Goal: Task Accomplishment & Management: Manage account settings

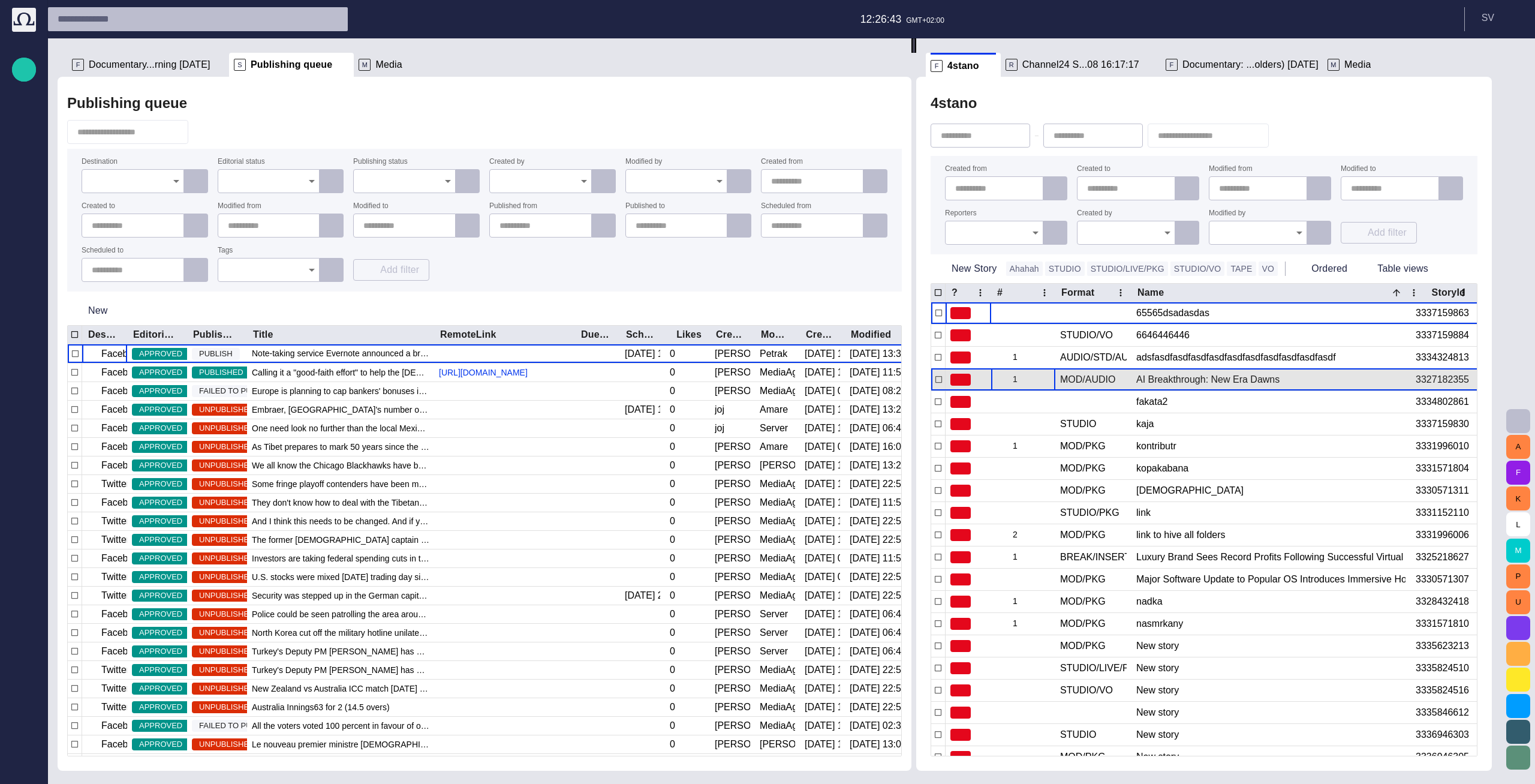
click at [1052, 379] on span "button" at bounding box center [1047, 380] width 9 height 9
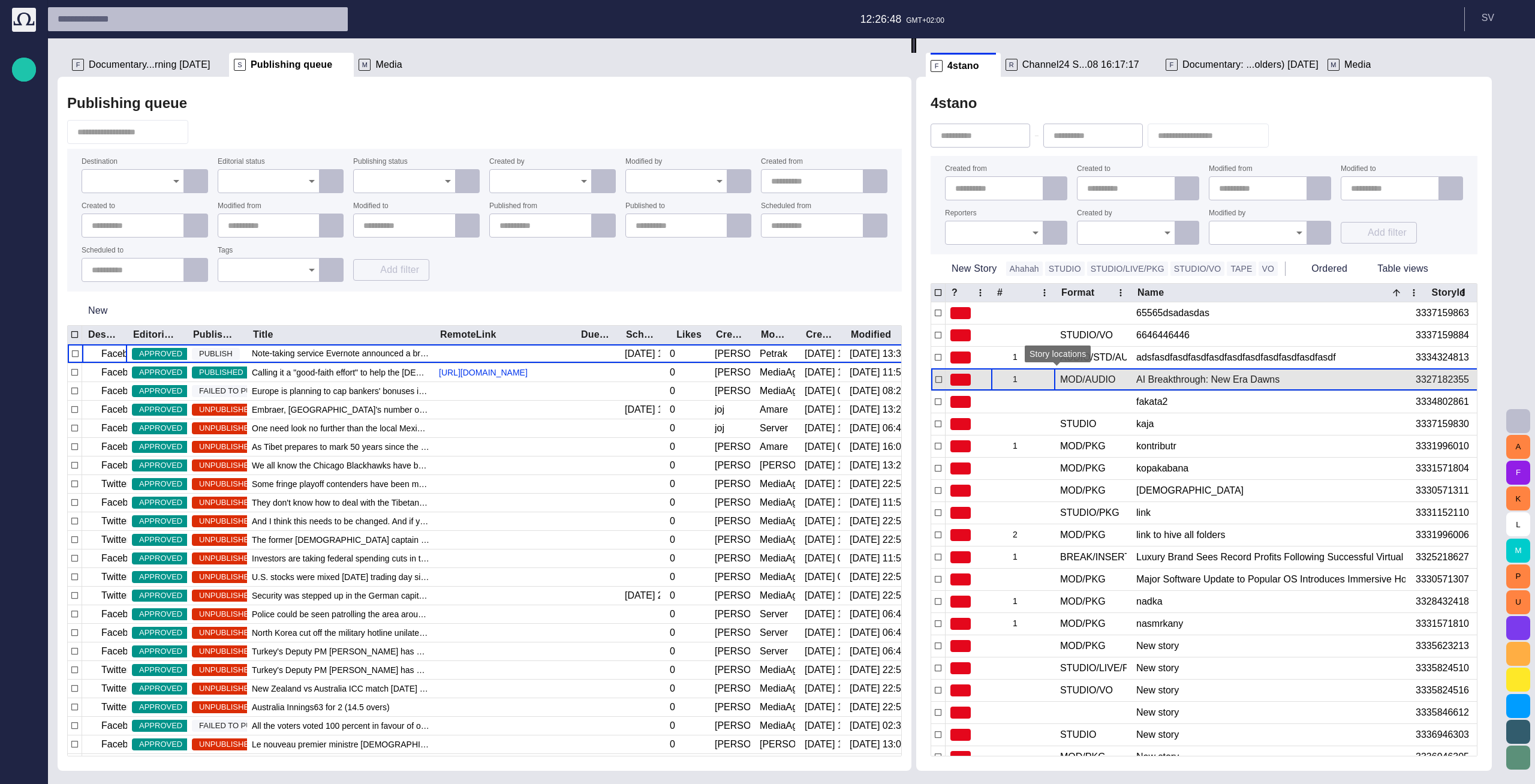
click at [1052, 378] on span "button" at bounding box center [1047, 380] width 9 height 9
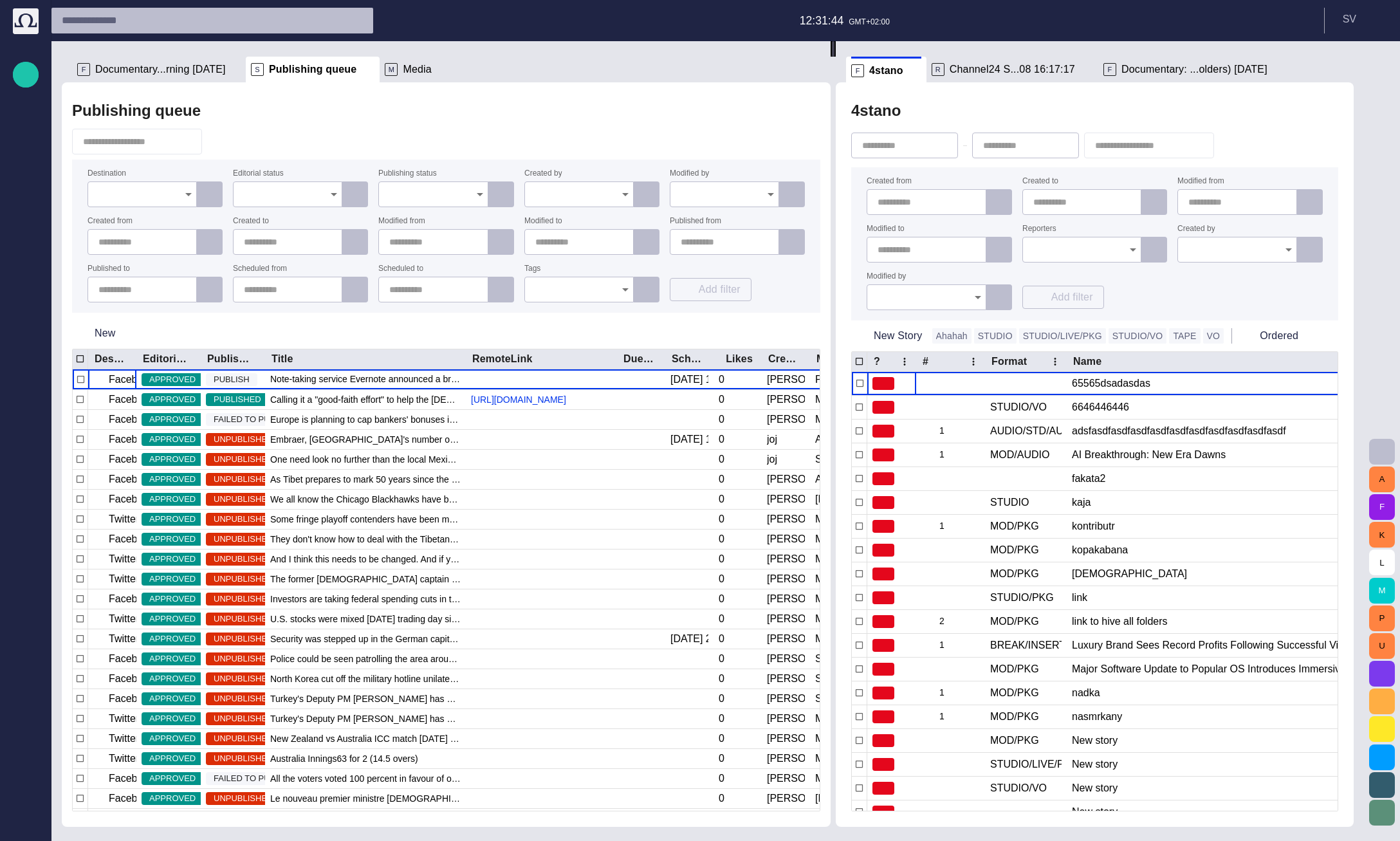
click at [1244, 147] on button "button" at bounding box center [1232, 146] width 25 height 23
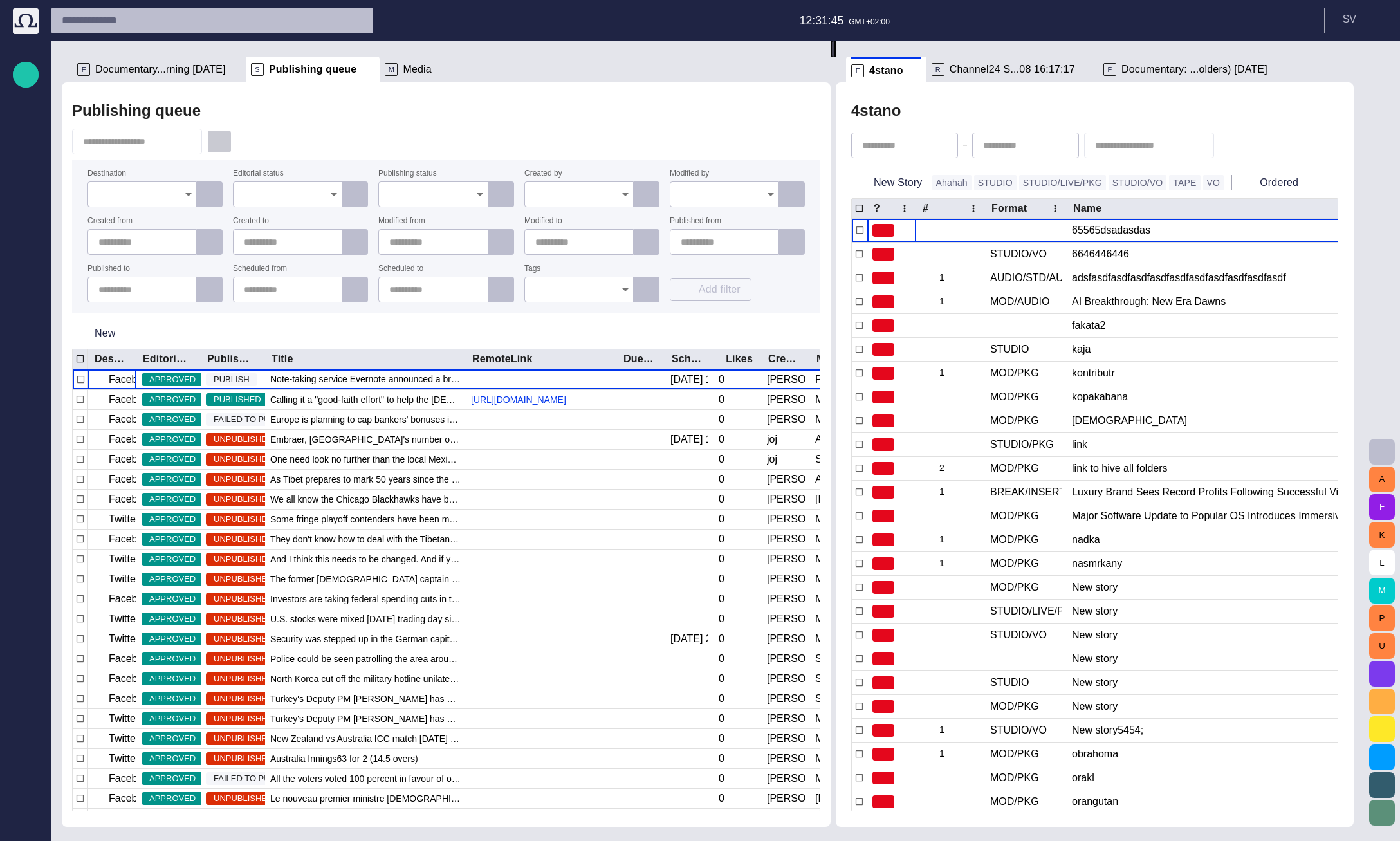
click at [231, 132] on button "button" at bounding box center [220, 142] width 25 height 23
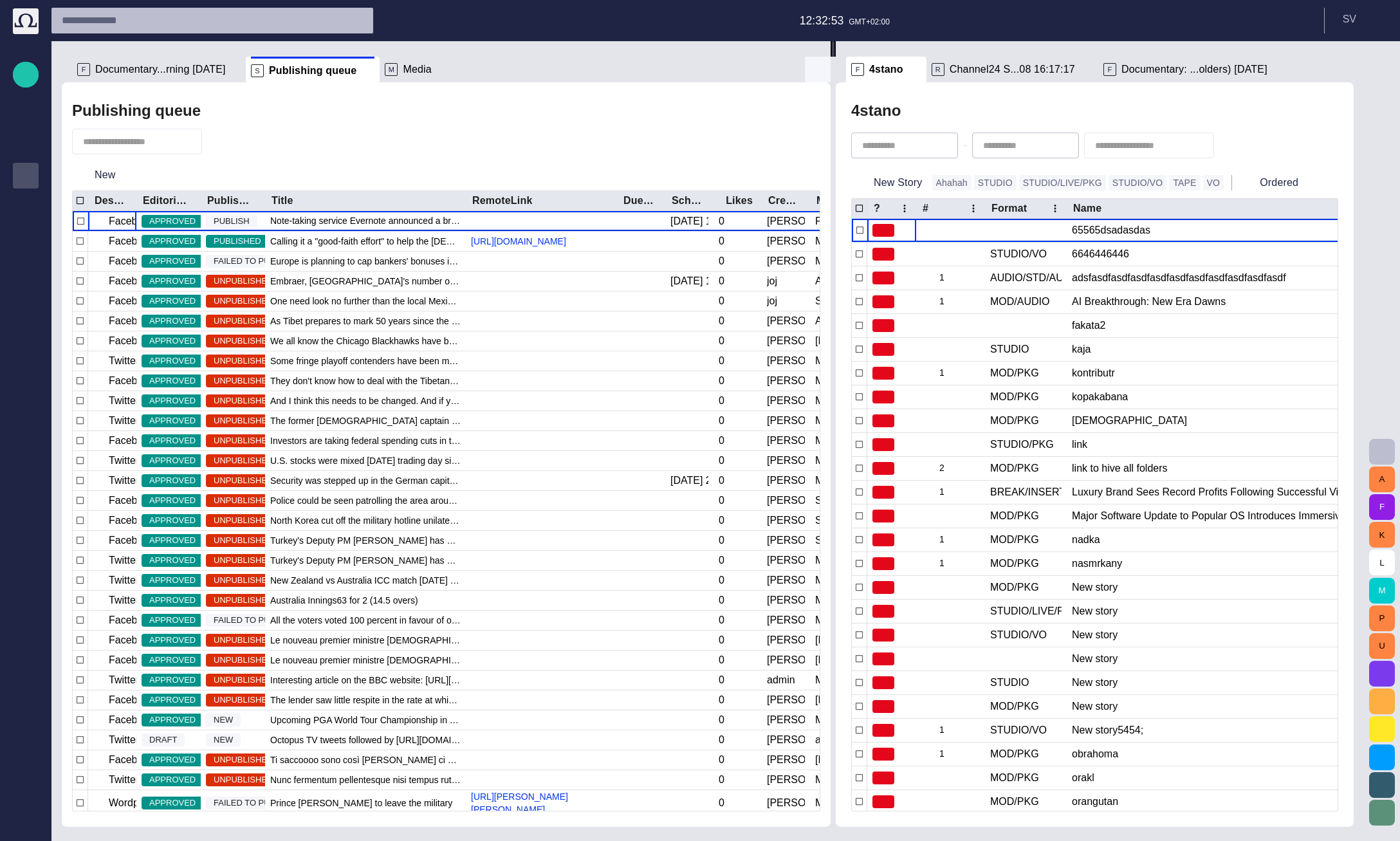
click at [808, 71] on button "button" at bounding box center [817, 69] width 25 height 25
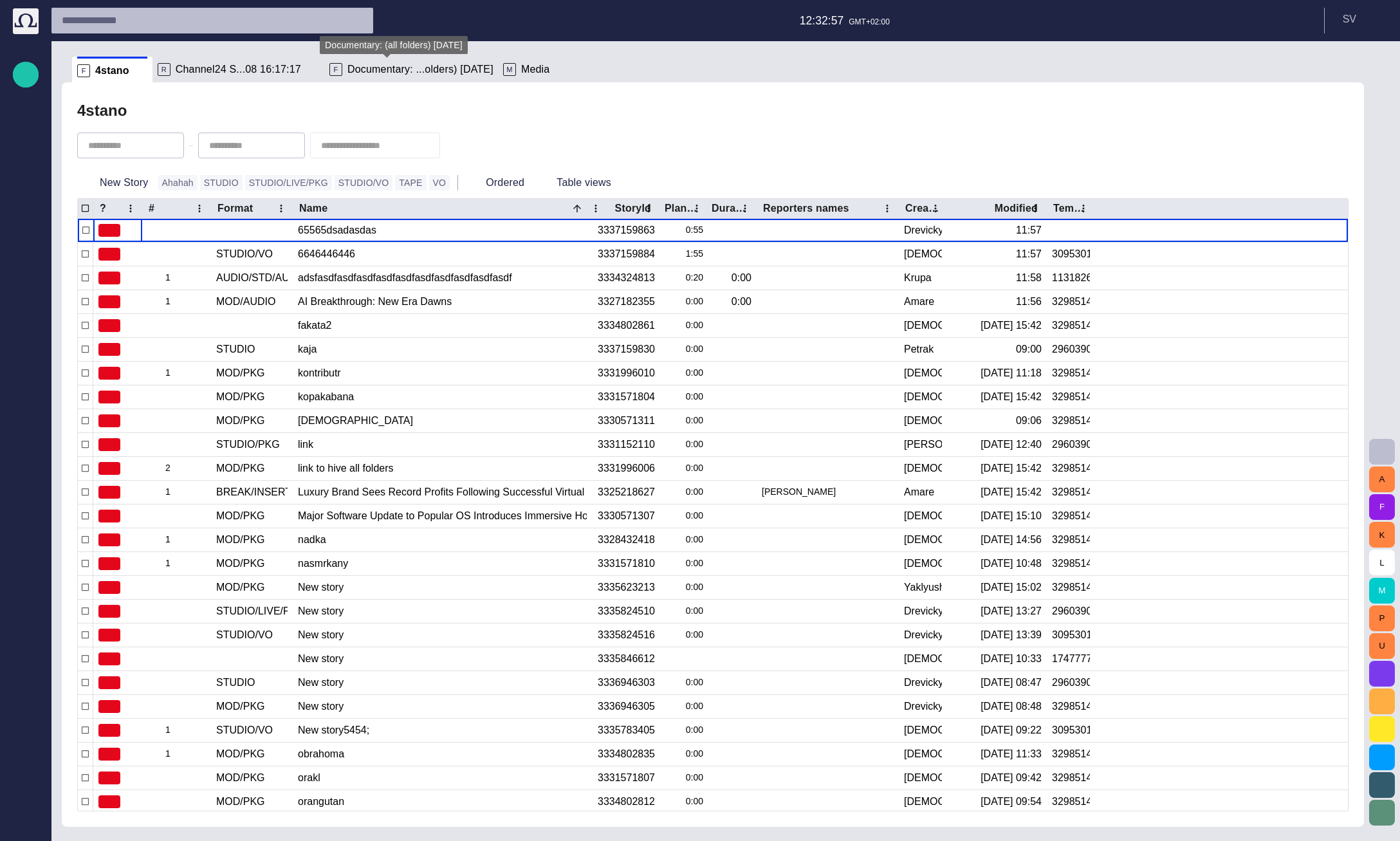
click at [391, 73] on span "Documentary: ...olders) today" at bounding box center [420, 70] width 146 height 13
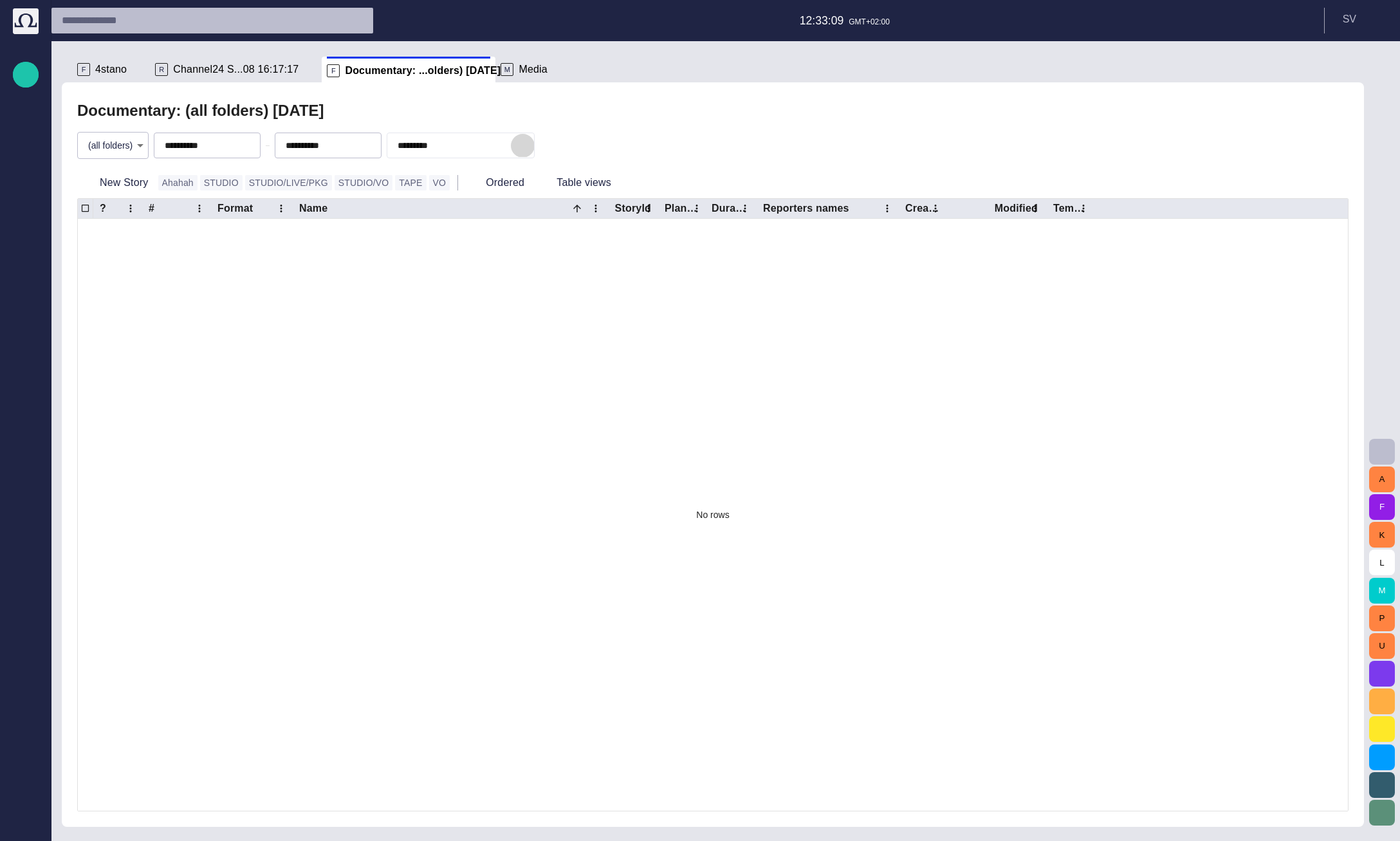
click at [529, 147] on span "button" at bounding box center [522, 146] width 13 height 13
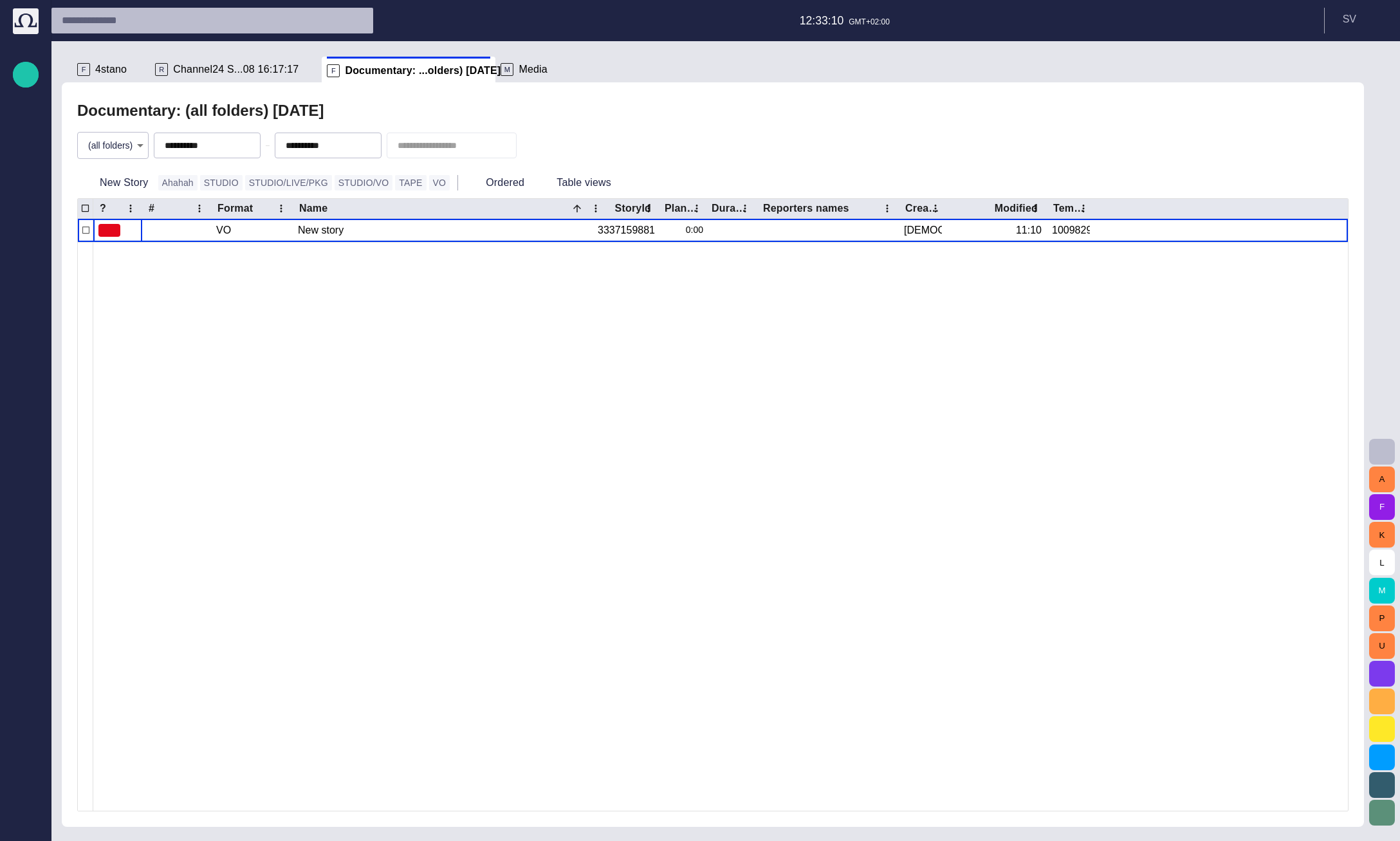
click at [486, 92] on div "**********" at bounding box center [713, 454] width 1302 height 744
click at [137, 183] on button "New Story" at bounding box center [115, 183] width 76 height 23
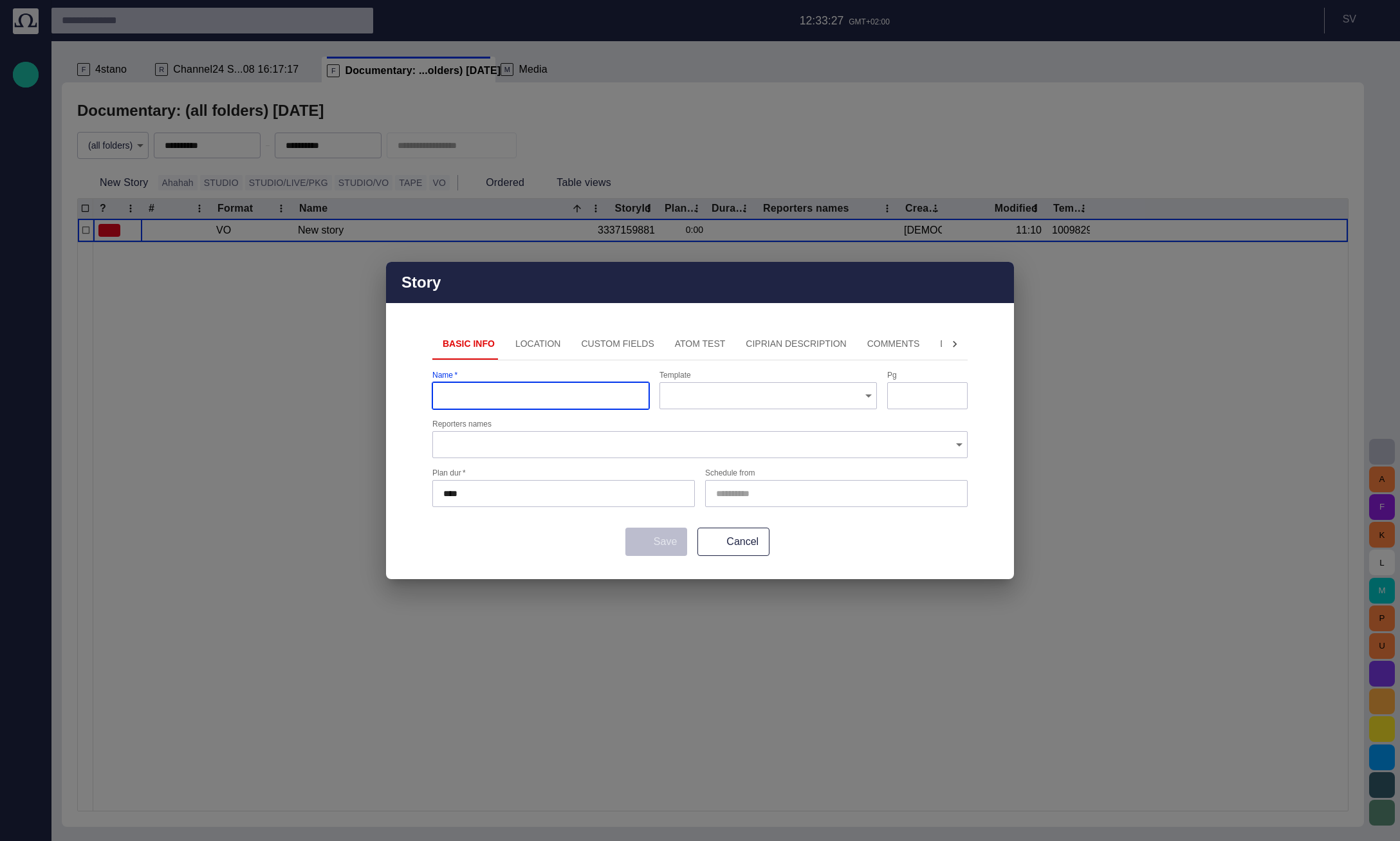
click at [534, 338] on button "Location" at bounding box center [538, 344] width 66 height 31
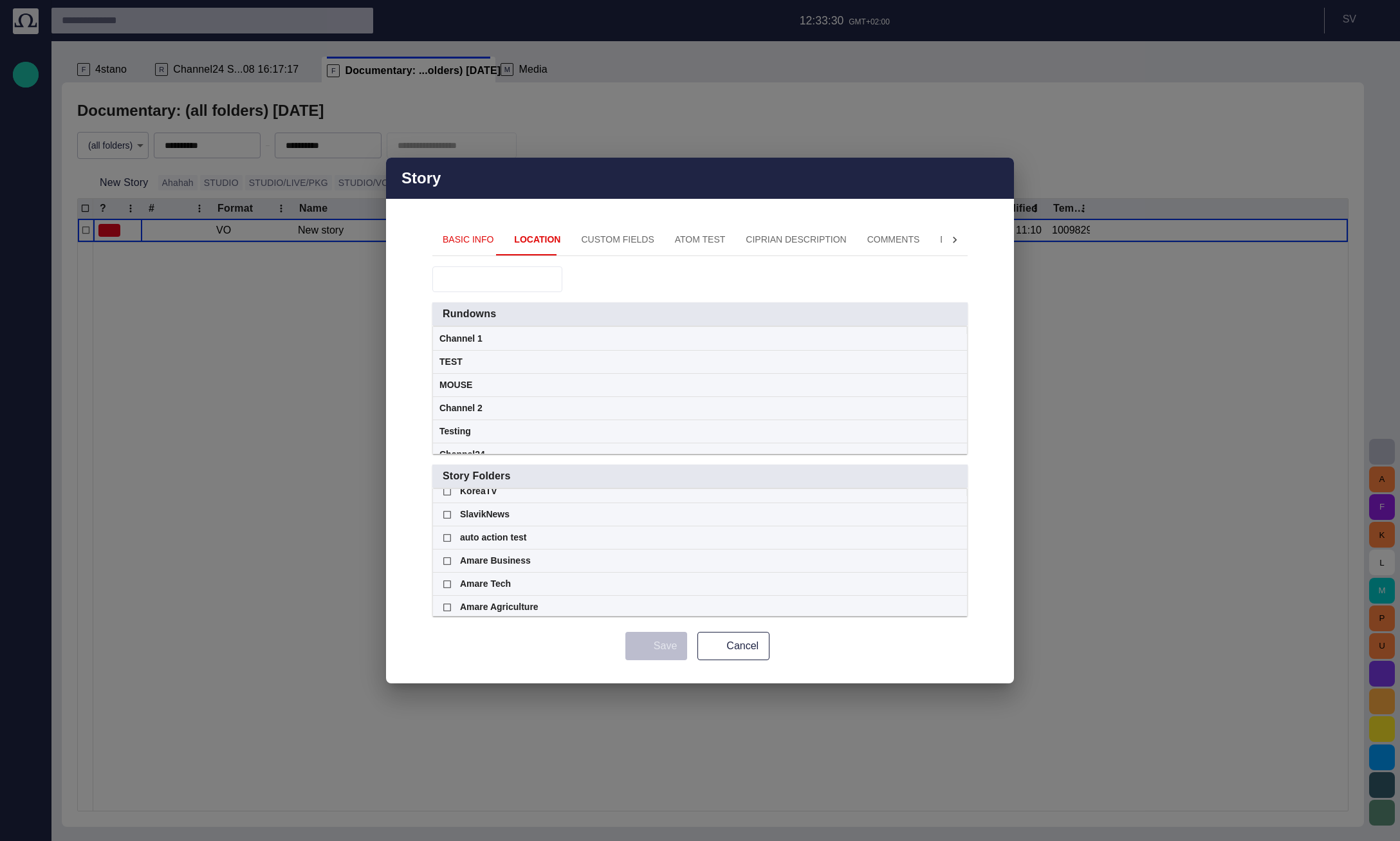
scroll to position [429, 0]
click at [712, 650] on span "button" at bounding box center [711, 646] width 10 height 10
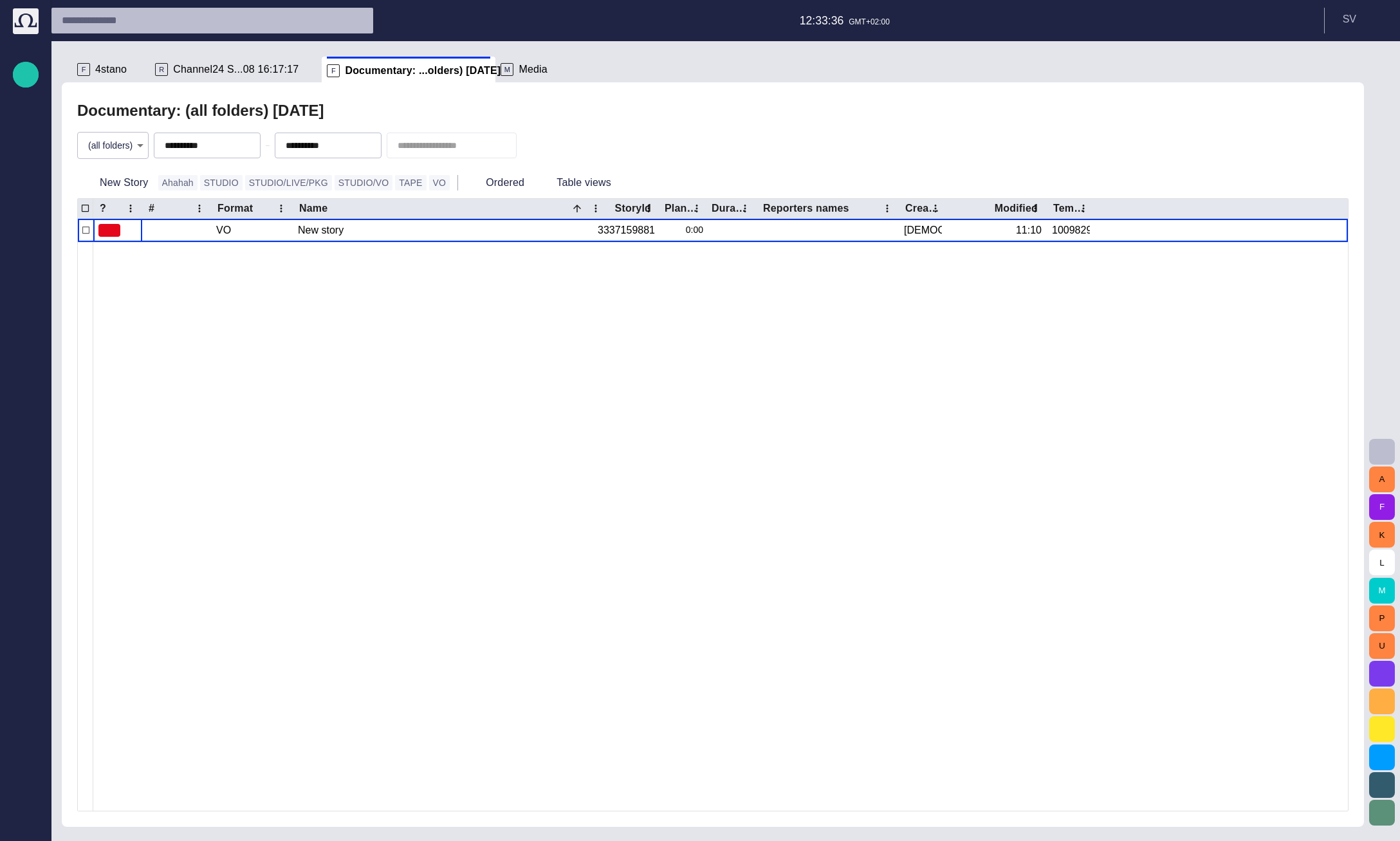
click at [135, 143] on body "**********" at bounding box center [700, 420] width 1400 height 841
click at [218, 388] on div at bounding box center [700, 420] width 1400 height 841
click at [132, 143] on body "**********" at bounding box center [700, 420] width 1400 height 841
click at [129, 204] on li "Documentary ~ Afternoon" at bounding box center [115, 199] width 138 height 23
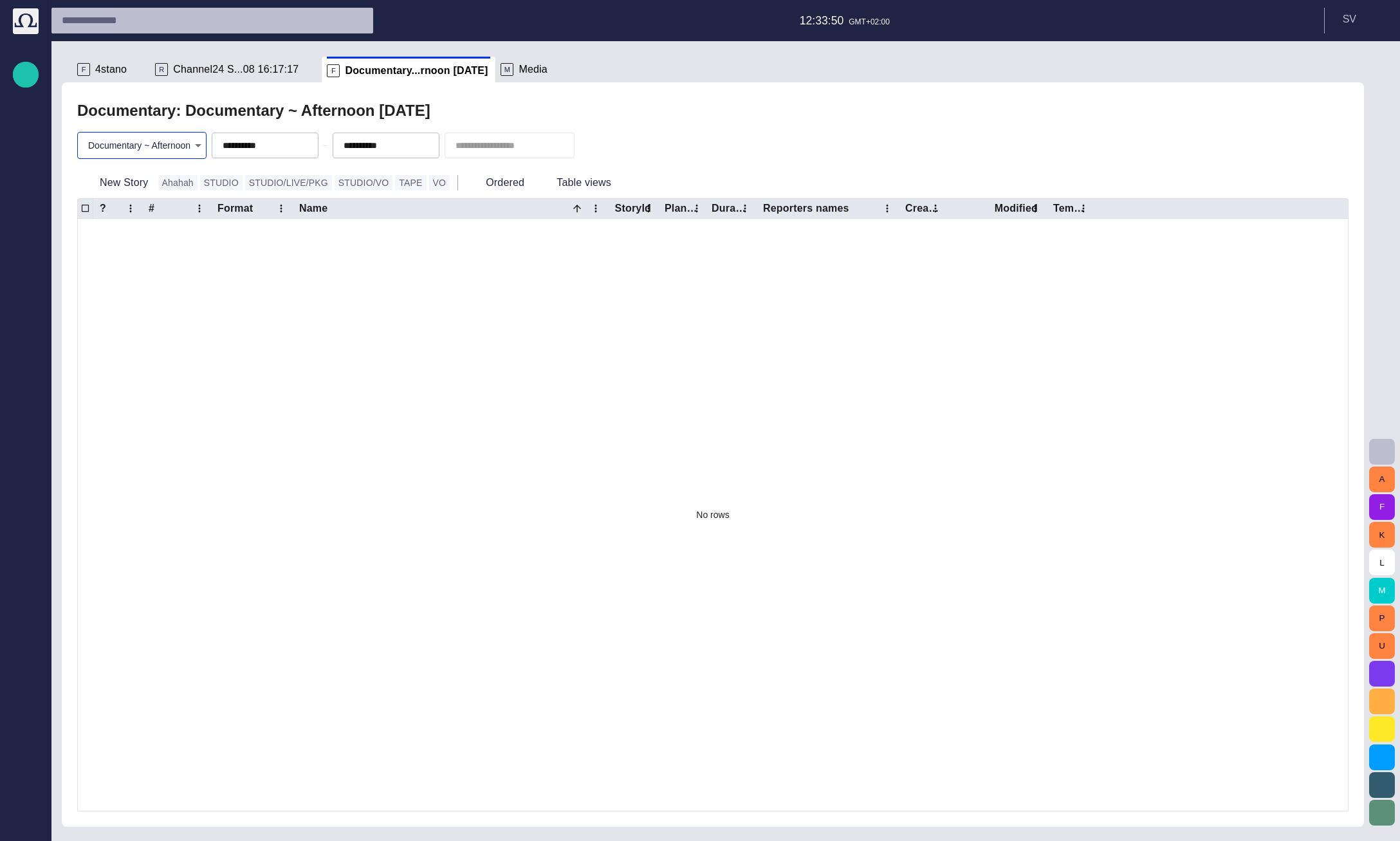
type input "********"
click at [132, 178] on button "New Story" at bounding box center [115, 183] width 76 height 23
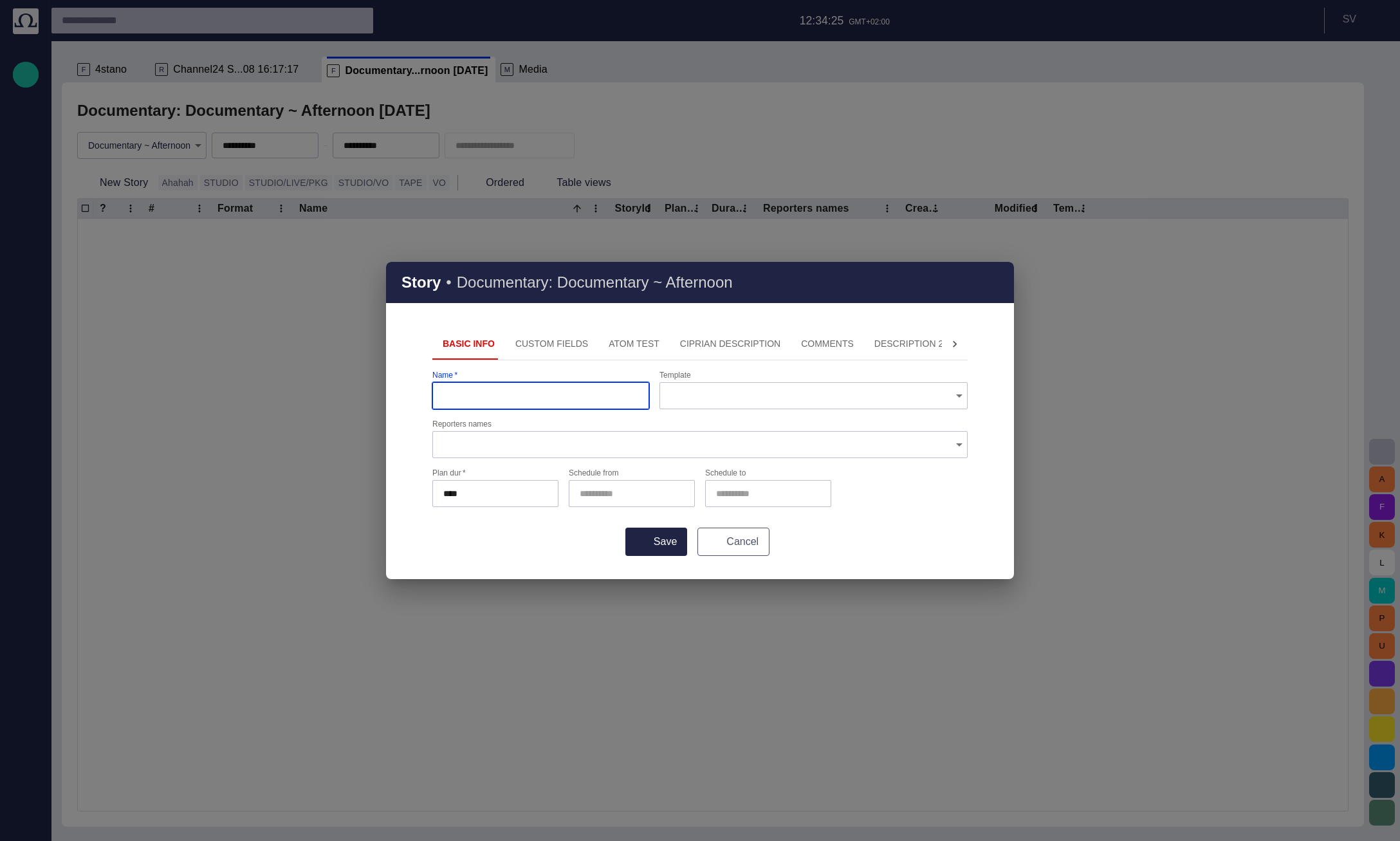
click at [712, 539] on span "button" at bounding box center [711, 541] width 10 height 10
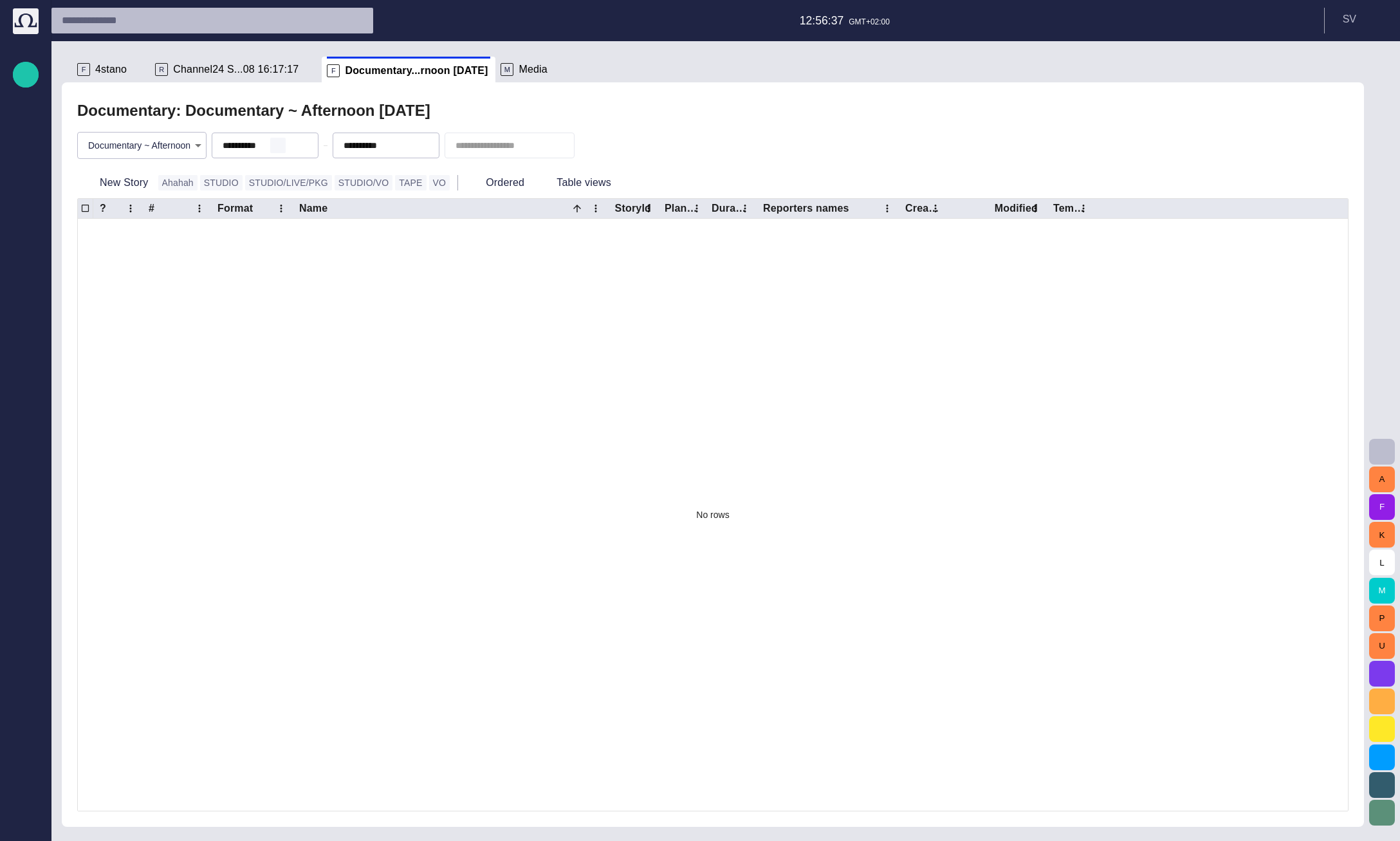
click at [283, 144] on span "button" at bounding box center [278, 146] width 10 height 10
click at [404, 140] on span "button" at bounding box center [399, 146] width 10 height 10
click at [219, 324] on div at bounding box center [720, 538] width 1254 height 546
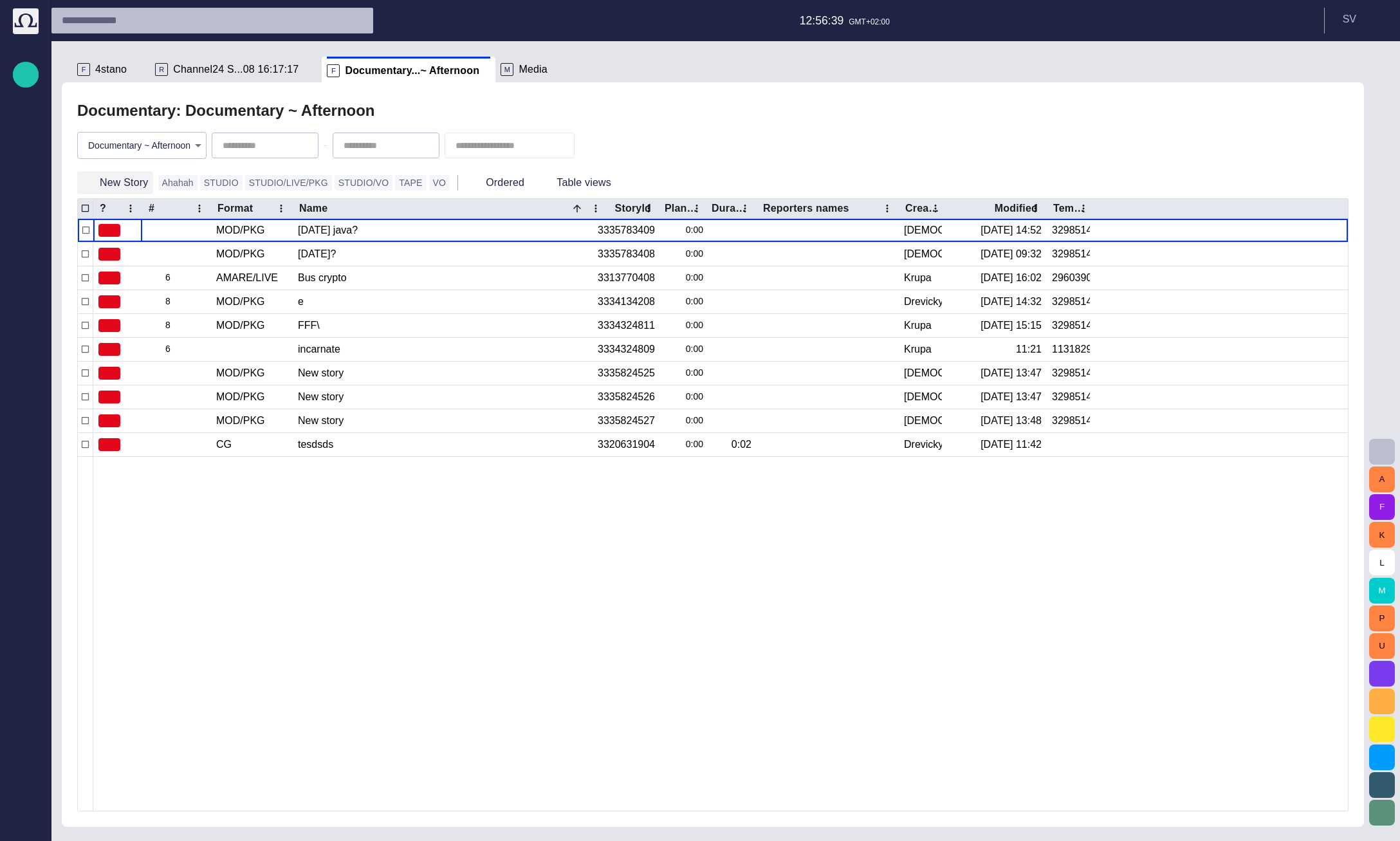
click at [122, 185] on button "New Story" at bounding box center [115, 183] width 76 height 23
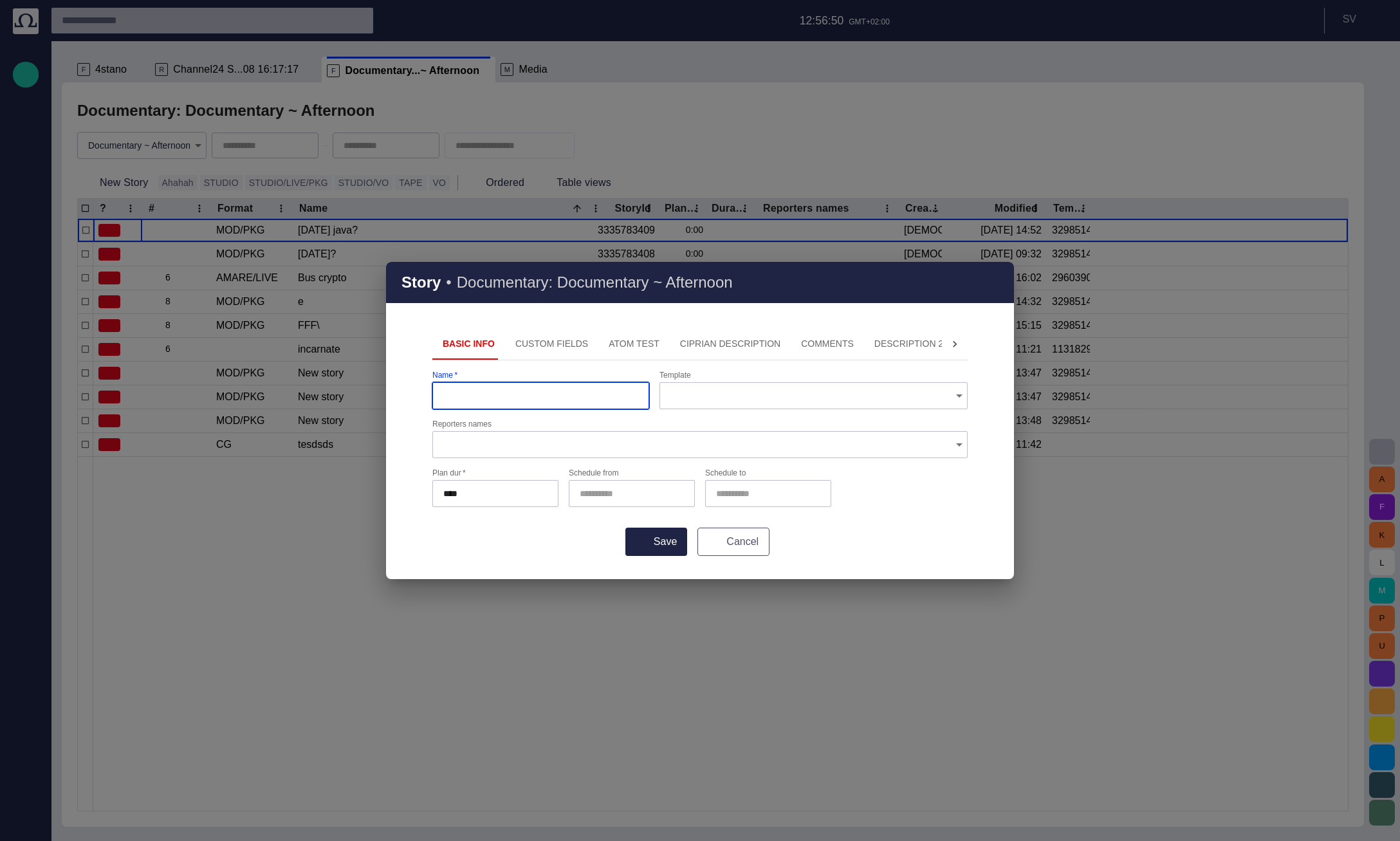
click at [731, 533] on button "Cancel" at bounding box center [733, 541] width 72 height 28
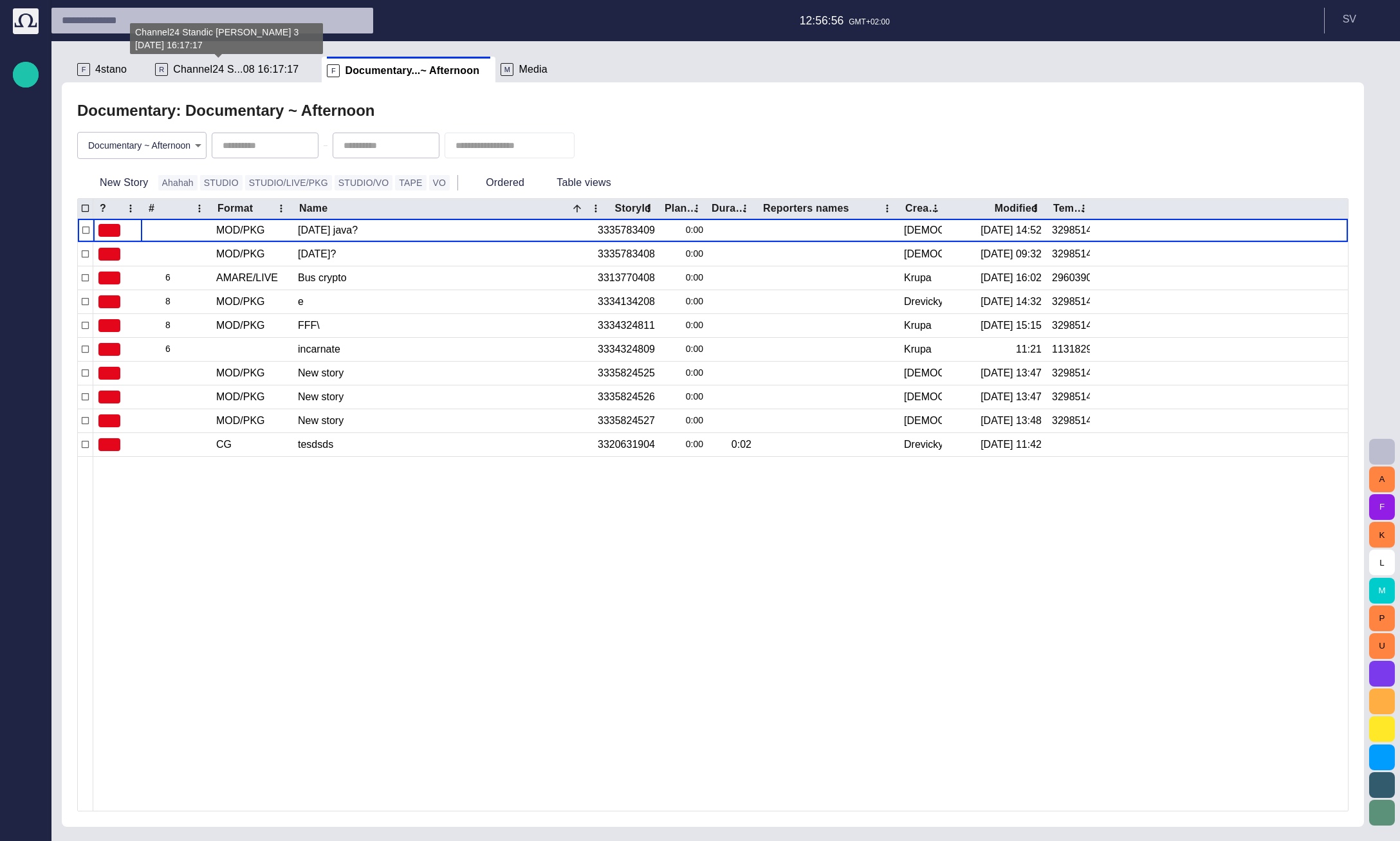
click at [179, 71] on span "Channel24 S...08 16:17:17" at bounding box center [236, 70] width 125 height 13
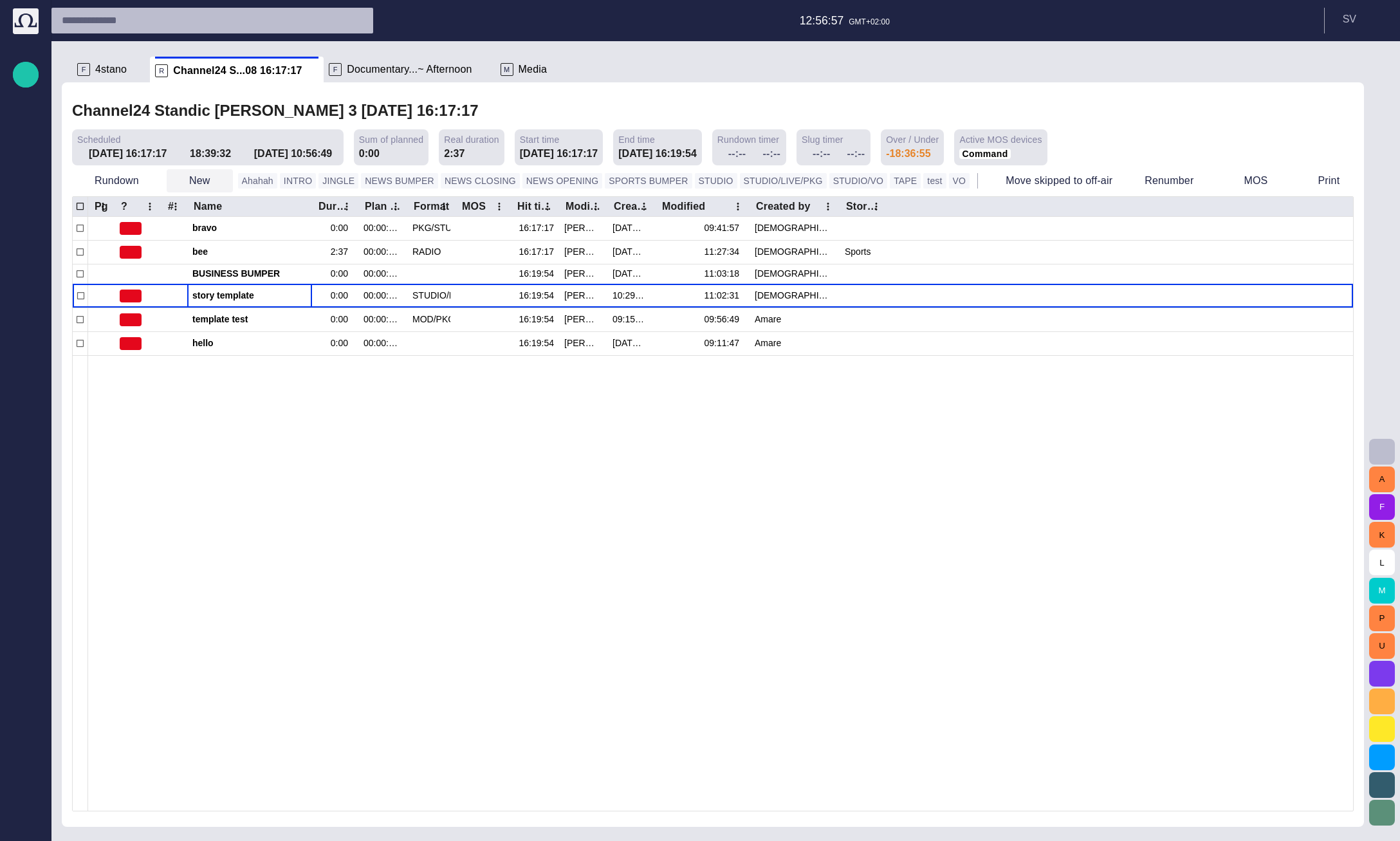
click at [178, 179] on span "button" at bounding box center [178, 181] width 13 height 13
click at [199, 215] on li "Story" at bounding box center [226, 210] width 122 height 23
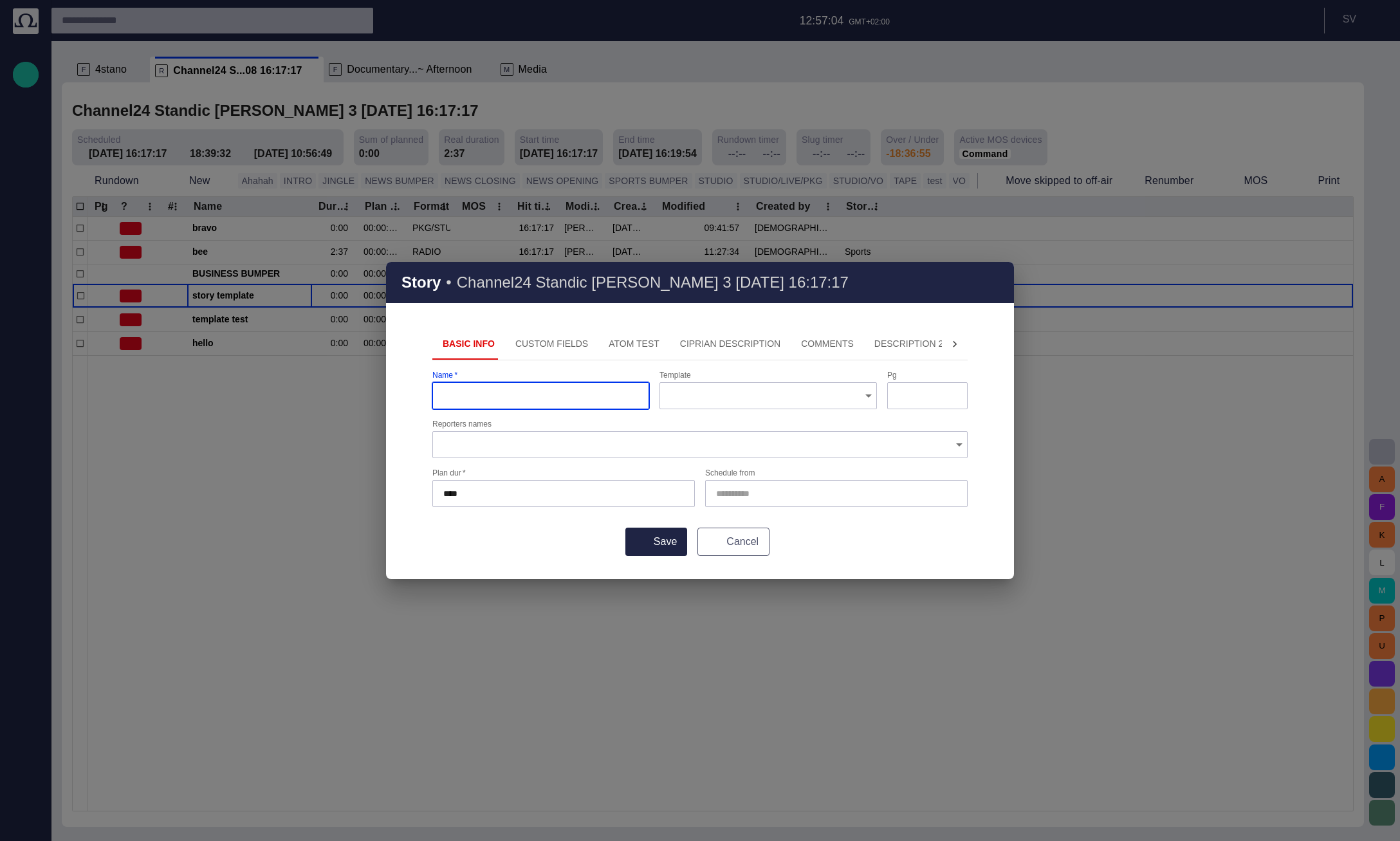
click at [721, 551] on button "Cancel" at bounding box center [733, 541] width 72 height 28
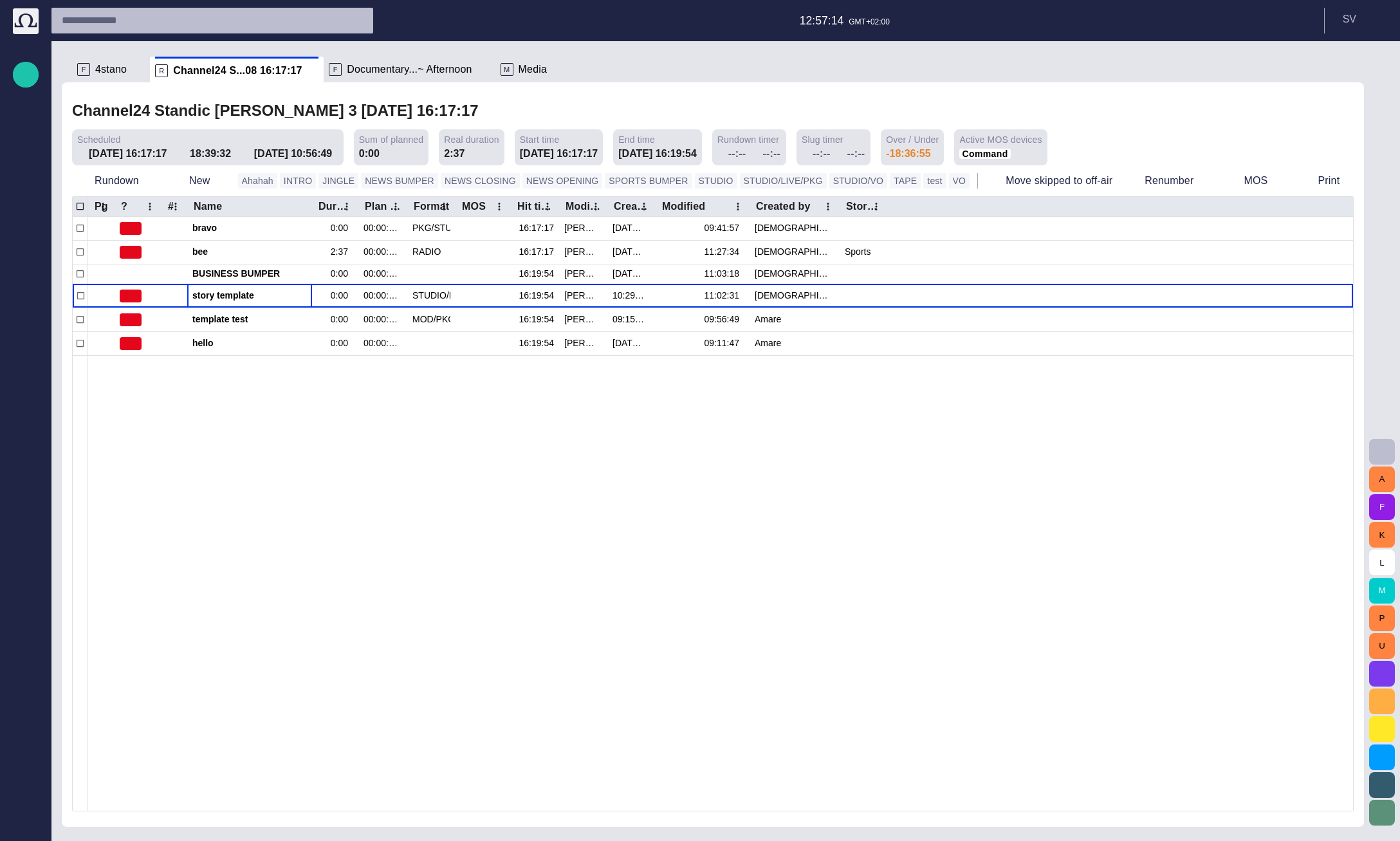
click at [112, 62] on div "F 4stano" at bounding box center [111, 69] width 68 height 25
click at [105, 68] on span "4stano" at bounding box center [111, 70] width 31 height 13
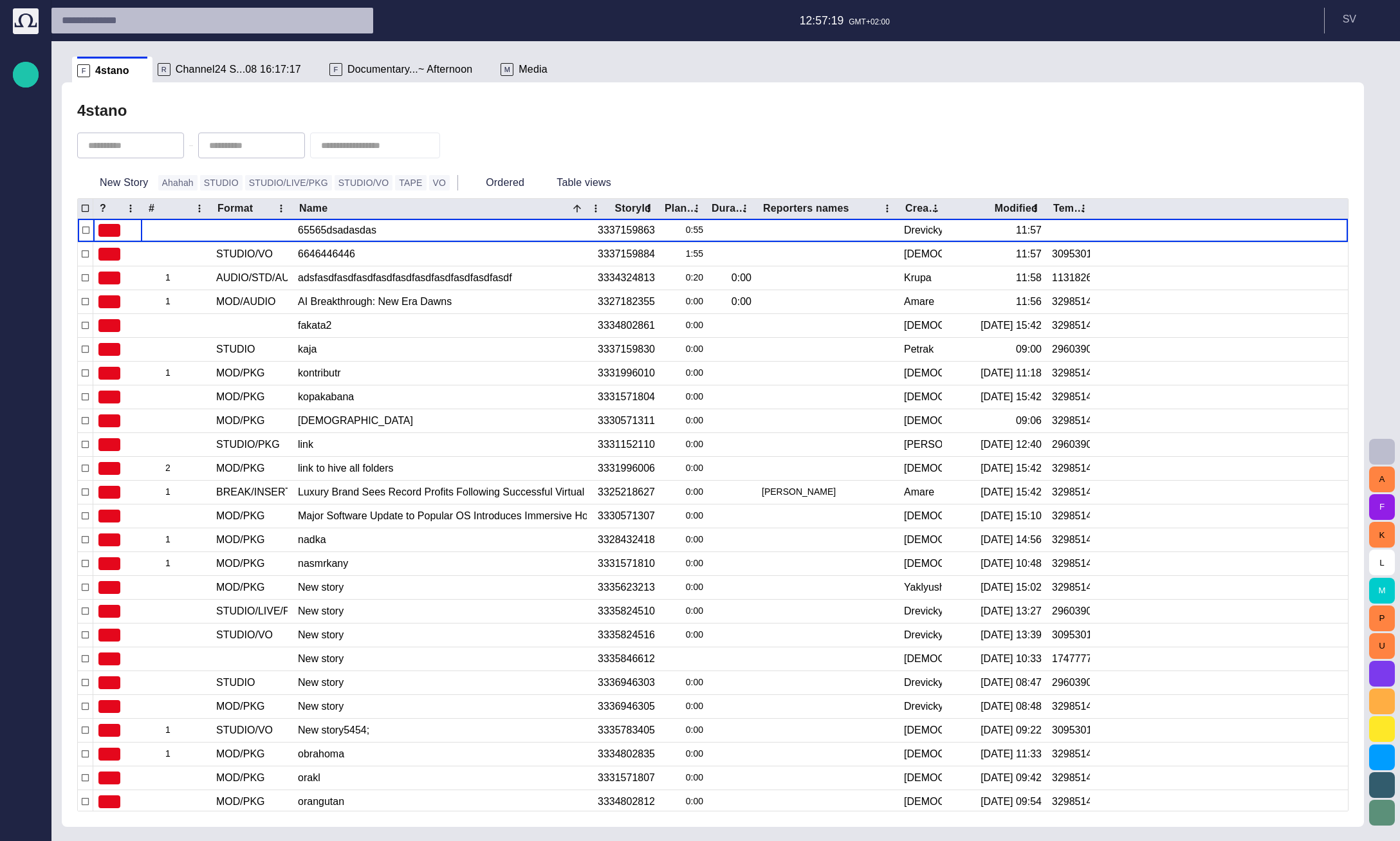
click at [433, 68] on span "Documentary...~ Afternoon" at bounding box center [410, 70] width 125 height 13
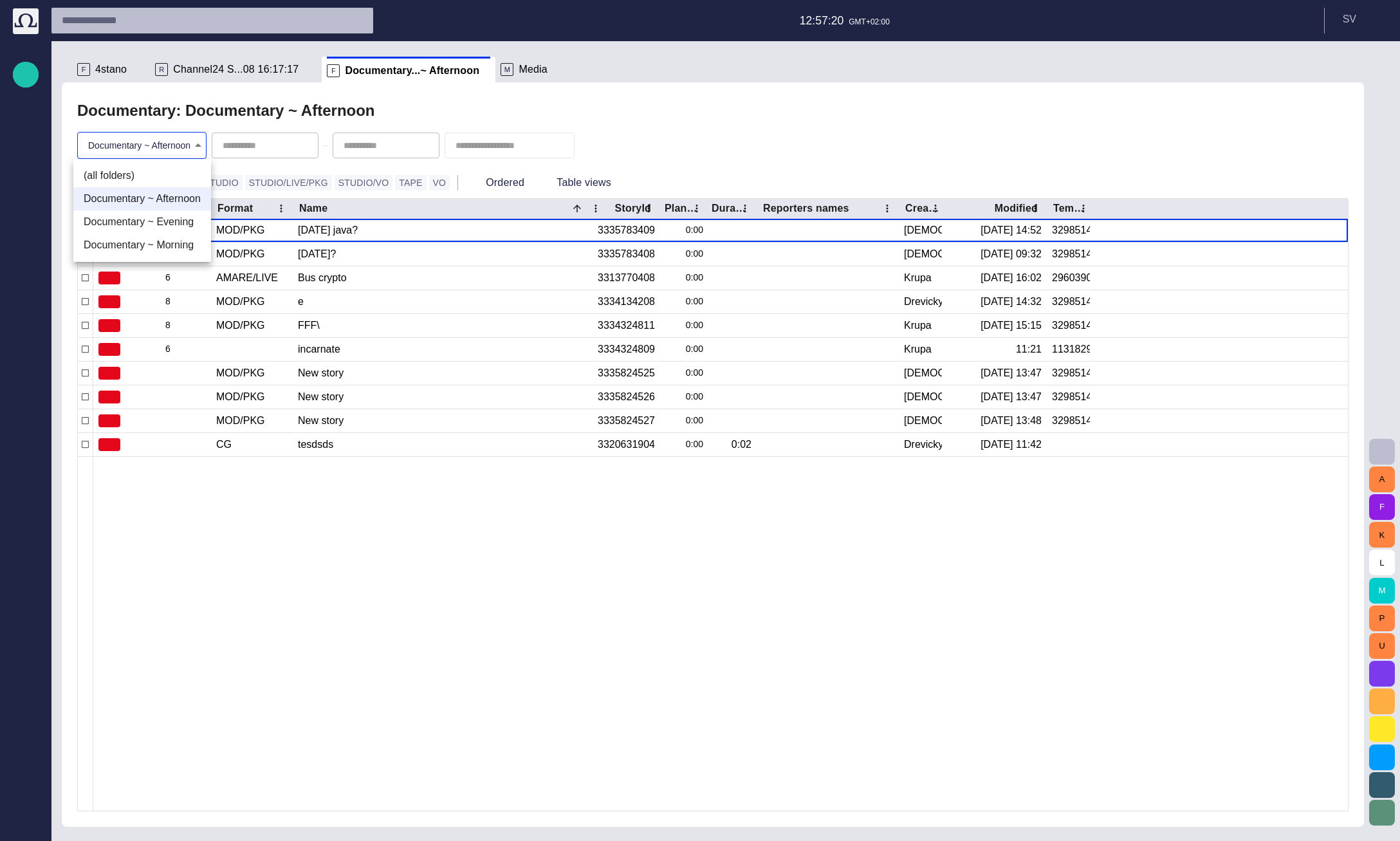
click at [188, 142] on body "Story Rundown Rundowns Story folders Publishing queue Publishing queue KKK Medi…" at bounding box center [700, 420] width 1400 height 841
click at [180, 172] on li "(all folders)" at bounding box center [142, 175] width 138 height 23
type input "*"
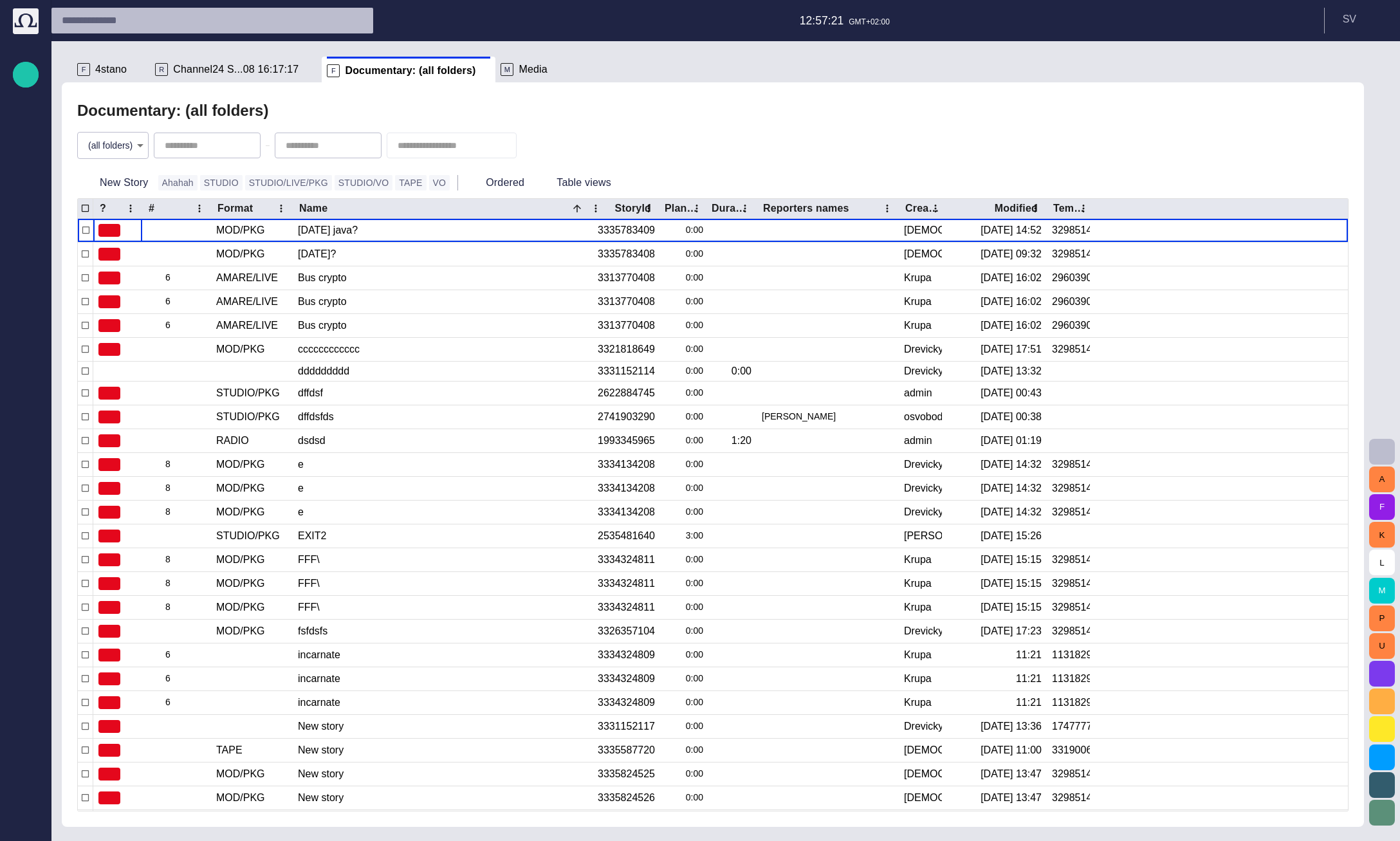
click at [330, 664] on div at bounding box center [700, 420] width 1400 height 841
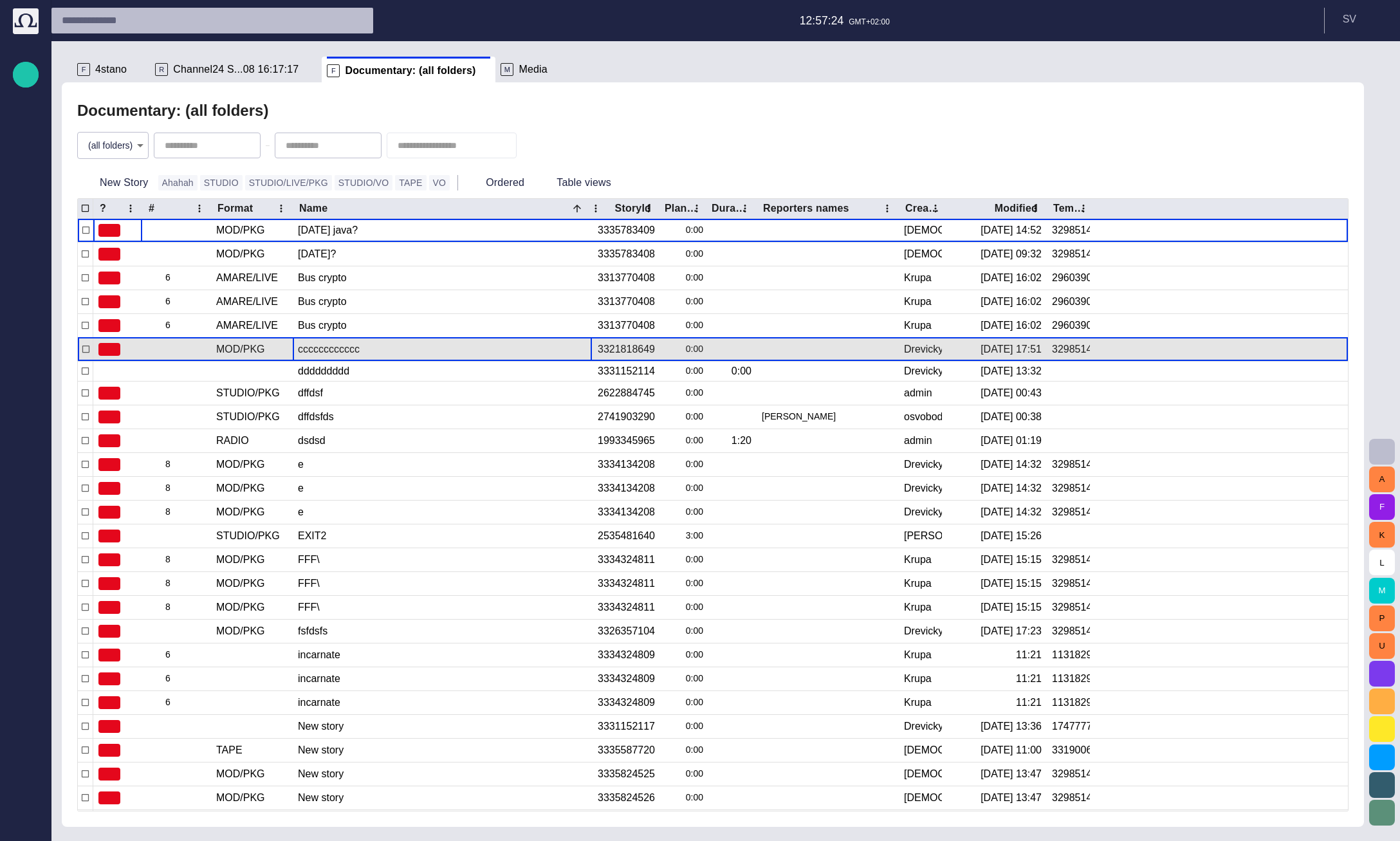
click at [325, 340] on div "cccccccccccc" at bounding box center [442, 349] width 289 height 23
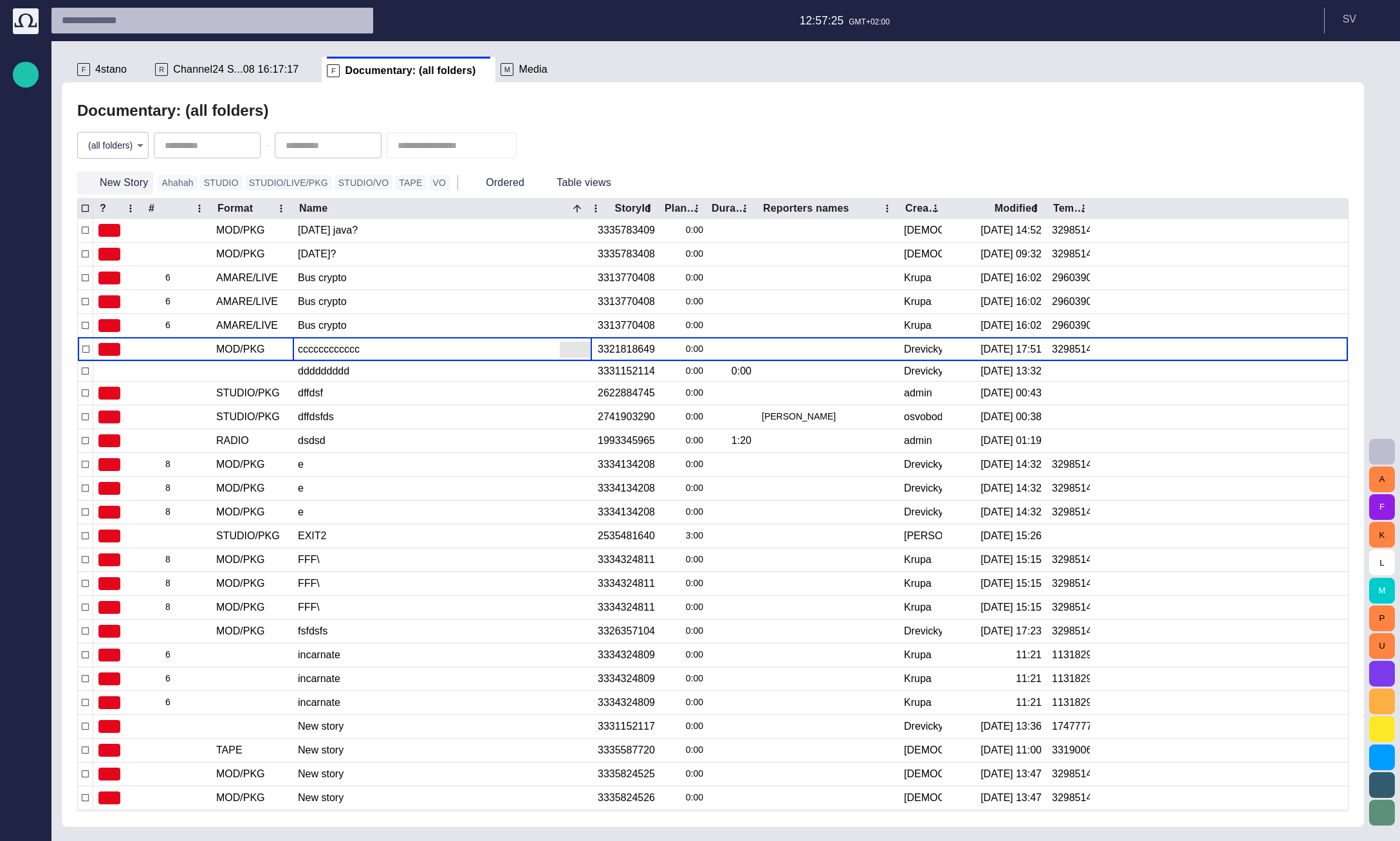
click at [127, 186] on button "New Story" at bounding box center [115, 183] width 76 height 23
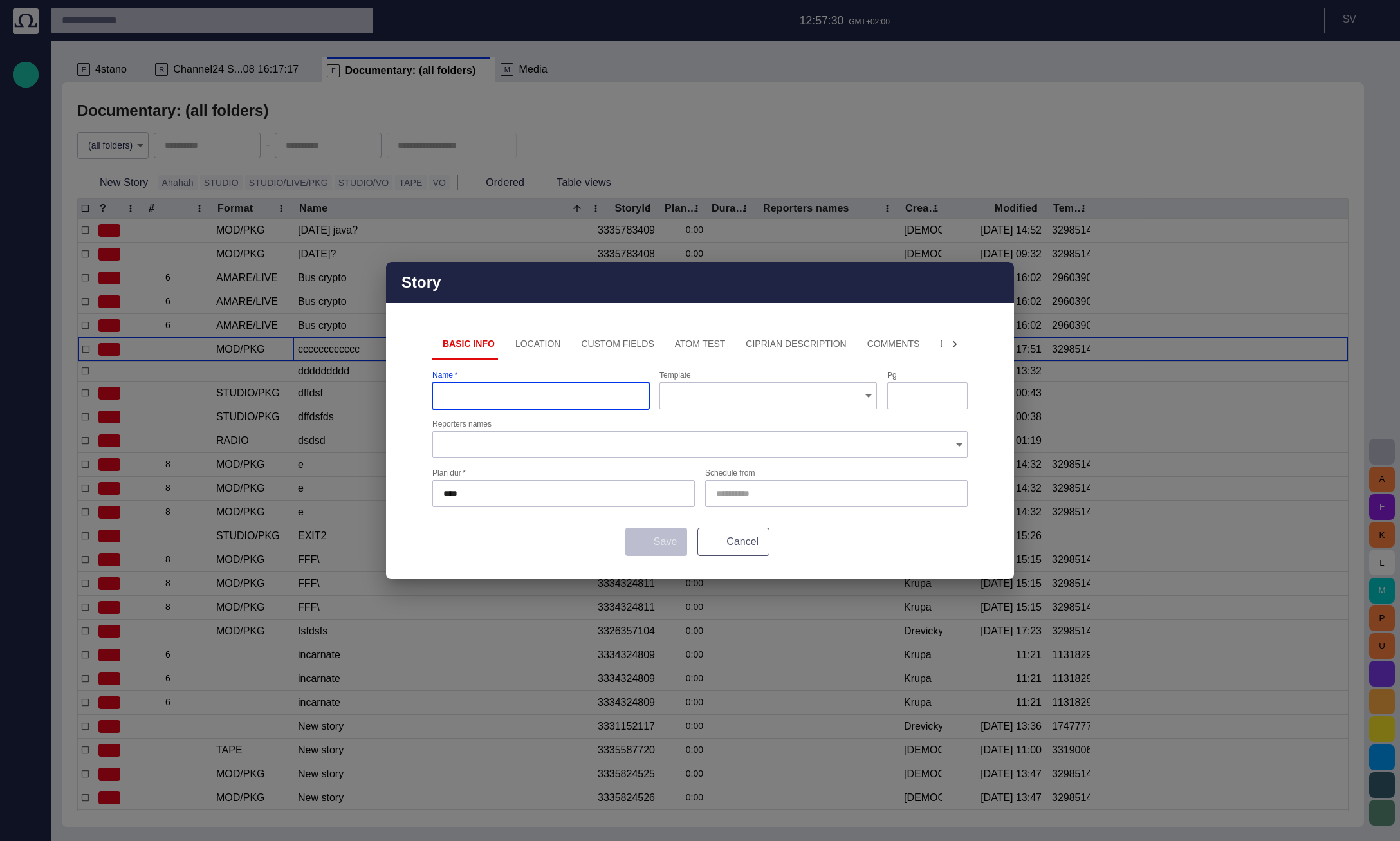
click at [731, 547] on button "Cancel" at bounding box center [733, 541] width 72 height 28
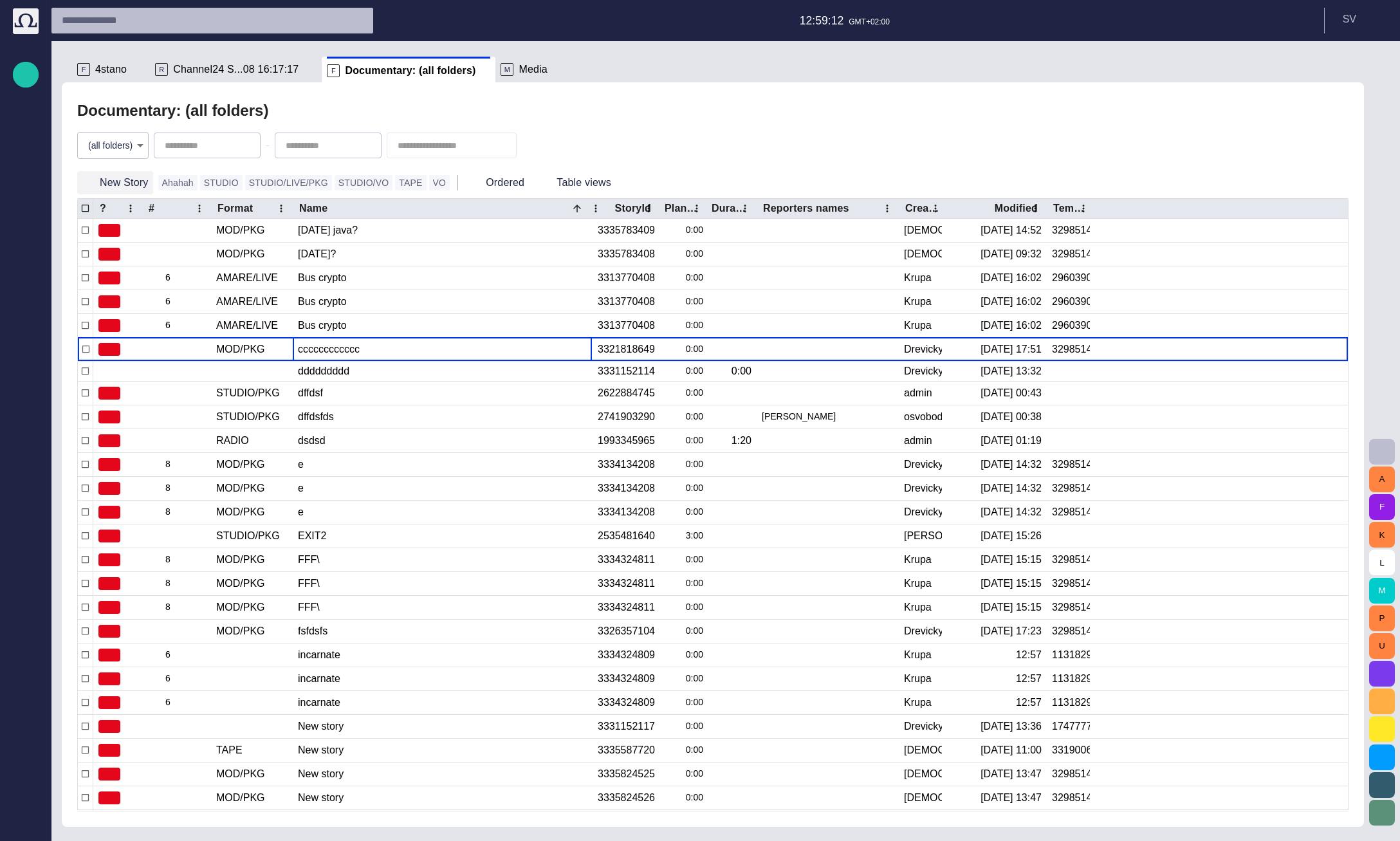
click at [141, 183] on button "New Story" at bounding box center [115, 183] width 76 height 23
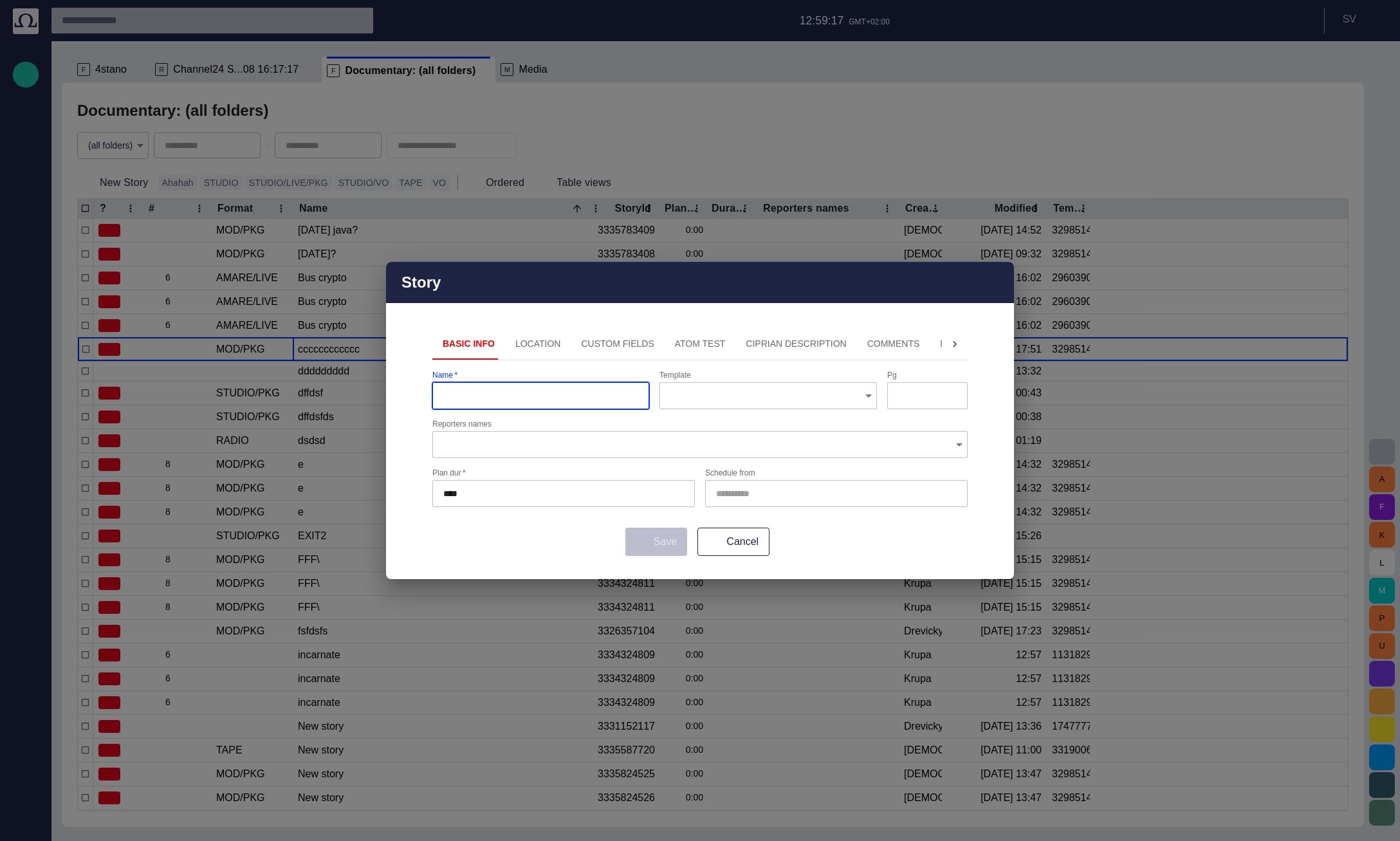
click at [1006, 276] on div "Story" at bounding box center [700, 282] width 628 height 41
click at [1004, 279] on div "Story" at bounding box center [700, 282] width 628 height 41
click at [996, 280] on span "button" at bounding box center [995, 282] width 15 height 15
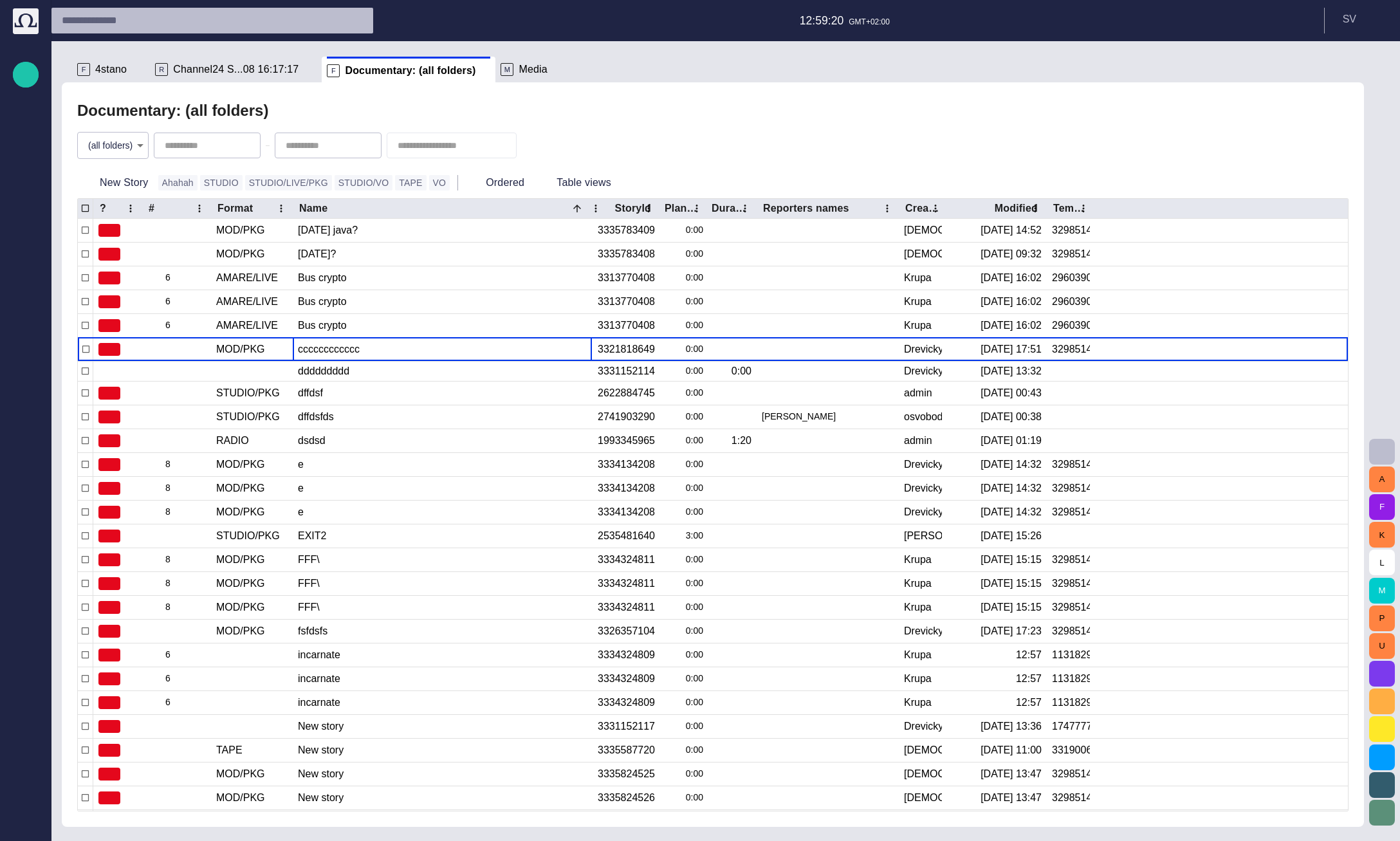
click at [250, 68] on span "Channel24 S...08 16:17:17" at bounding box center [236, 70] width 125 height 13
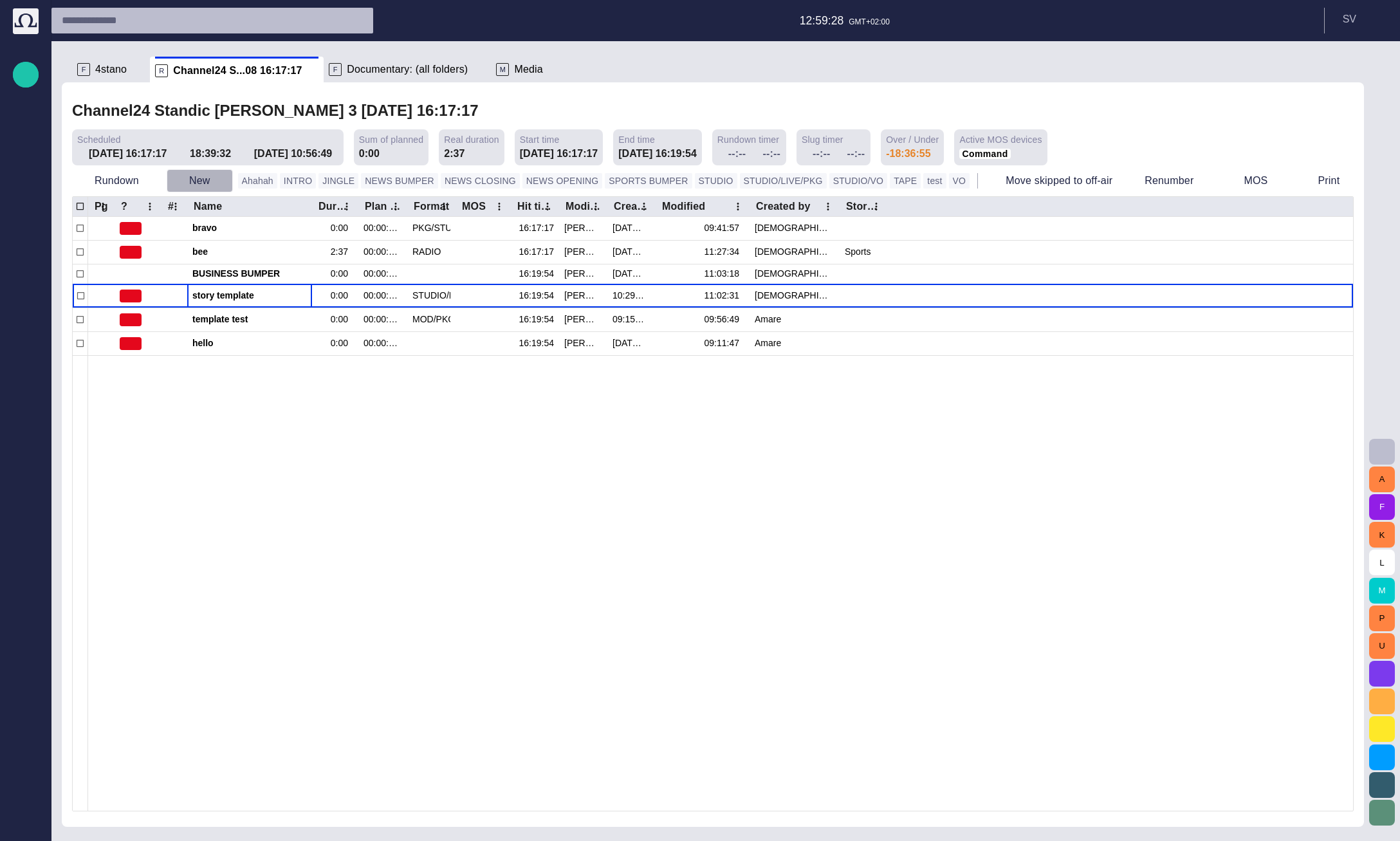
click at [206, 186] on button "New" at bounding box center [199, 181] width 66 height 23
click at [211, 210] on li "Story" at bounding box center [226, 210] width 122 height 23
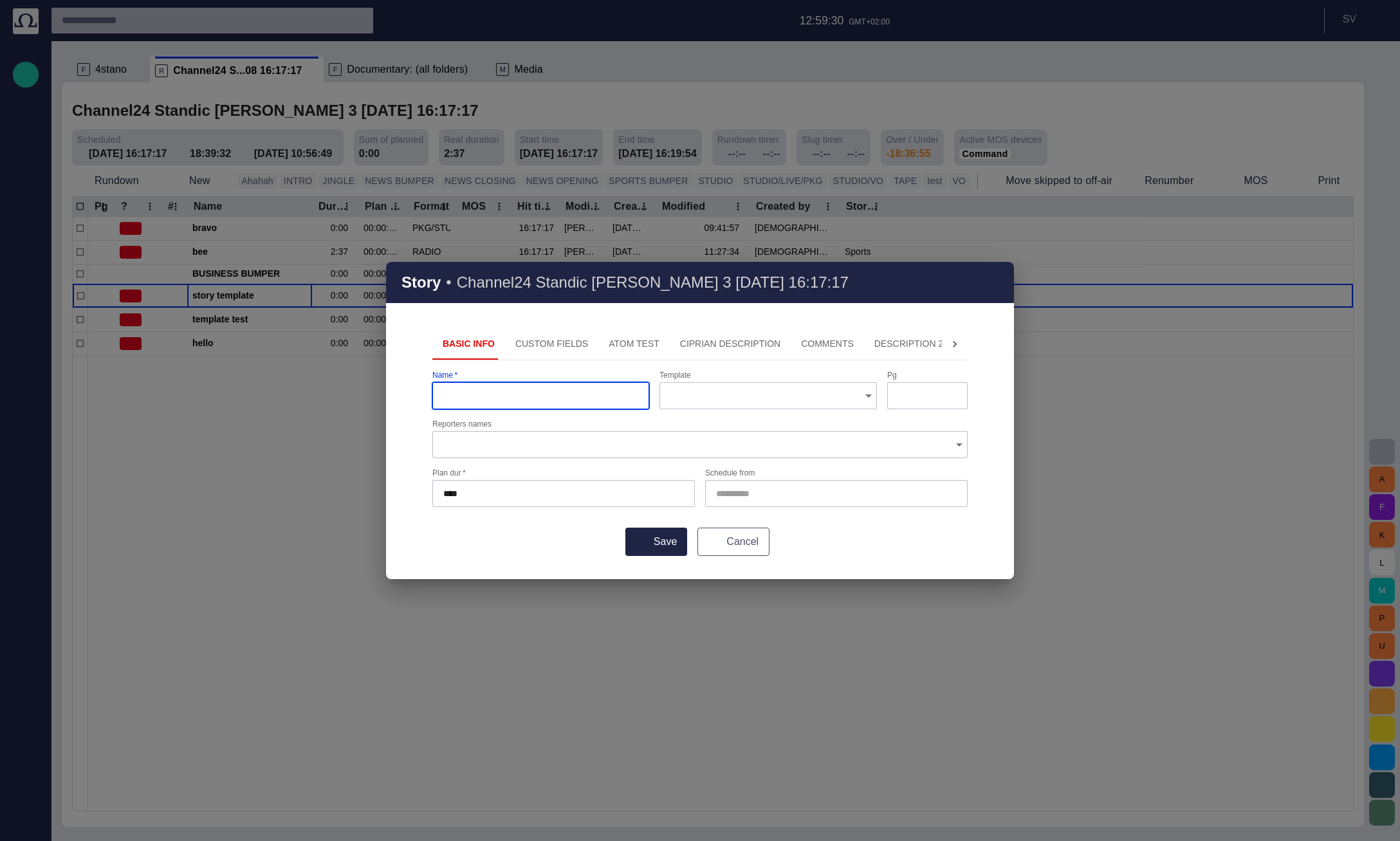
click at [757, 536] on button "Cancel" at bounding box center [733, 541] width 72 height 28
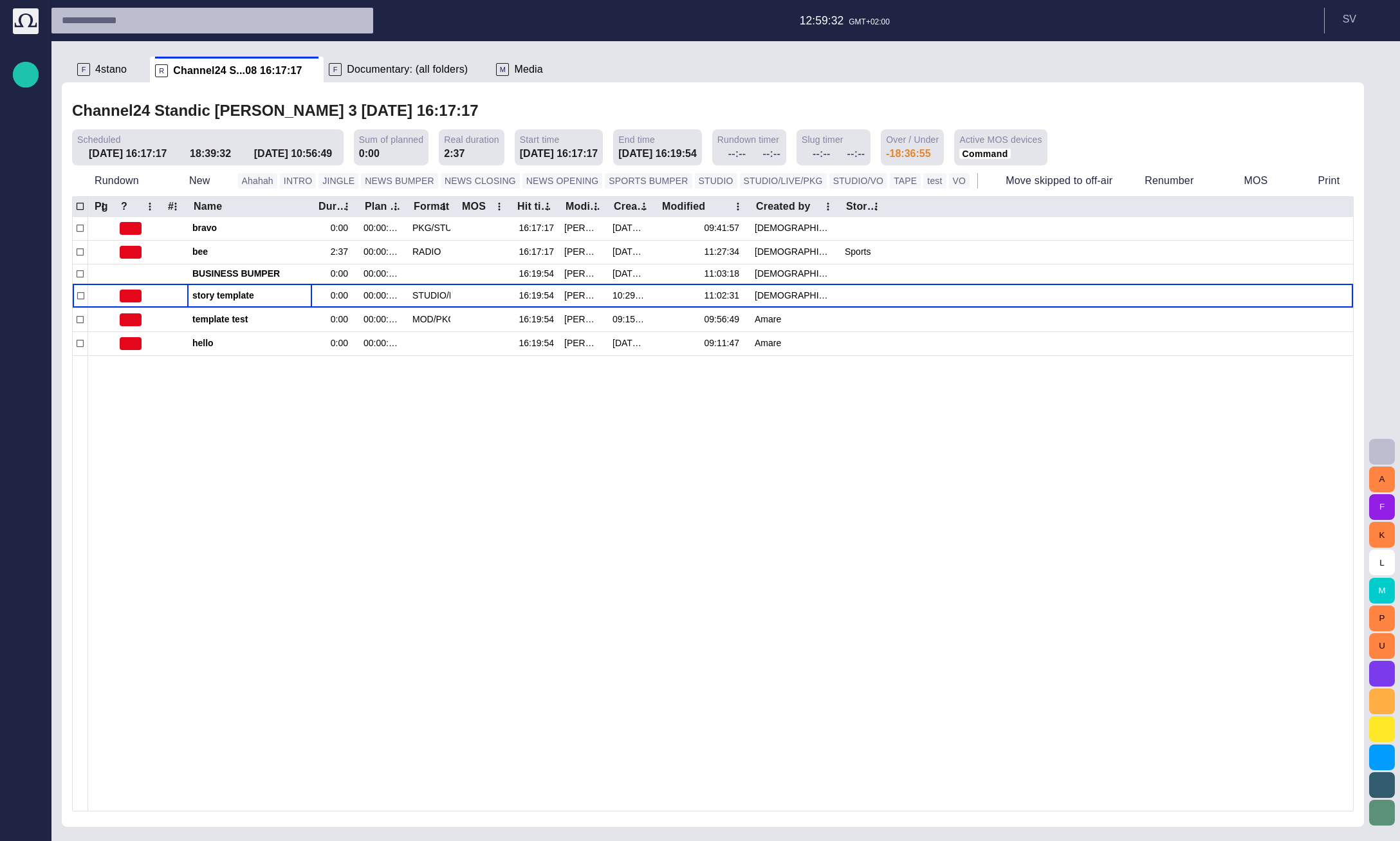
click at [111, 65] on span "4stano" at bounding box center [111, 70] width 31 height 13
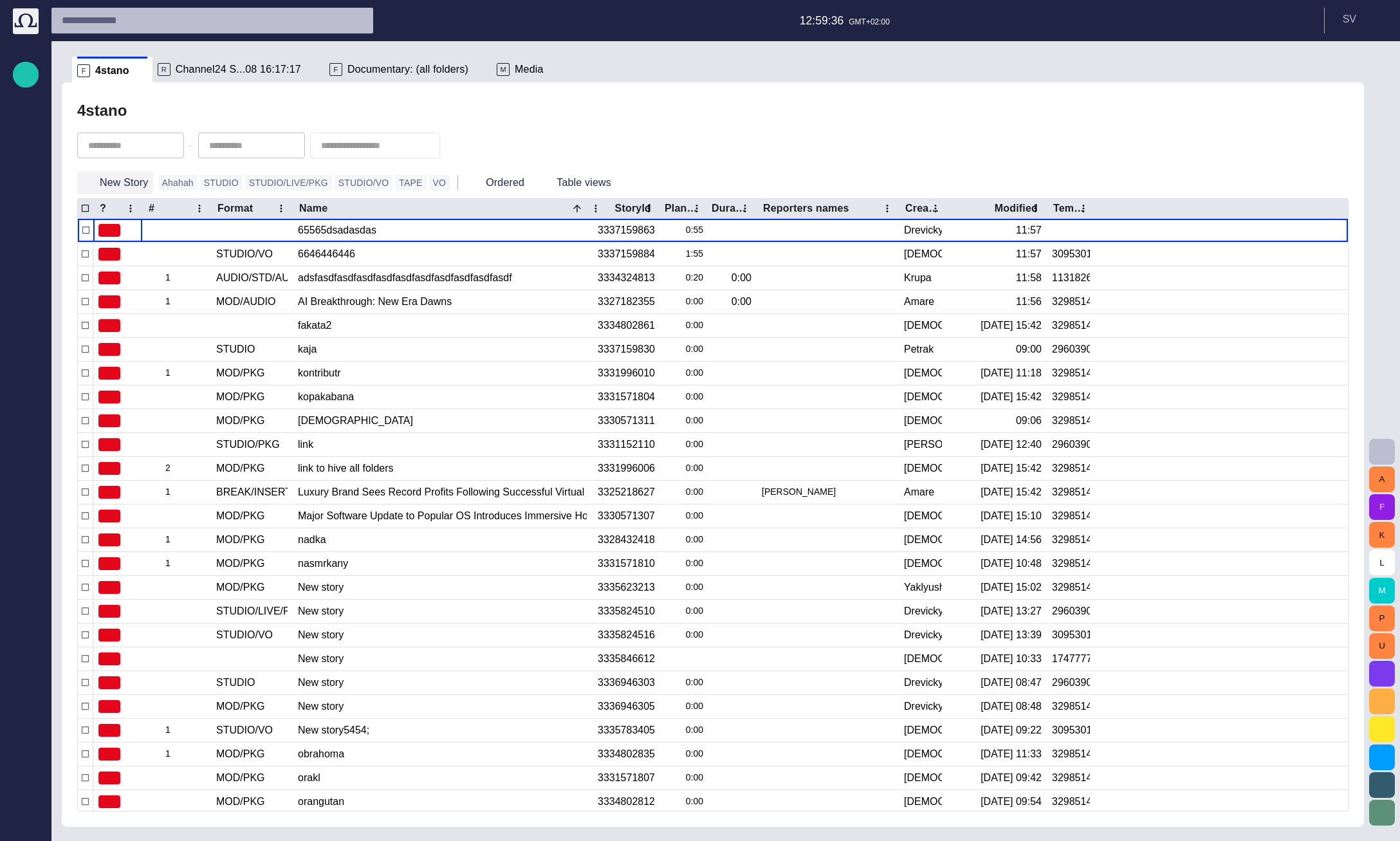
click at [122, 188] on button "New Story" at bounding box center [115, 183] width 76 height 23
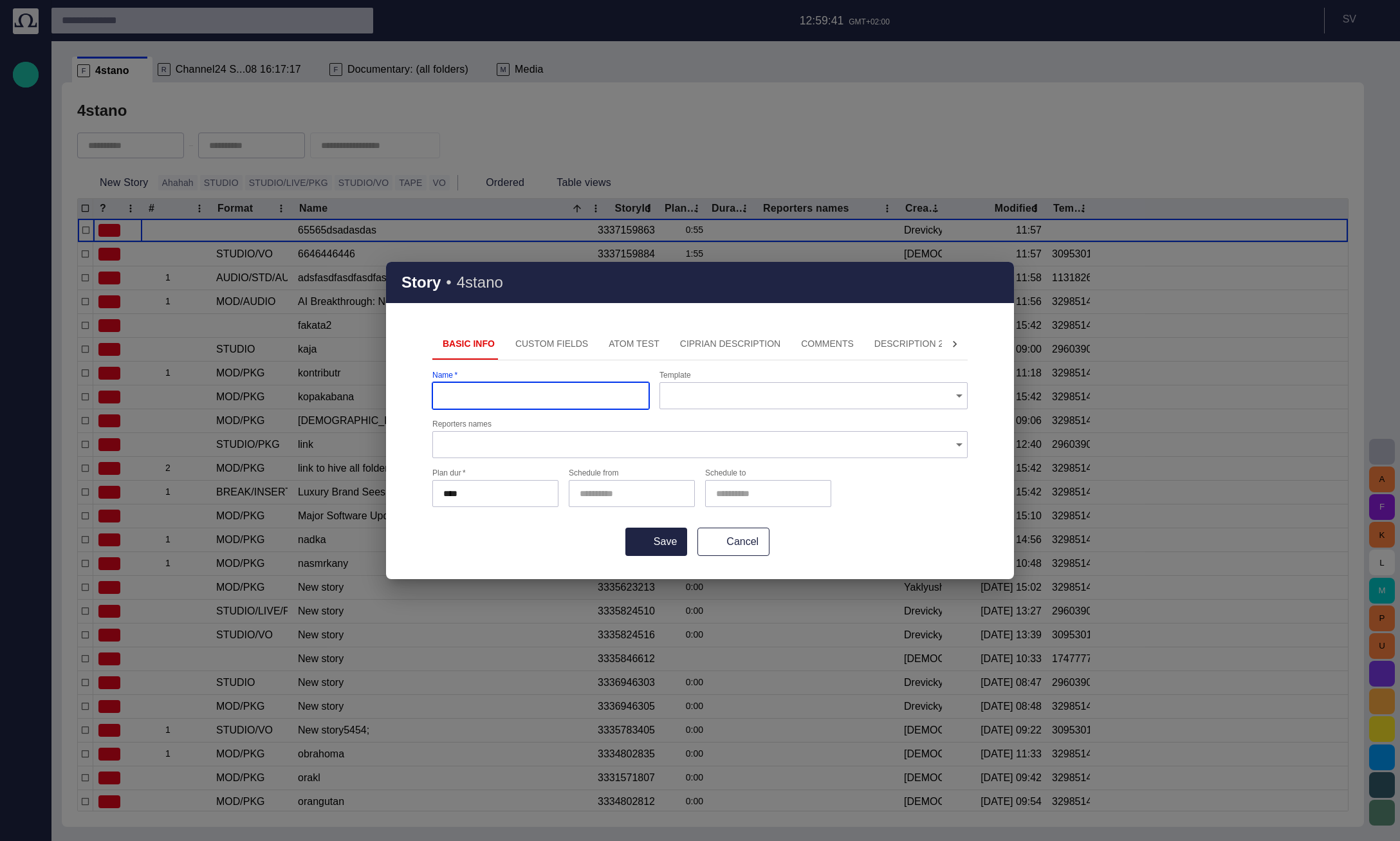
click at [566, 342] on button "Custom Fields" at bounding box center [552, 344] width 93 height 31
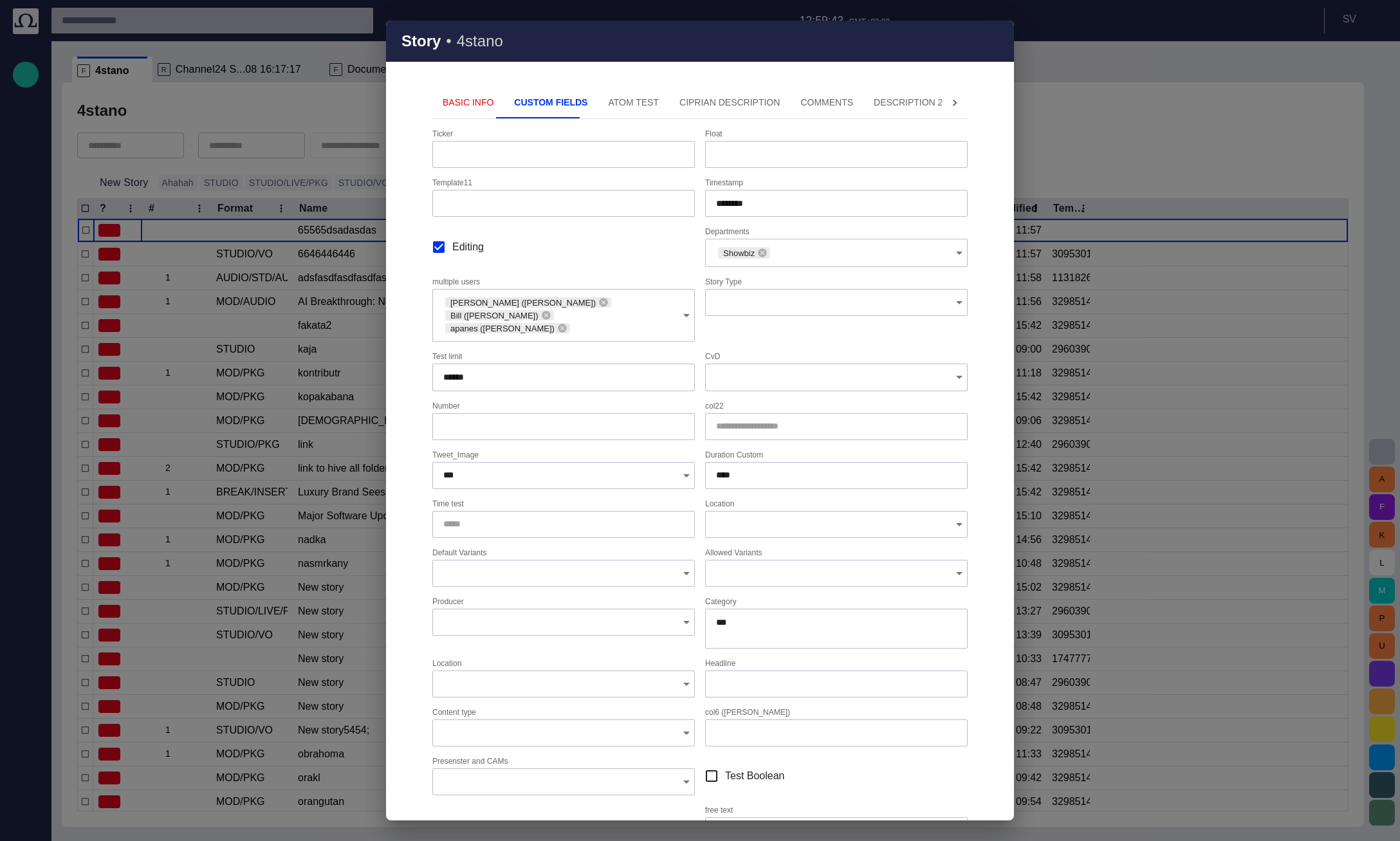
click at [462, 99] on button "Basic Info" at bounding box center [468, 103] width 71 height 31
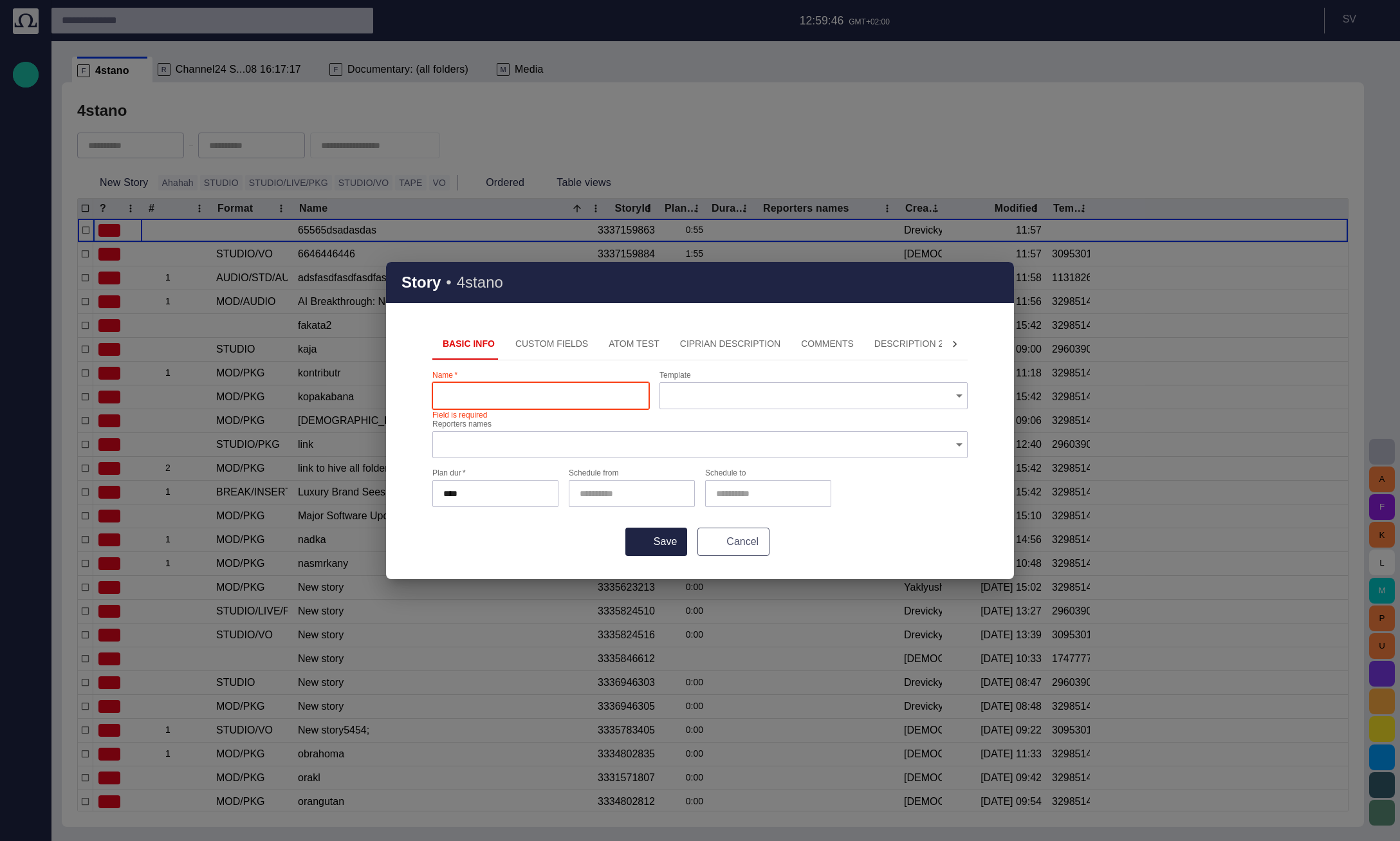
click at [708, 544] on span "button" at bounding box center [711, 541] width 10 height 10
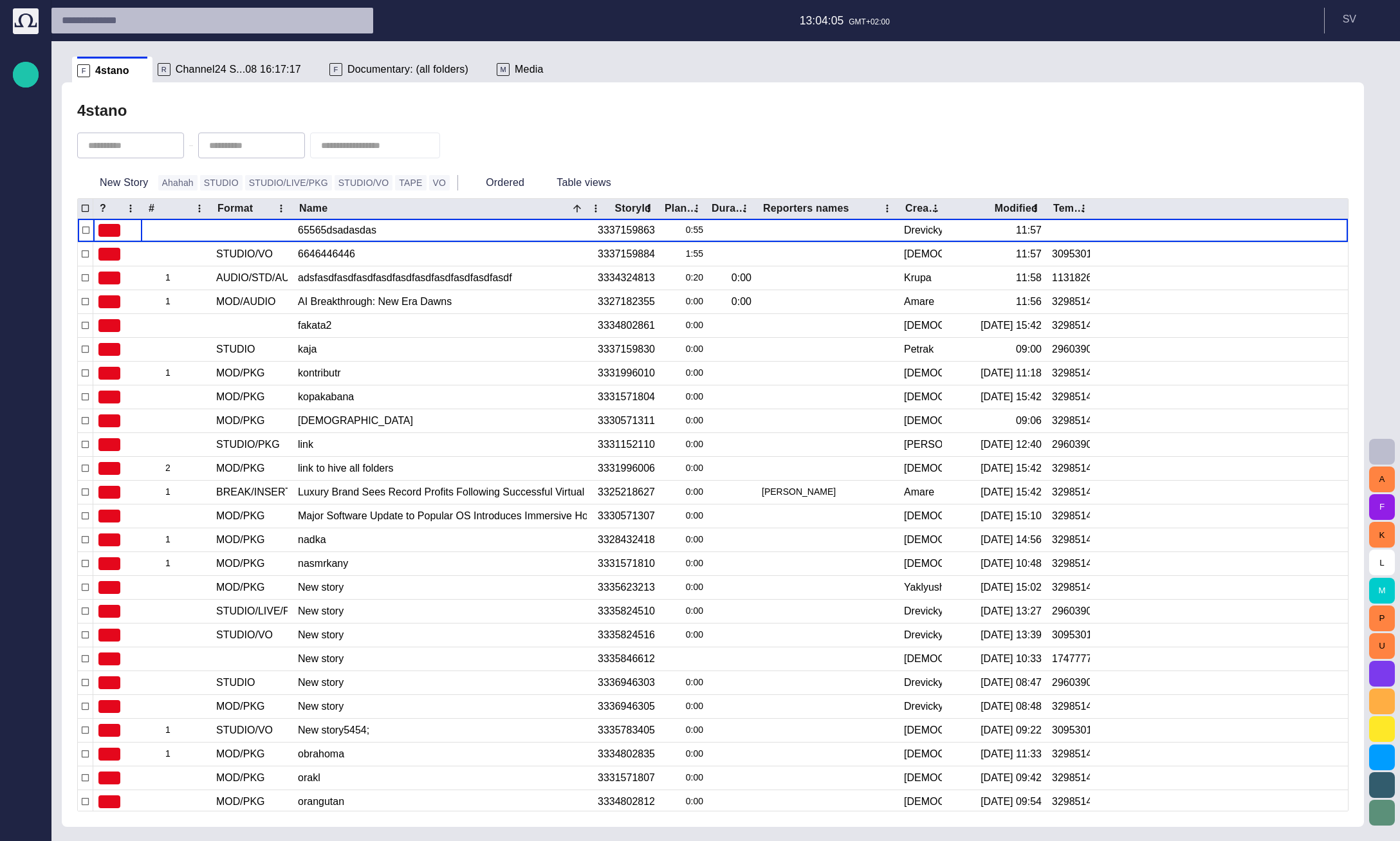
click at [572, 64] on div at bounding box center [578, 69] width 13 height 15
click at [572, 69] on span "button" at bounding box center [578, 71] width 13 height 13
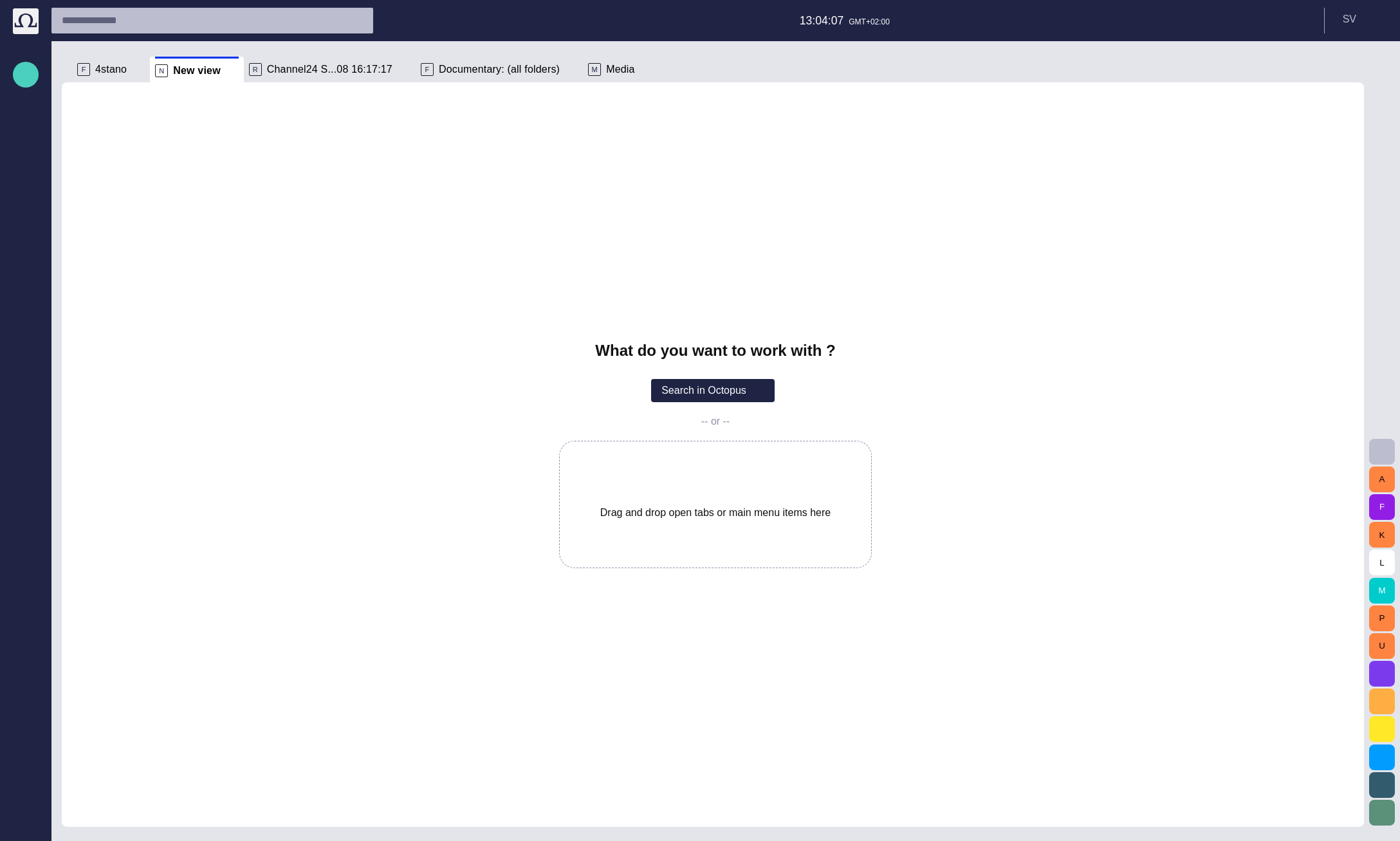
click at [32, 70] on span "button" at bounding box center [25, 74] width 15 height 17
click at [52, 95] on li "Story" at bounding box center [65, 105] width 105 height 25
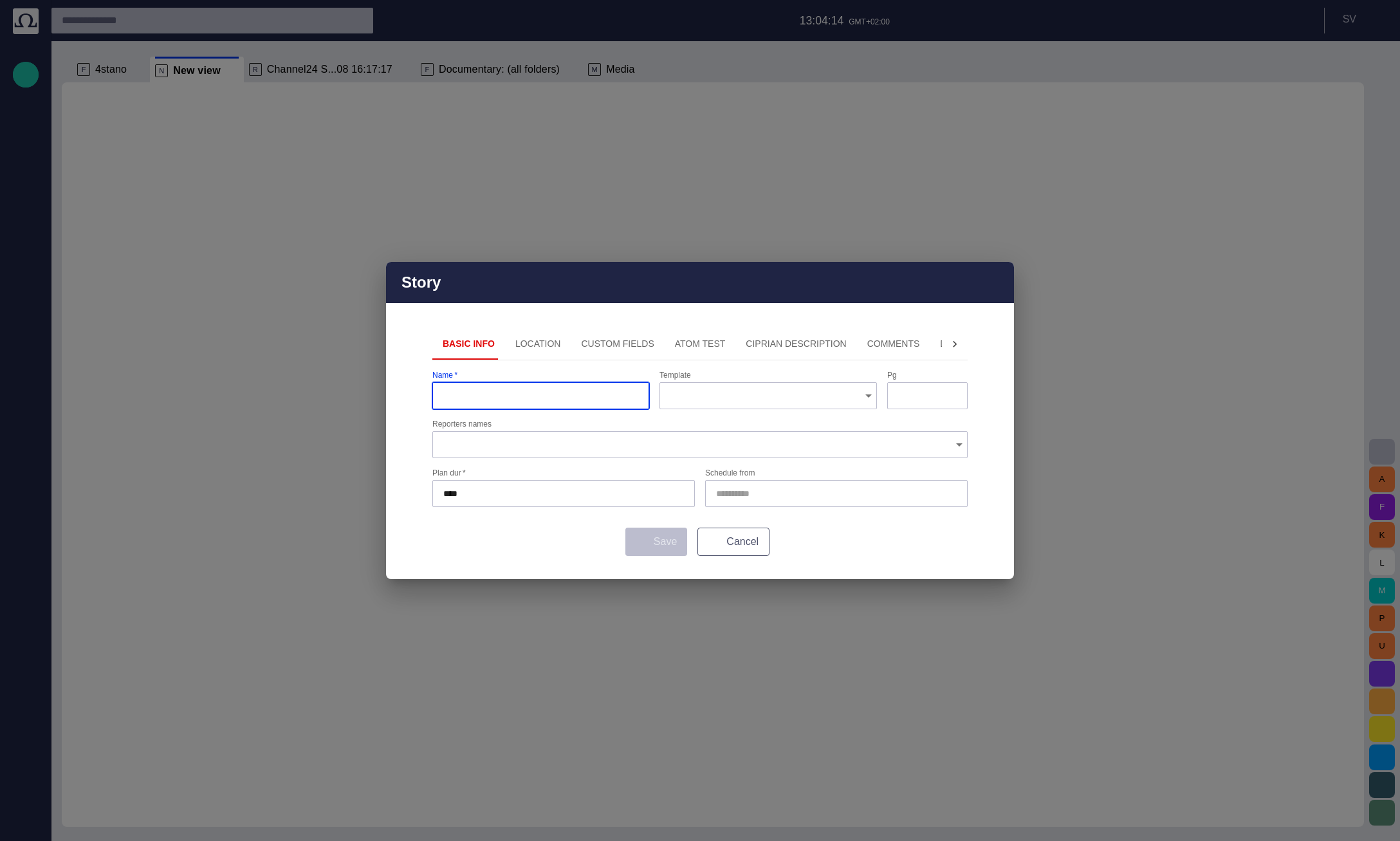
click at [711, 541] on span "button" at bounding box center [711, 541] width 10 height 10
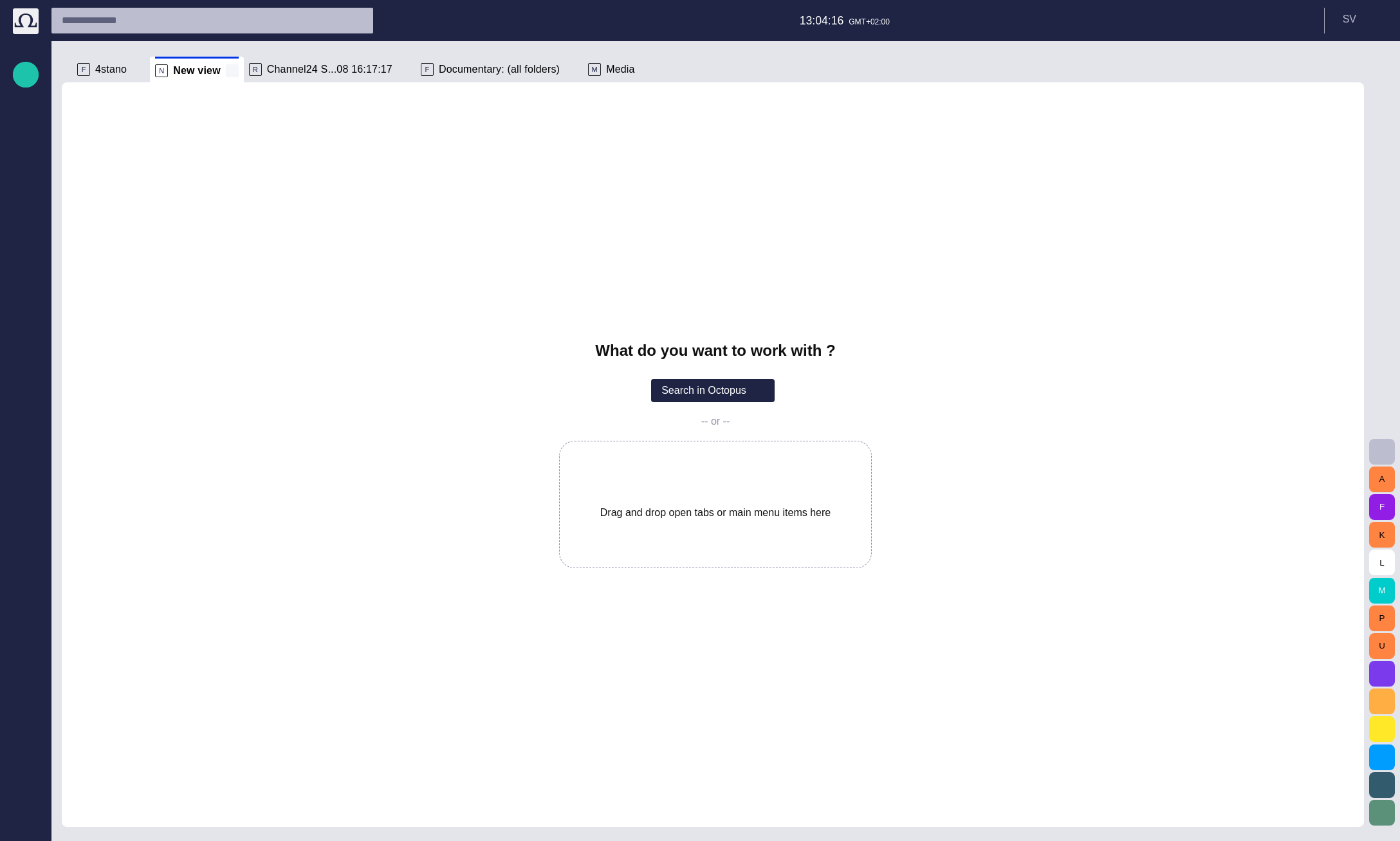
click at [226, 73] on span at bounding box center [232, 71] width 13 height 13
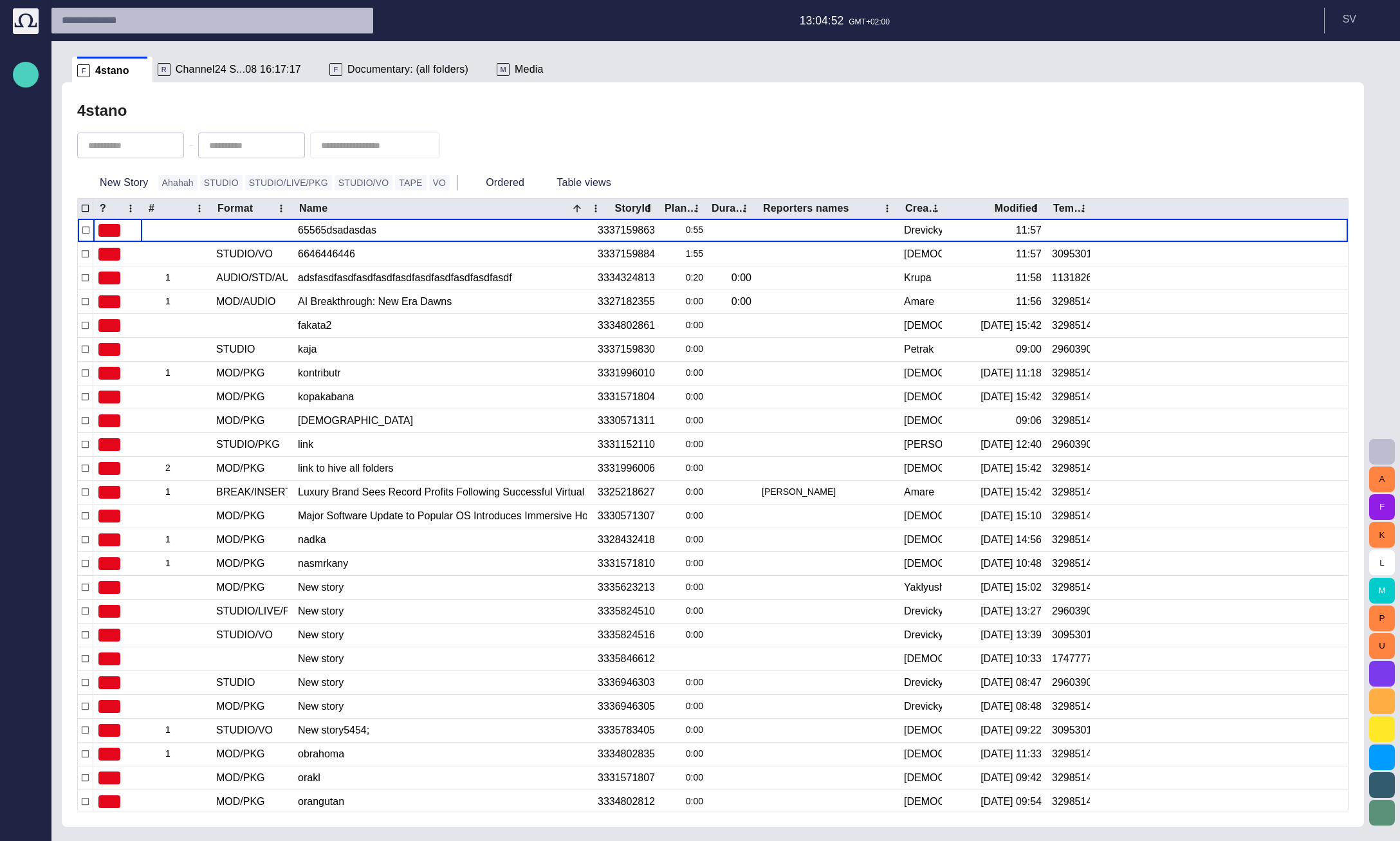
click at [31, 69] on span "button" at bounding box center [25, 74] width 15 height 17
click at [46, 98] on span "Story" at bounding box center [70, 105] width 79 height 15
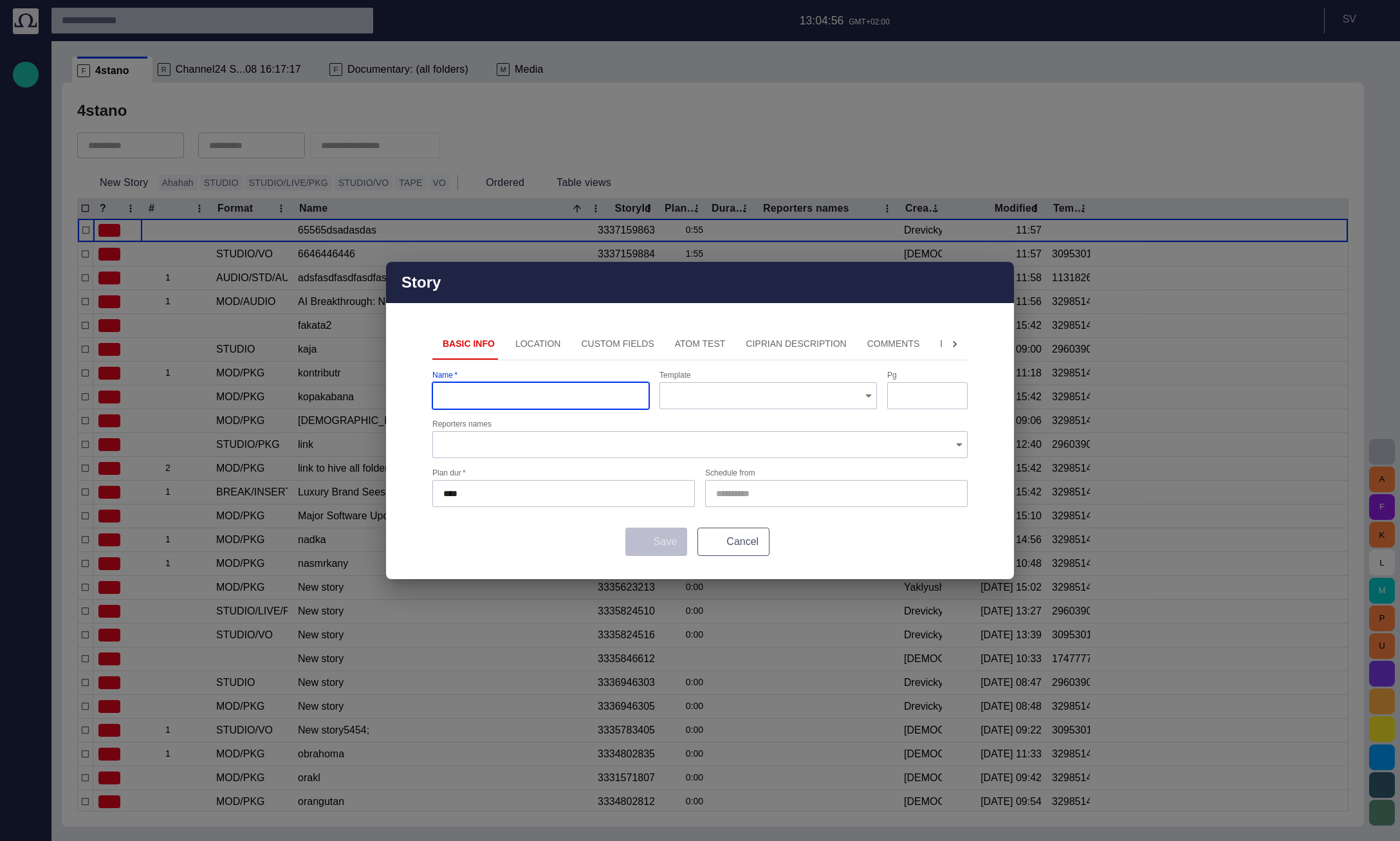
click at [720, 547] on button "Cancel" at bounding box center [733, 541] width 72 height 28
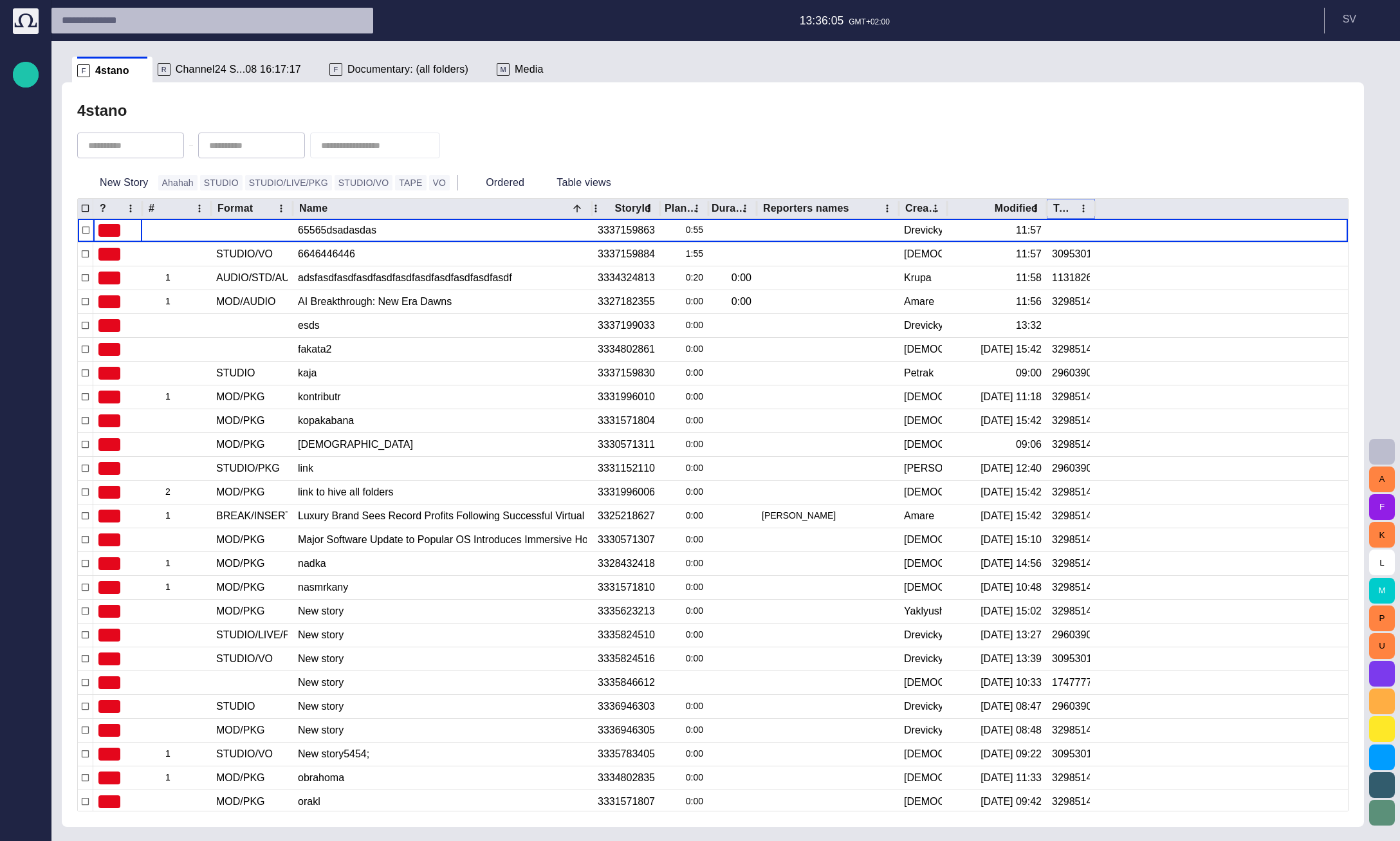
click at [1083, 208] on icon "Template column menu" at bounding box center [1083, 208] width 2 height 8
click at [1071, 248] on button "Manage columns" at bounding box center [1004, 258] width 175 height 27
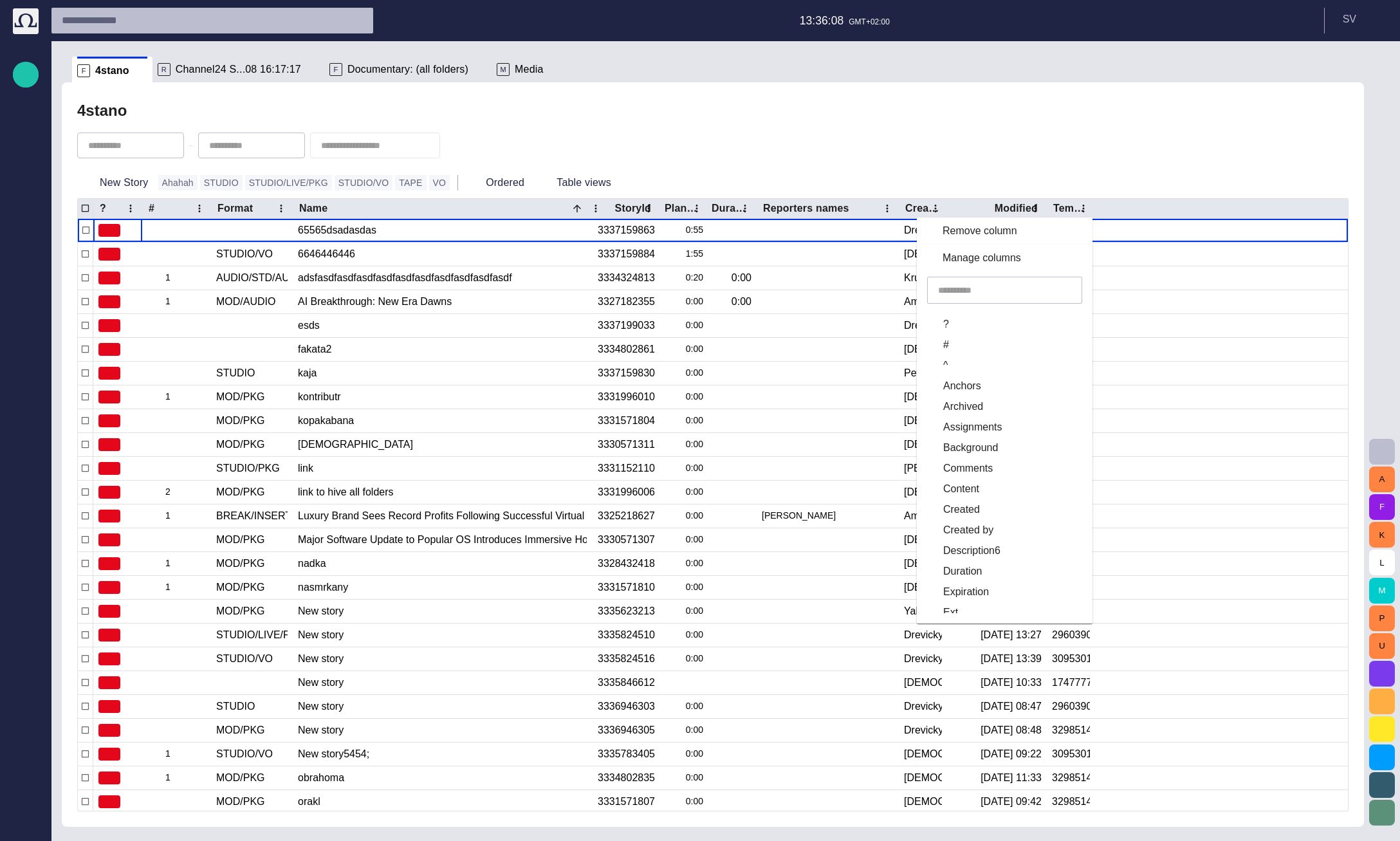
click at [1020, 288] on input "text" at bounding box center [1004, 290] width 133 height 13
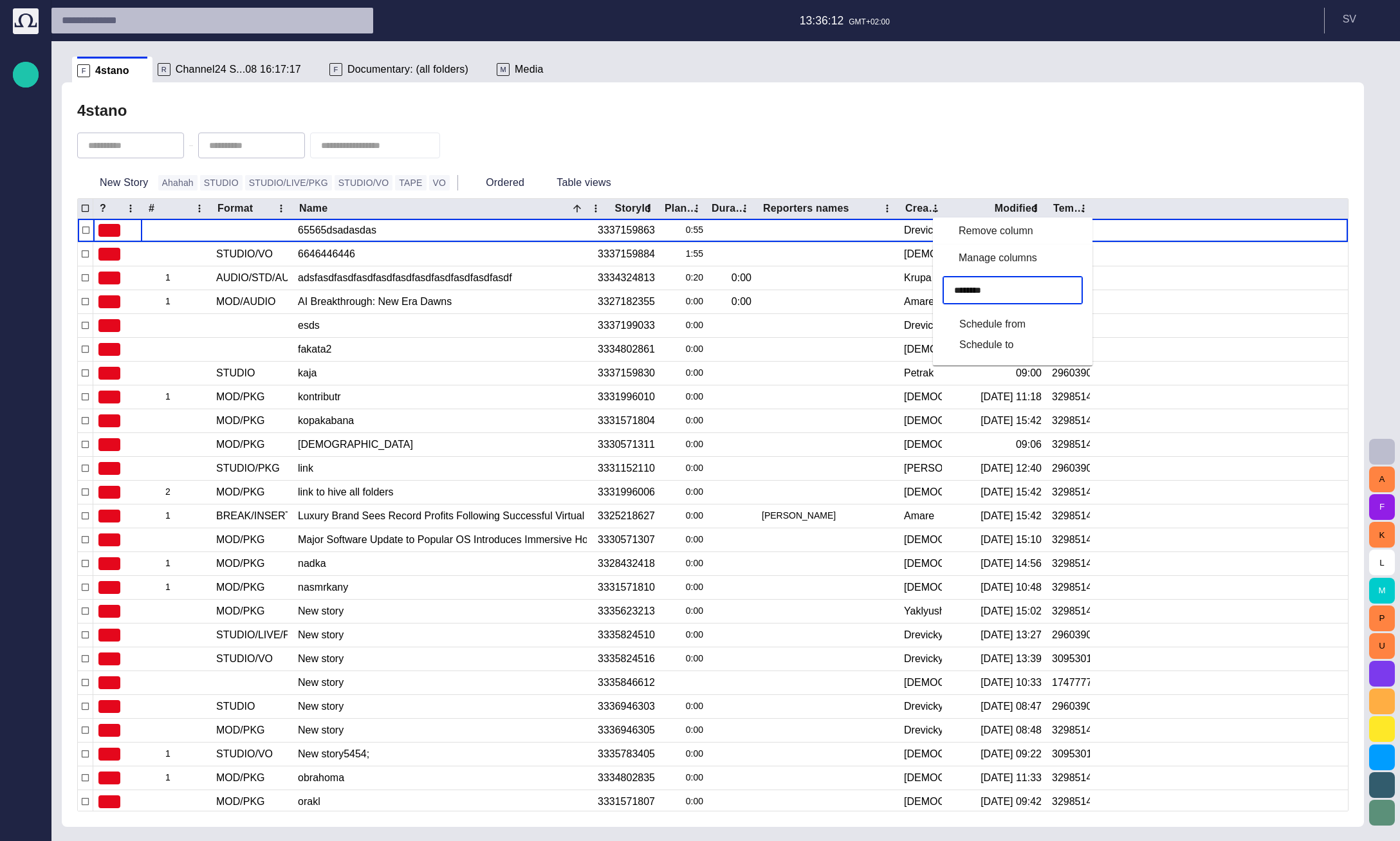
type input "********"
click at [1022, 324] on span "Schedule from" at bounding box center [992, 324] width 66 height 15
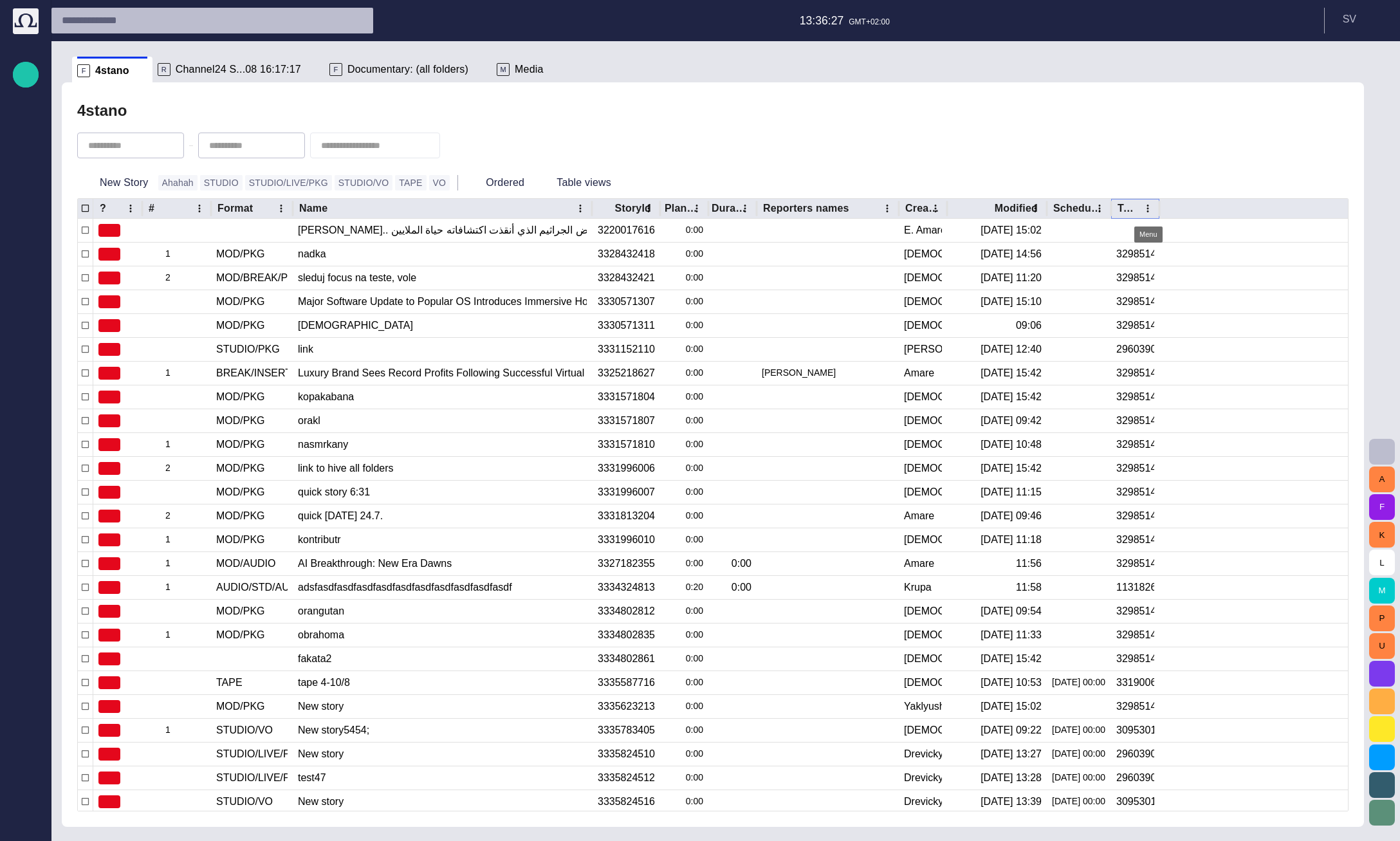
click at [1147, 209] on icon "Template column menu" at bounding box center [1148, 209] width 12 height 12
click at [1098, 256] on span "Manage columns" at bounding box center [1061, 258] width 108 height 15
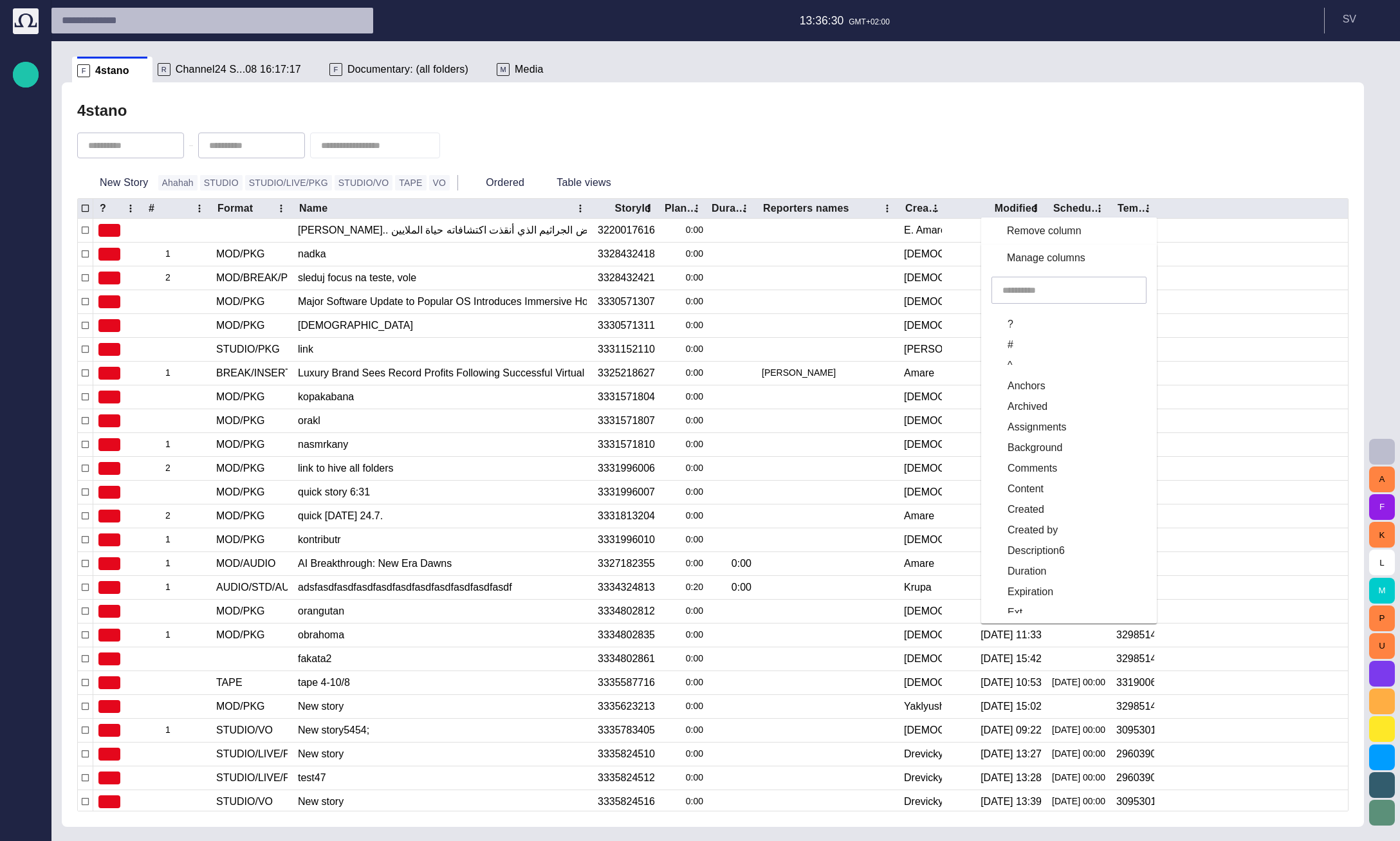
click at [1075, 288] on input "text" at bounding box center [1069, 290] width 133 height 13
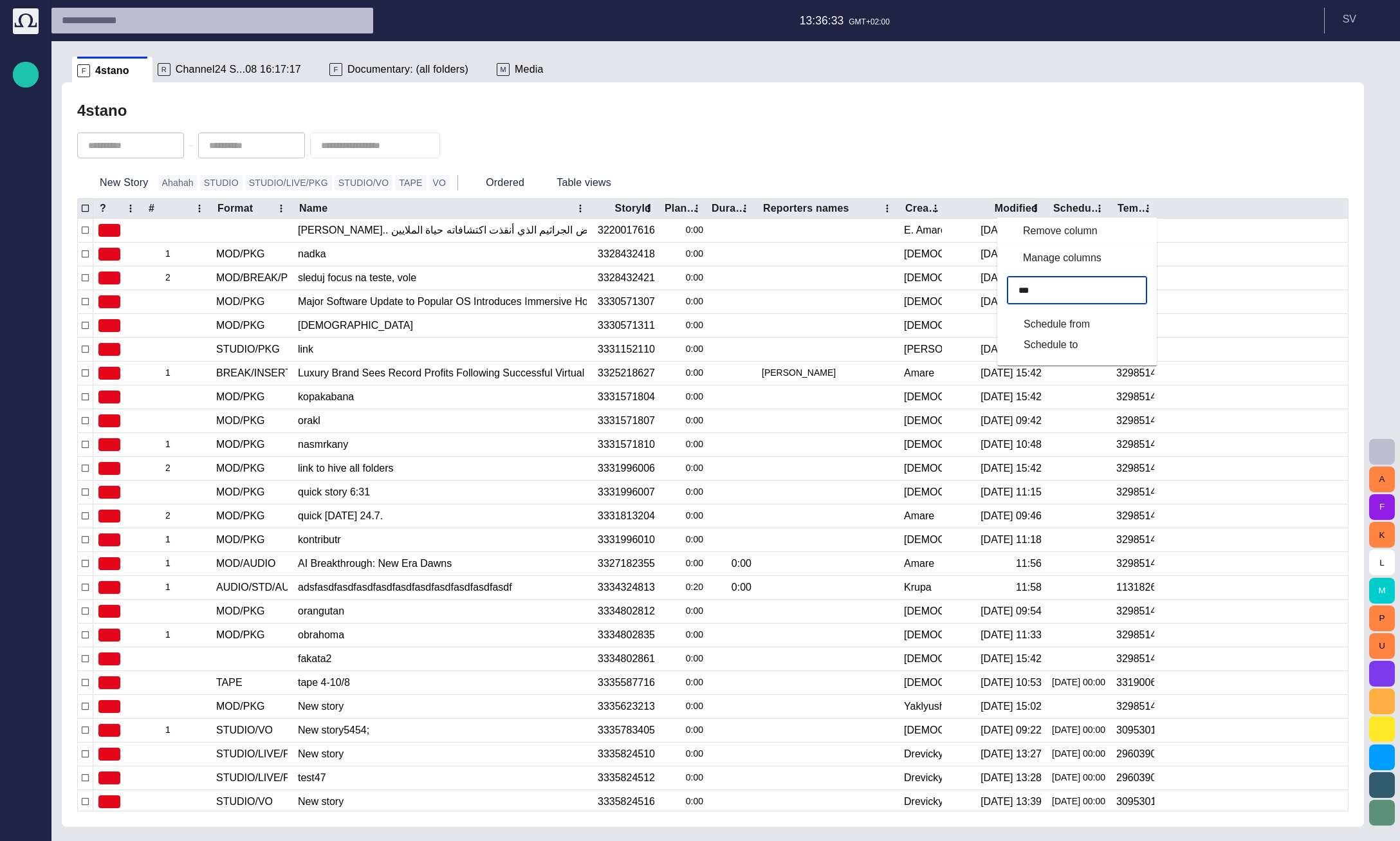
type input "****"
click at [1078, 347] on label "Schedule to" at bounding box center [1065, 344] width 110 height 15
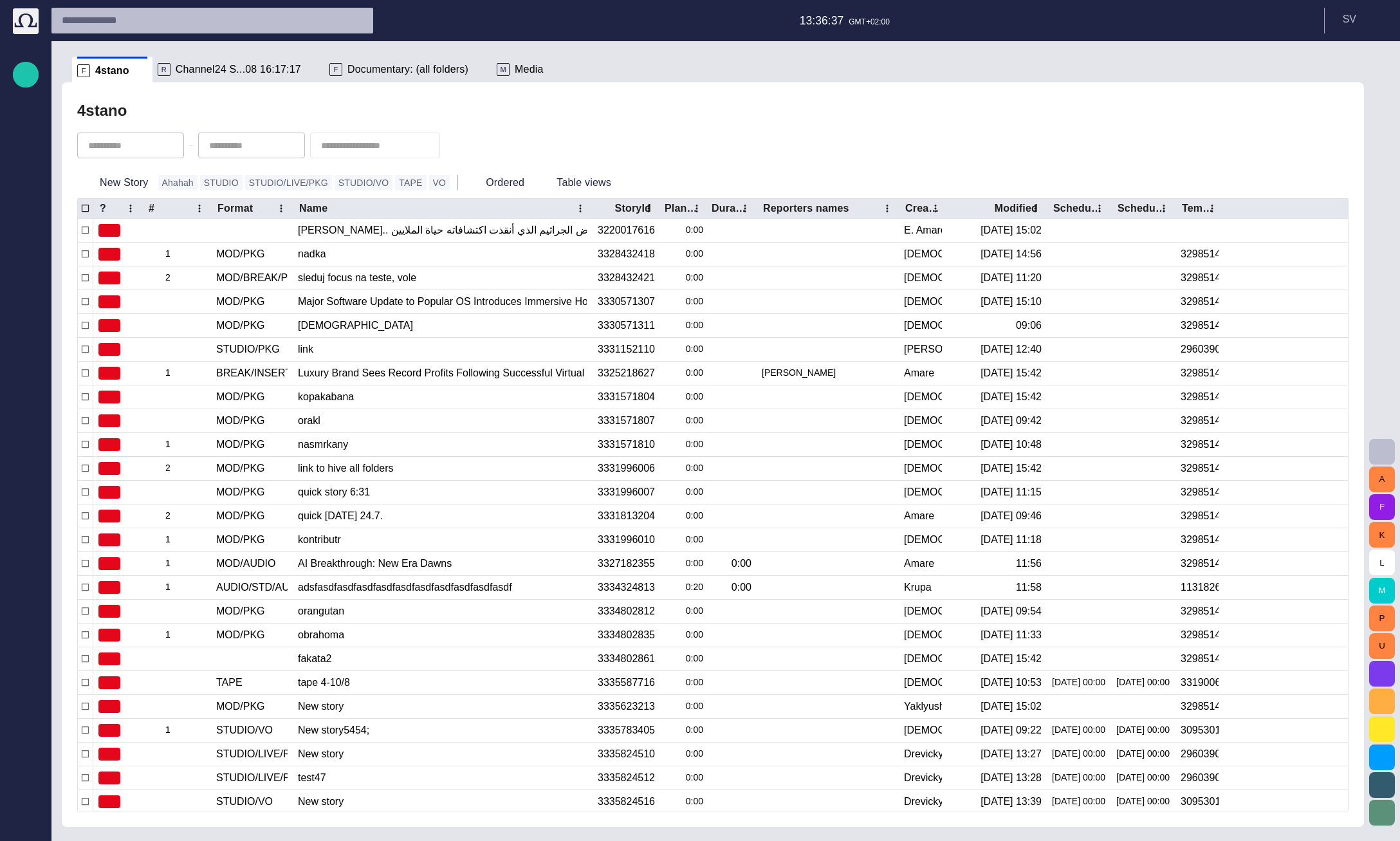
click at [1081, 132] on div at bounding box center [712, 146] width 1271 height 44
drag, startPoint x: 1174, startPoint y: 206, endPoint x: 1134, endPoint y: 214, distance: 40.8
click at [1234, 207] on div at bounding box center [1230, 208] width 7 height 20
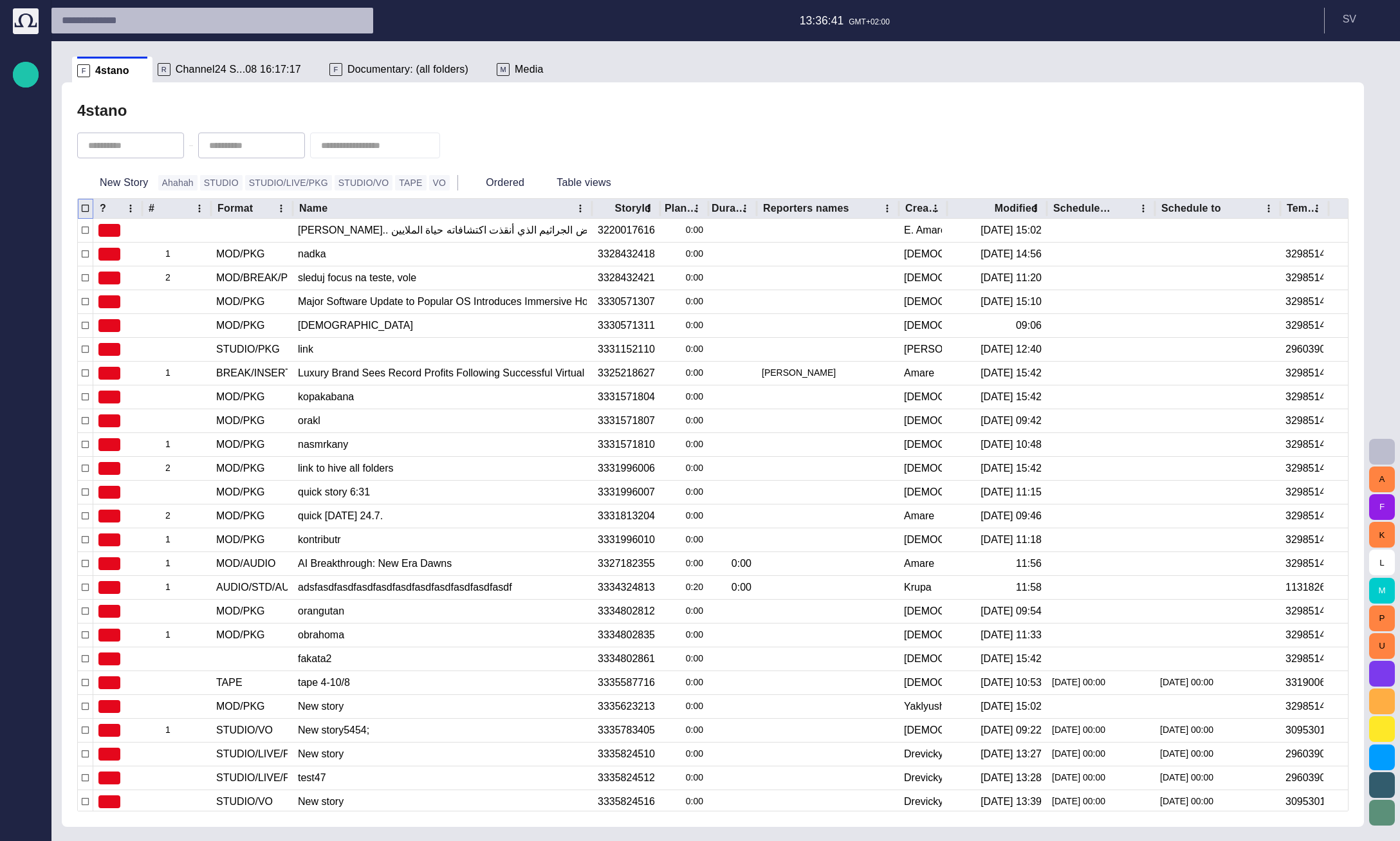
click at [1154, 210] on div at bounding box center [1155, 208] width 7 height 20
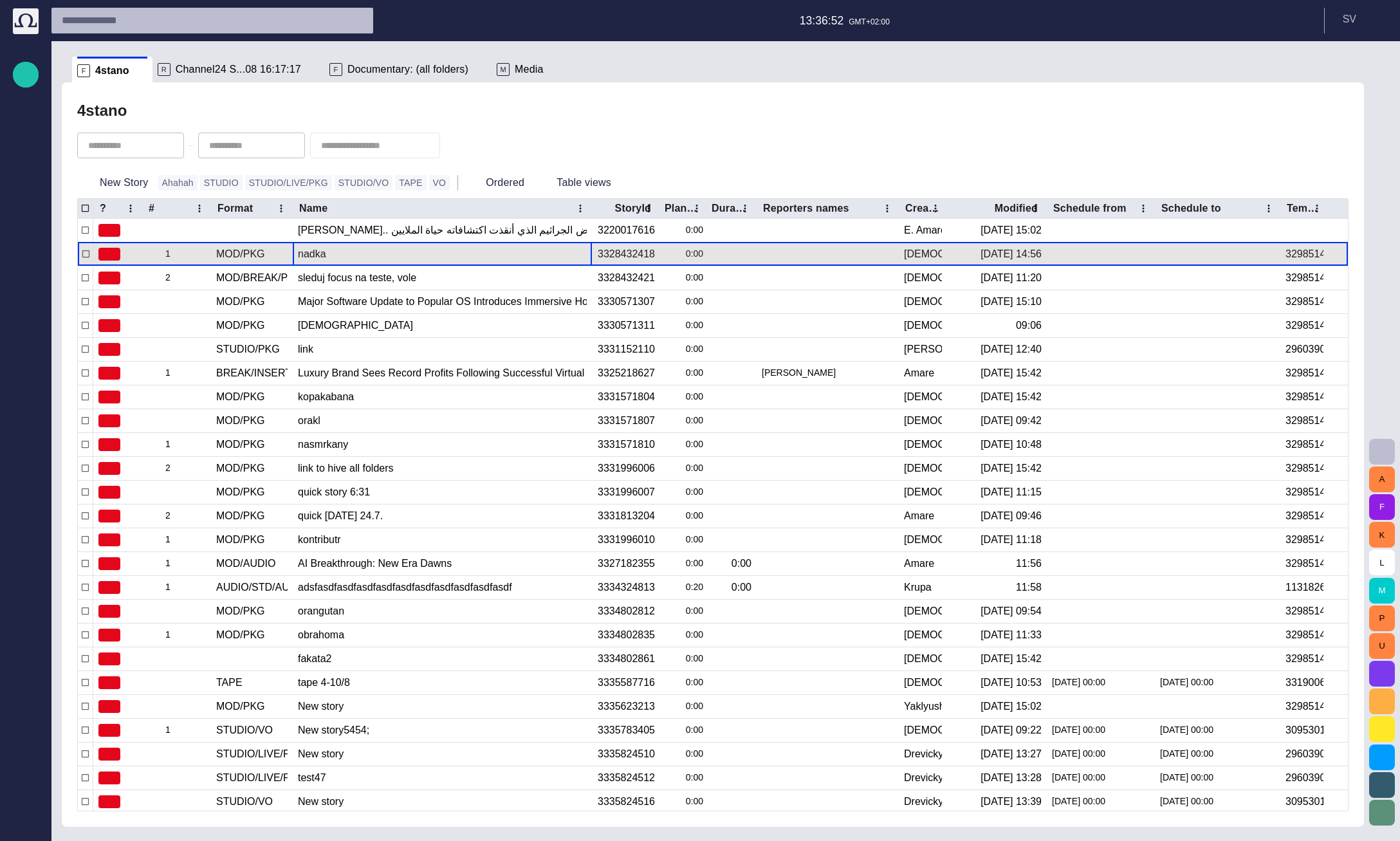
click at [352, 265] on div "nadka" at bounding box center [442, 254] width 289 height 23
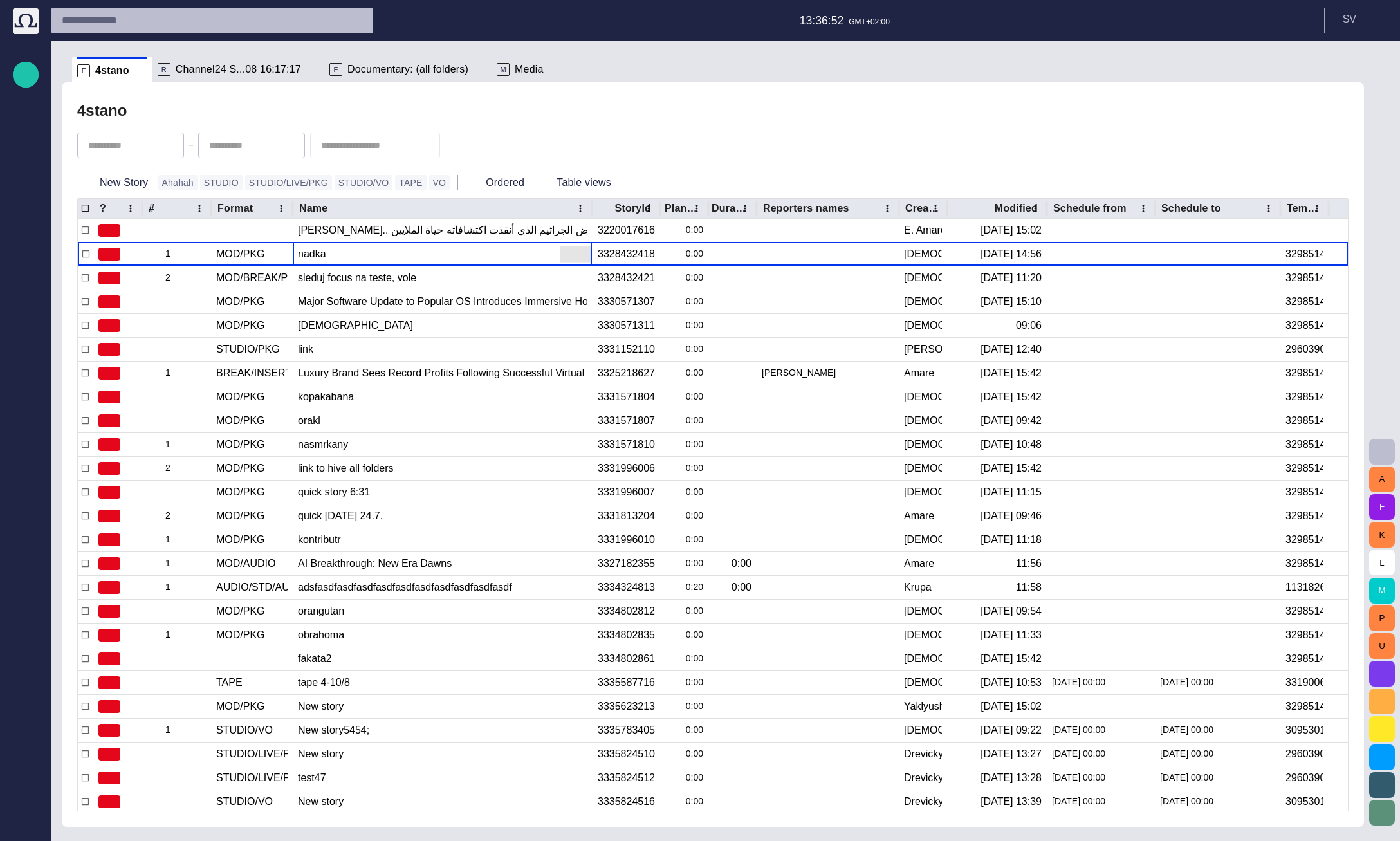
click at [464, 183] on button "Ordered" at bounding box center [496, 183] width 65 height 23
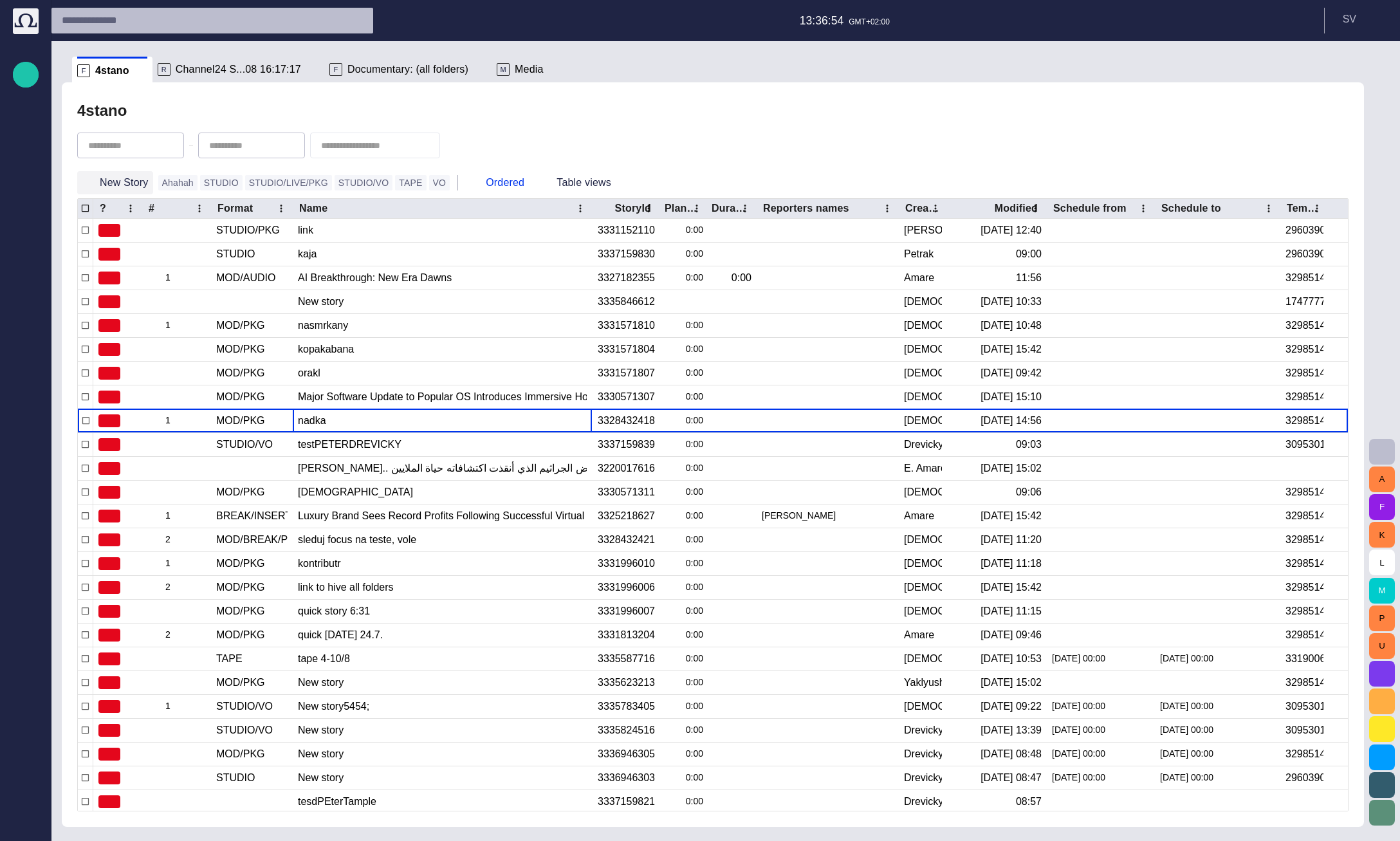
click at [135, 189] on button "New Story" at bounding box center [115, 183] width 76 height 23
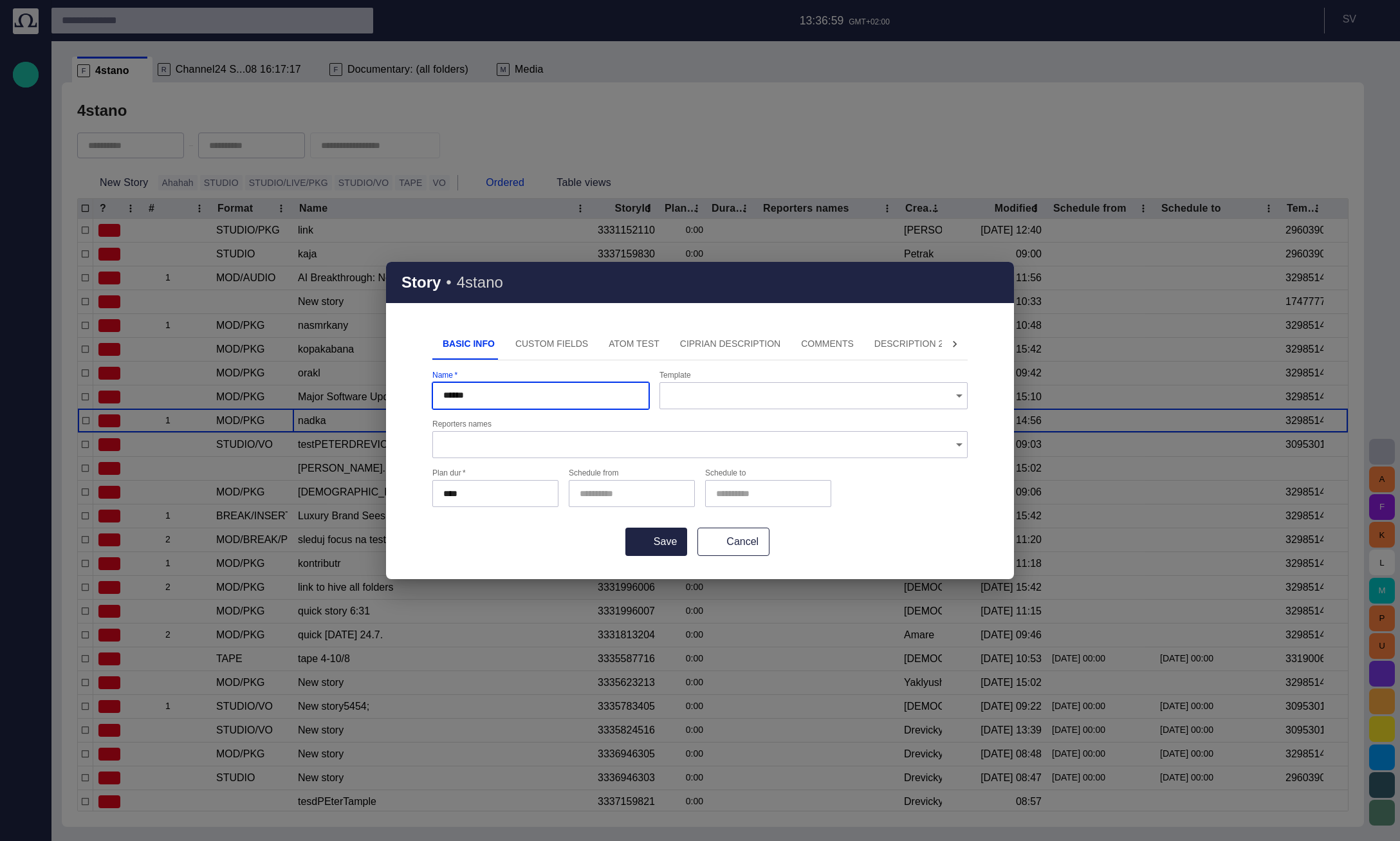
type input "******"
click at [610, 495] on input "Schedule from" at bounding box center [629, 493] width 99 height 13
click at [664, 495] on span "button" at bounding box center [669, 493] width 10 height 10
click at [678, 495] on button "button" at bounding box center [685, 493] width 15 height 15
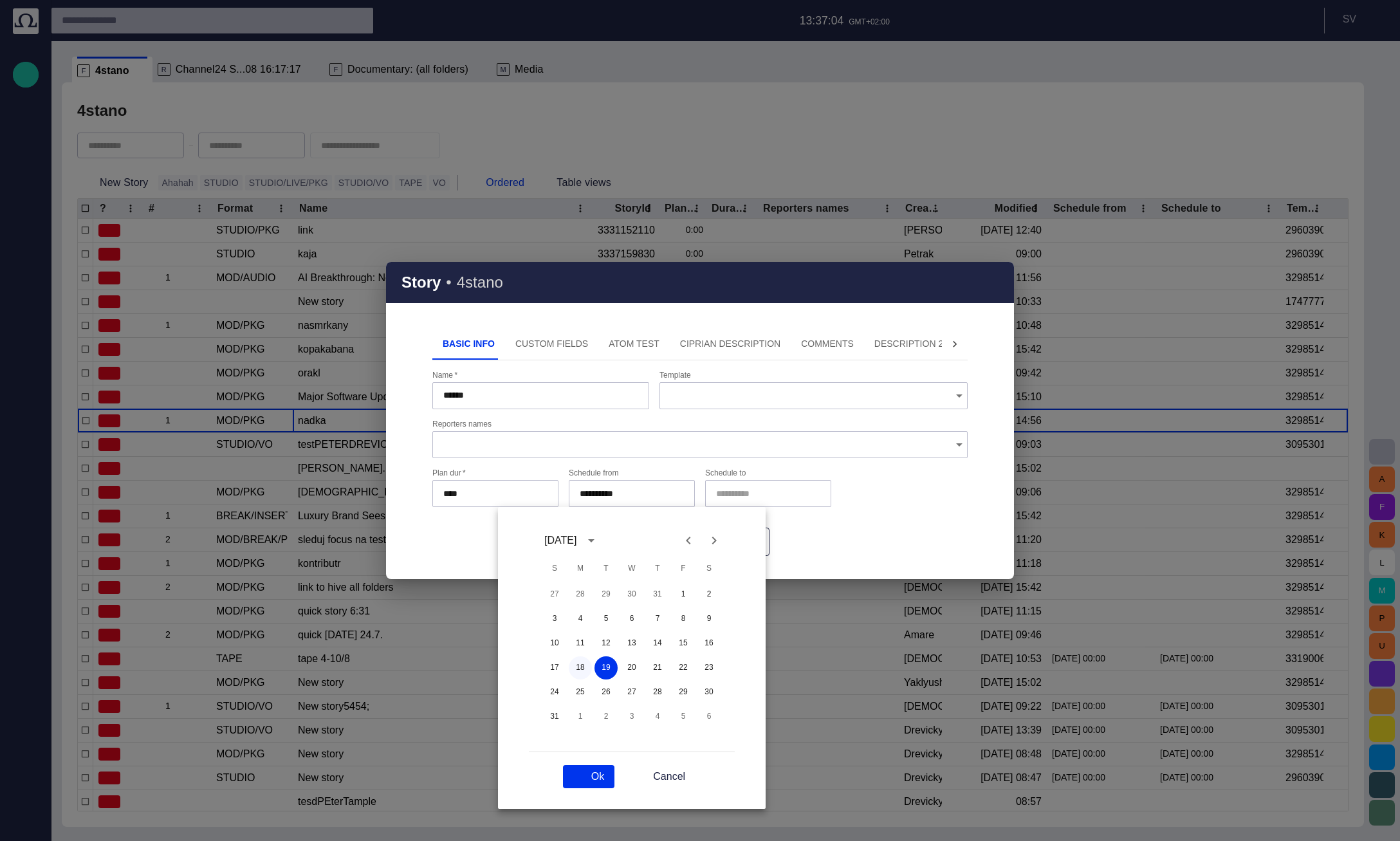
click at [589, 663] on button "18" at bounding box center [581, 668] width 23 height 23
click at [601, 765] on button "Ok" at bounding box center [589, 776] width 52 height 23
type input "**********"
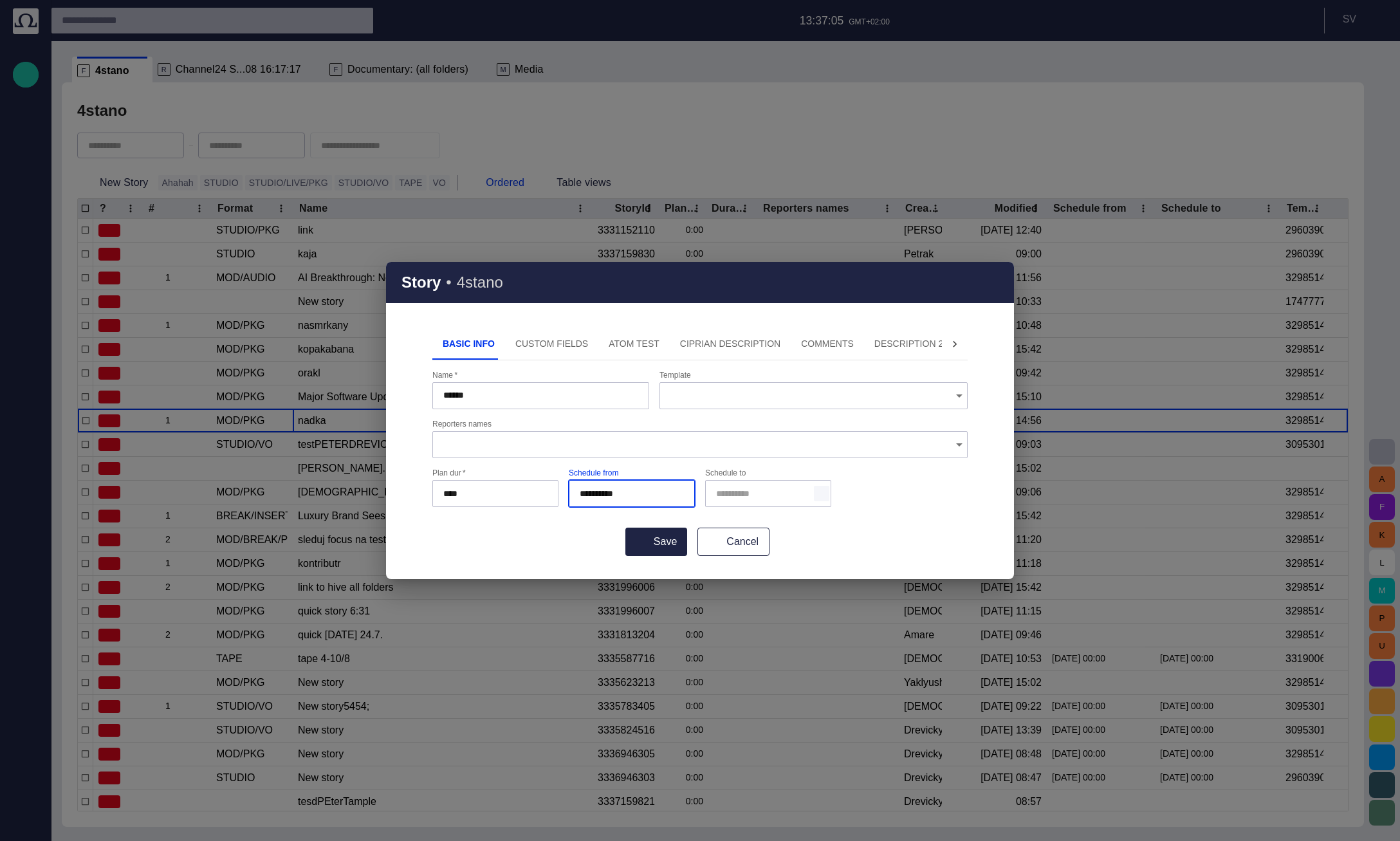
click at [827, 490] on button "button" at bounding box center [821, 493] width 15 height 15
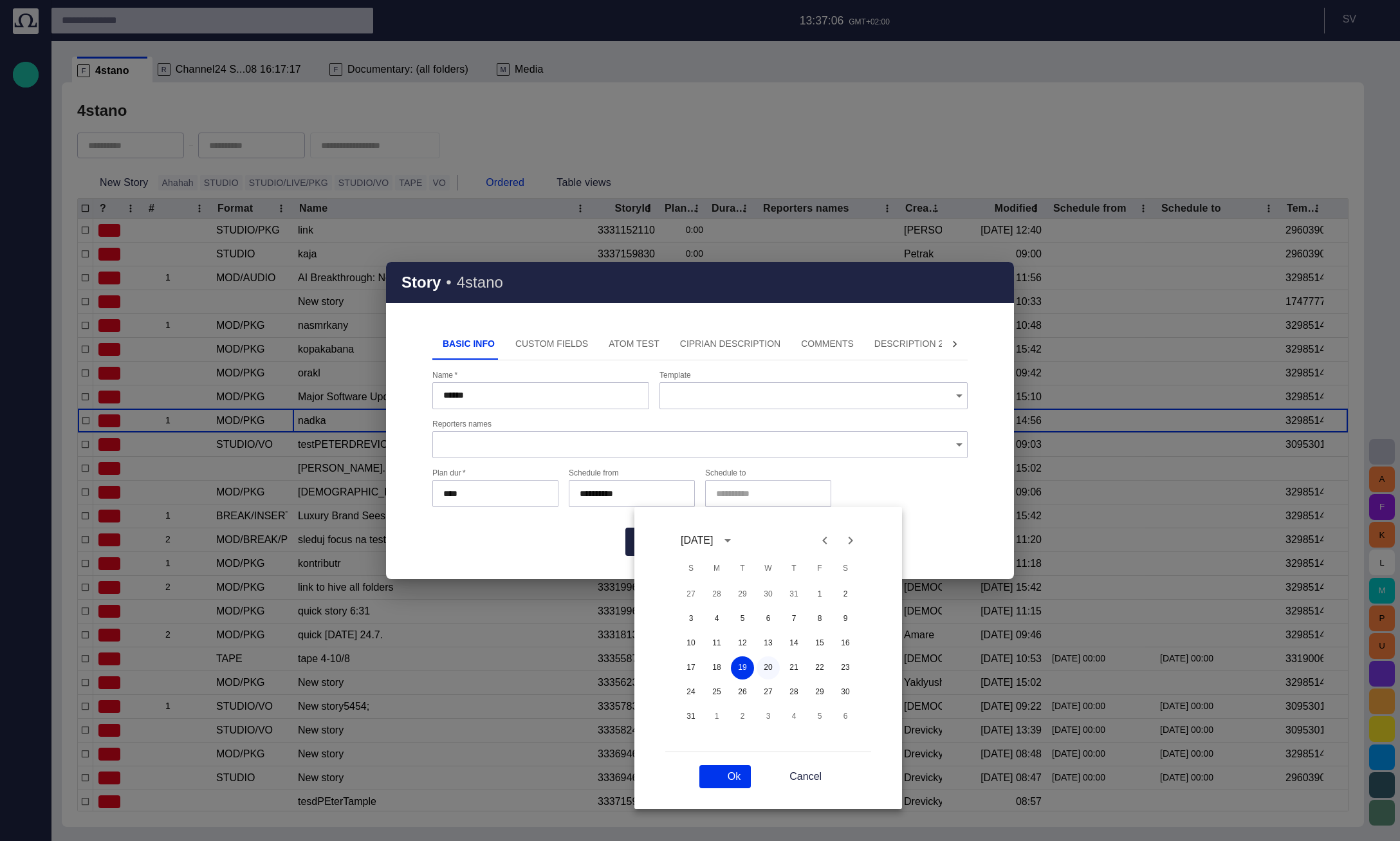
click at [768, 661] on button "20" at bounding box center [768, 668] width 23 height 23
click at [733, 765] on button "Ok" at bounding box center [725, 776] width 52 height 23
type input "**********"
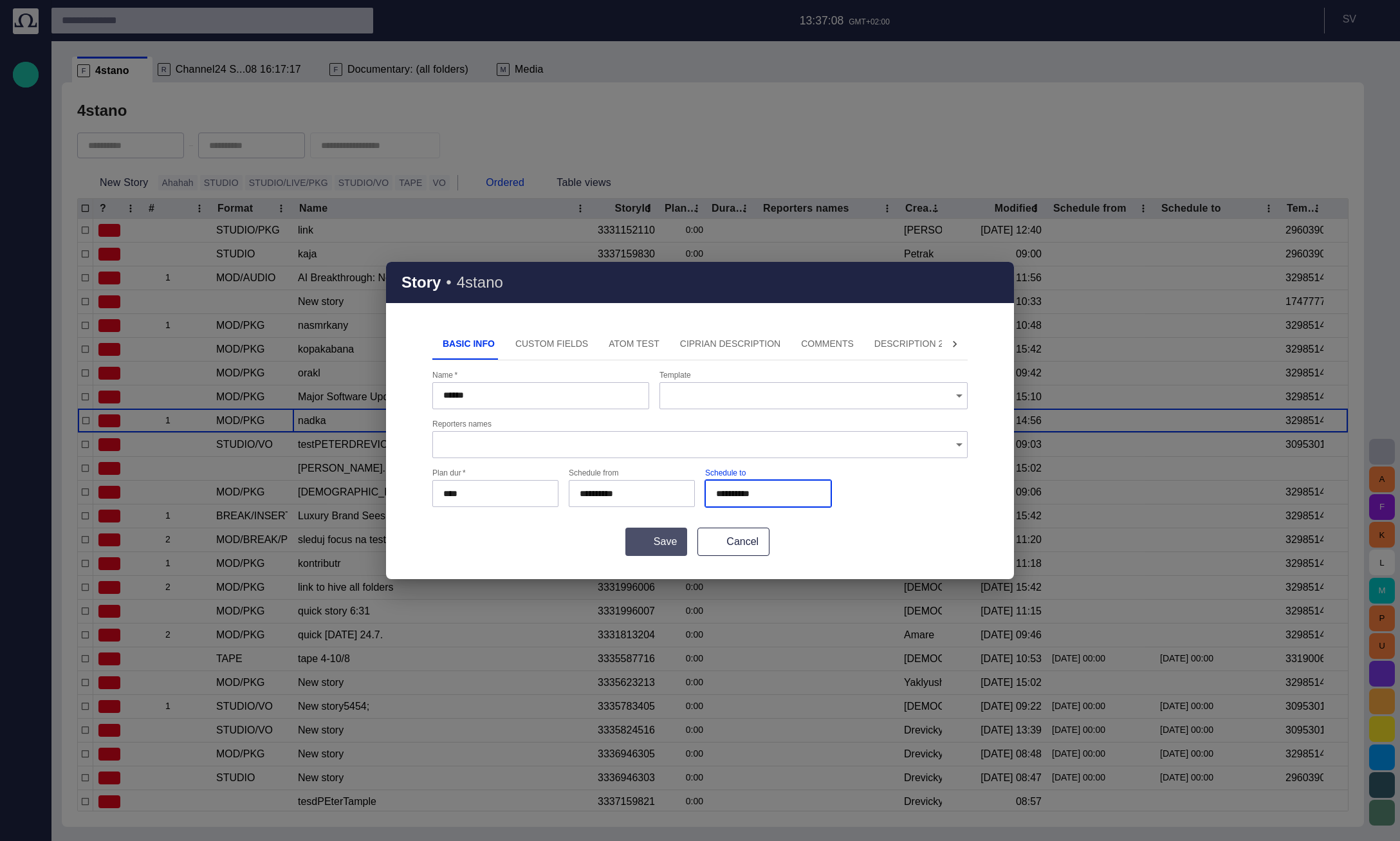
click at [661, 547] on button "Save" at bounding box center [656, 541] width 62 height 28
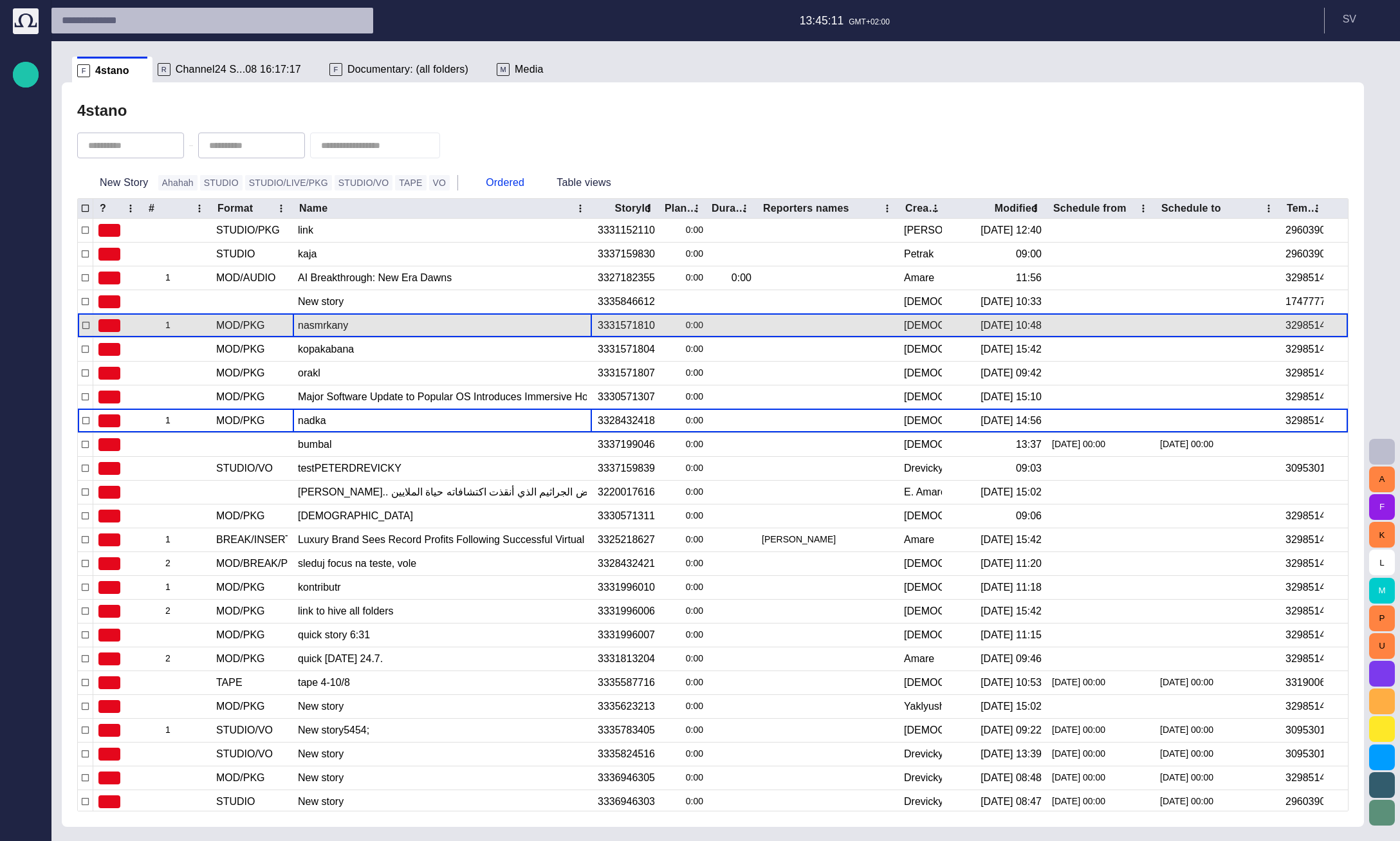
click at [330, 322] on div "nasmrkany" at bounding box center [442, 325] width 289 height 23
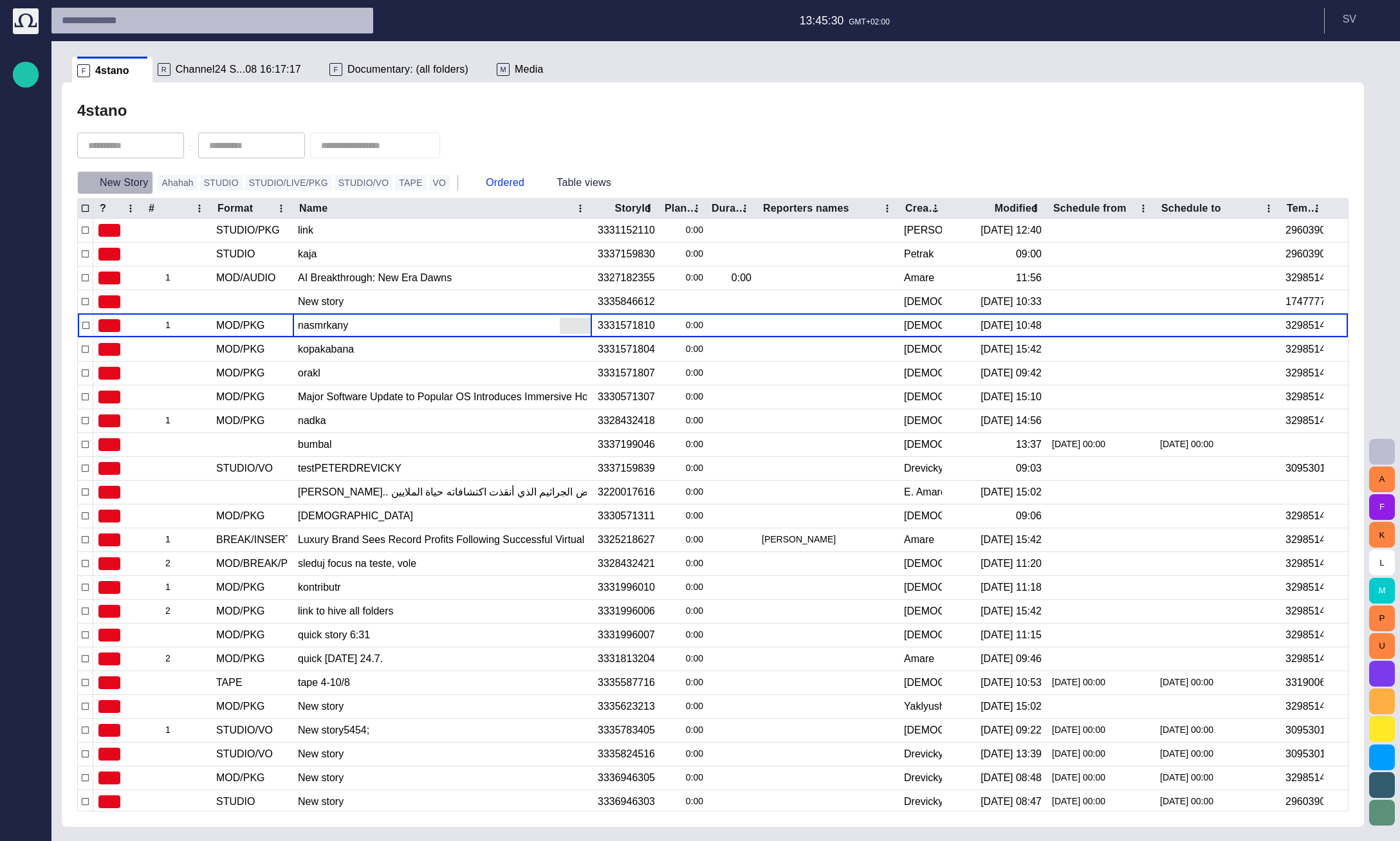
click at [132, 184] on button "New Story" at bounding box center [115, 183] width 76 height 23
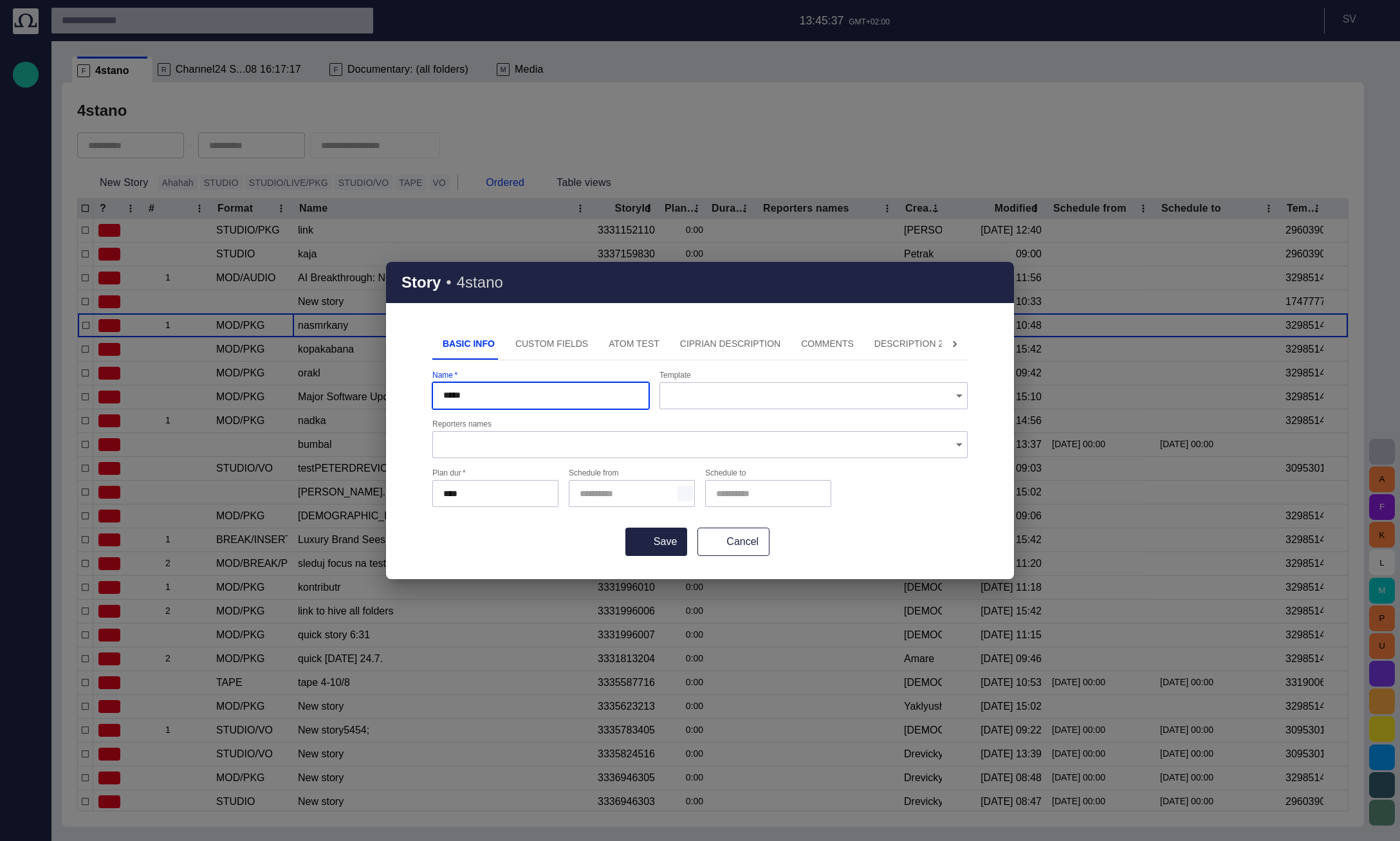
type input "*****"
click at [683, 493] on span "button" at bounding box center [685, 493] width 10 height 10
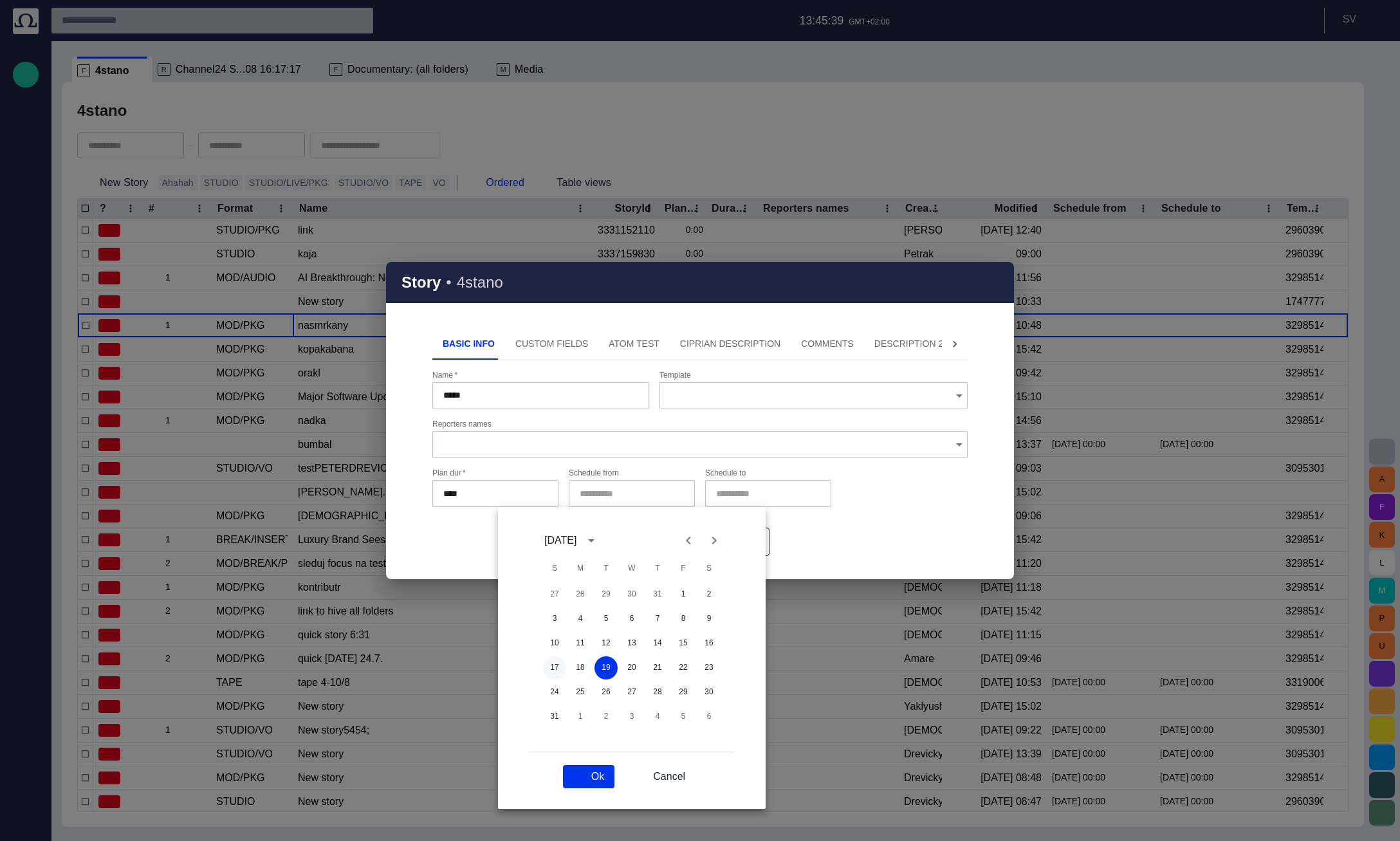
click at [564, 666] on button "17" at bounding box center [554, 668] width 23 height 23
click at [586, 772] on button "Ok" at bounding box center [589, 776] width 52 height 23
type input "**********"
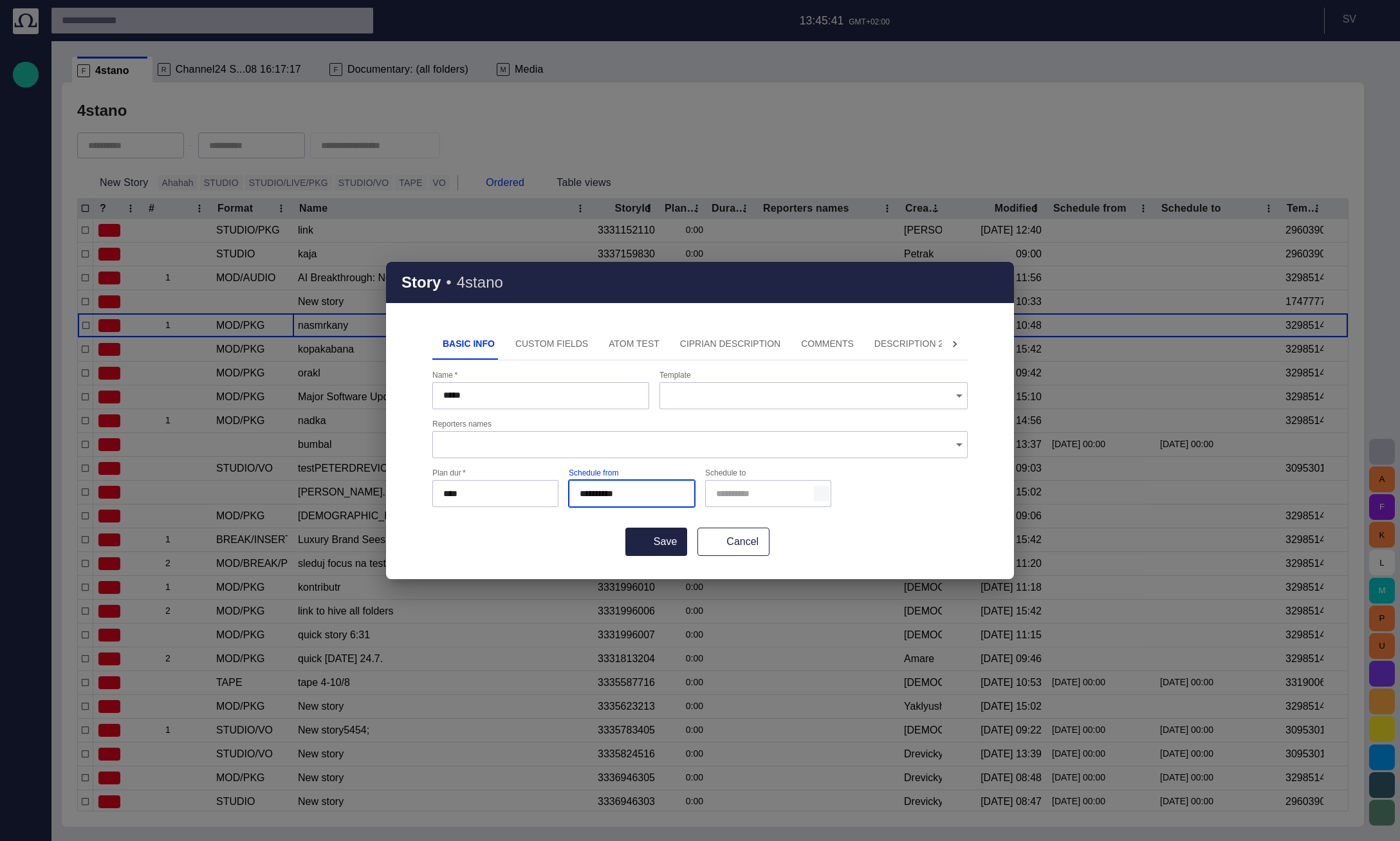
click at [816, 493] on button "button" at bounding box center [821, 493] width 15 height 15
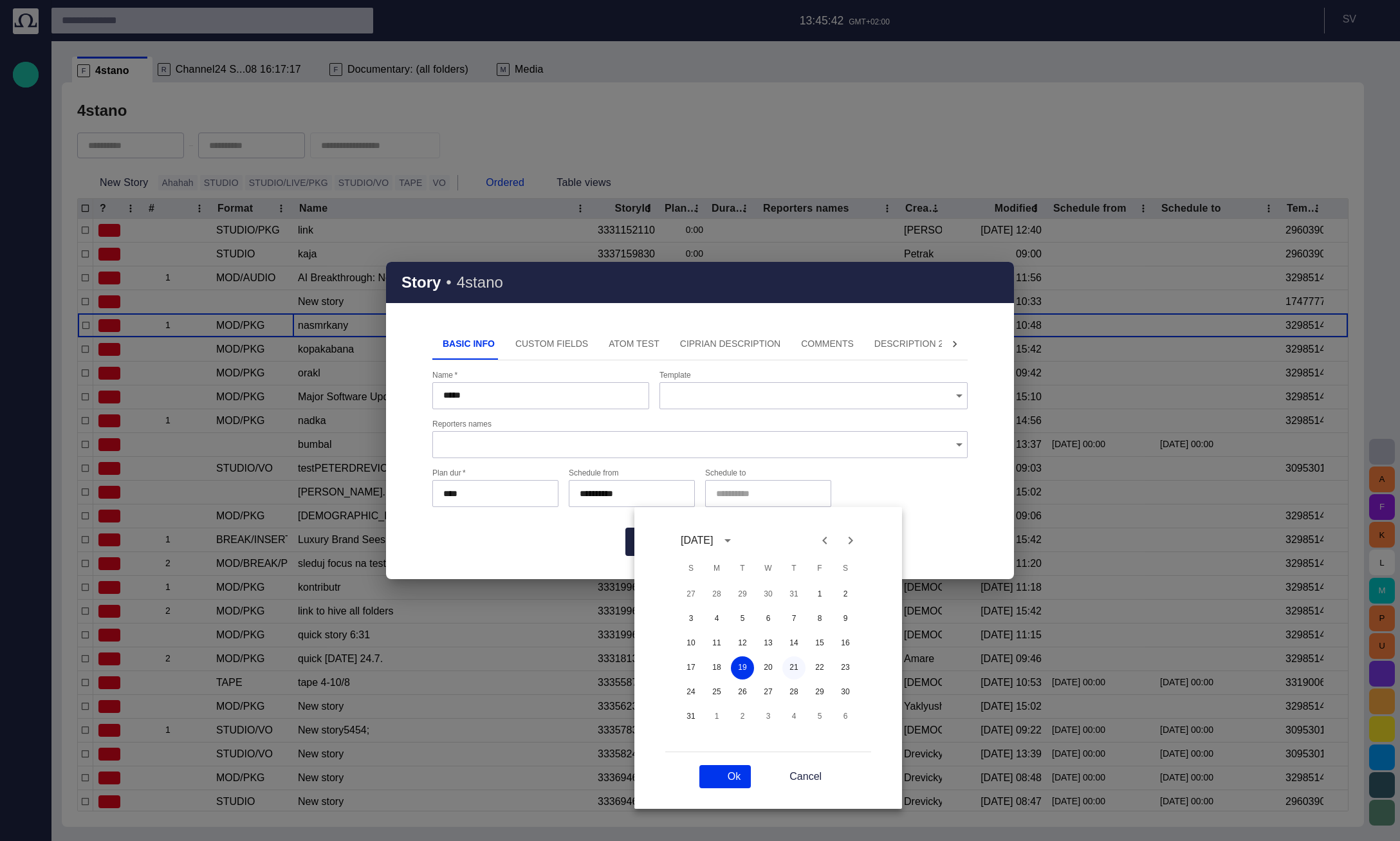
click at [790, 659] on button "21" at bounding box center [794, 668] width 23 height 23
click at [715, 789] on div "Ok Cancel" at bounding box center [768, 786] width 268 height 44
click at [714, 781] on button "Ok" at bounding box center [725, 776] width 52 height 23
type input "**********"
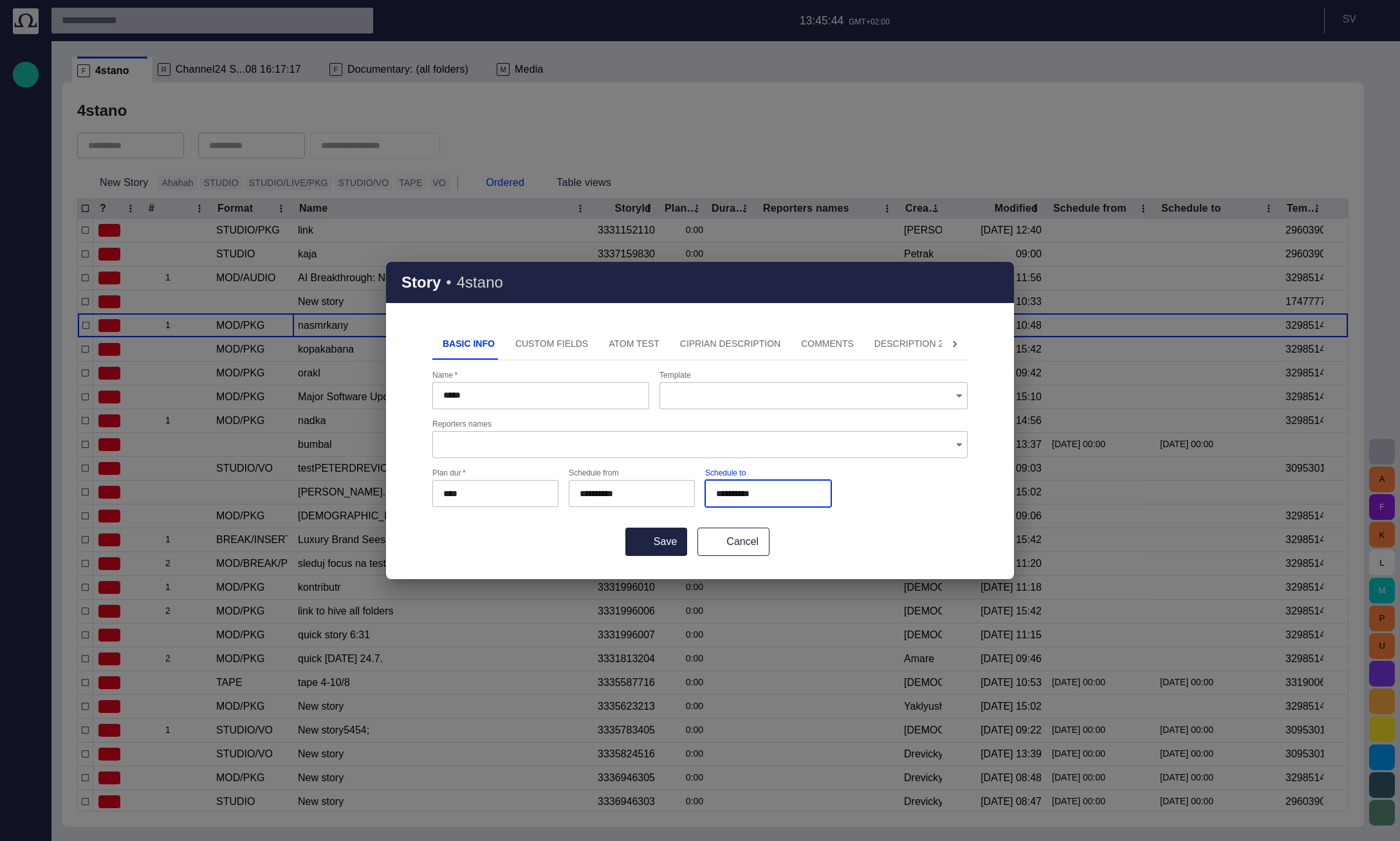
click at [495, 386] on div "*****" at bounding box center [541, 395] width 217 height 27
click at [495, 388] on div "*****" at bounding box center [541, 395] width 217 height 27
click at [501, 388] on div "*****" at bounding box center [541, 395] width 217 height 27
click at [489, 396] on input "*****" at bounding box center [541, 396] width 195 height 13
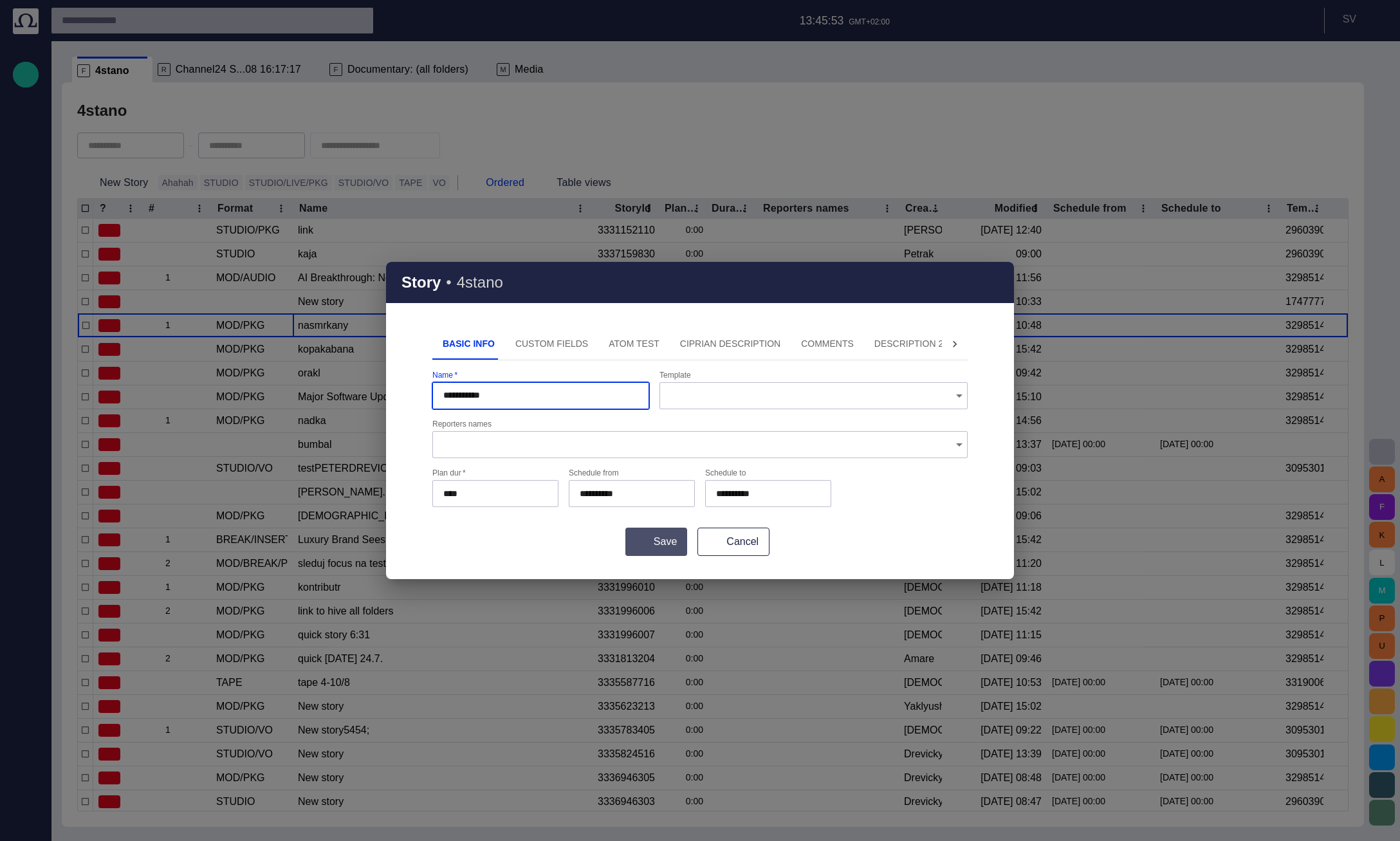
type input "**********"
click at [663, 540] on button "Save" at bounding box center [656, 541] width 62 height 28
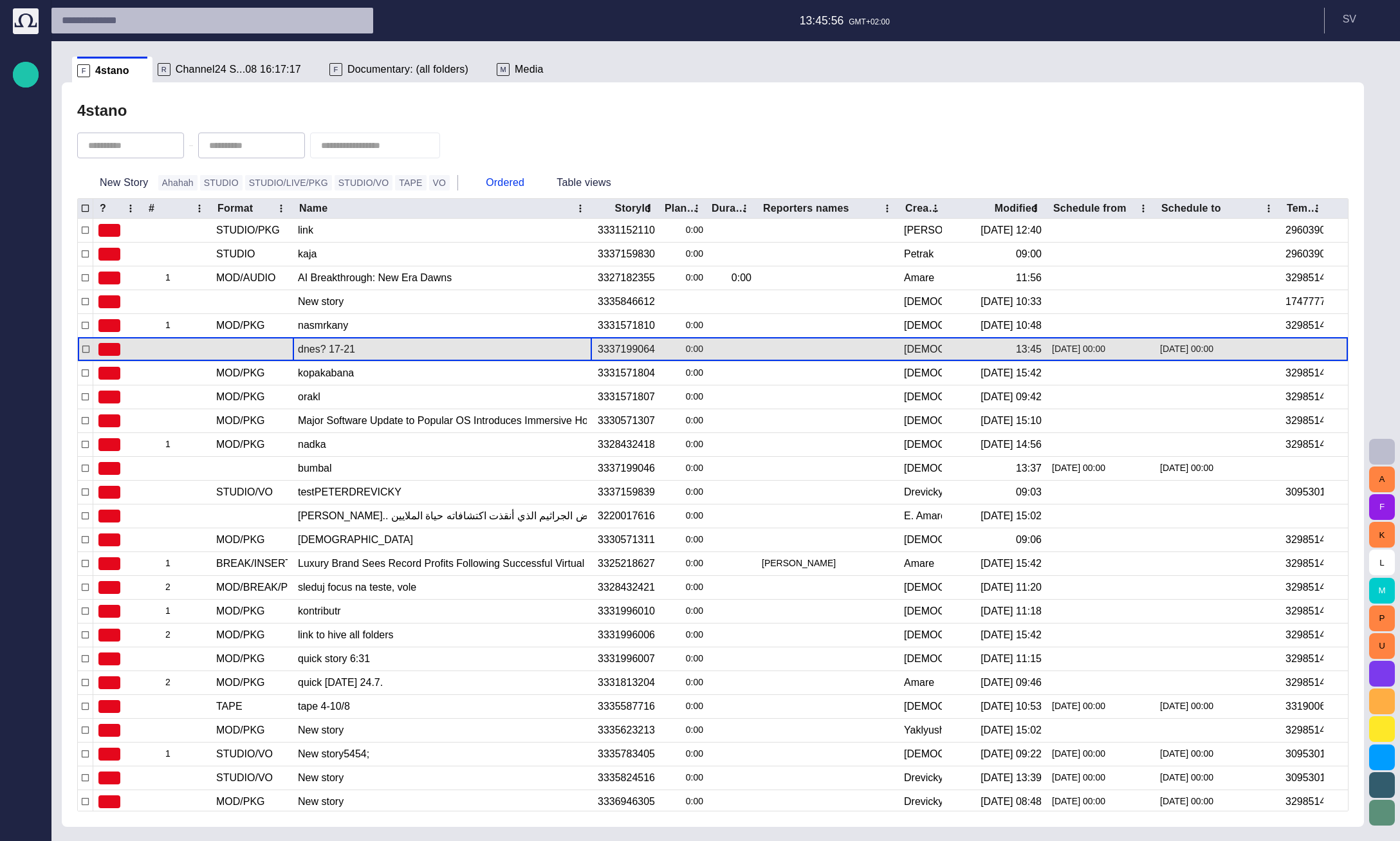
click at [434, 356] on div "dnes? 17-21" at bounding box center [442, 349] width 289 height 23
click at [1141, 353] on span "button" at bounding box center [1146, 349] width 10 height 10
click at [1270, 348] on span "button" at bounding box center [1271, 349] width 10 height 10
click at [245, 63] on span "Channel24 S...08 16:17:17" at bounding box center [238, 70] width 125 height 13
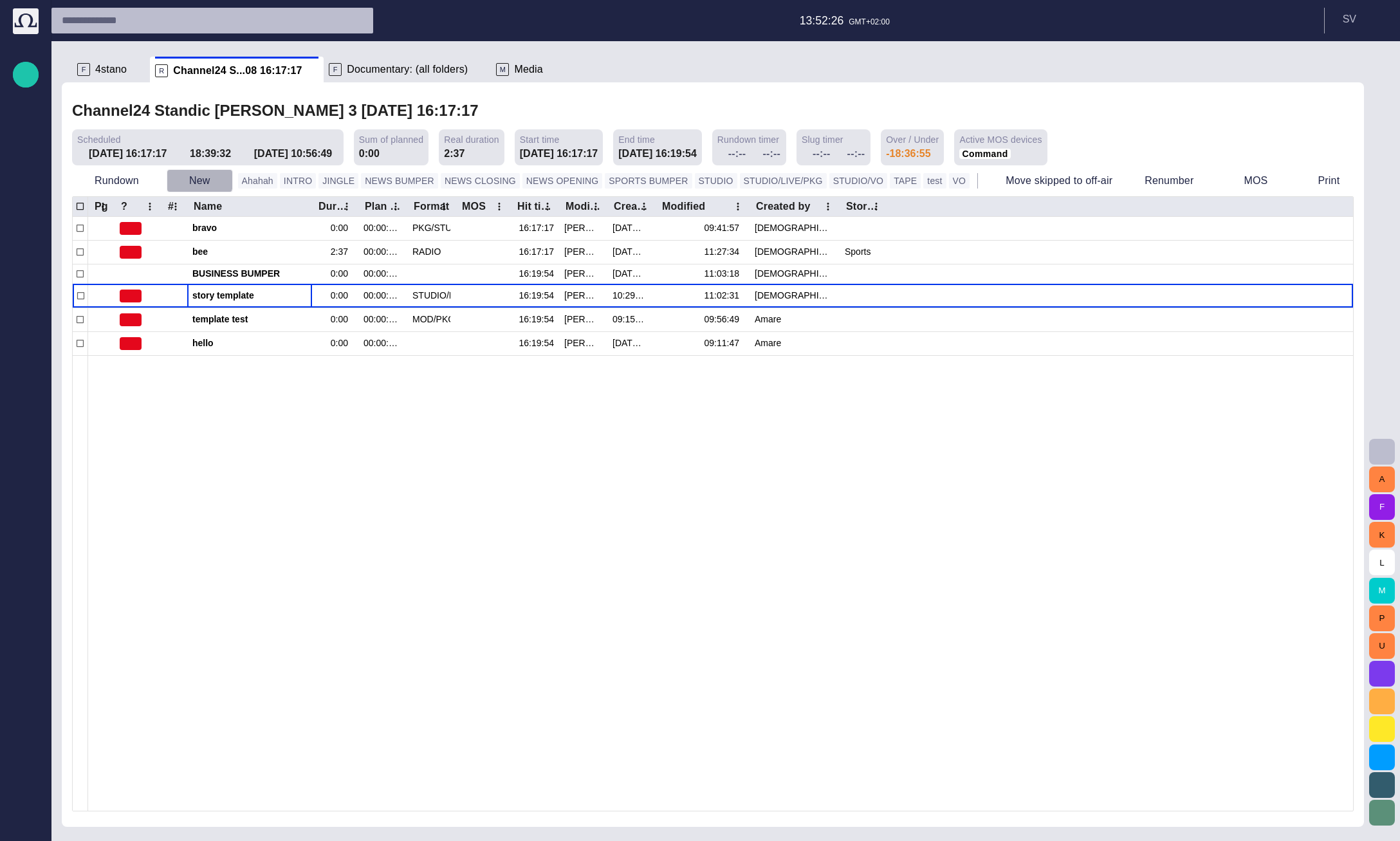
click at [189, 179] on button "New" at bounding box center [199, 181] width 66 height 23
click at [201, 202] on li "Story" at bounding box center [226, 210] width 122 height 23
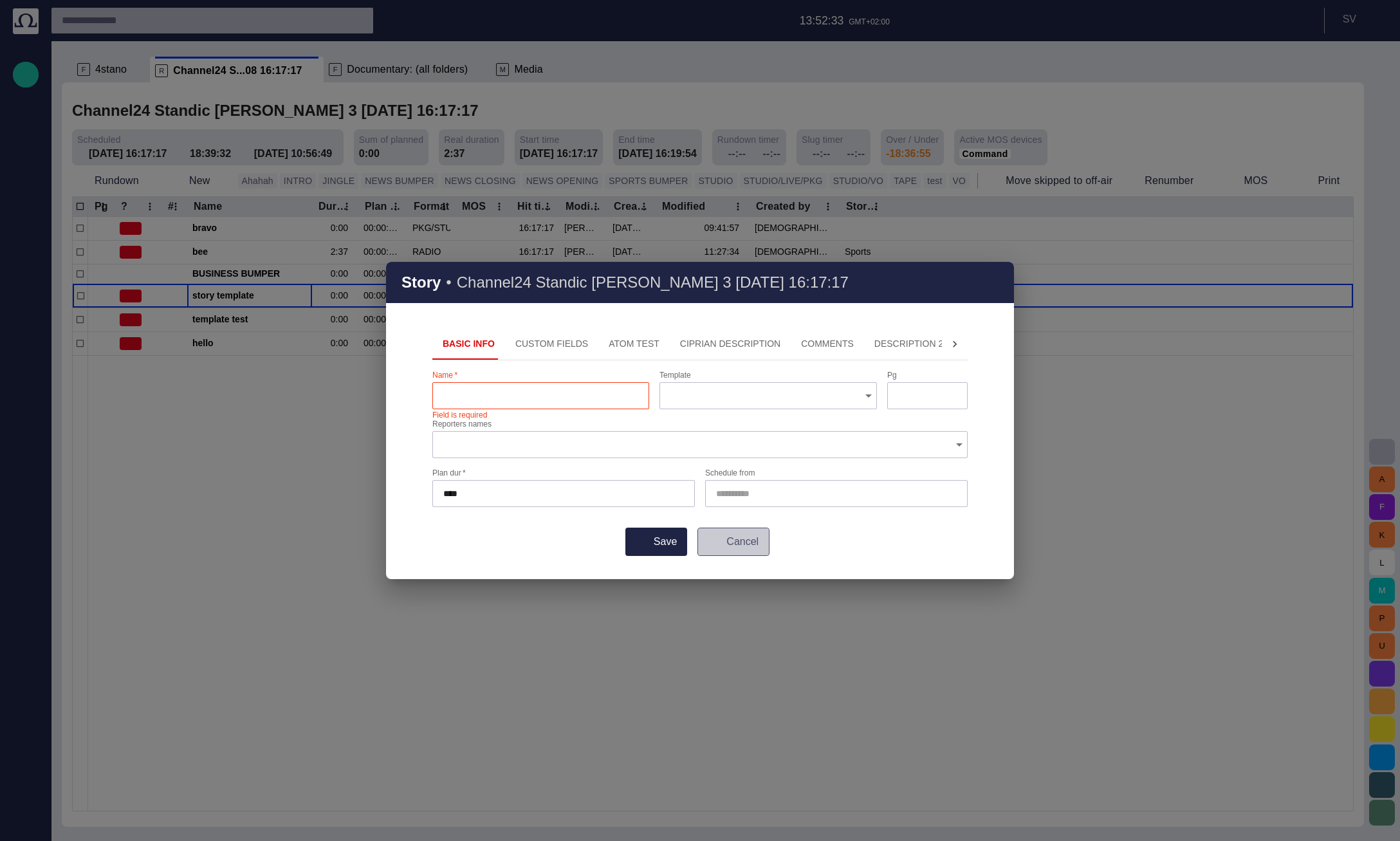
click at [733, 541] on button "Cancel" at bounding box center [733, 541] width 72 height 28
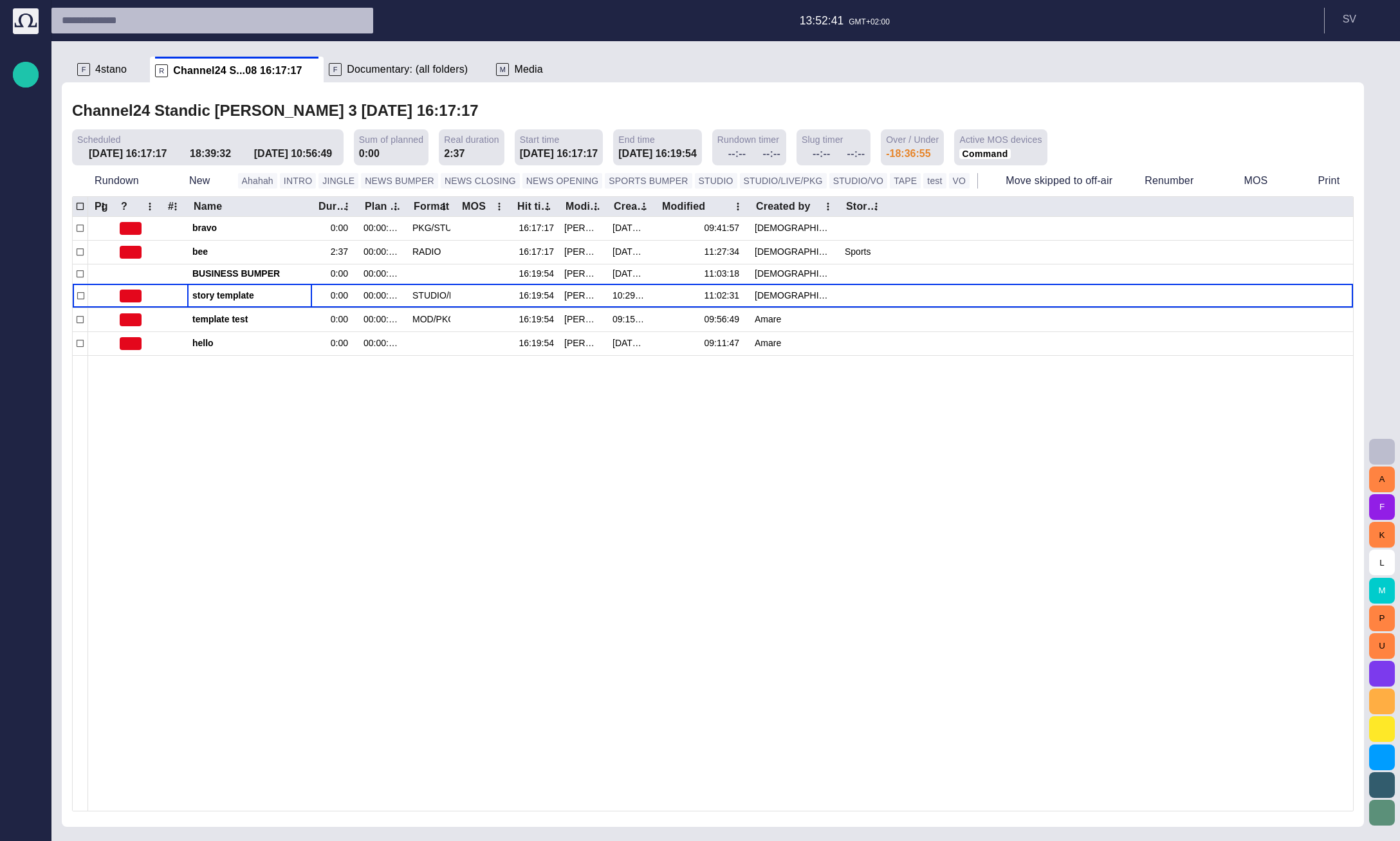
click at [100, 65] on span "4stano" at bounding box center [111, 70] width 31 height 13
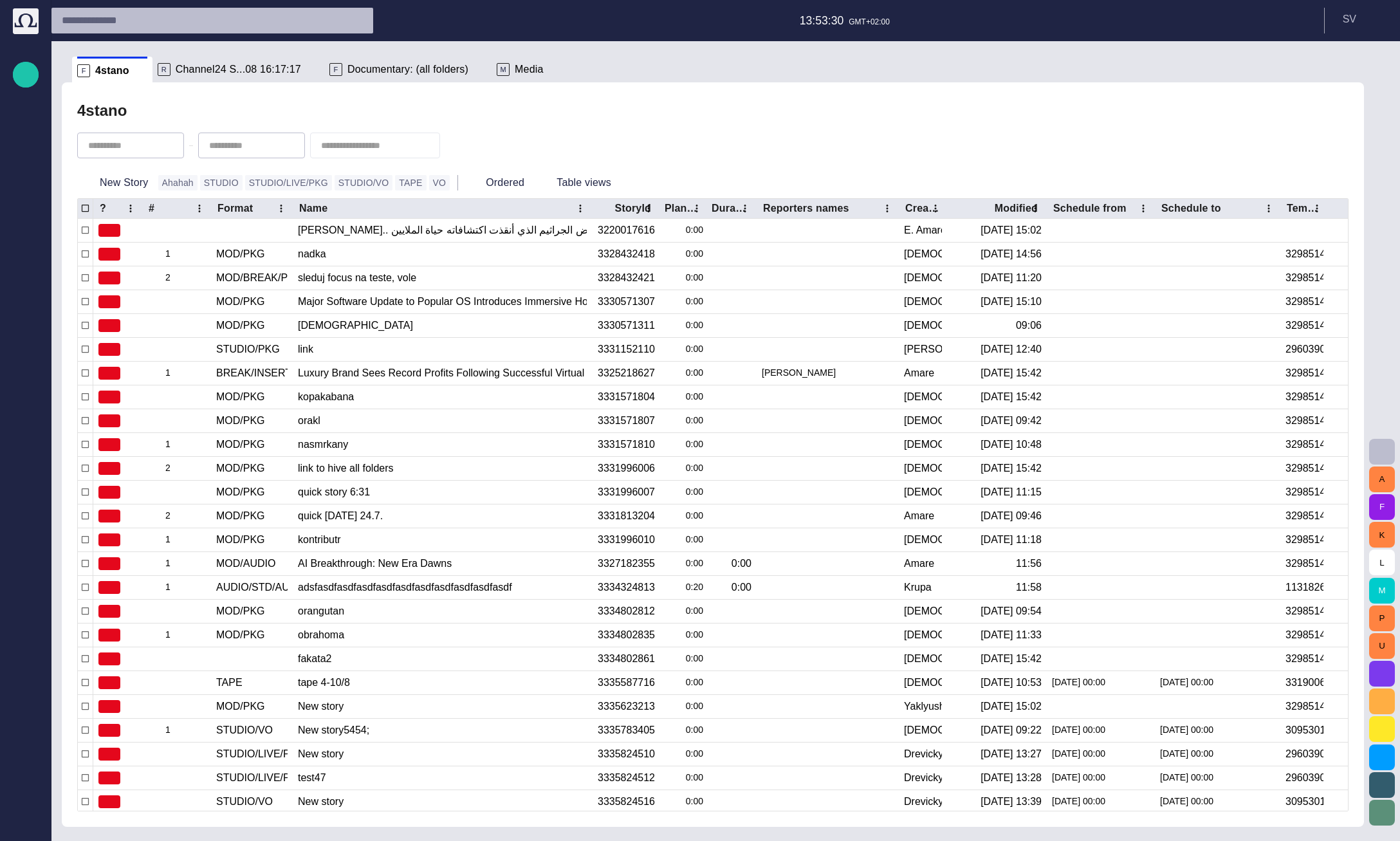
click at [251, 72] on span "Channel24 S...08 16:17:17" at bounding box center [238, 70] width 125 height 13
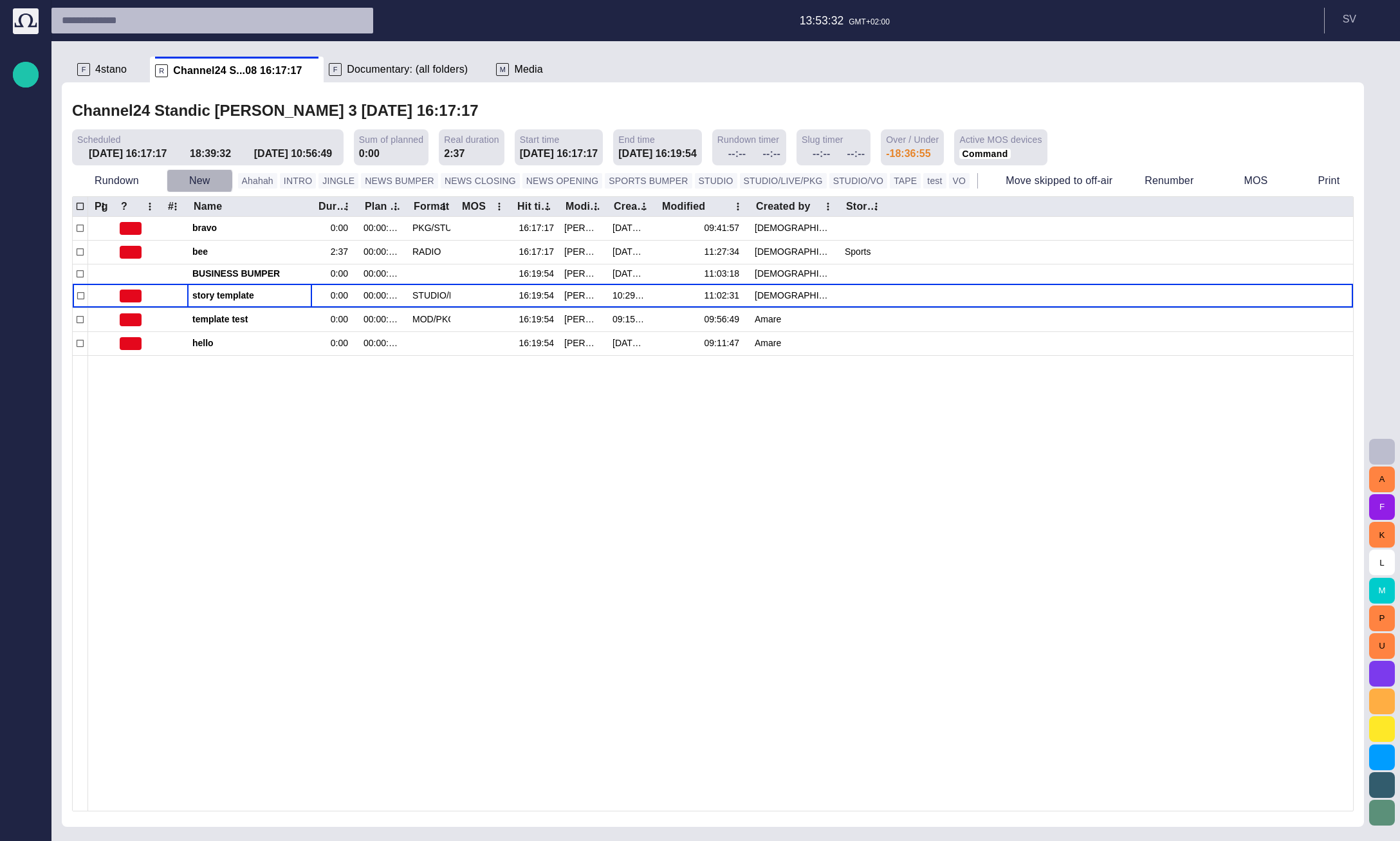
click at [192, 180] on button "New" at bounding box center [199, 181] width 66 height 23
click at [218, 215] on li "Story" at bounding box center [226, 210] width 122 height 23
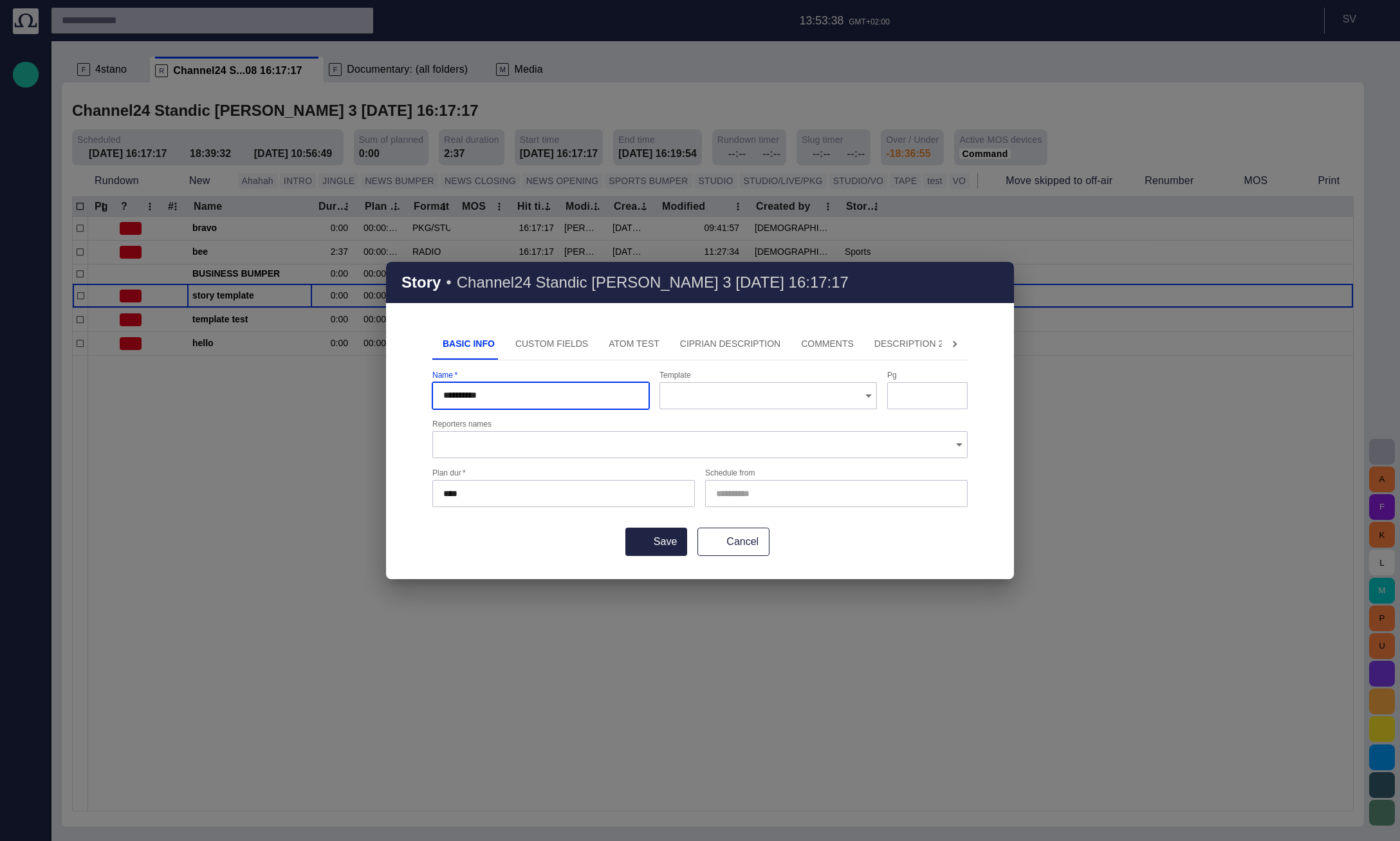
type input "**********"
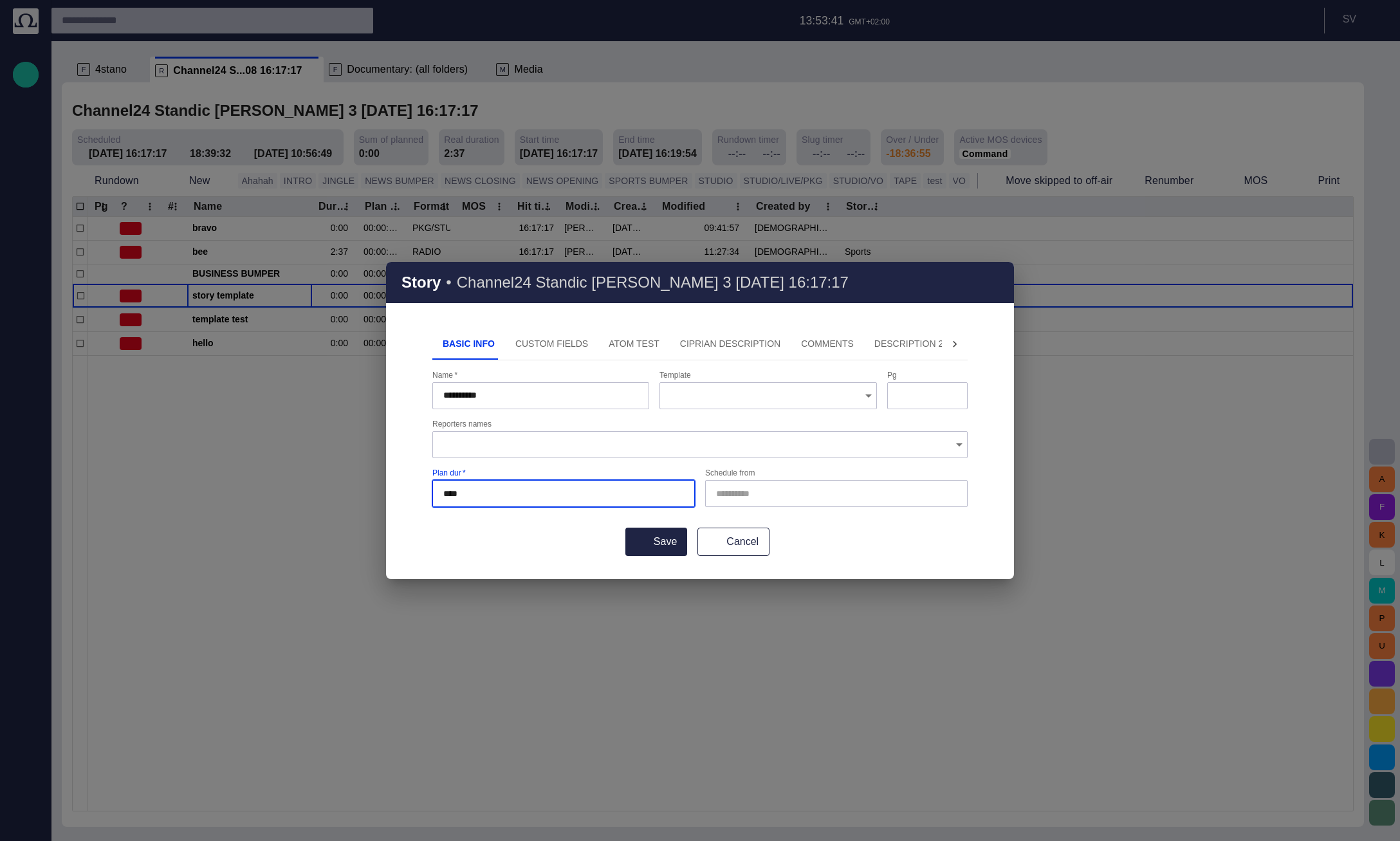
type input "*****"
click at [625, 527] on button "Save" at bounding box center [656, 541] width 62 height 28
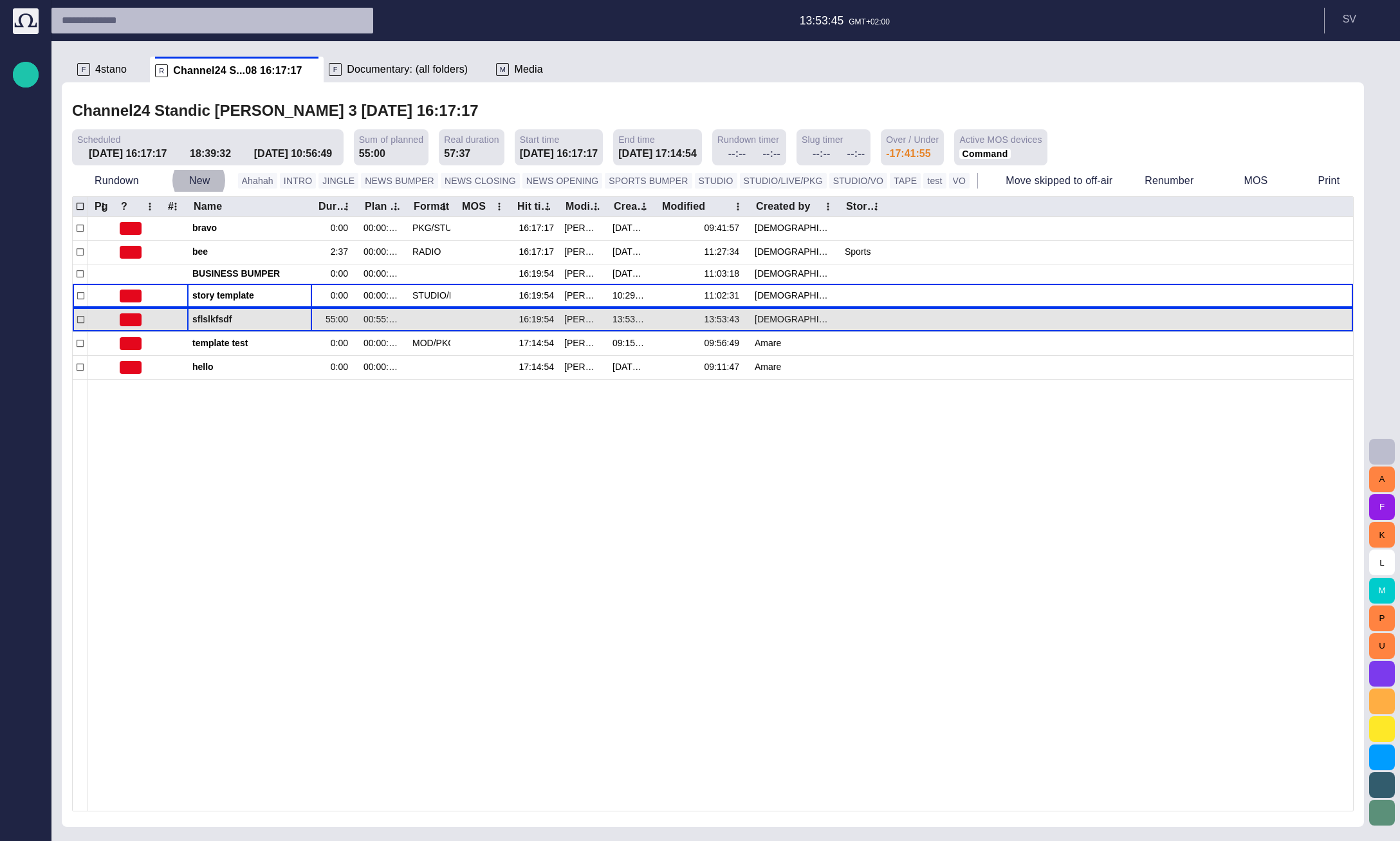
click at [264, 322] on span "sflslkfsdf" at bounding box center [249, 319] width 114 height 12
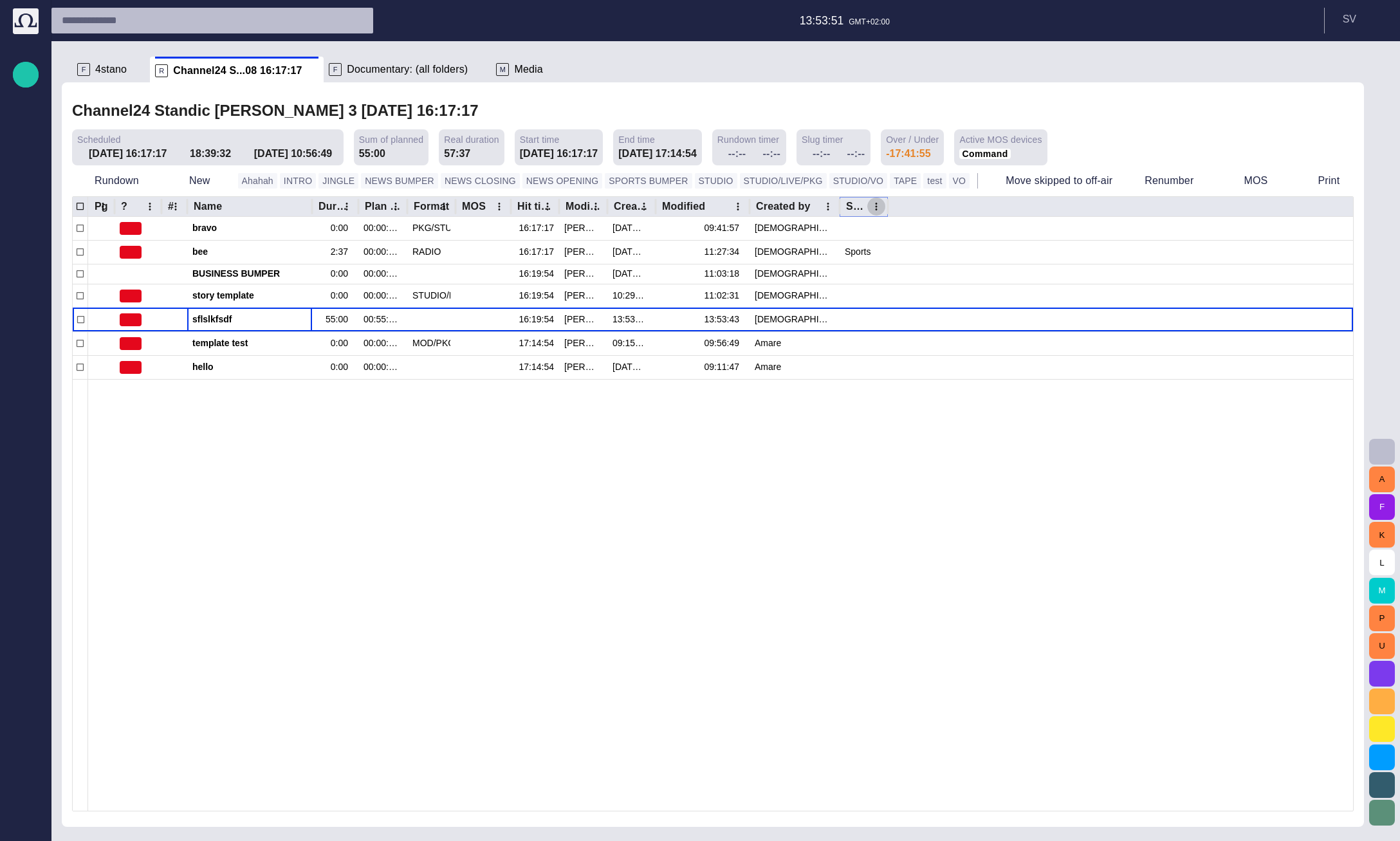
click at [876, 208] on icon "Story locations column menu" at bounding box center [876, 207] width 2 height 8
click at [831, 252] on span "Manage columns" at bounding box center [790, 256] width 108 height 15
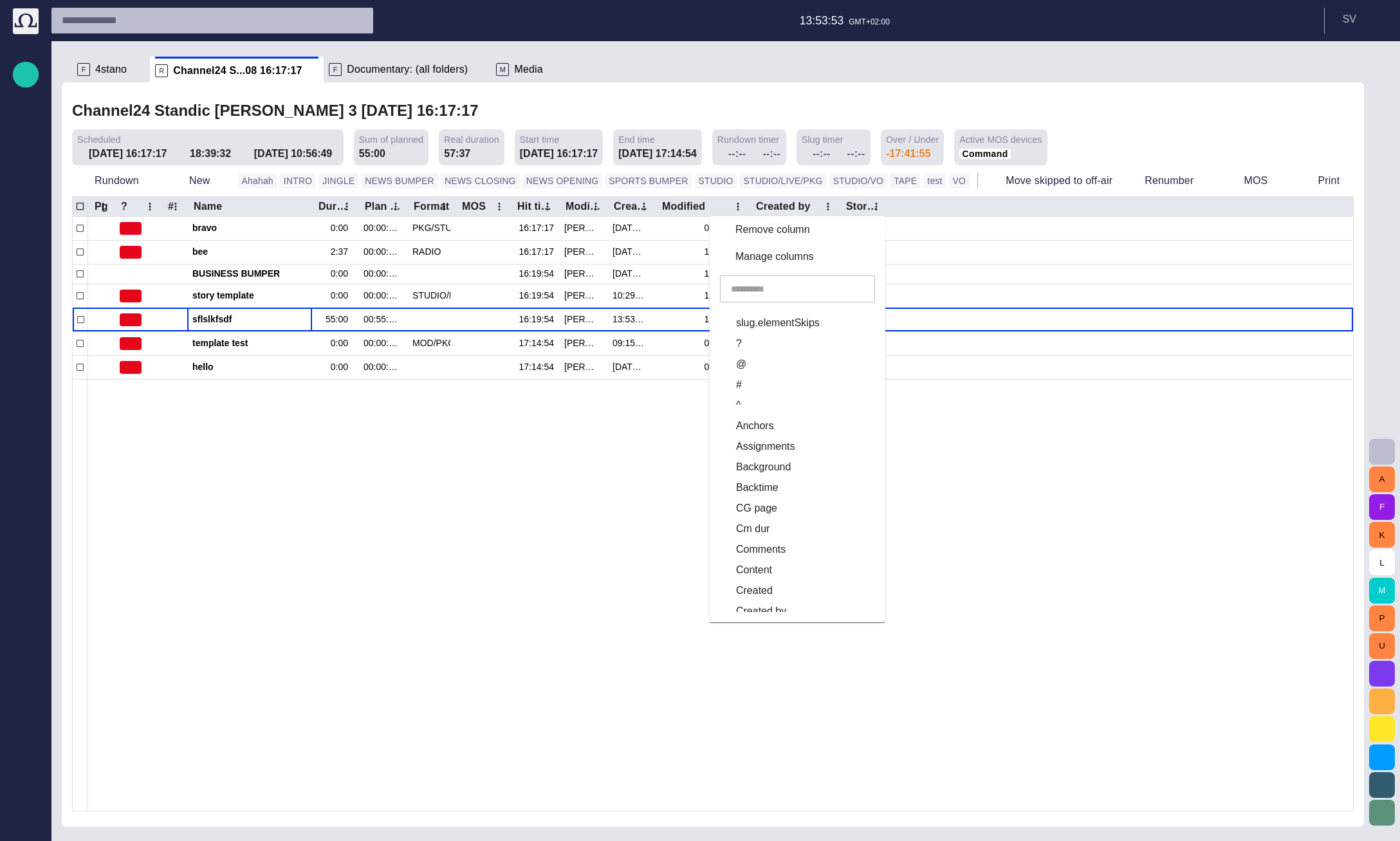
click at [806, 283] on input "text" at bounding box center [797, 289] width 133 height 13
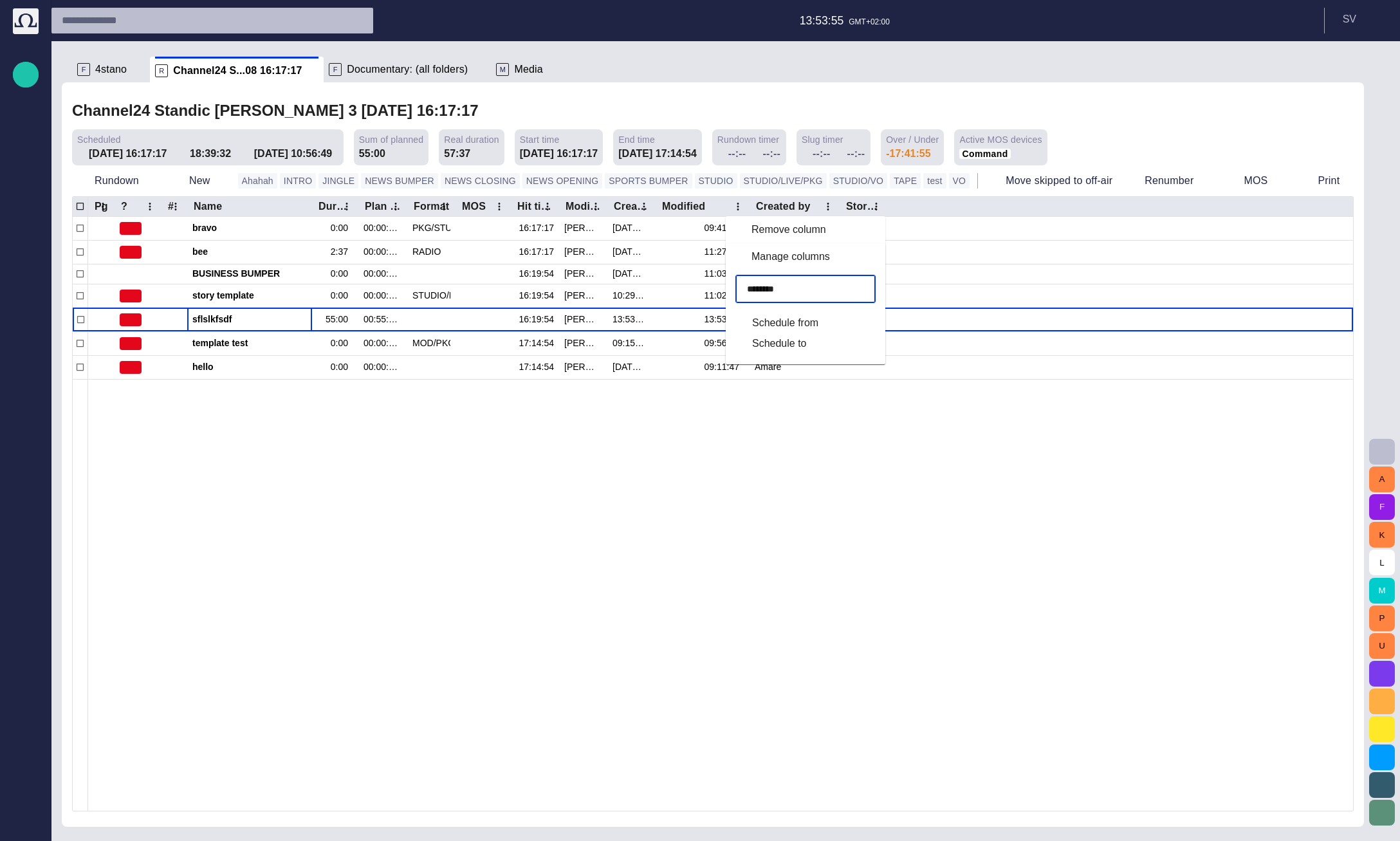
type input "********"
click at [806, 323] on span "Schedule from" at bounding box center [785, 322] width 66 height 15
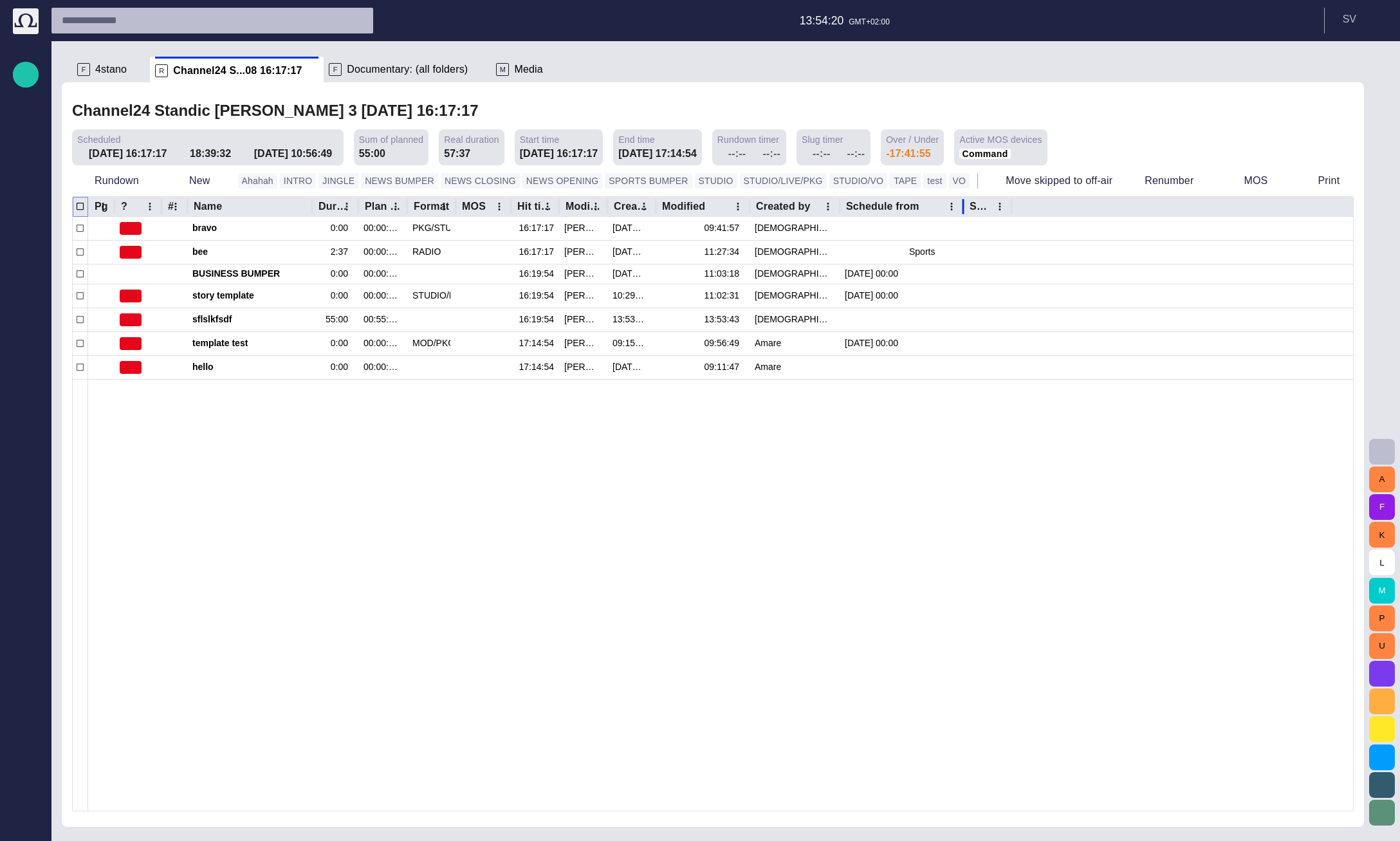
drag, startPoint x: 907, startPoint y: 204, endPoint x: 966, endPoint y: 202, distance: 59.0
click at [966, 202] on div at bounding box center [963, 206] width 7 height 20
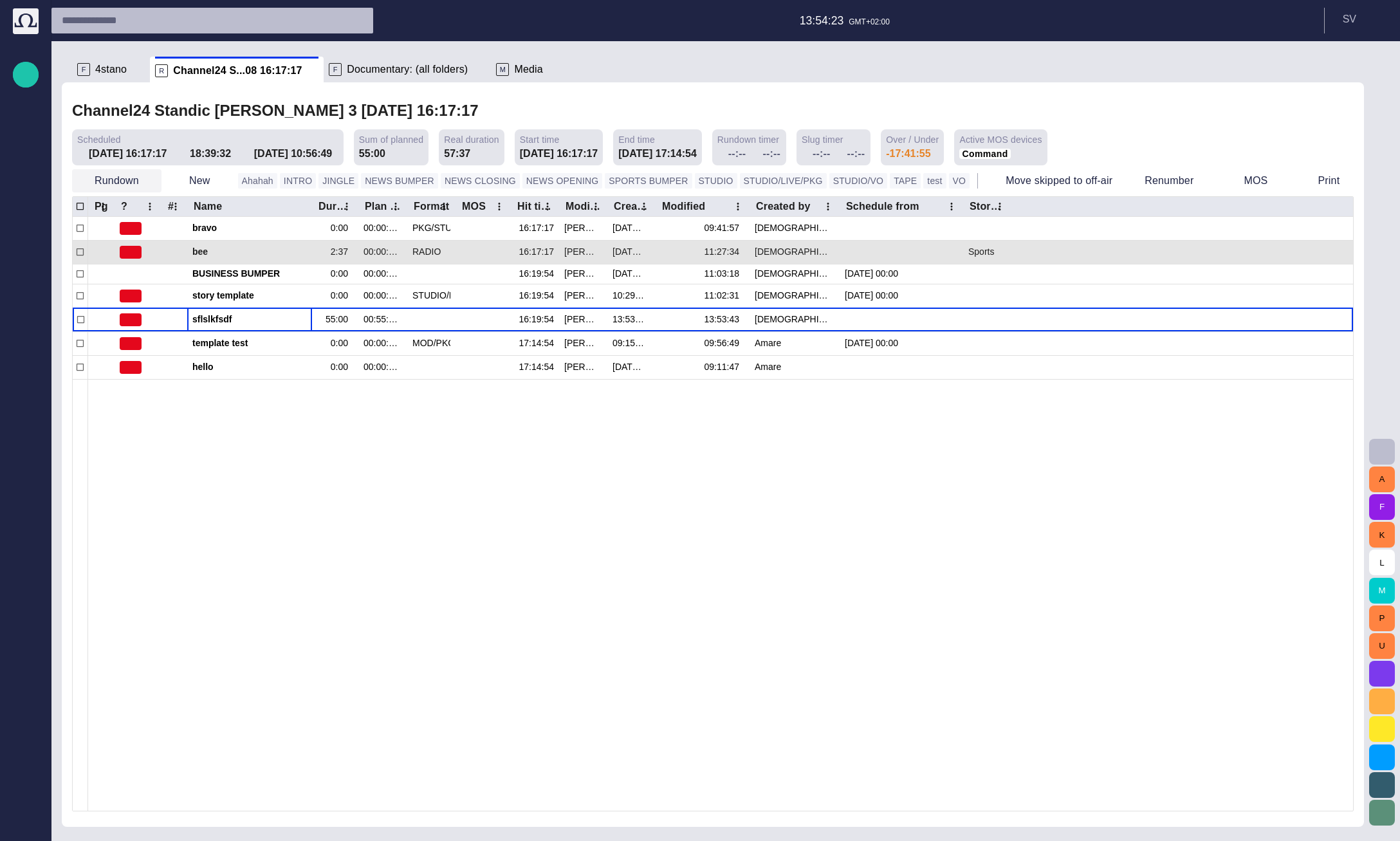
click at [155, 183] on button "Rundown" at bounding box center [116, 181] width 90 height 23
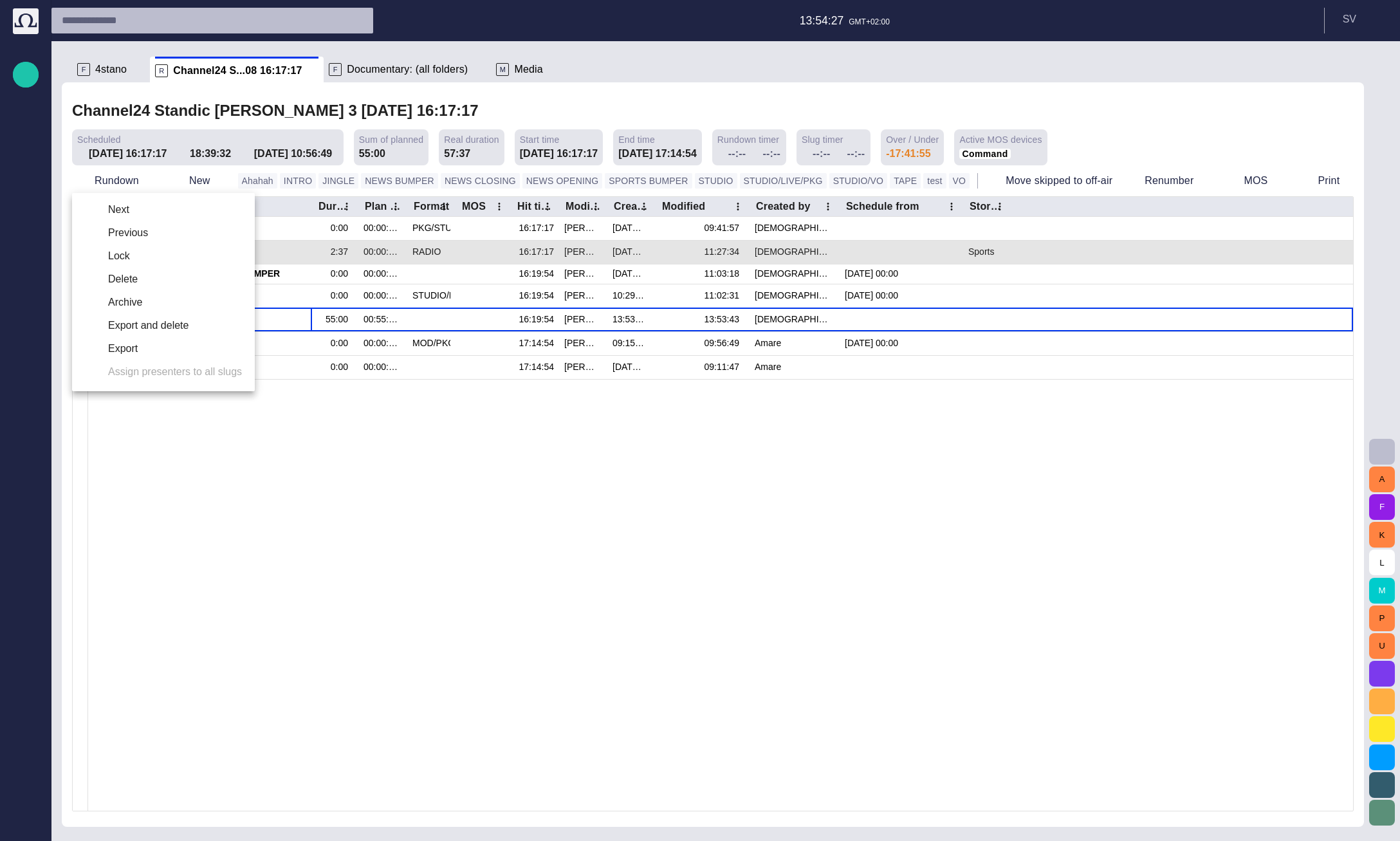
click at [386, 110] on div at bounding box center [700, 420] width 1400 height 841
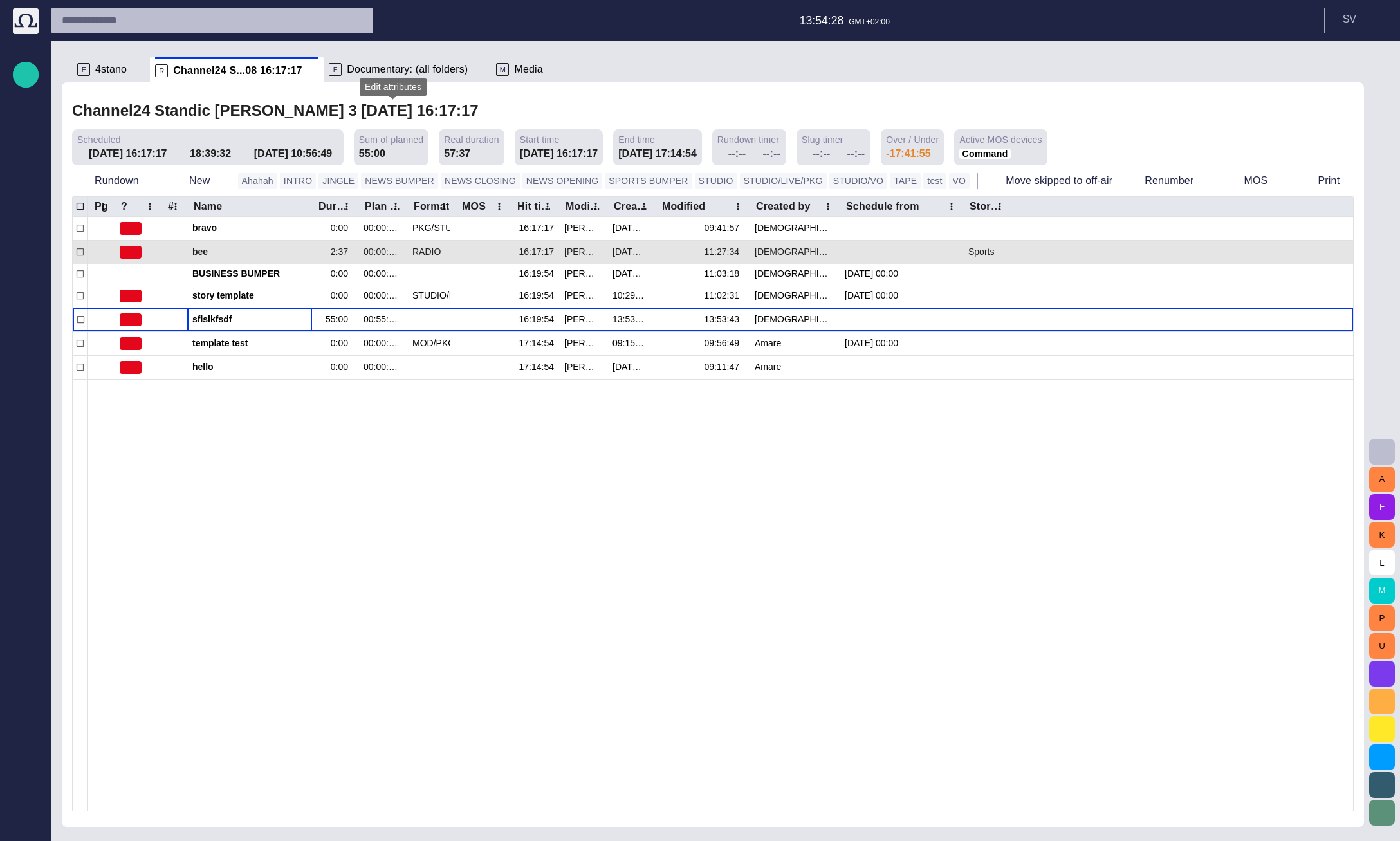
click at [507, 114] on span "button" at bounding box center [514, 111] width 13 height 13
click at [507, 108] on span "button" at bounding box center [514, 111] width 13 height 13
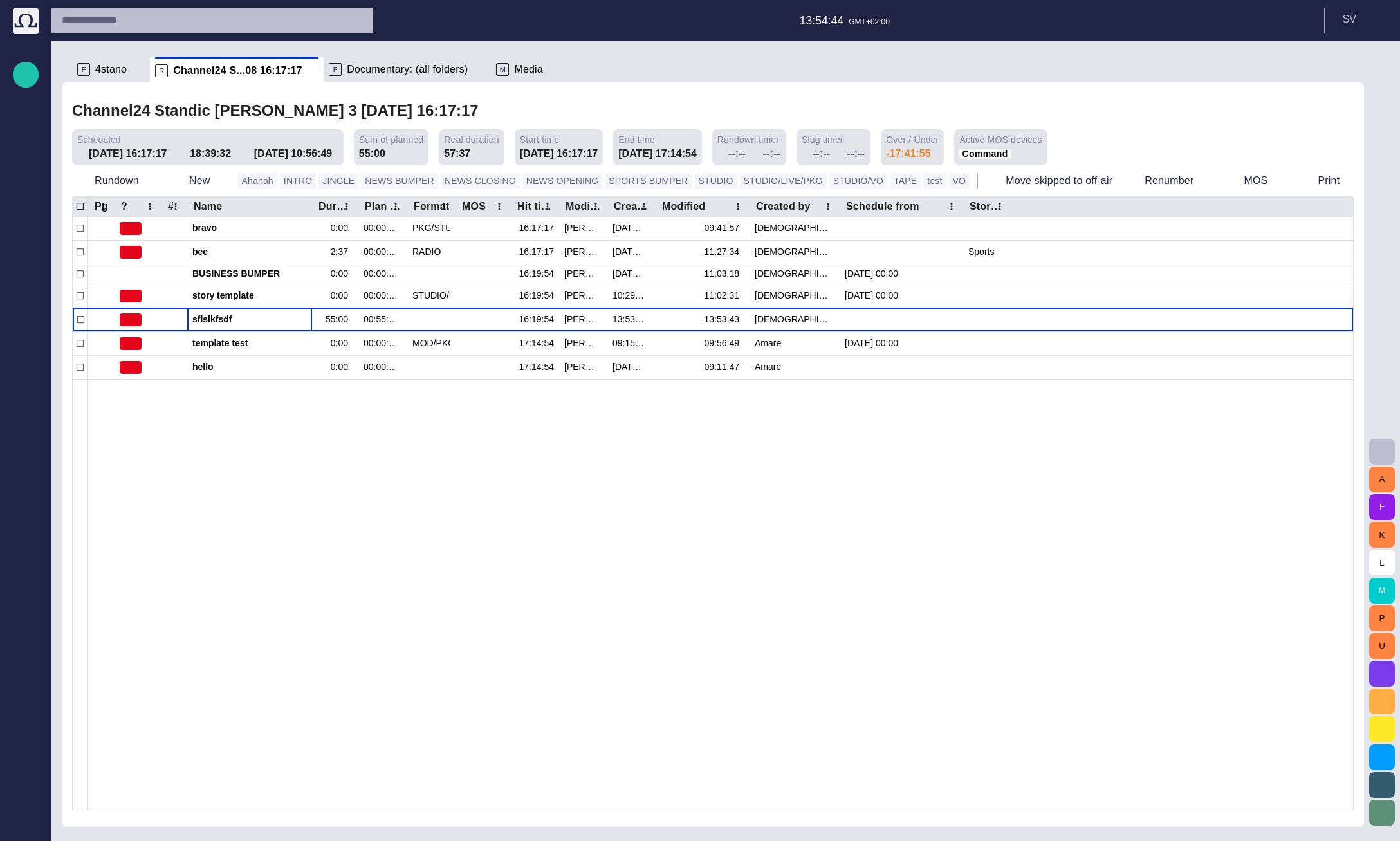
click at [507, 111] on span "button" at bounding box center [514, 111] width 13 height 13
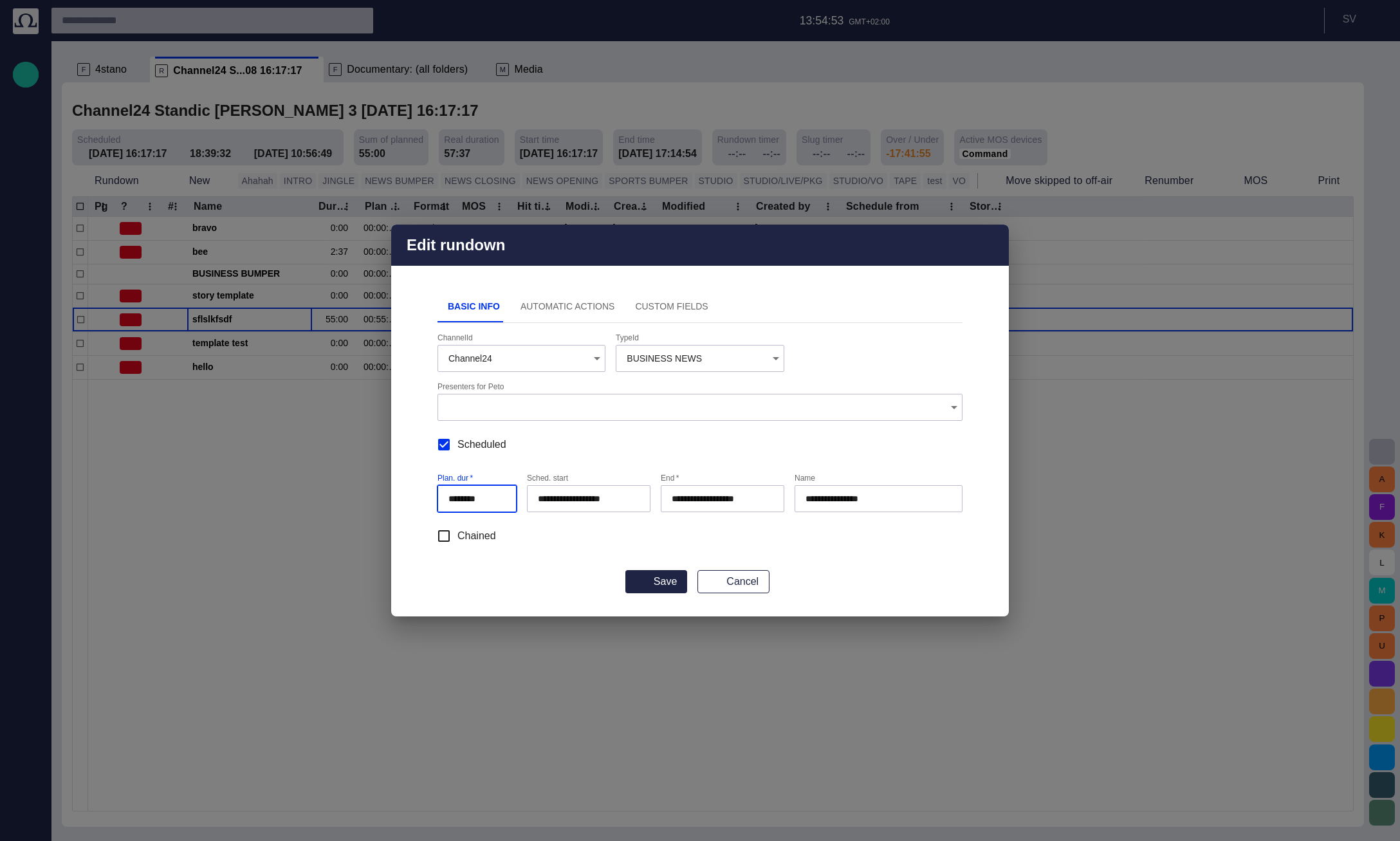
click at [466, 499] on input "********" at bounding box center [477, 498] width 57 height 13
type input "*****"
type input "**********"
click at [596, 500] on input "**********" at bounding box center [586, 498] width 97 height 13
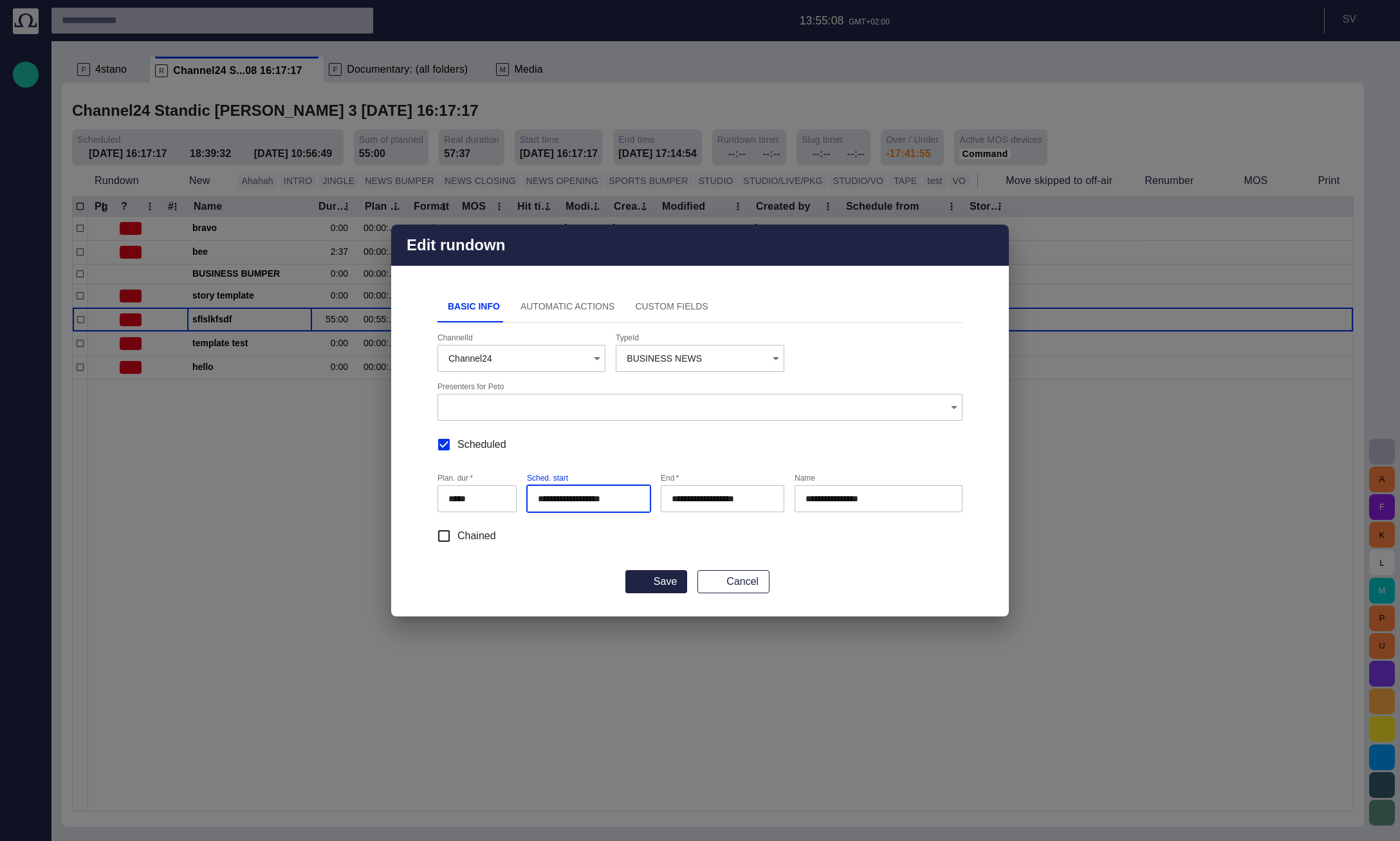
click at [584, 500] on input "**********" at bounding box center [586, 498] width 97 height 13
type input "**********"
click at [573, 501] on input "**********" at bounding box center [586, 498] width 97 height 13
click at [720, 583] on button "Cancel" at bounding box center [733, 581] width 72 height 23
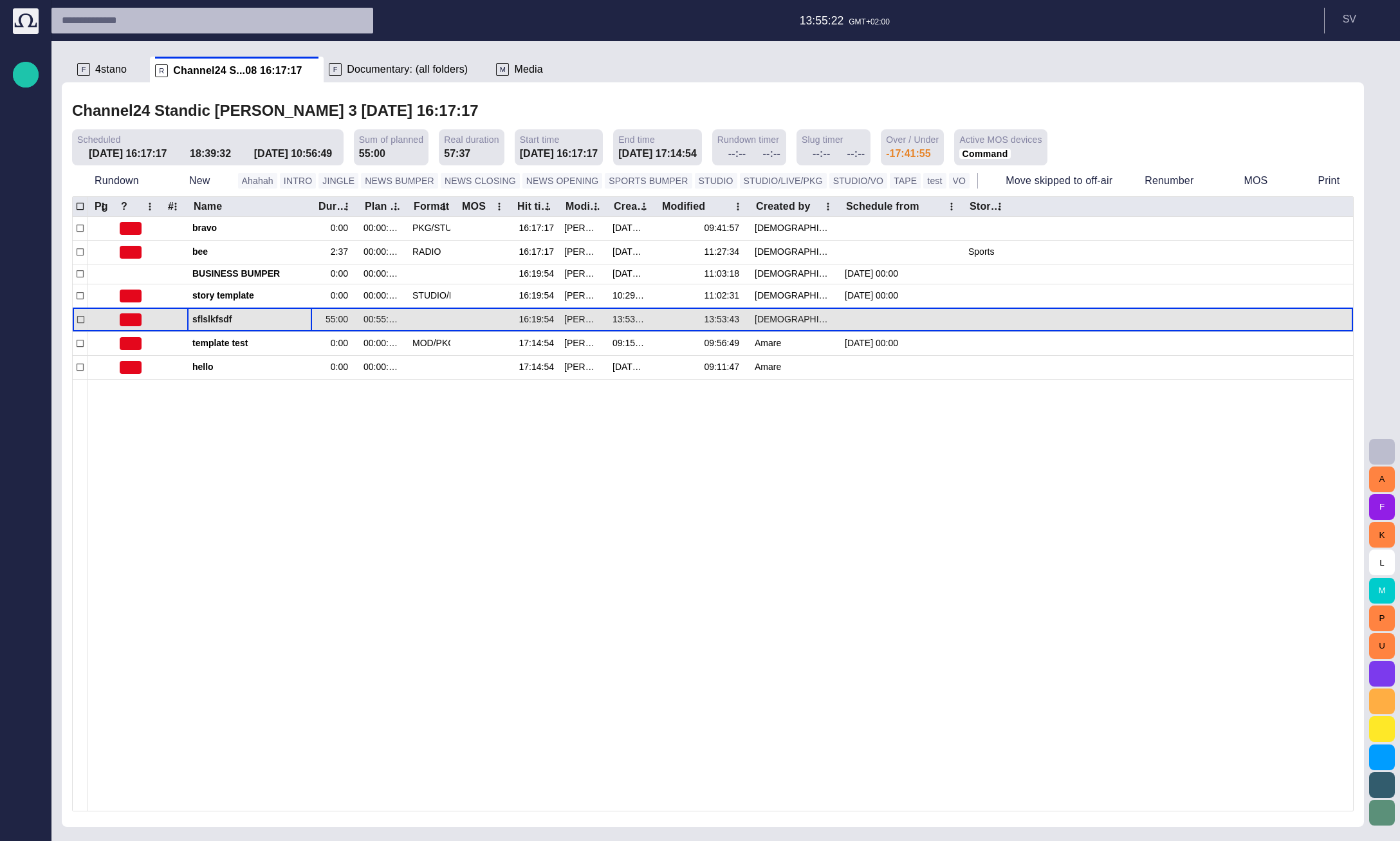
click at [286, 321] on span "button" at bounding box center [287, 319] width 10 height 10
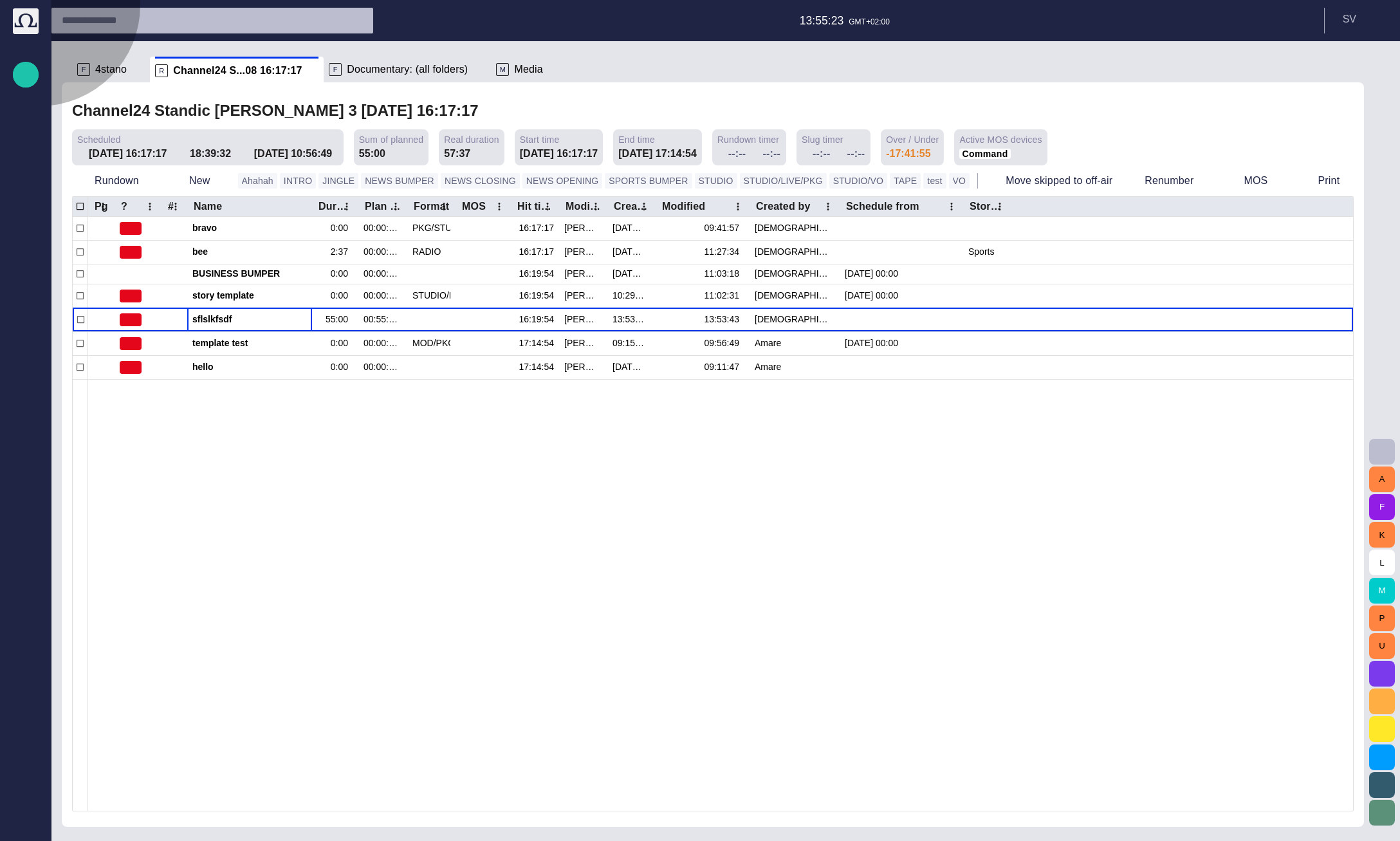
click at [215, 186] on span "button" at bounding box center [222, 181] width 13 height 13
click at [304, 840] on div at bounding box center [700, 851] width 1400 height 0
click at [167, 152] on span at bounding box center [172, 154] width 10 height 10
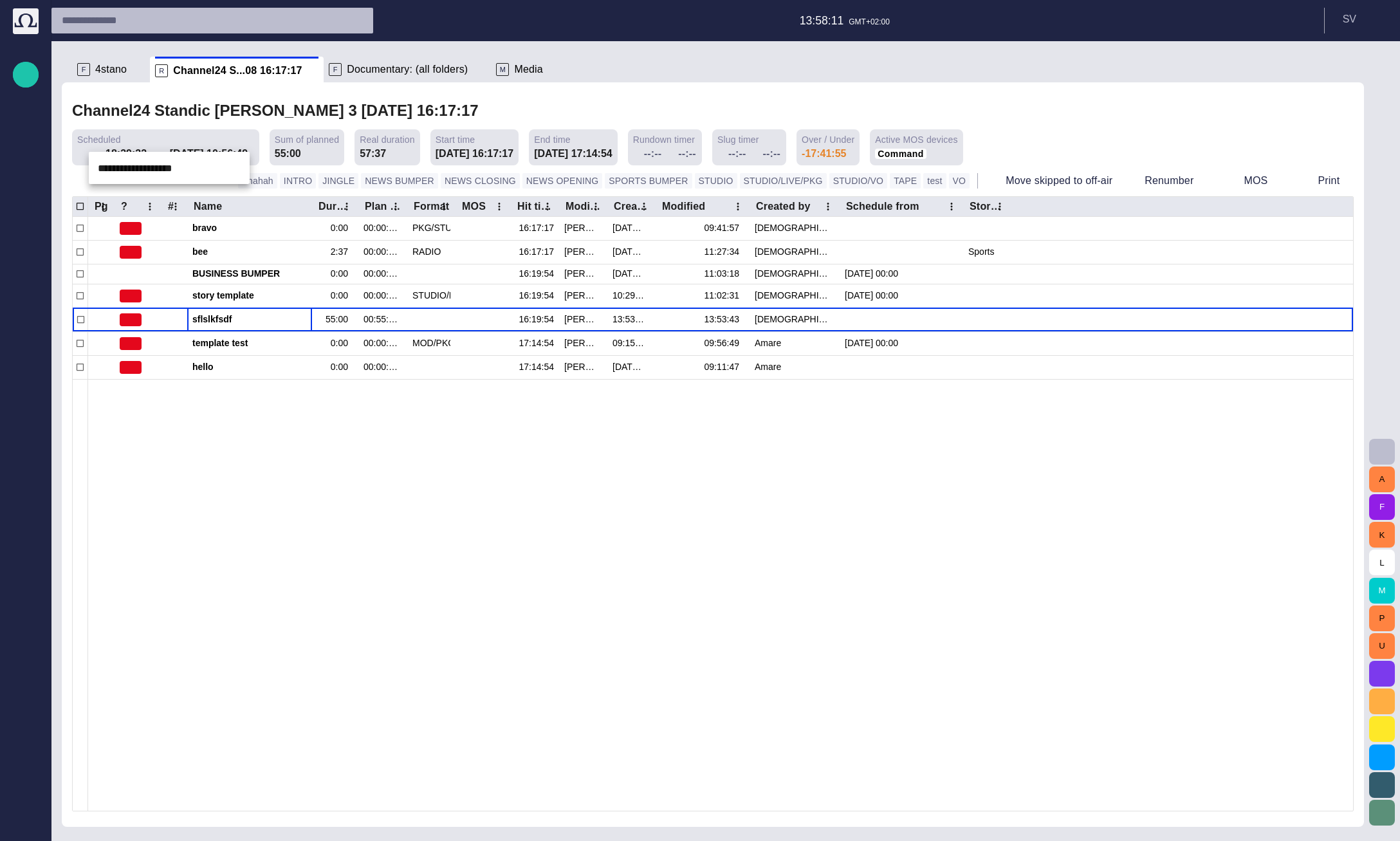
click at [164, 165] on input "**********" at bounding box center [139, 168] width 100 height 32
click at [218, 170] on span "button" at bounding box center [218, 168] width 10 height 10
type input "**********"
click at [231, 426] on div at bounding box center [700, 420] width 1400 height 841
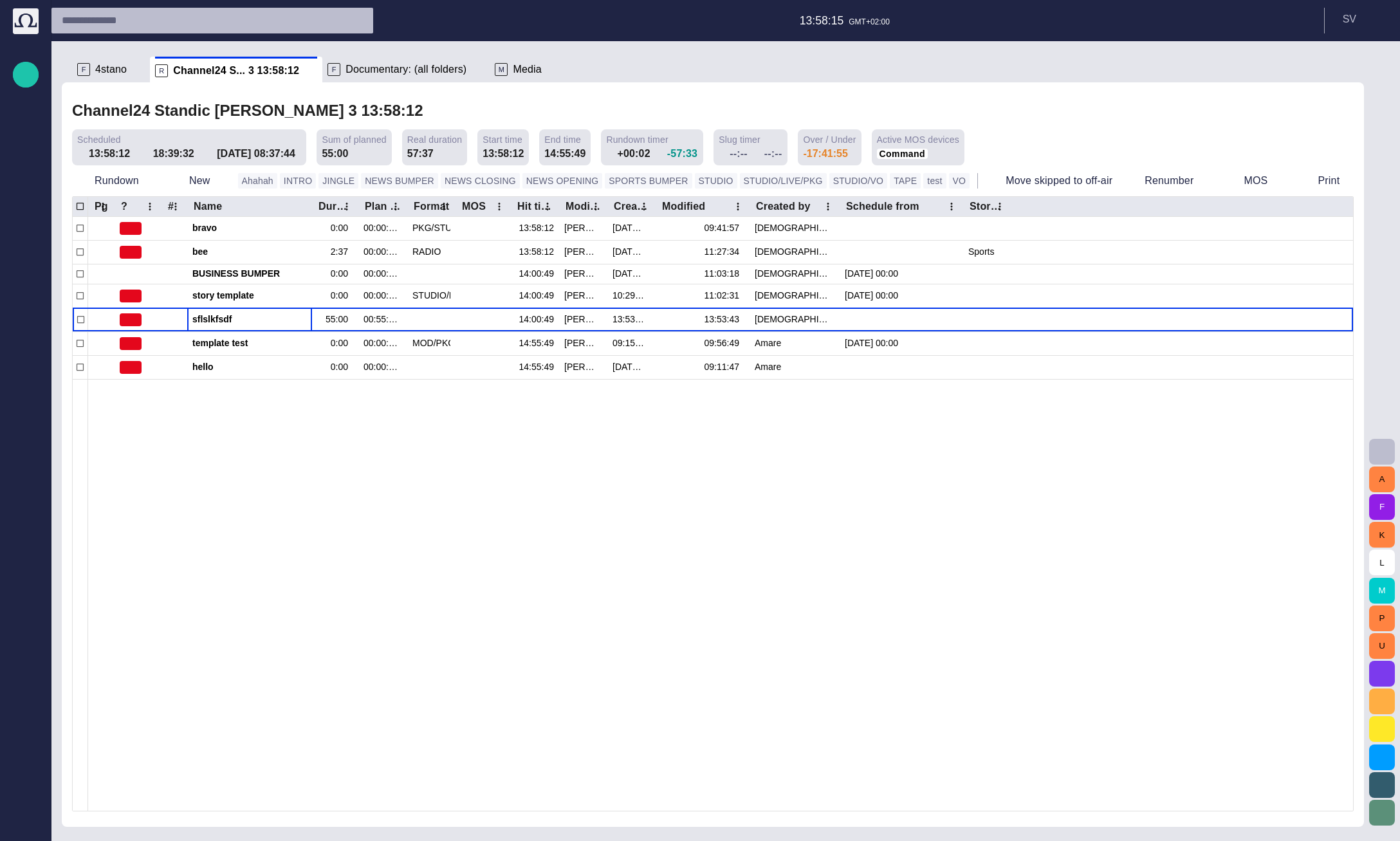
click at [194, 155] on span at bounding box center [199, 154] width 10 height 10
type input "*****"
click at [211, 442] on div at bounding box center [720, 594] width 1265 height 431
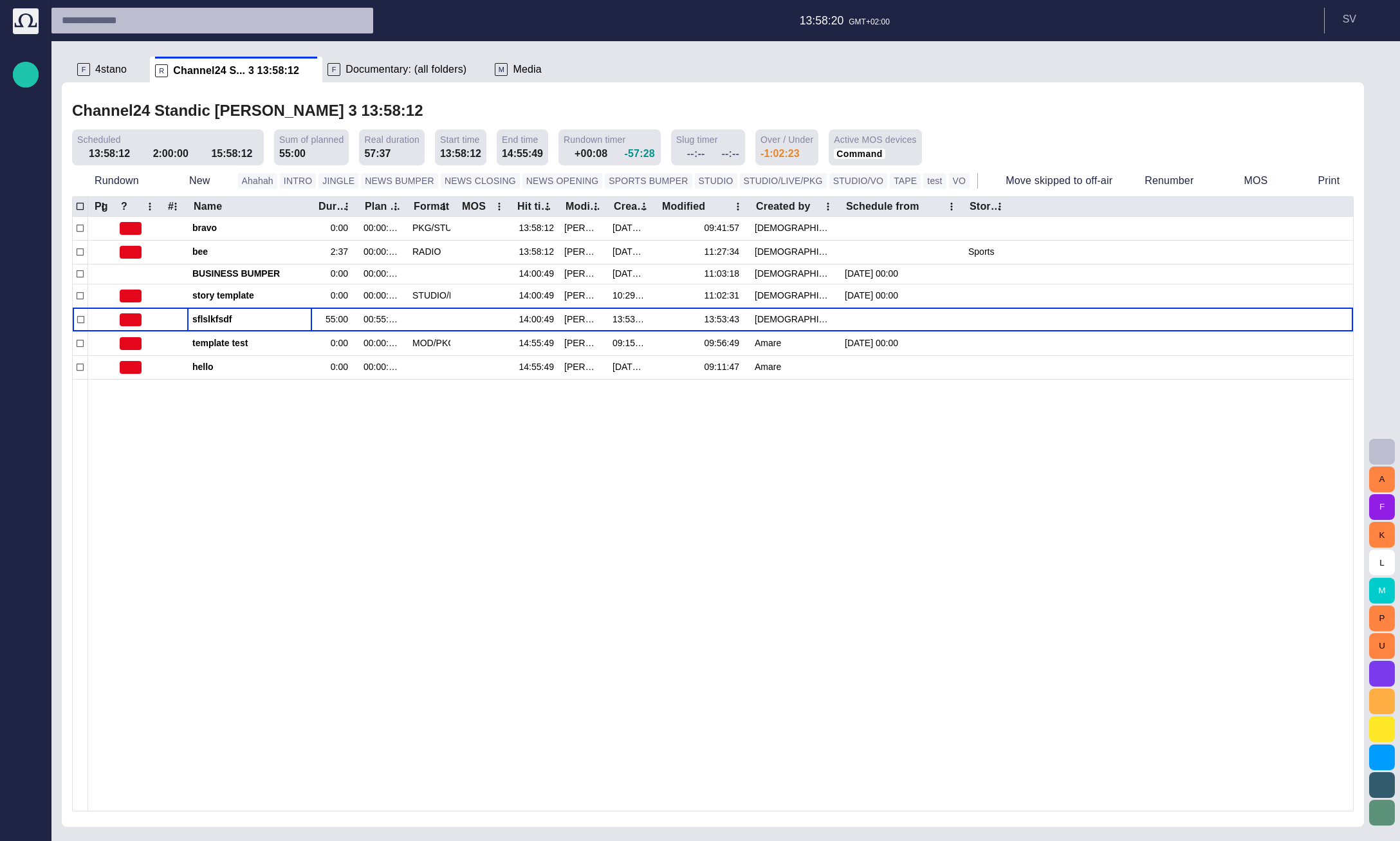
click at [130, 154] on span at bounding box center [135, 154] width 10 height 10
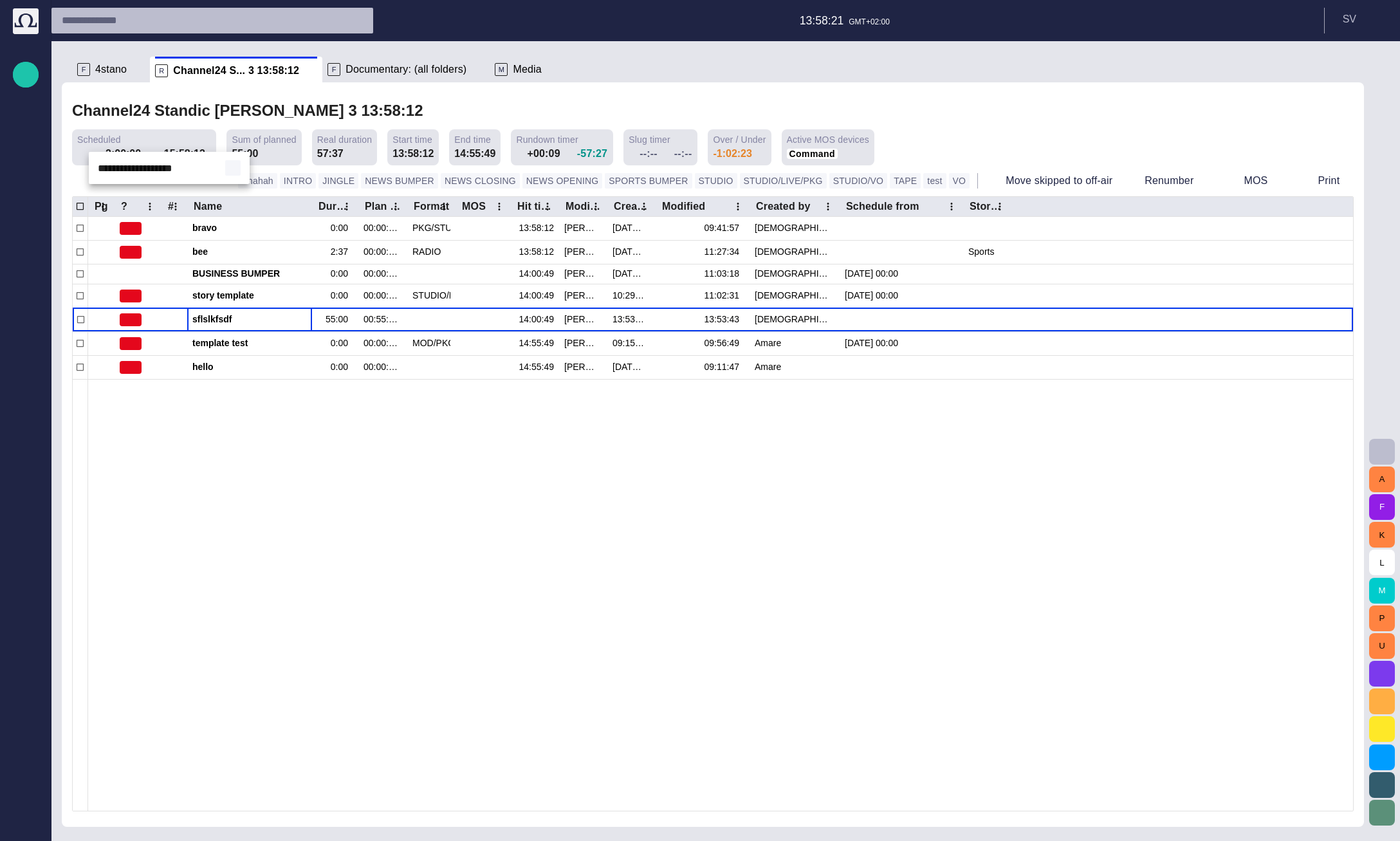
click at [231, 170] on span "button" at bounding box center [233, 168] width 10 height 10
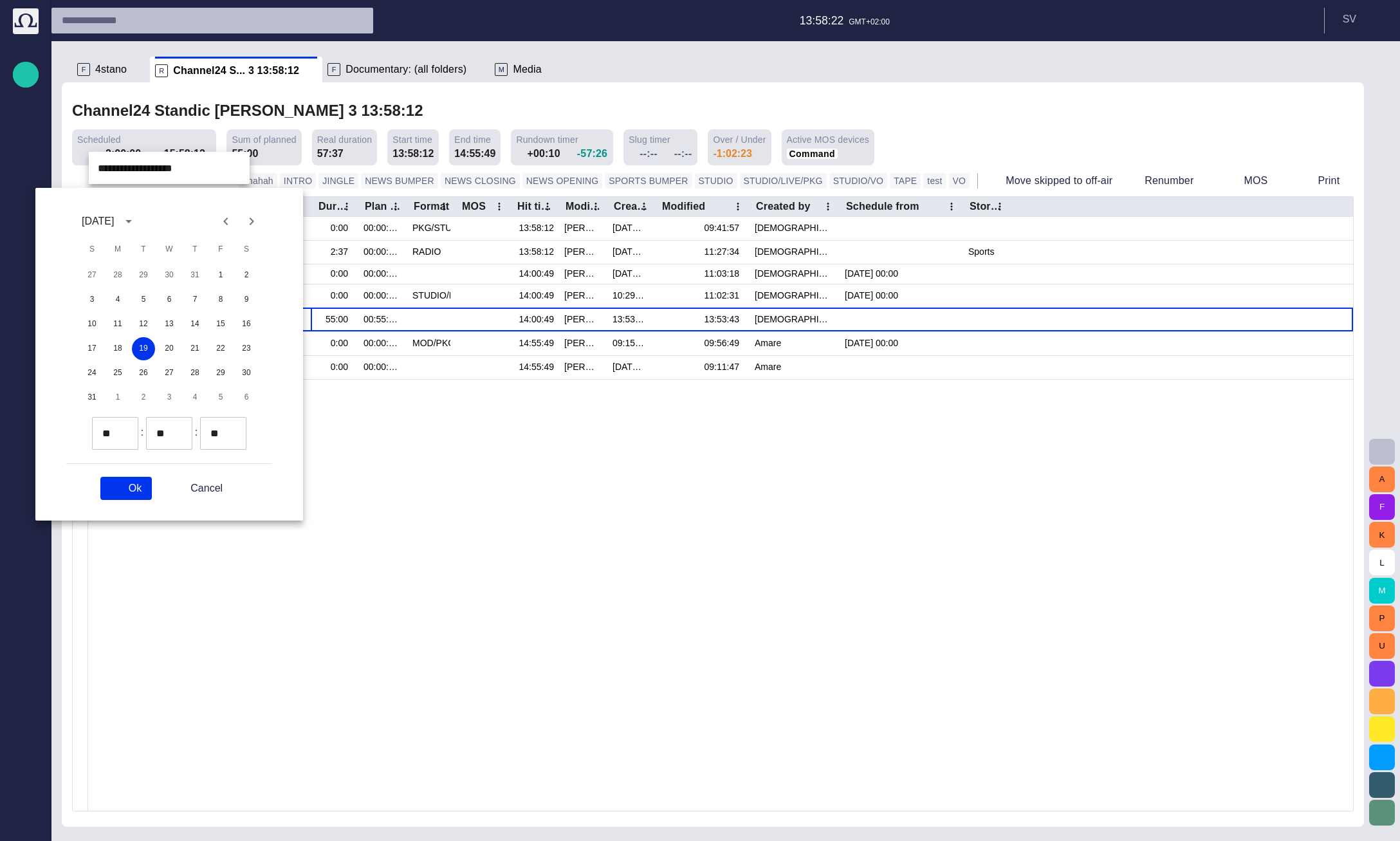
click at [130, 324] on div "10 11 12 13 14 15 16" at bounding box center [169, 324] width 206 height 23
click at [137, 324] on button "12" at bounding box center [143, 324] width 23 height 23
click at [196, 327] on button "14" at bounding box center [195, 324] width 23 height 23
click at [189, 351] on button "21" at bounding box center [195, 348] width 23 height 23
click at [144, 477] on button "Ok" at bounding box center [126, 488] width 52 height 23
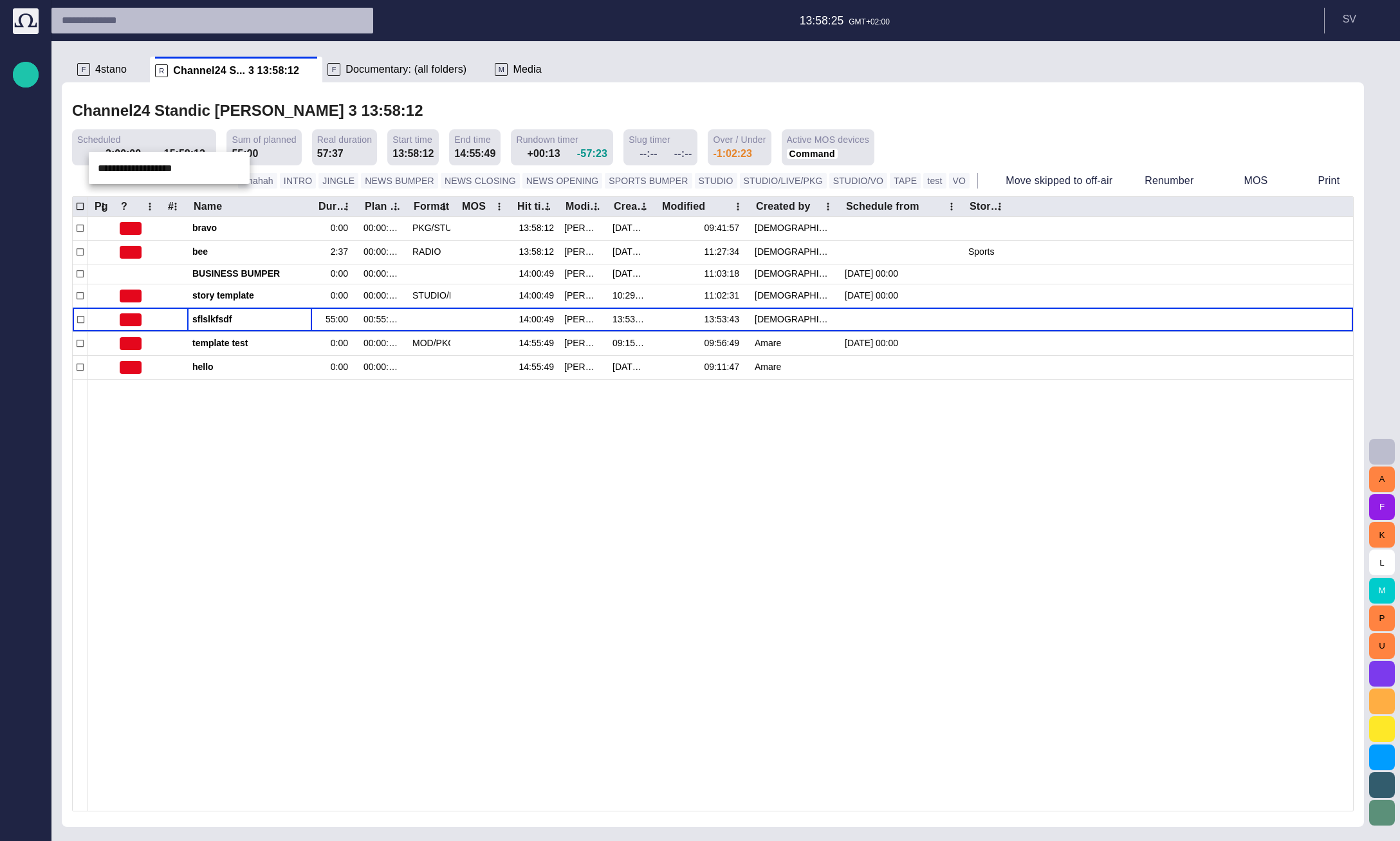
type input "**********"
click at [137, 447] on div at bounding box center [700, 420] width 1400 height 841
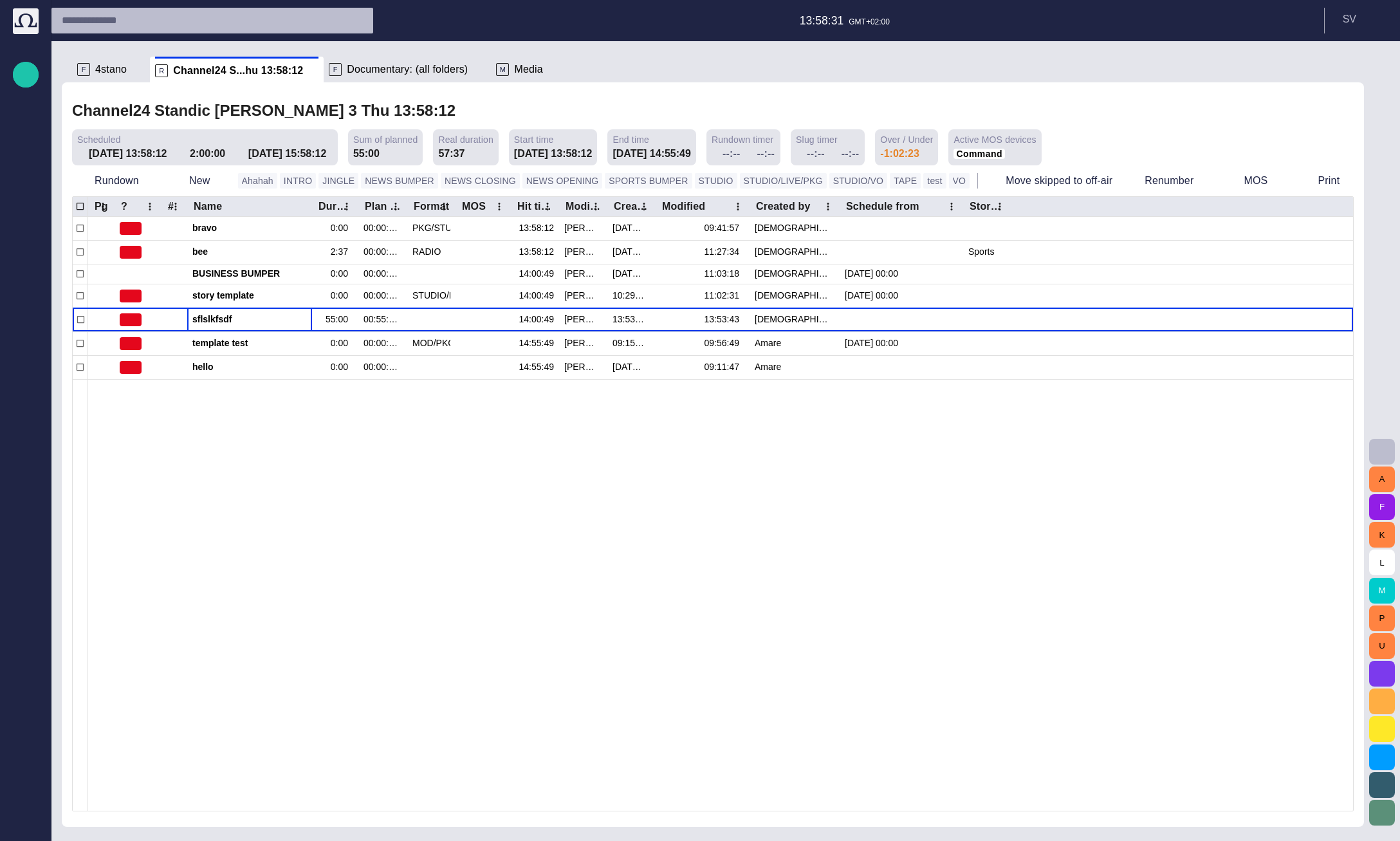
click at [167, 156] on span at bounding box center [172, 154] width 10 height 10
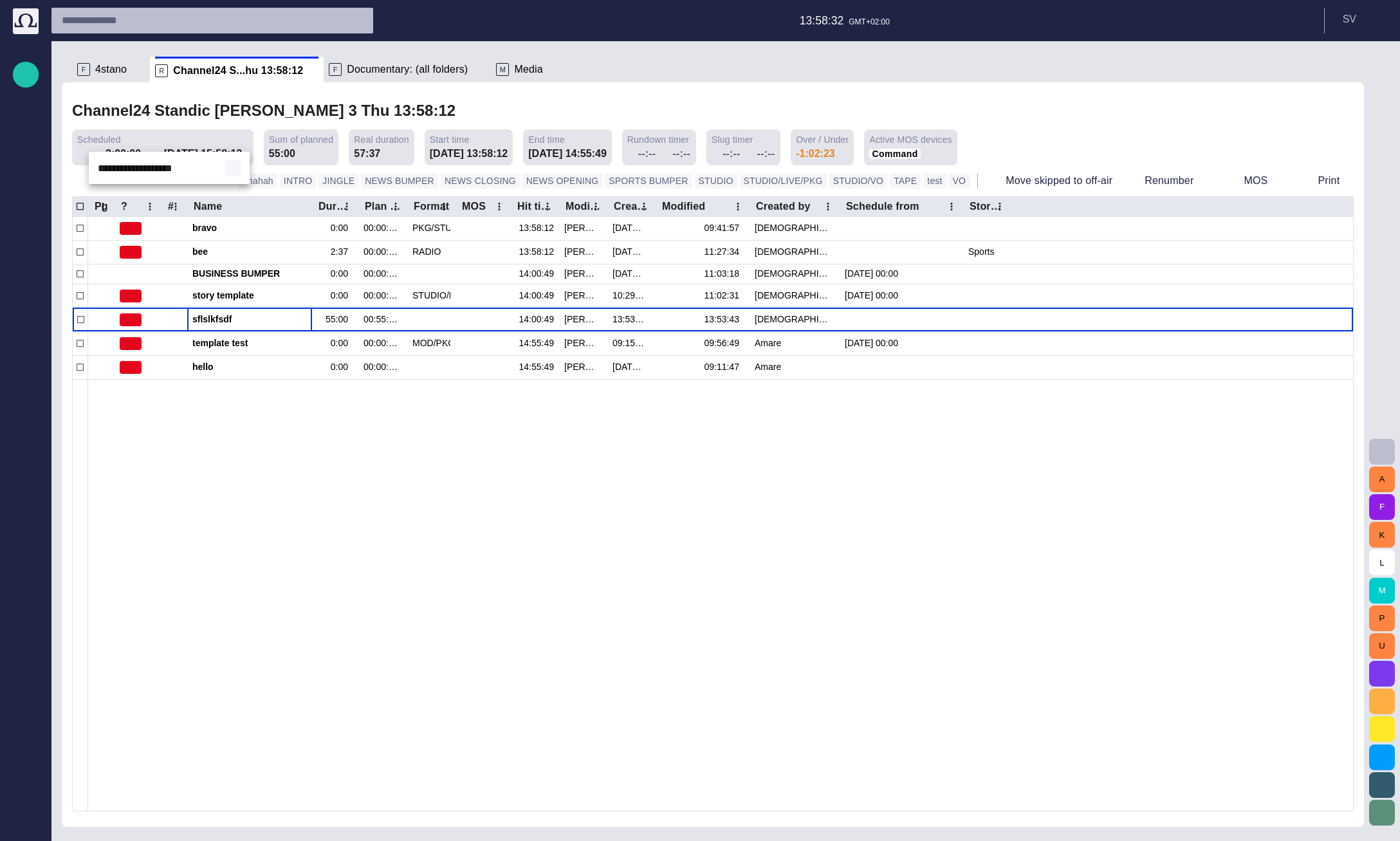
click at [233, 170] on span "button" at bounding box center [233, 168] width 10 height 10
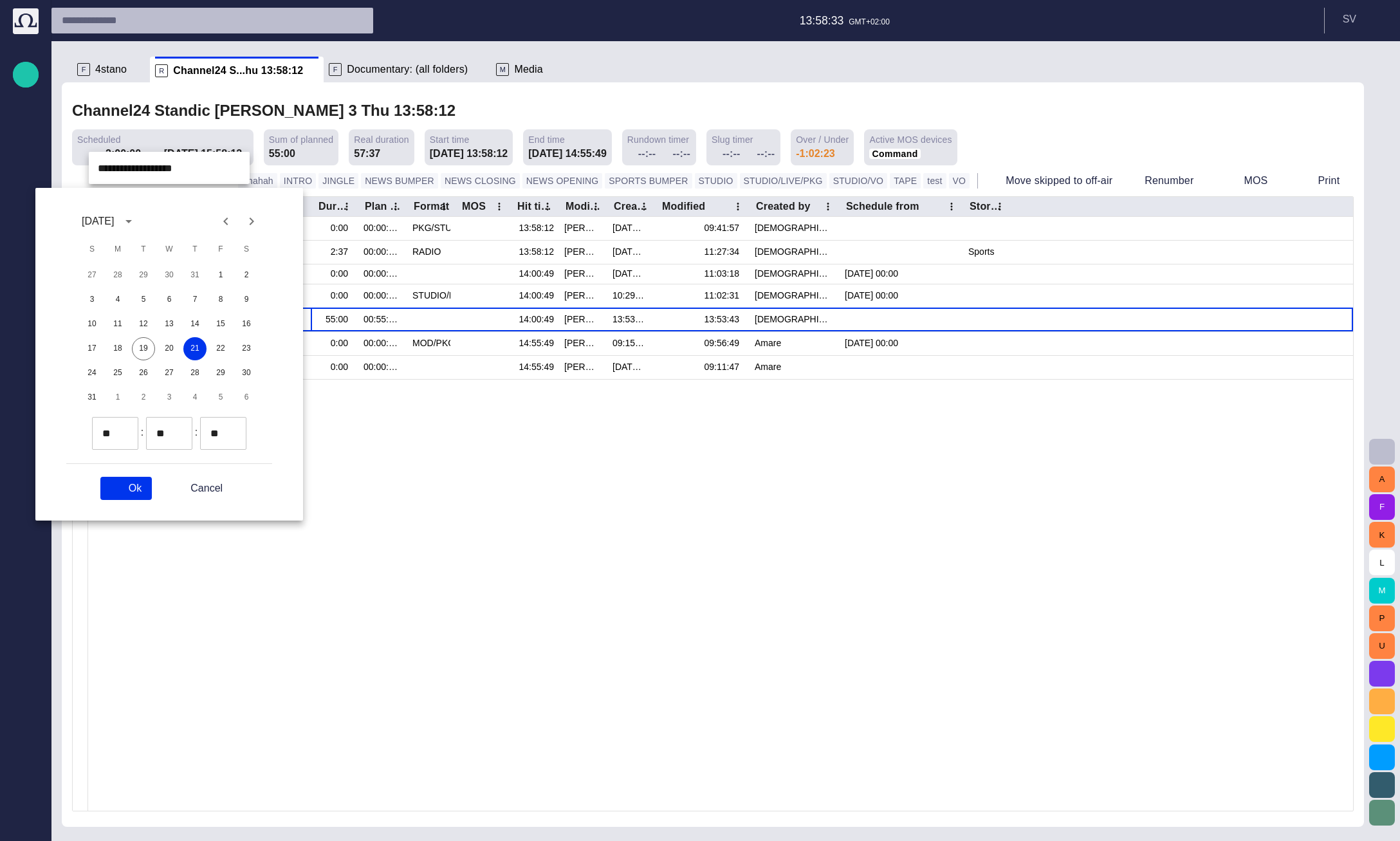
click at [121, 422] on div "** ​" at bounding box center [115, 433] width 47 height 33
click at [122, 427] on span "button" at bounding box center [124, 429] width 10 height 10
type input "**"
click at [180, 422] on div "** ​" at bounding box center [170, 433] width 47 height 33
click at [180, 423] on span "button" at bounding box center [178, 429] width 10 height 10
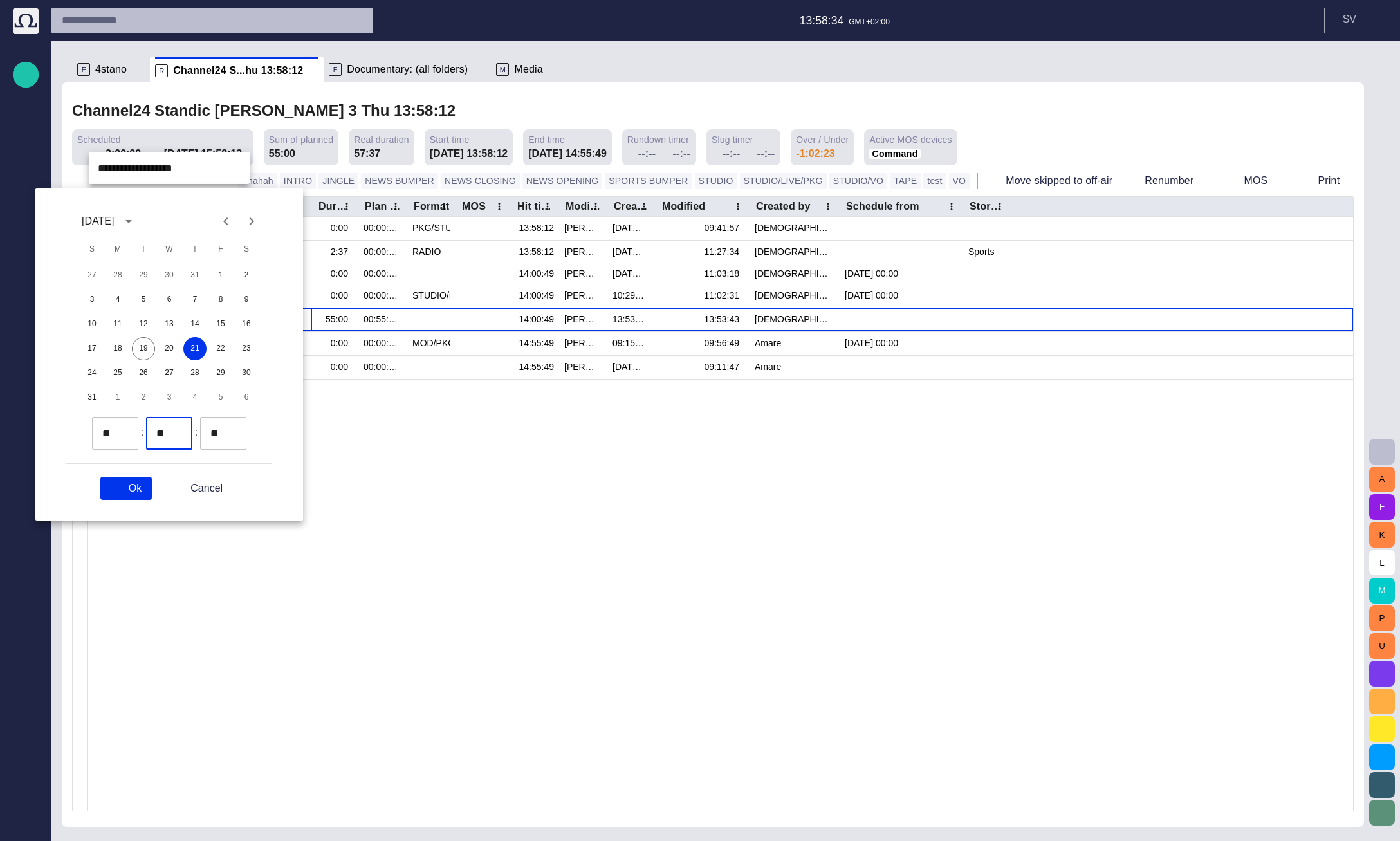
type input "**"
click at [180, 423] on span "button" at bounding box center [178, 429] width 10 height 10
type input "**"
type input "*"
click at [124, 442] on span "button" at bounding box center [124, 439] width 10 height 10
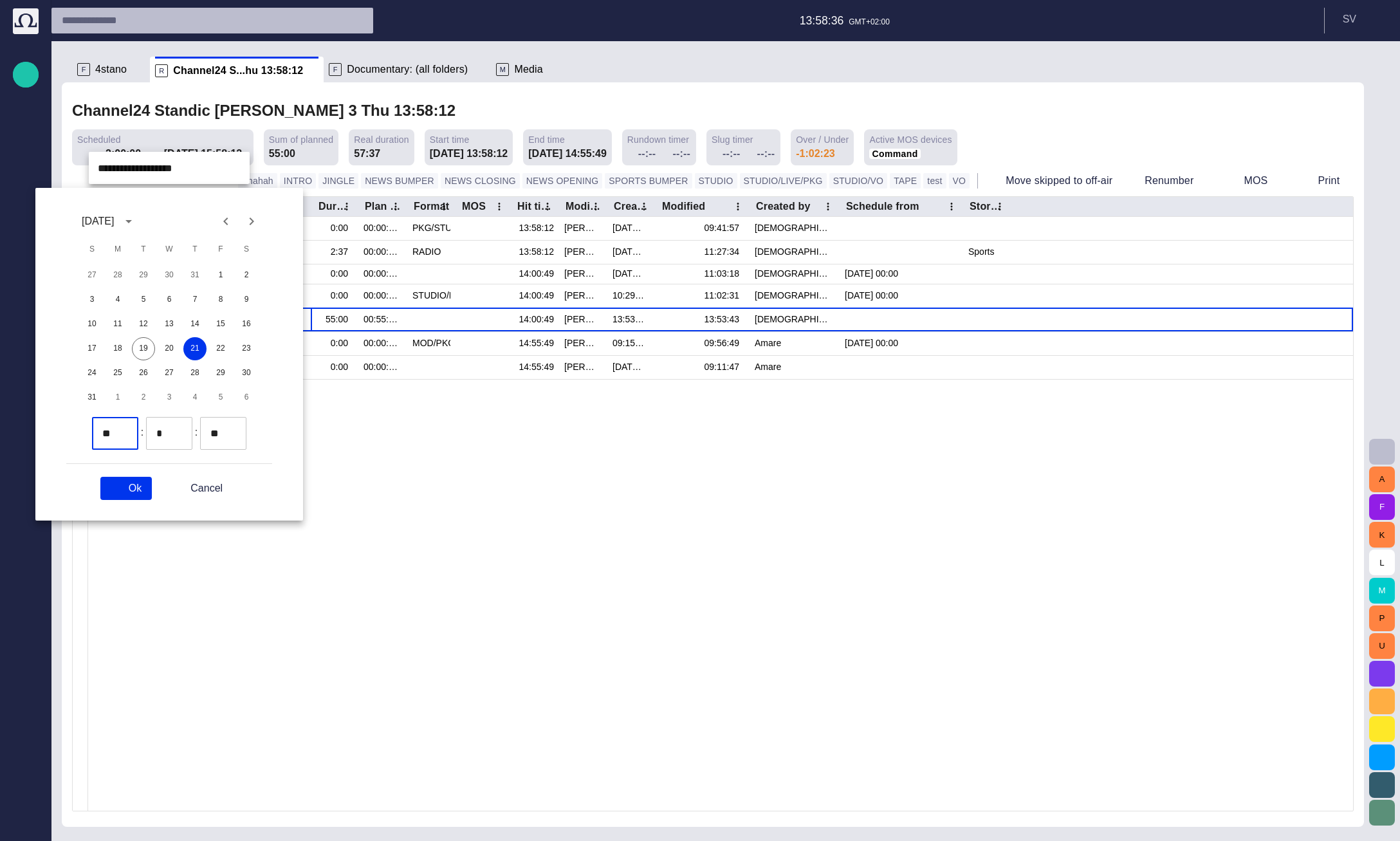
type input "**"
click at [236, 436] on span "button" at bounding box center [232, 439] width 10 height 10
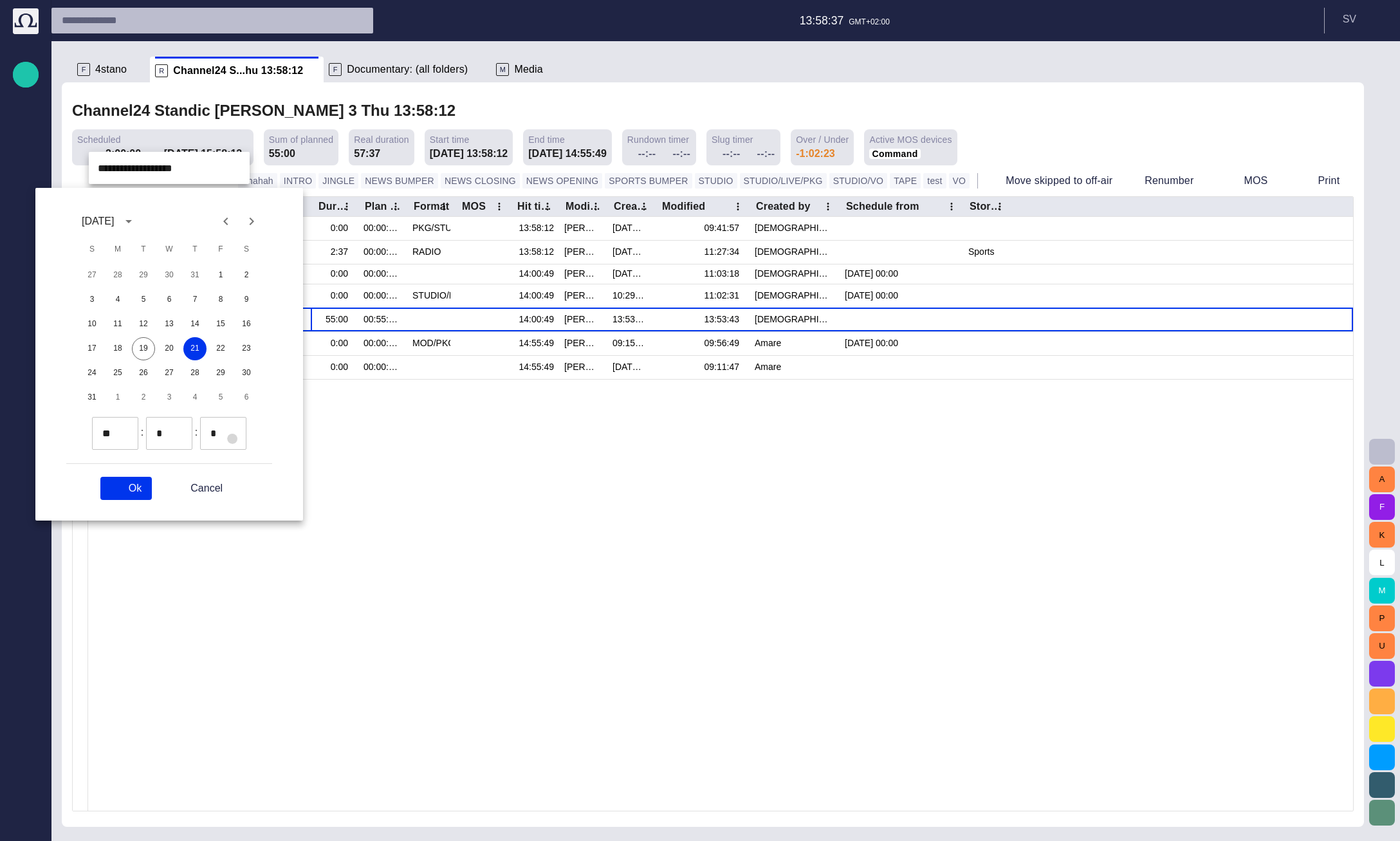
click at [236, 436] on span "button" at bounding box center [232, 439] width 10 height 10
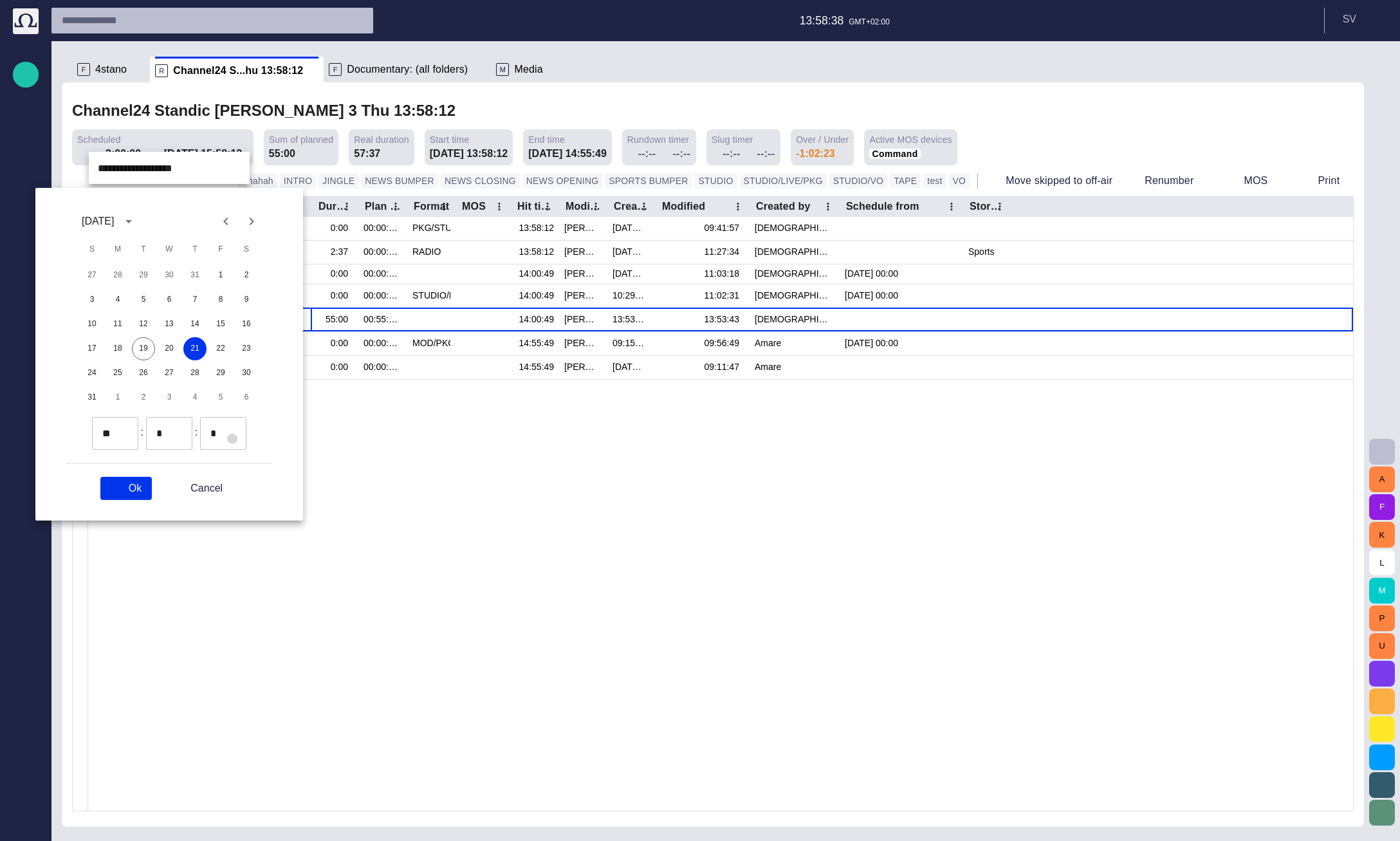
click at [236, 436] on span "button" at bounding box center [232, 439] width 10 height 10
type input "*"
click at [132, 470] on div "August 2025 S M T W T F S 27 28 29 30 31 1 2 3 4 5 6 7 8 9 10 11 12 13 14 15 16…" at bounding box center [170, 332] width 268 height 289
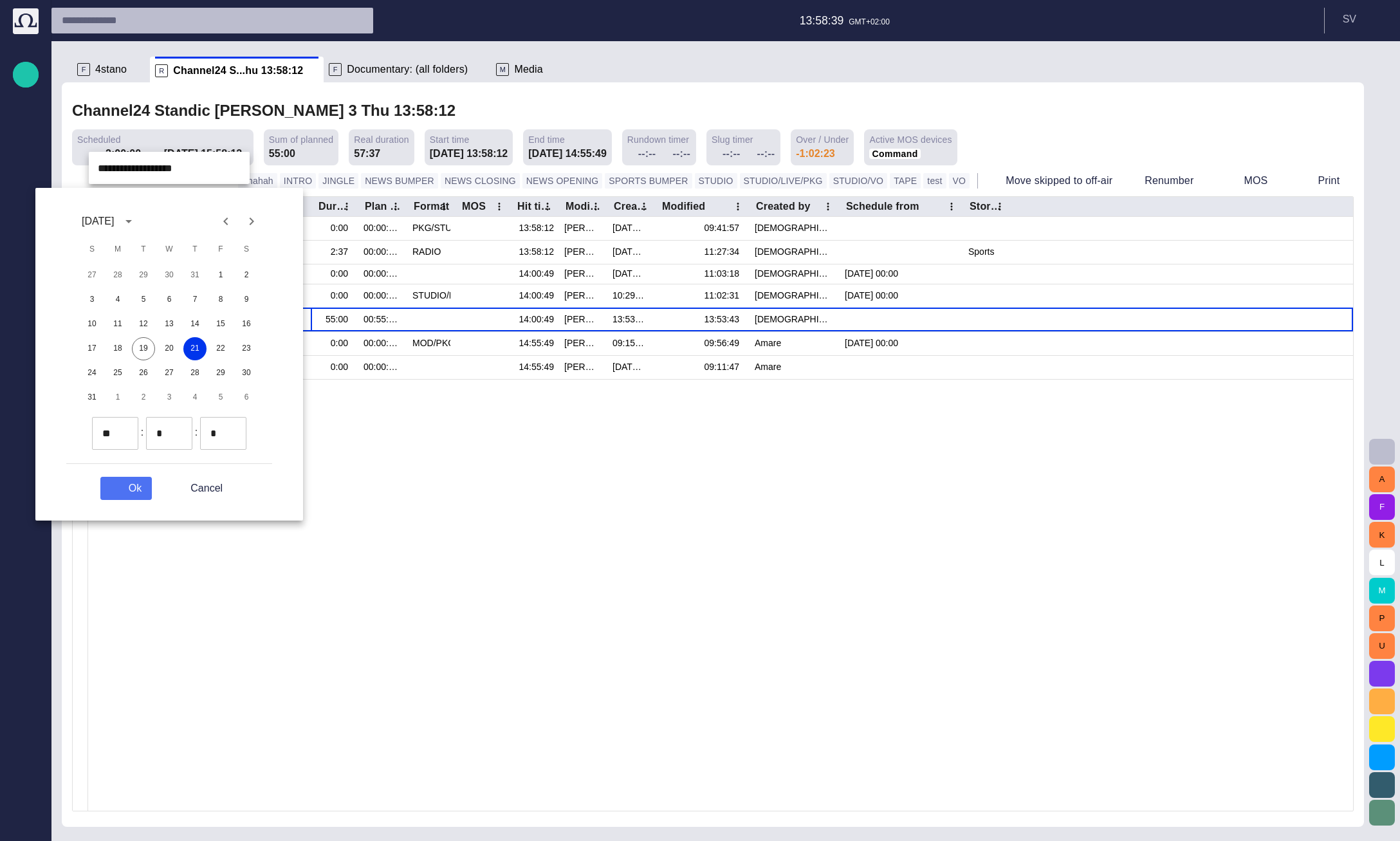
click at [132, 478] on button "Ok" at bounding box center [126, 488] width 52 height 23
type input "**********"
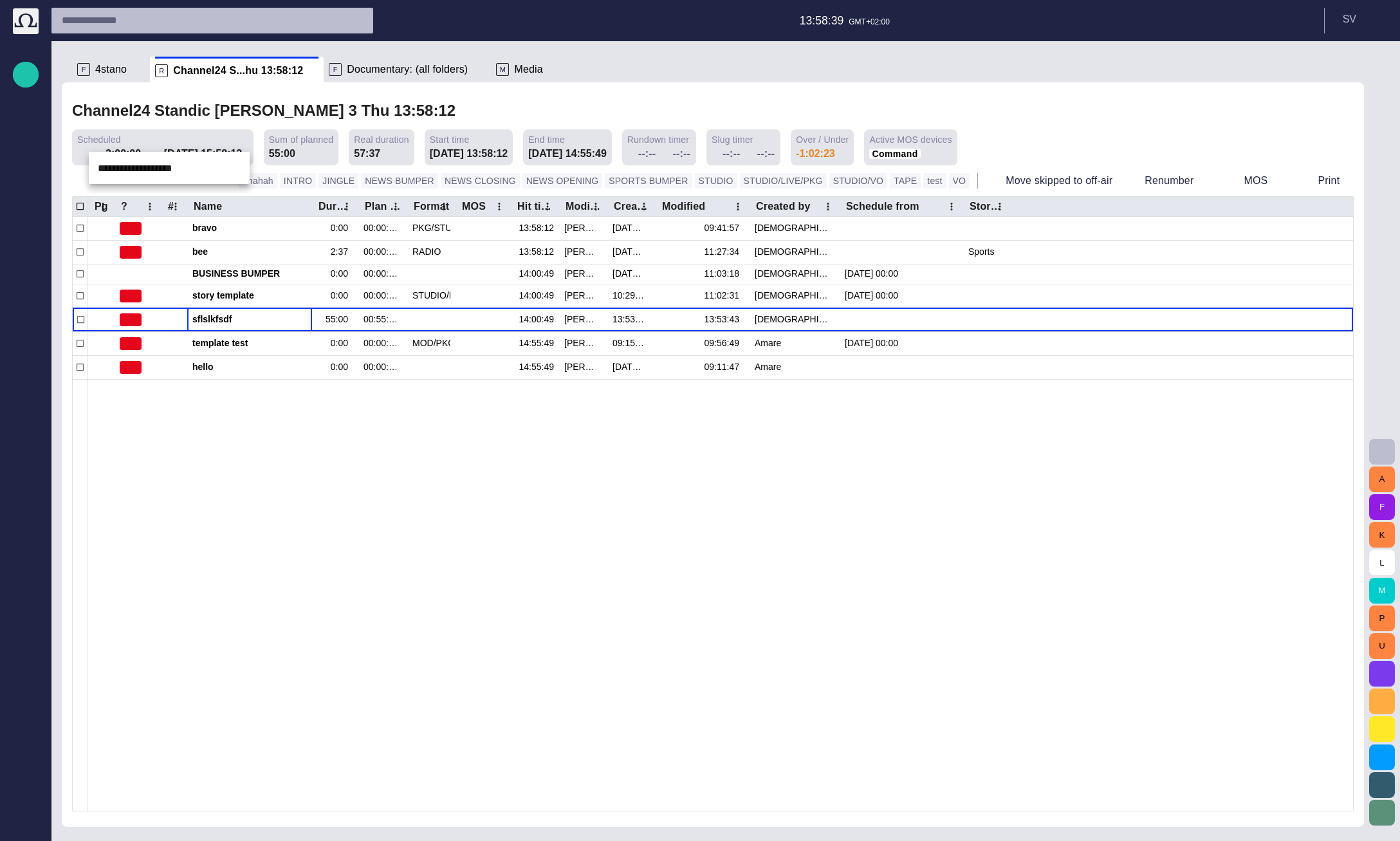
click at [139, 462] on div at bounding box center [700, 420] width 1400 height 841
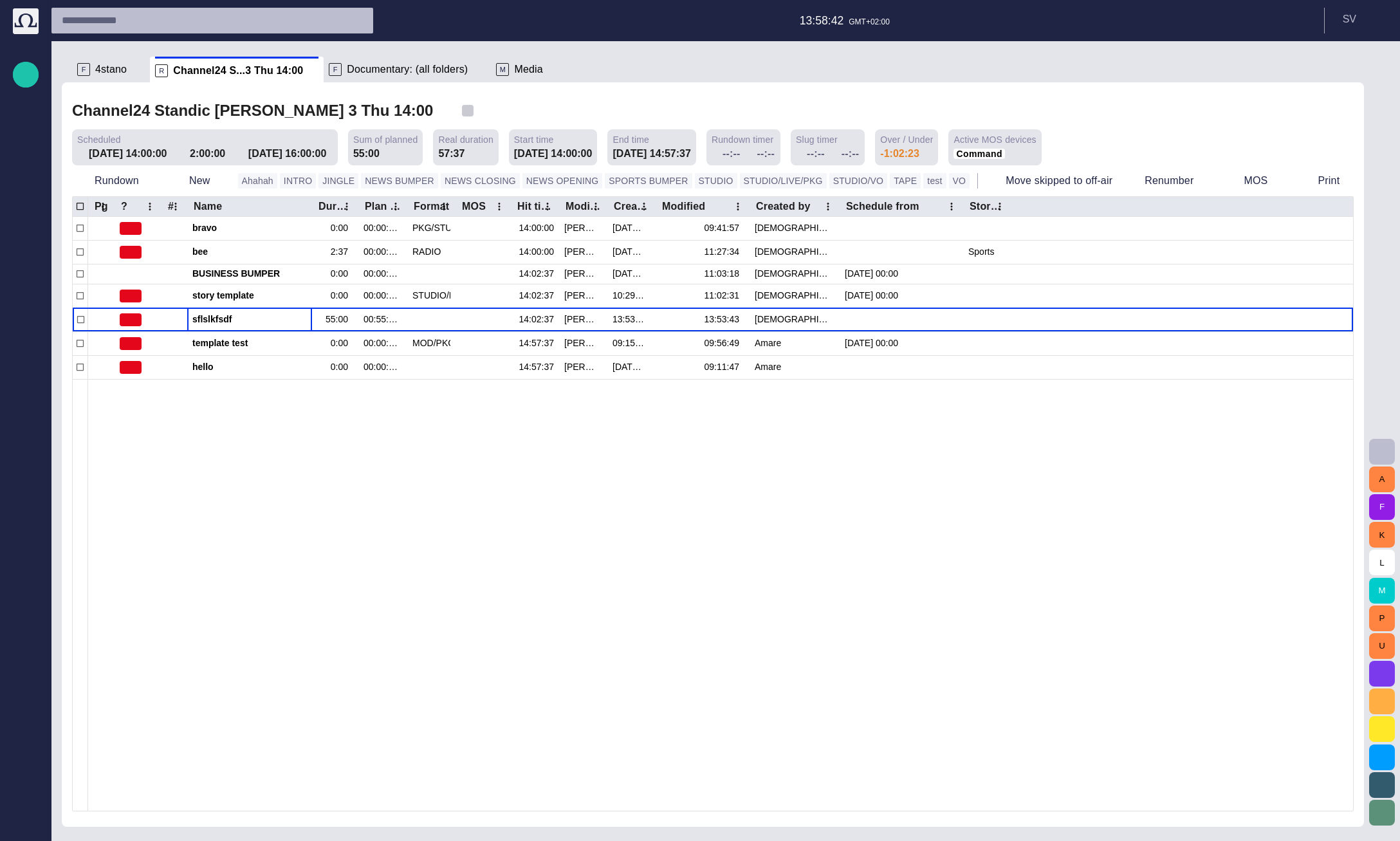
click at [461, 113] on span "button" at bounding box center [468, 111] width 13 height 13
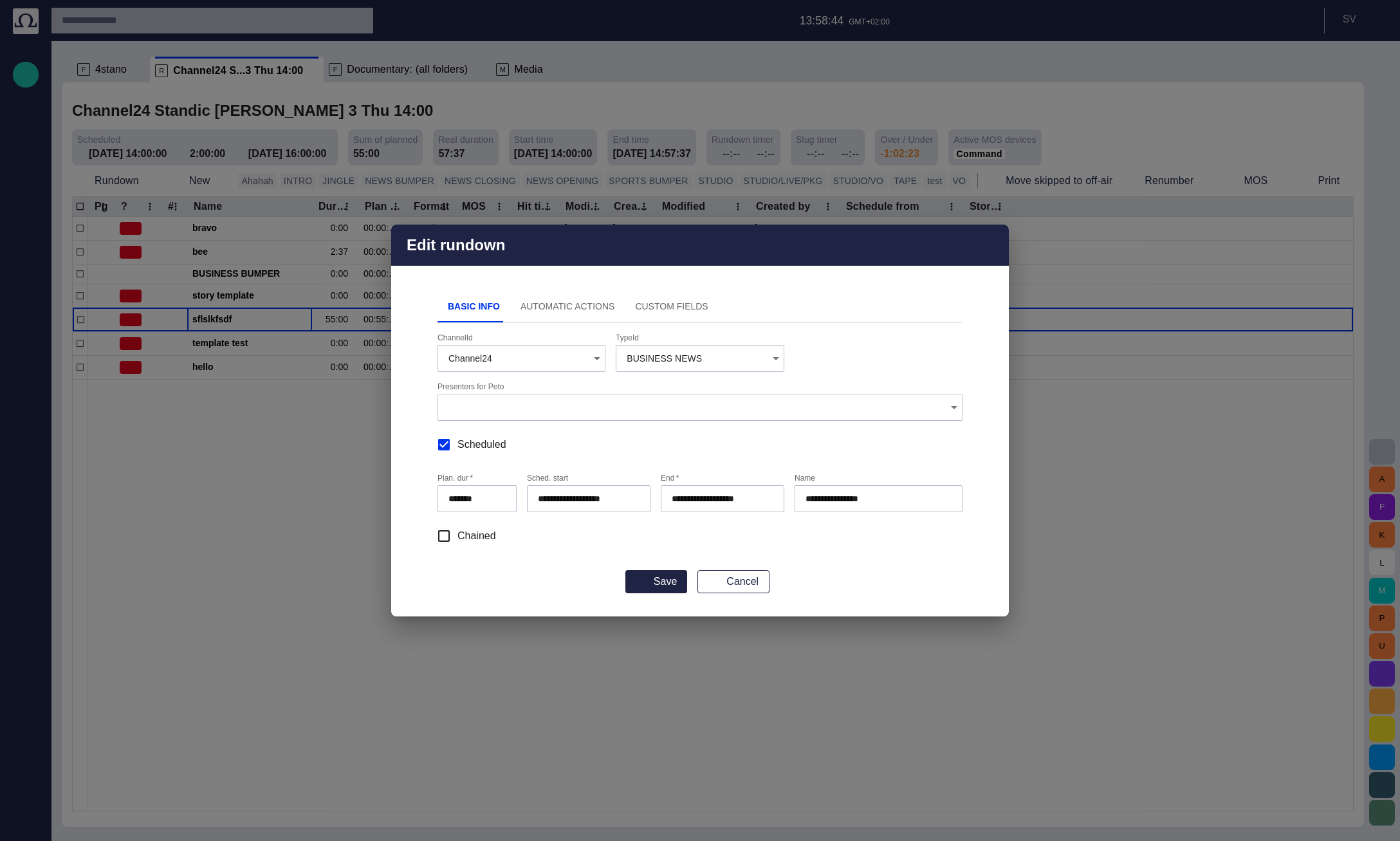
click at [584, 502] on input "**********" at bounding box center [586, 498] width 97 height 13
click at [621, 501] on span "button" at bounding box center [625, 498] width 10 height 10
type input "**********"
click at [586, 497] on input "**********" at bounding box center [586, 498] width 97 height 13
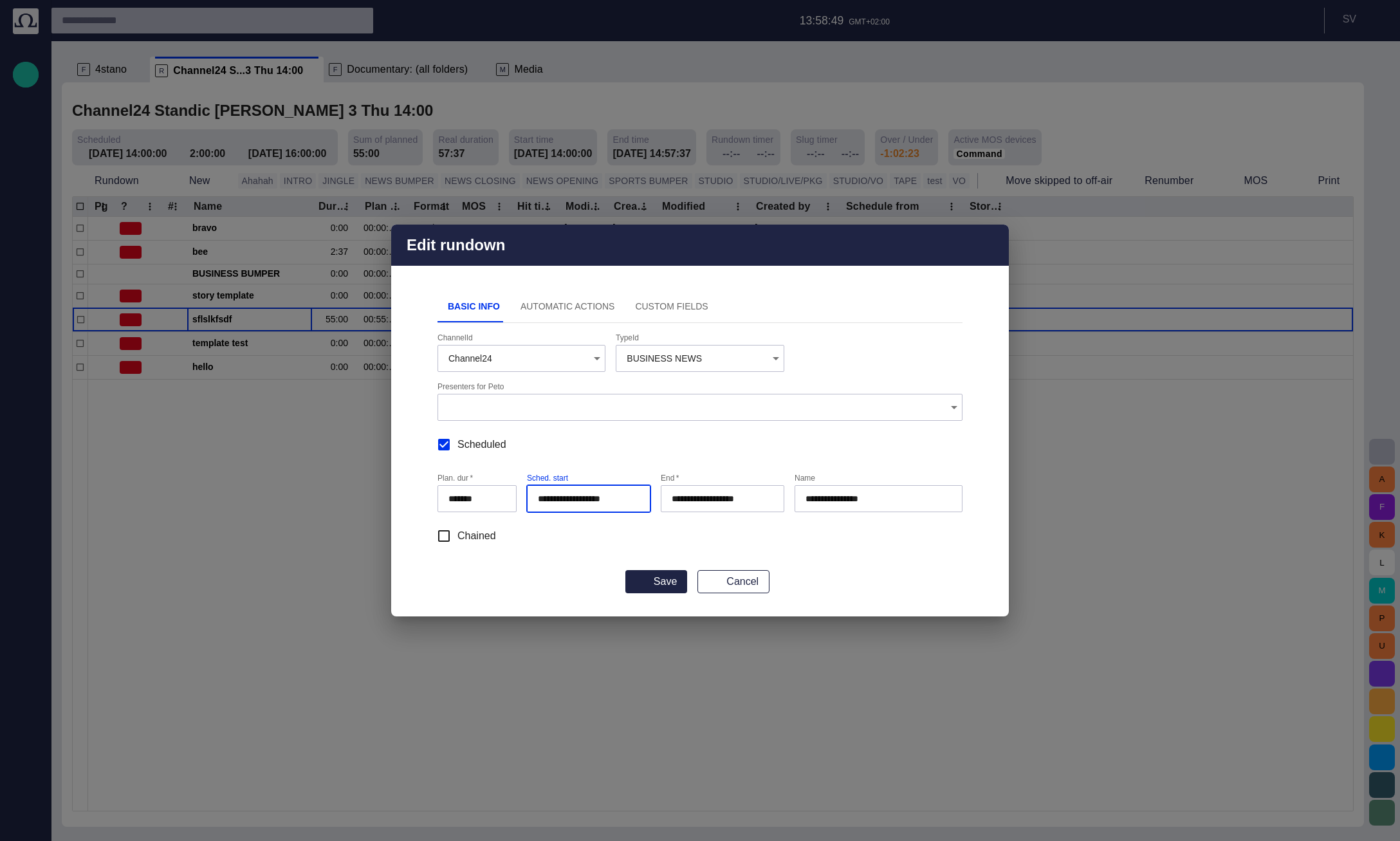
click at [586, 497] on input "**********" at bounding box center [586, 498] width 97 height 13
click at [598, 498] on input "**********" at bounding box center [586, 498] width 97 height 13
click at [601, 547] on div "Chained" at bounding box center [699, 535] width 525 height 27
click at [583, 501] on input "**********" at bounding box center [586, 498] width 97 height 13
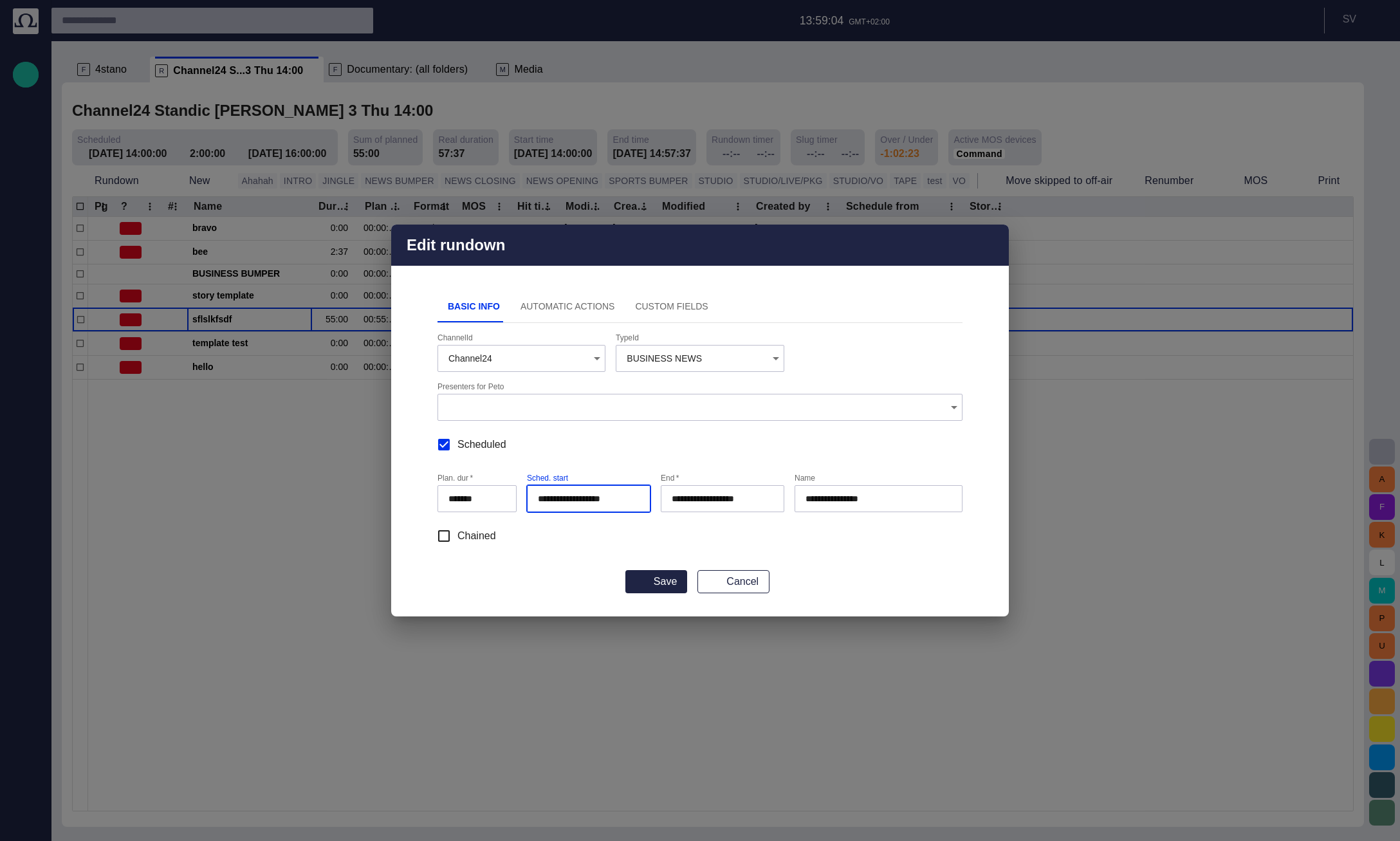
click at [583, 501] on input "**********" at bounding box center [586, 498] width 97 height 13
type input "**********"
click at [646, 576] on button "Save" at bounding box center [656, 581] width 62 height 23
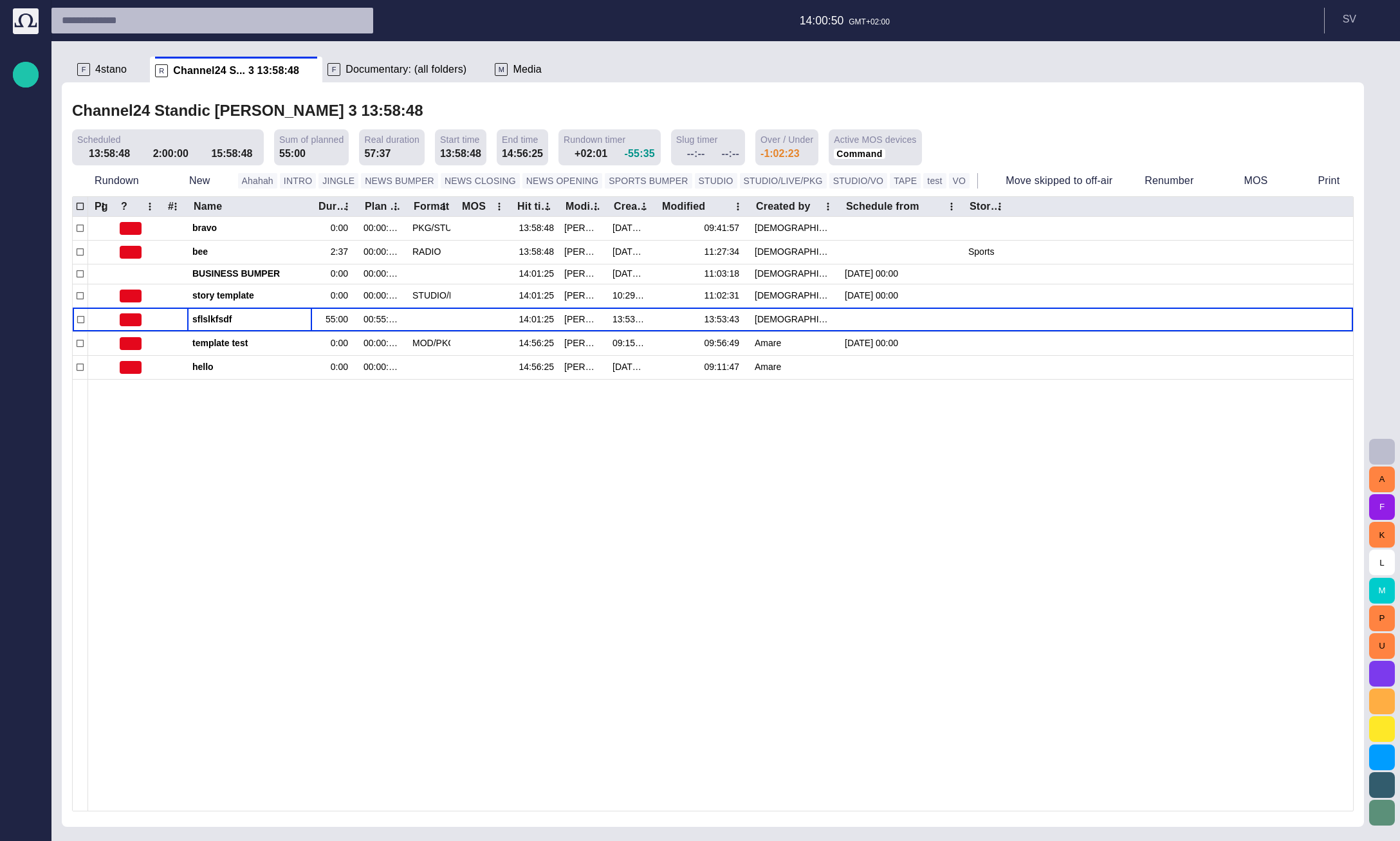
click at [452, 114] on span "button" at bounding box center [458, 111] width 13 height 13
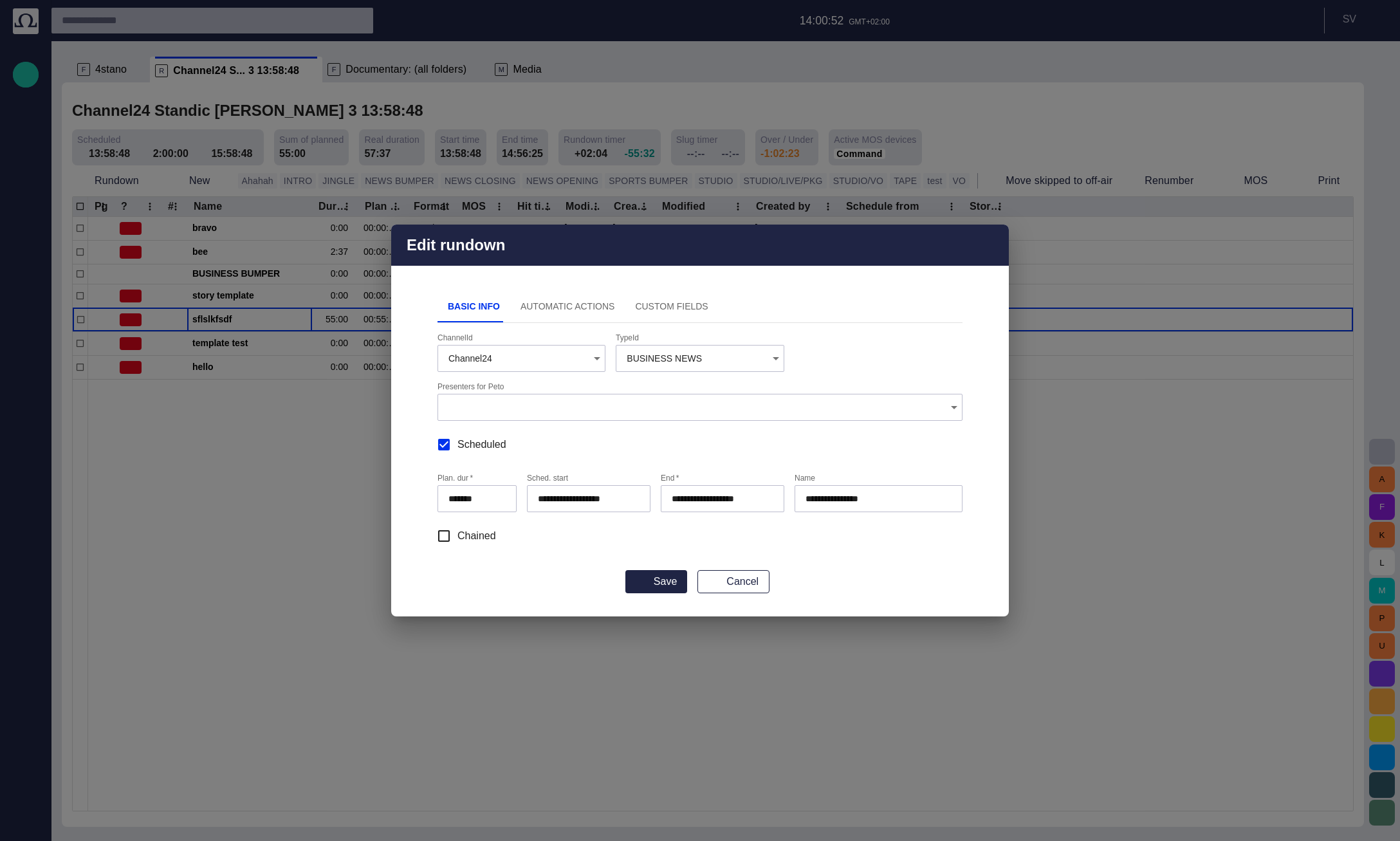
click at [453, 498] on input "*******" at bounding box center [477, 498] width 57 height 13
type input "*******"
click at [541, 497] on input "**********" at bounding box center [586, 498] width 97 height 13
type input "**********"
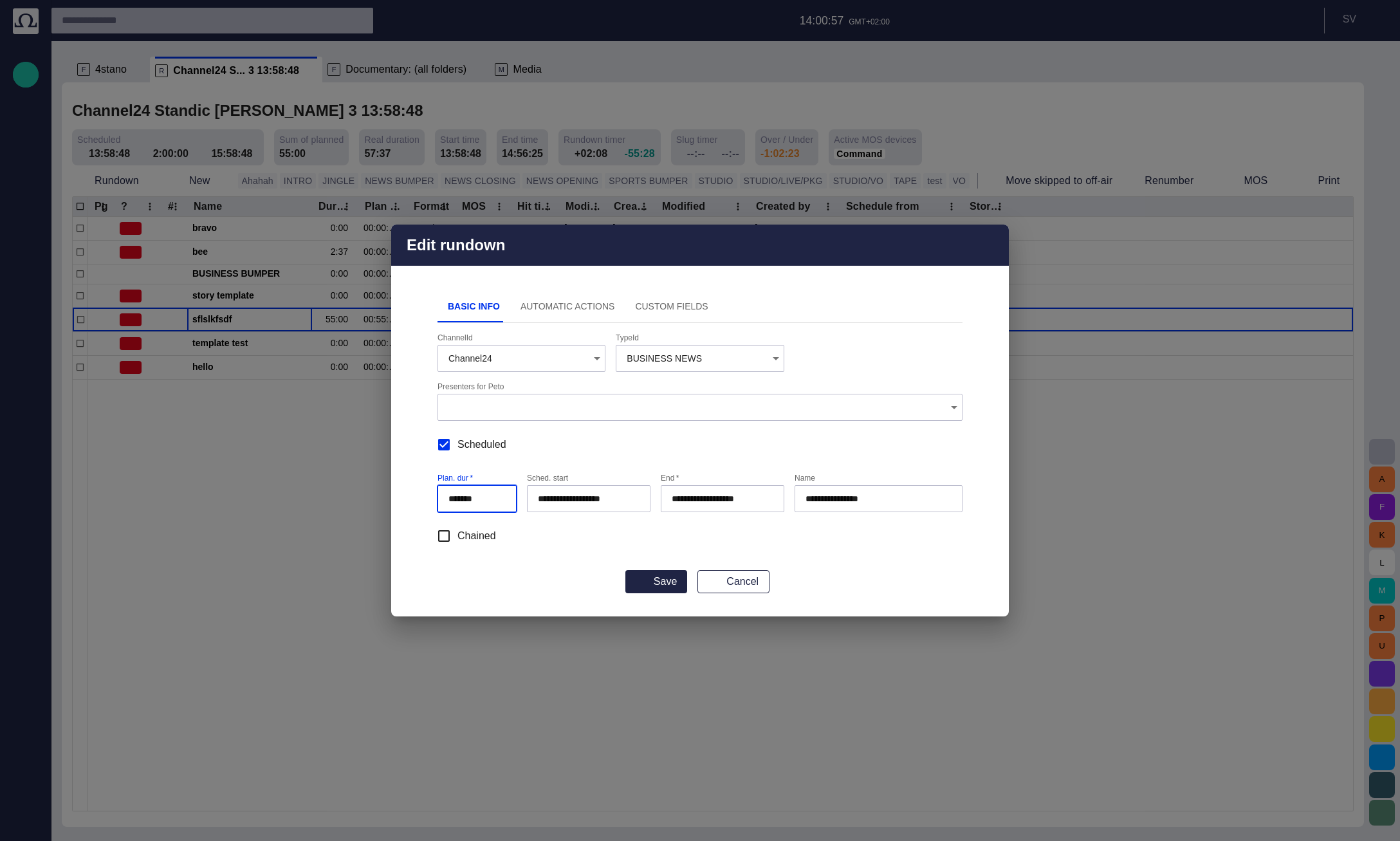
click at [541, 497] on input "**********" at bounding box center [586, 498] width 97 height 13
click at [575, 499] on input "**********" at bounding box center [586, 498] width 97 height 13
click at [581, 499] on input "**********" at bounding box center [586, 498] width 97 height 13
click at [599, 498] on input "**********" at bounding box center [586, 498] width 97 height 13
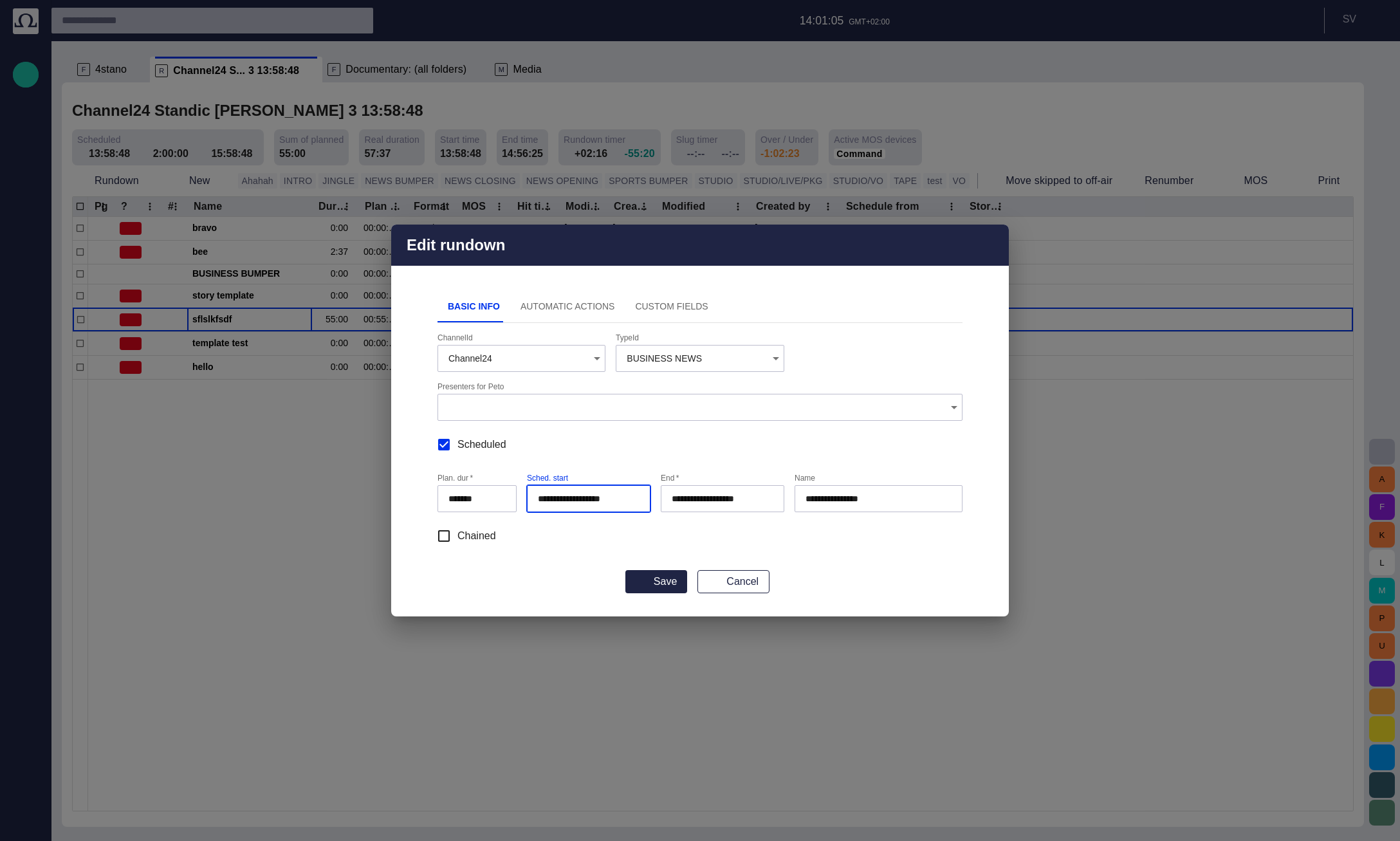
click at [599, 498] on input "**********" at bounding box center [586, 498] width 97 height 13
type input "**********"
click at [661, 584] on button "Save" at bounding box center [656, 581] width 62 height 23
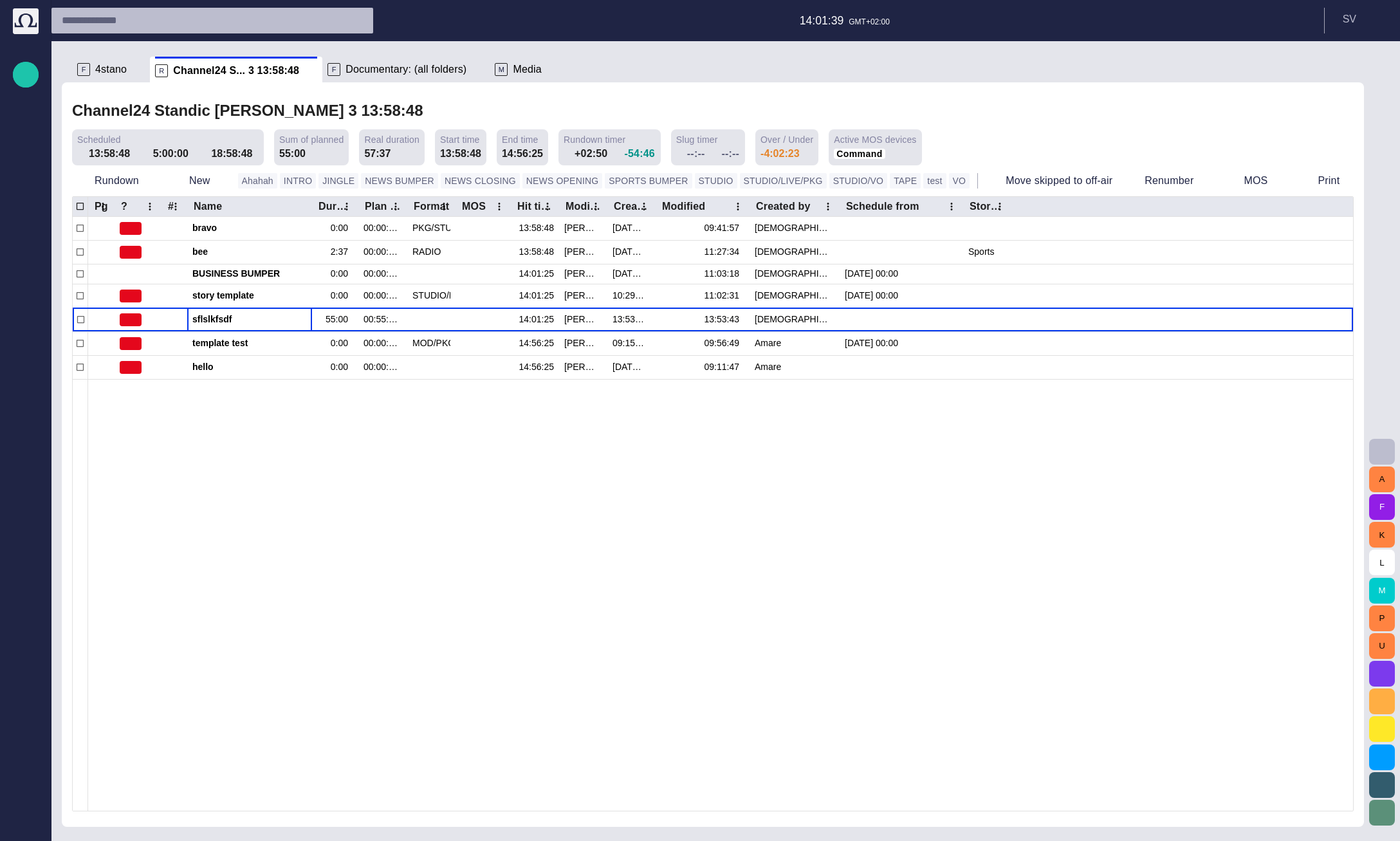
click at [452, 114] on span "button" at bounding box center [458, 111] width 13 height 13
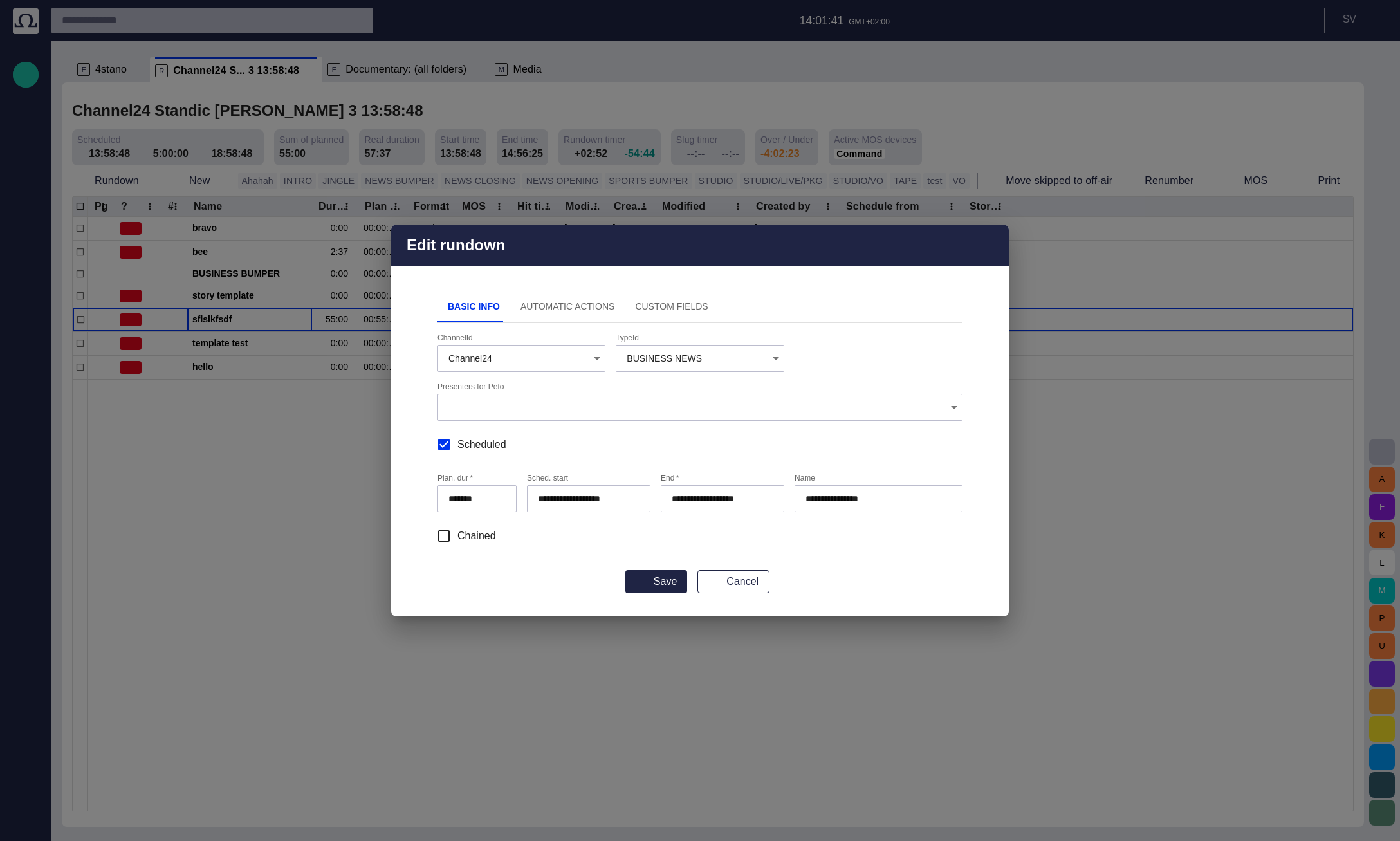
click at [715, 498] on input "**********" at bounding box center [720, 498] width 97 height 13
click at [712, 501] on input "**********" at bounding box center [720, 498] width 97 height 13
click at [718, 499] on input "**********" at bounding box center [720, 498] width 97 height 13
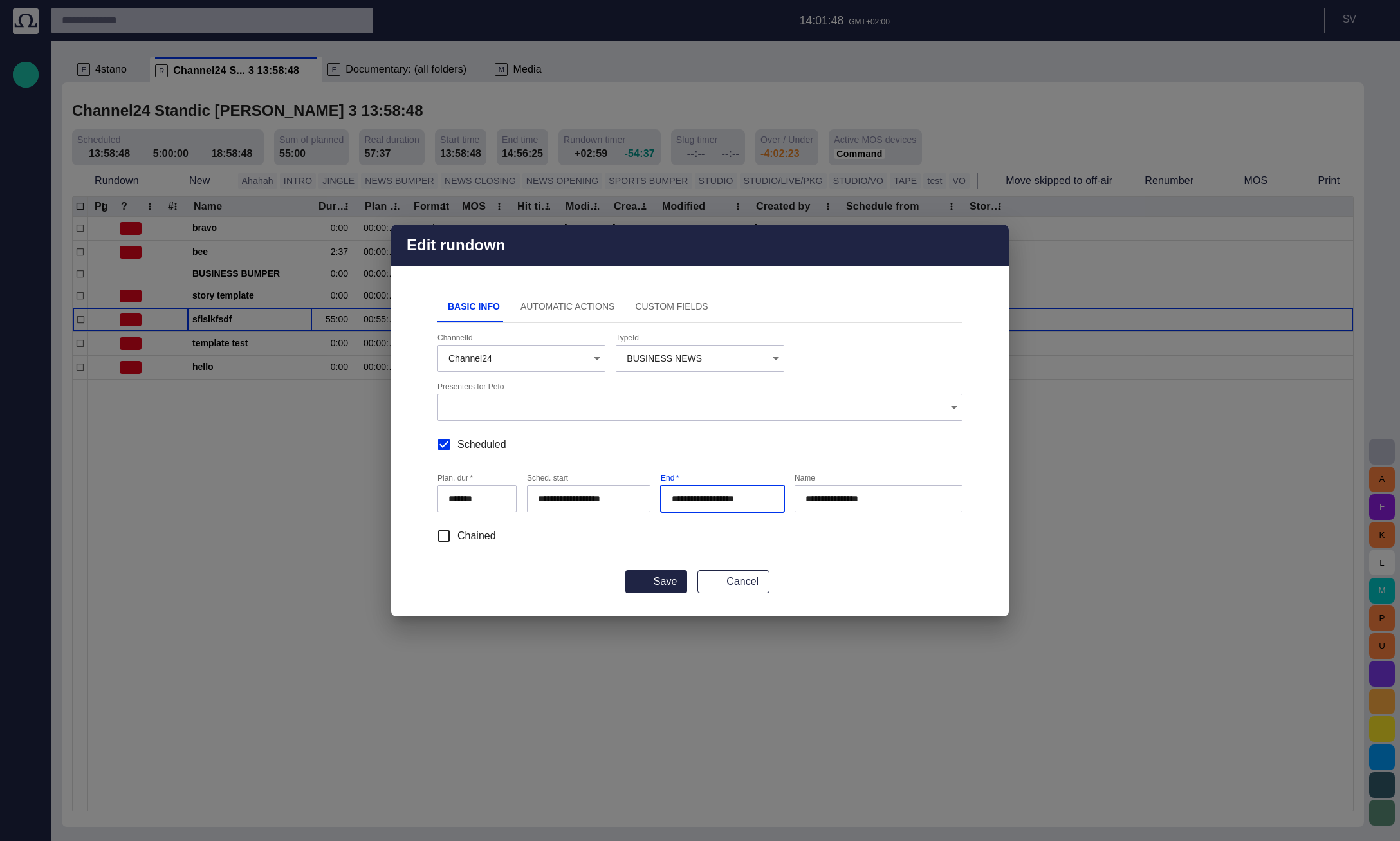
type input "**********"
click at [990, 247] on span "button" at bounding box center [990, 244] width 15 height 15
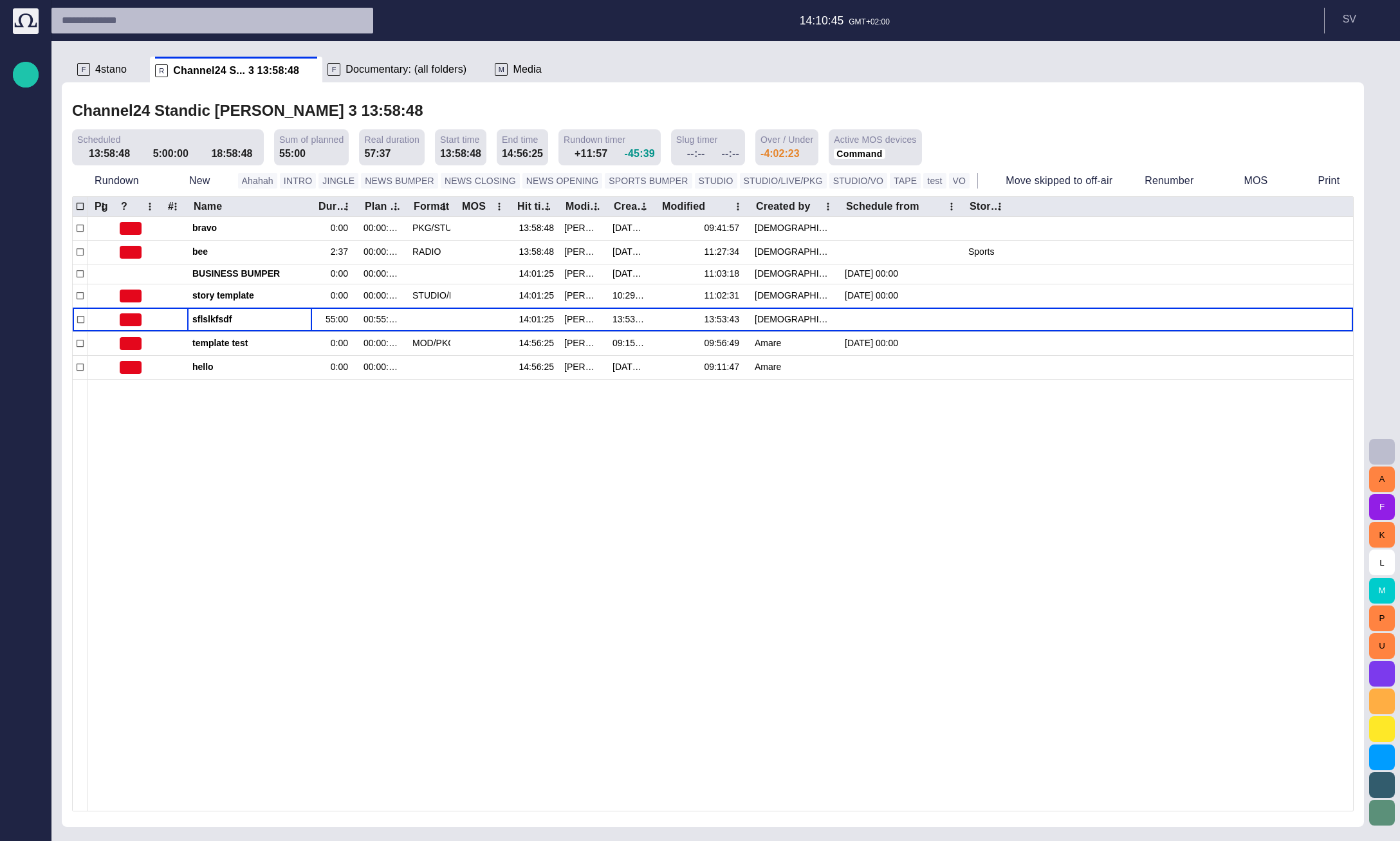
click at [402, 74] on span "Documentary: (all folders)" at bounding box center [406, 70] width 121 height 13
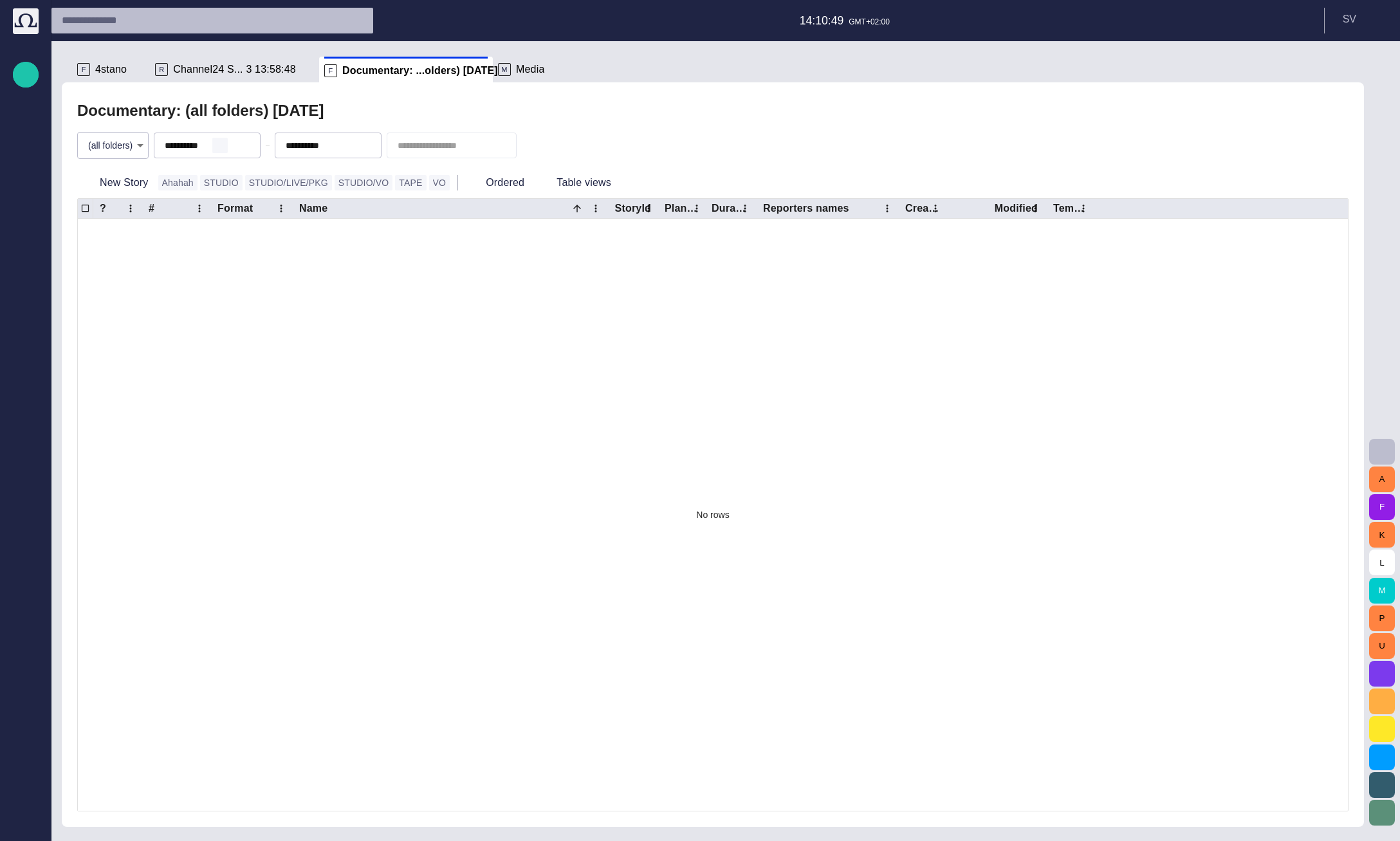
click at [225, 143] on span "button" at bounding box center [220, 146] width 10 height 10
click at [346, 146] on span "button" at bounding box center [341, 146] width 10 height 10
click at [380, 106] on div "Documentary: (all folders) - today" at bounding box center [712, 110] width 1271 height 25
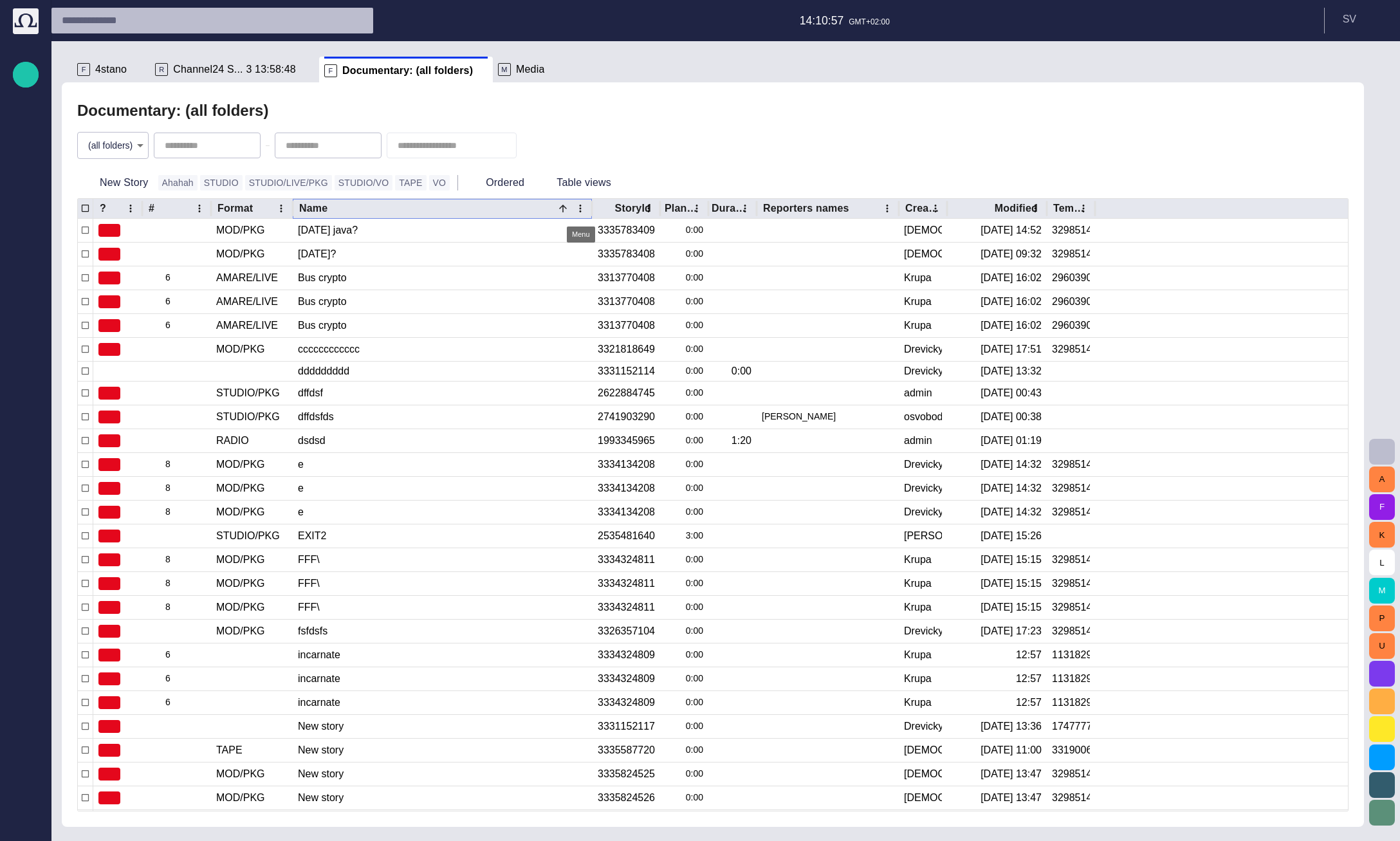
click at [579, 210] on icon "Name column menu" at bounding box center [581, 209] width 12 height 12
click at [545, 262] on span "Manage columns" at bounding box center [493, 258] width 108 height 15
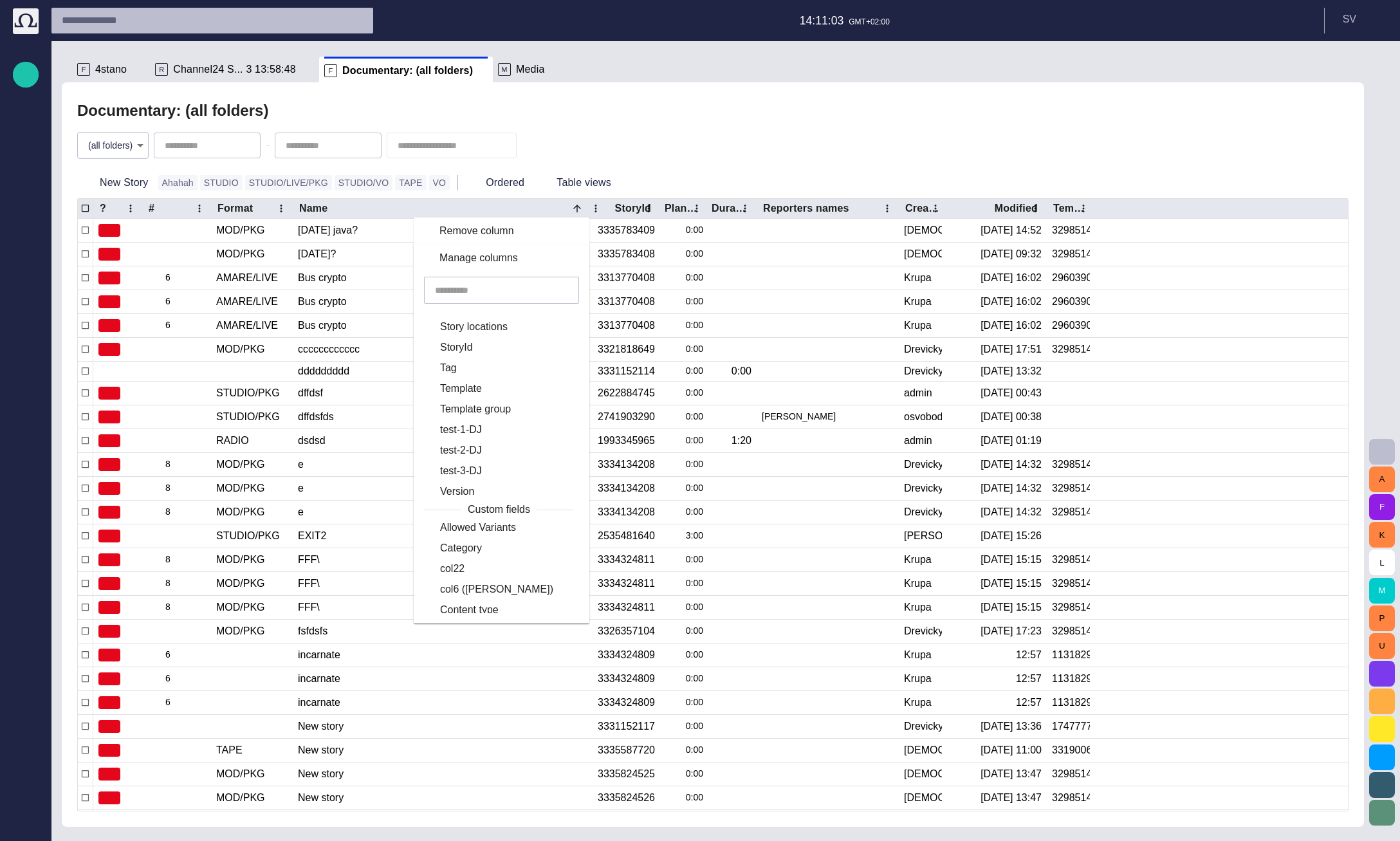
scroll to position [530, 0]
click at [506, 353] on span "Schedule from" at bounding box center [473, 350] width 66 height 15
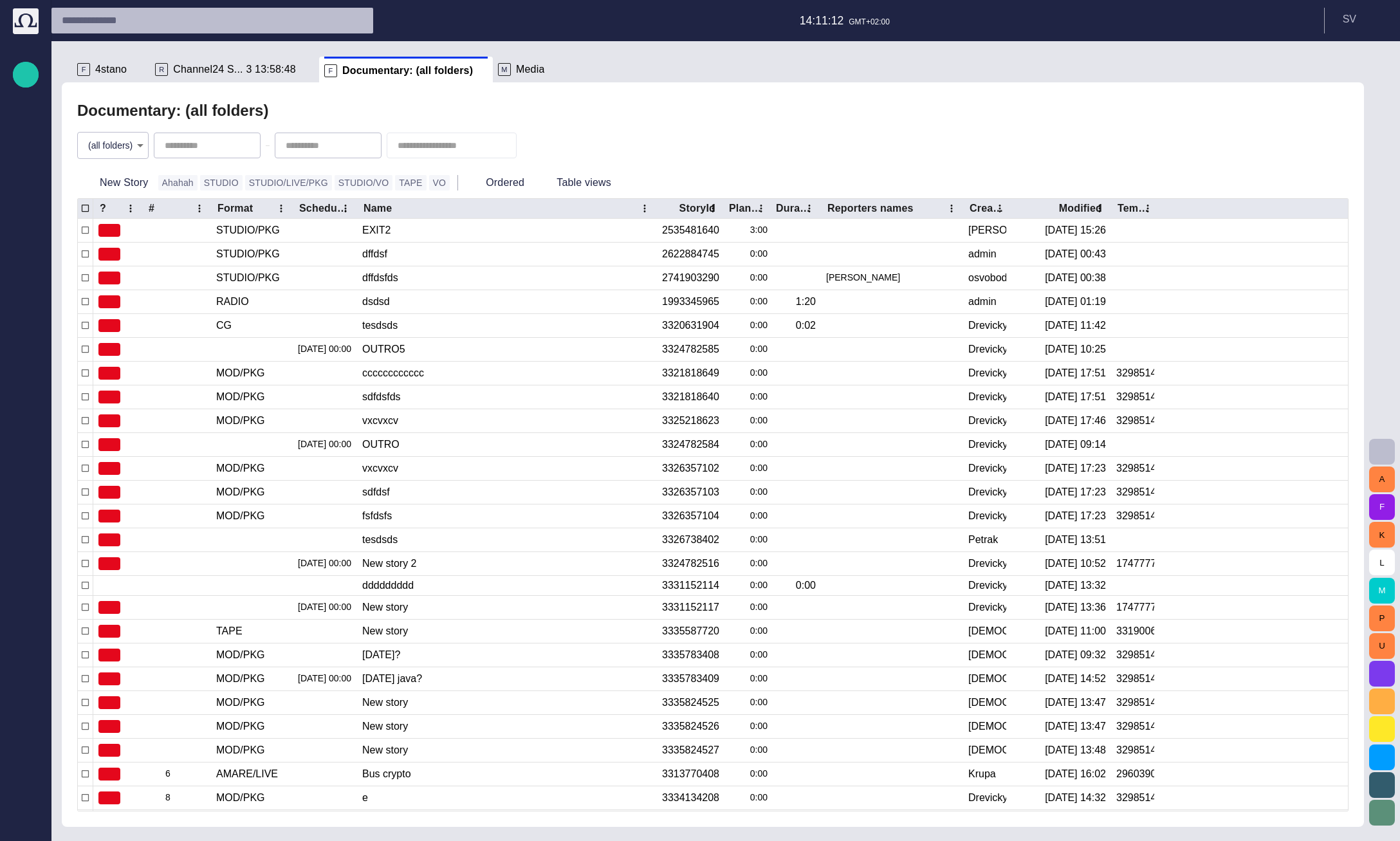
click at [617, 163] on div "(all folders) *" at bounding box center [712, 146] width 1271 height 44
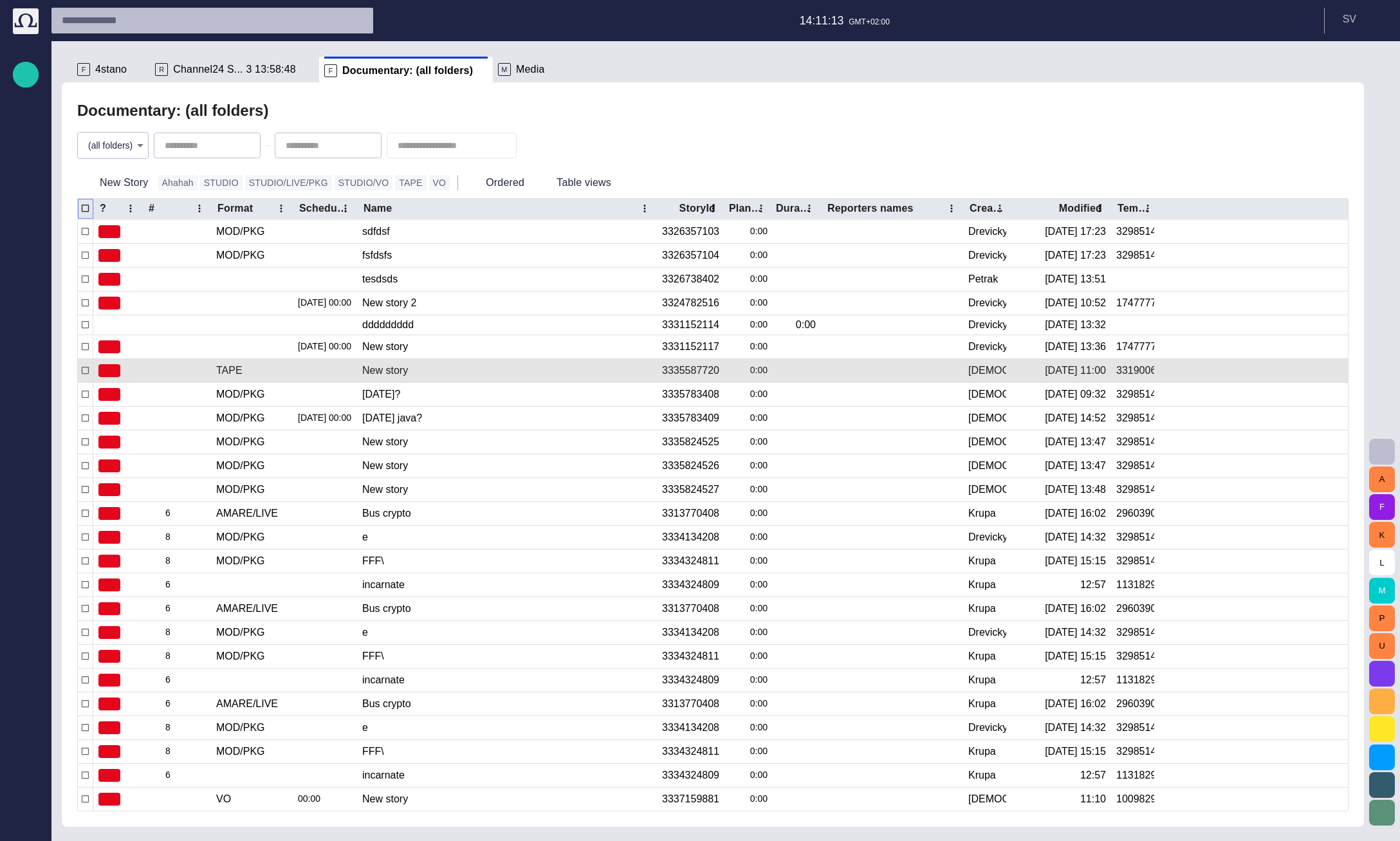
scroll to position [252, 0]
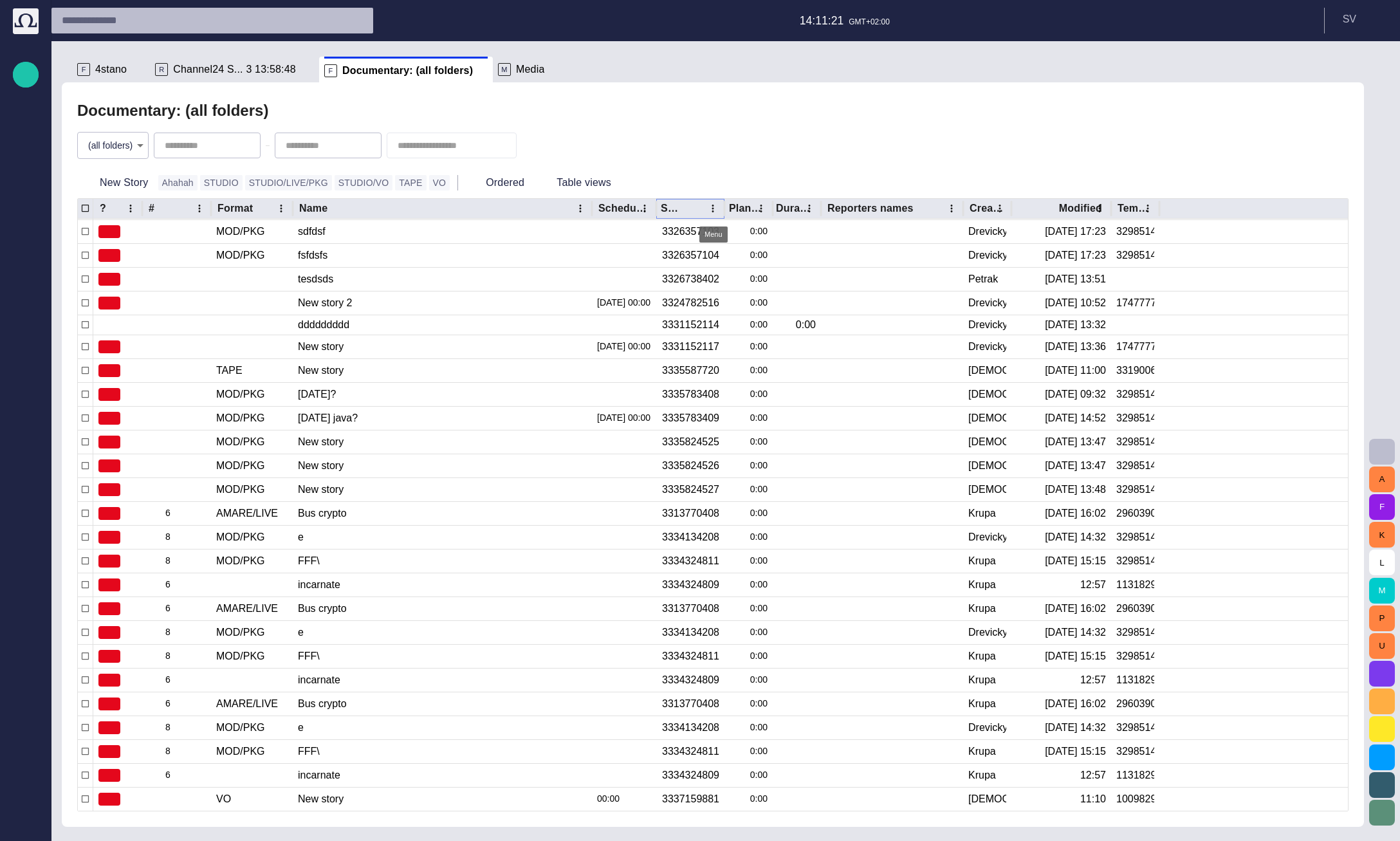
click at [717, 204] on icon "StoryId column menu" at bounding box center [713, 209] width 12 height 12
click at [731, 255] on span "Manage columns" at bounding box center [784, 258] width 108 height 15
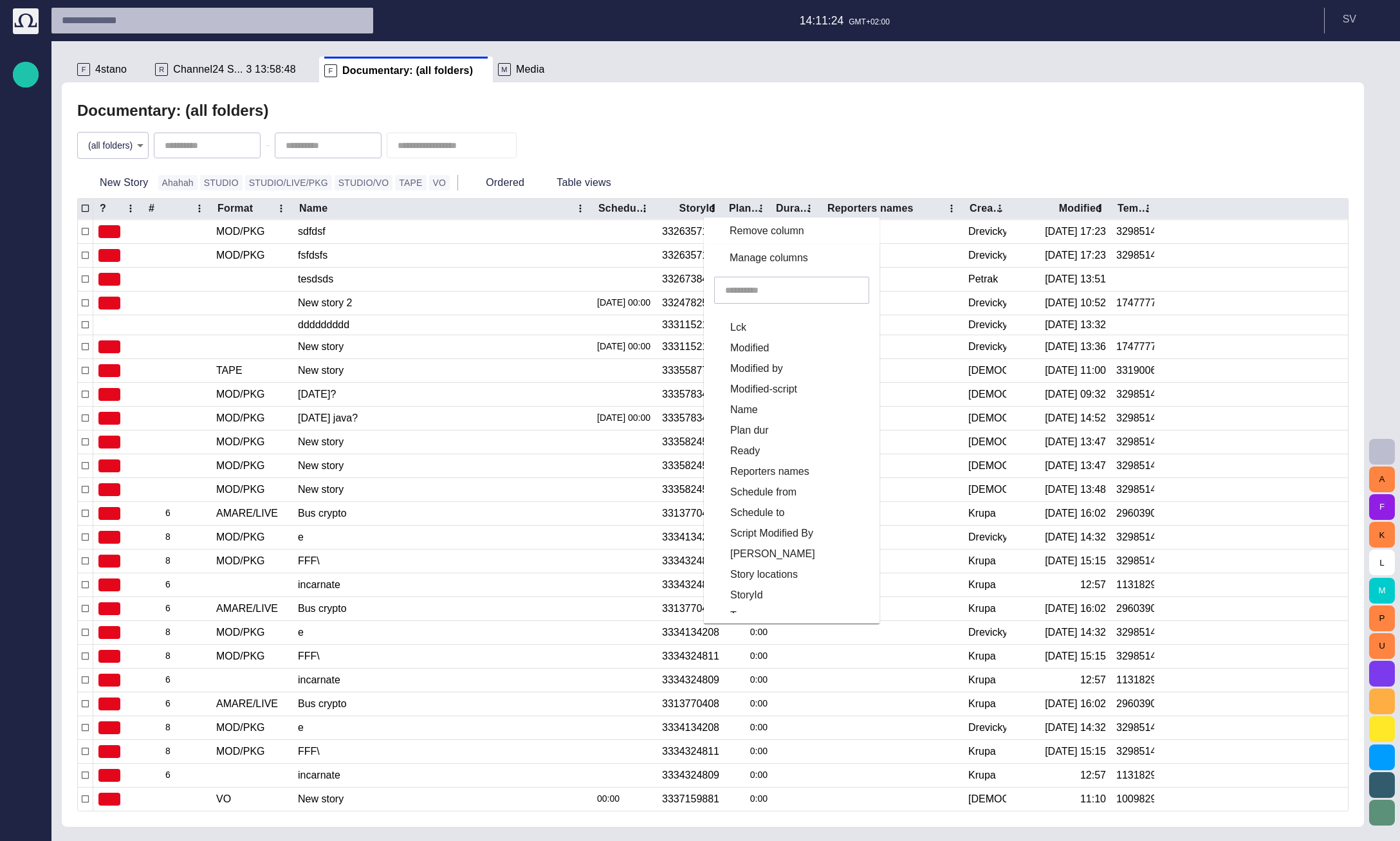
scroll to position [463, 0]
click at [780, 437] on span "Schedule to" at bounding box center [757, 437] width 55 height 15
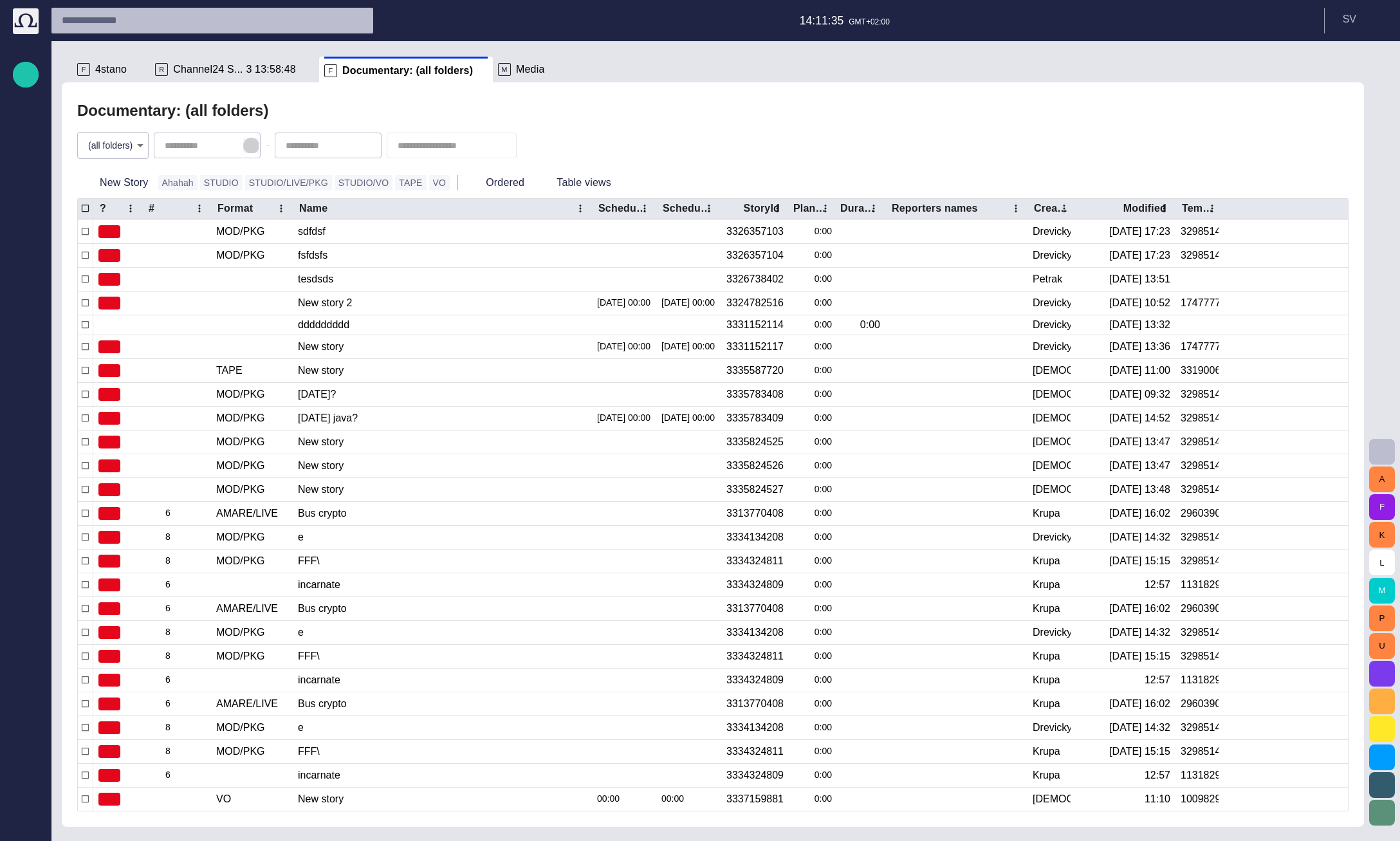
click at [256, 147] on span "button" at bounding box center [251, 146] width 10 height 10
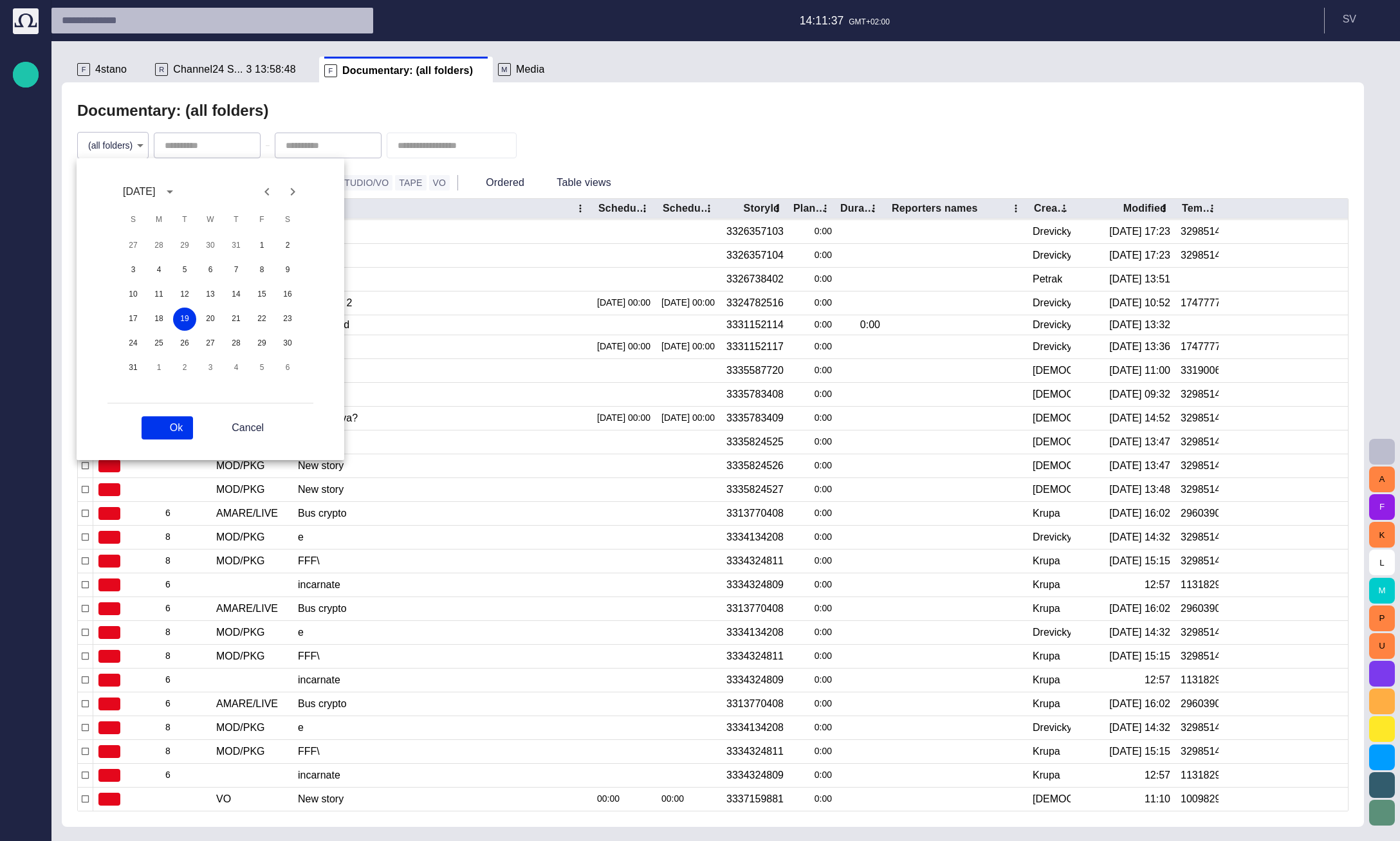
click at [275, 188] on button "Previous month" at bounding box center [266, 191] width 25 height 25
click at [294, 189] on icon "Next month" at bounding box center [293, 191] width 15 height 15
click at [159, 319] on button "23" at bounding box center [159, 319] width 23 height 23
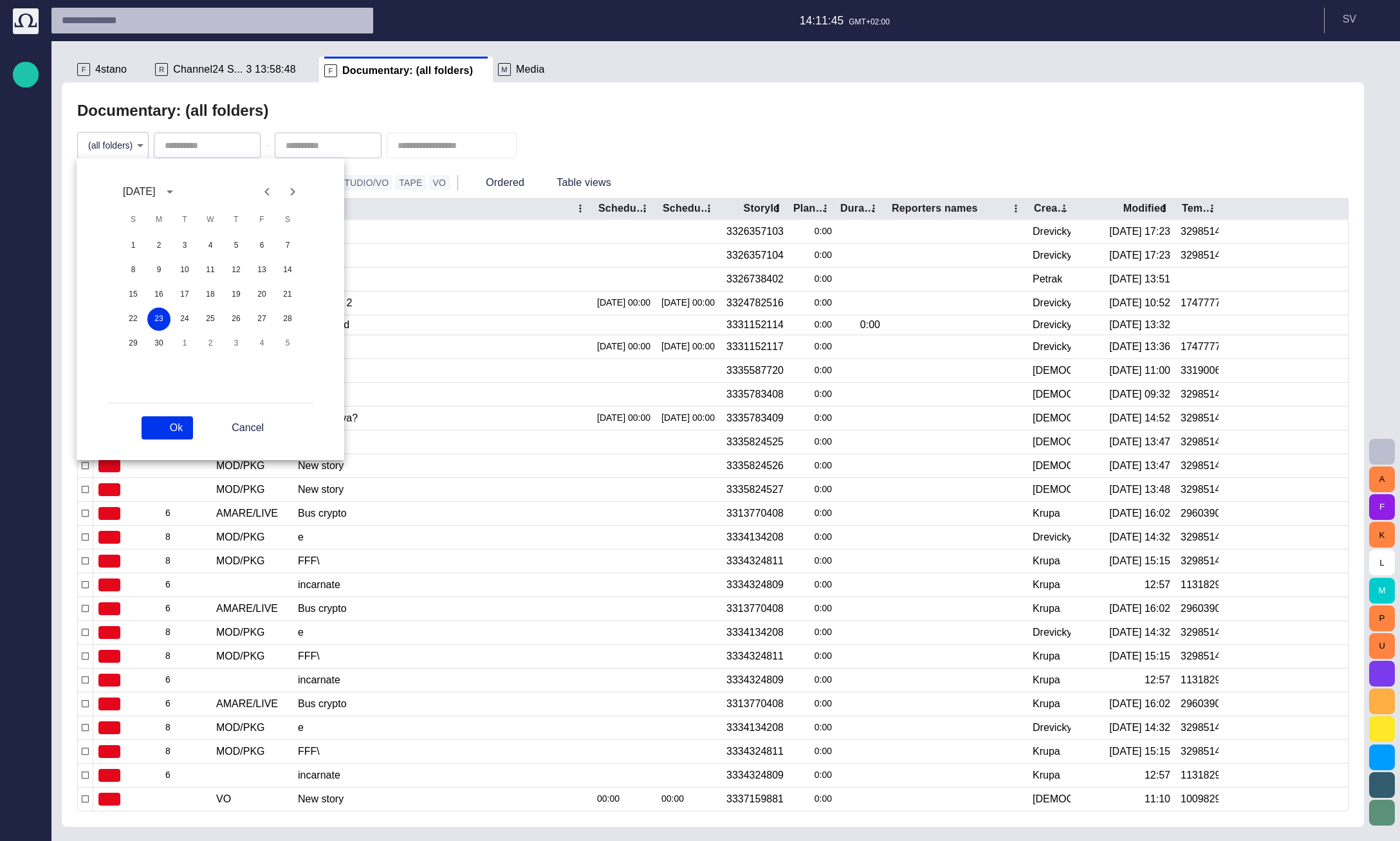
click at [164, 427] on button "Ok" at bounding box center [167, 428] width 52 height 23
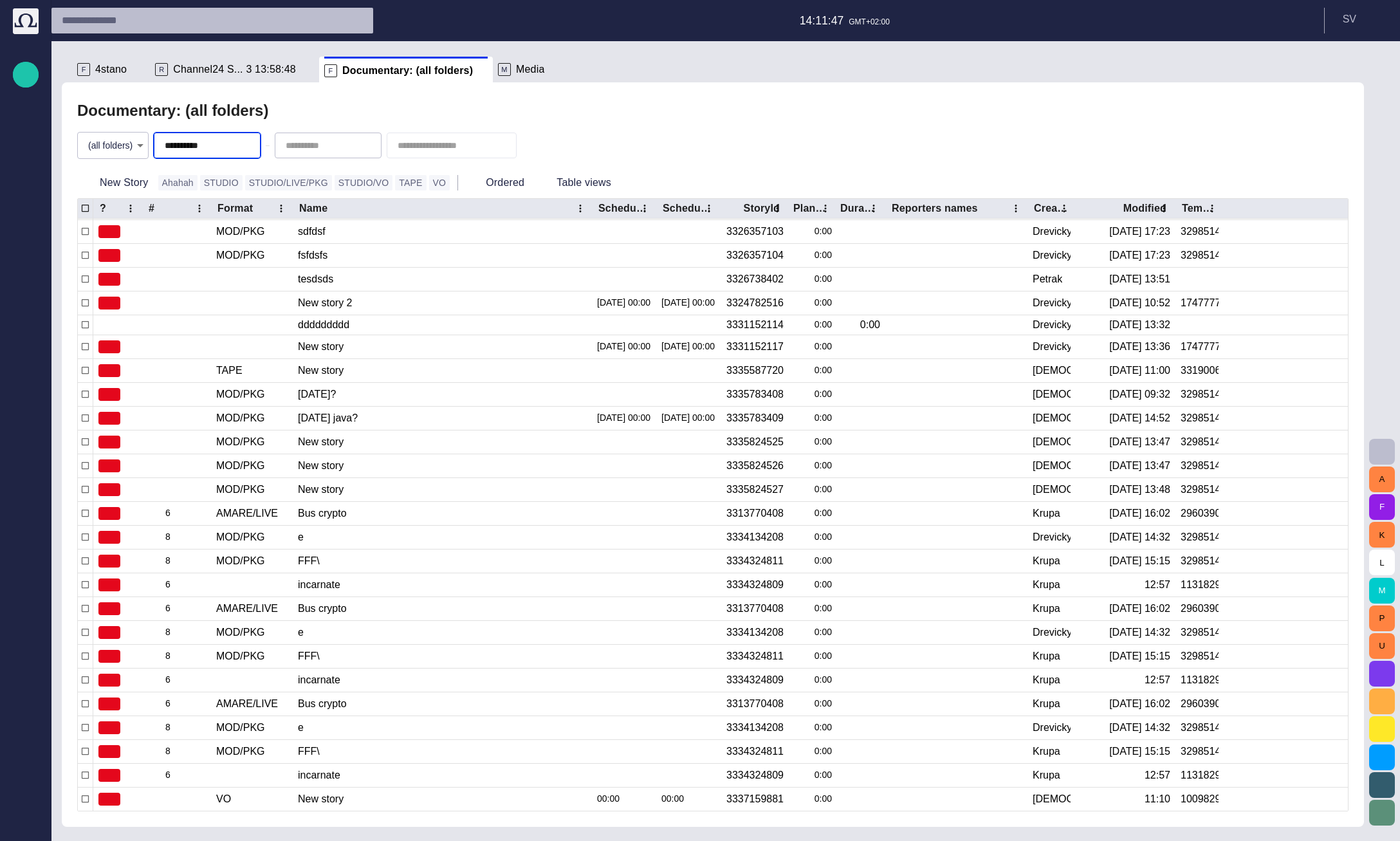
click at [666, 129] on div "**********" at bounding box center [712, 146] width 1271 height 44
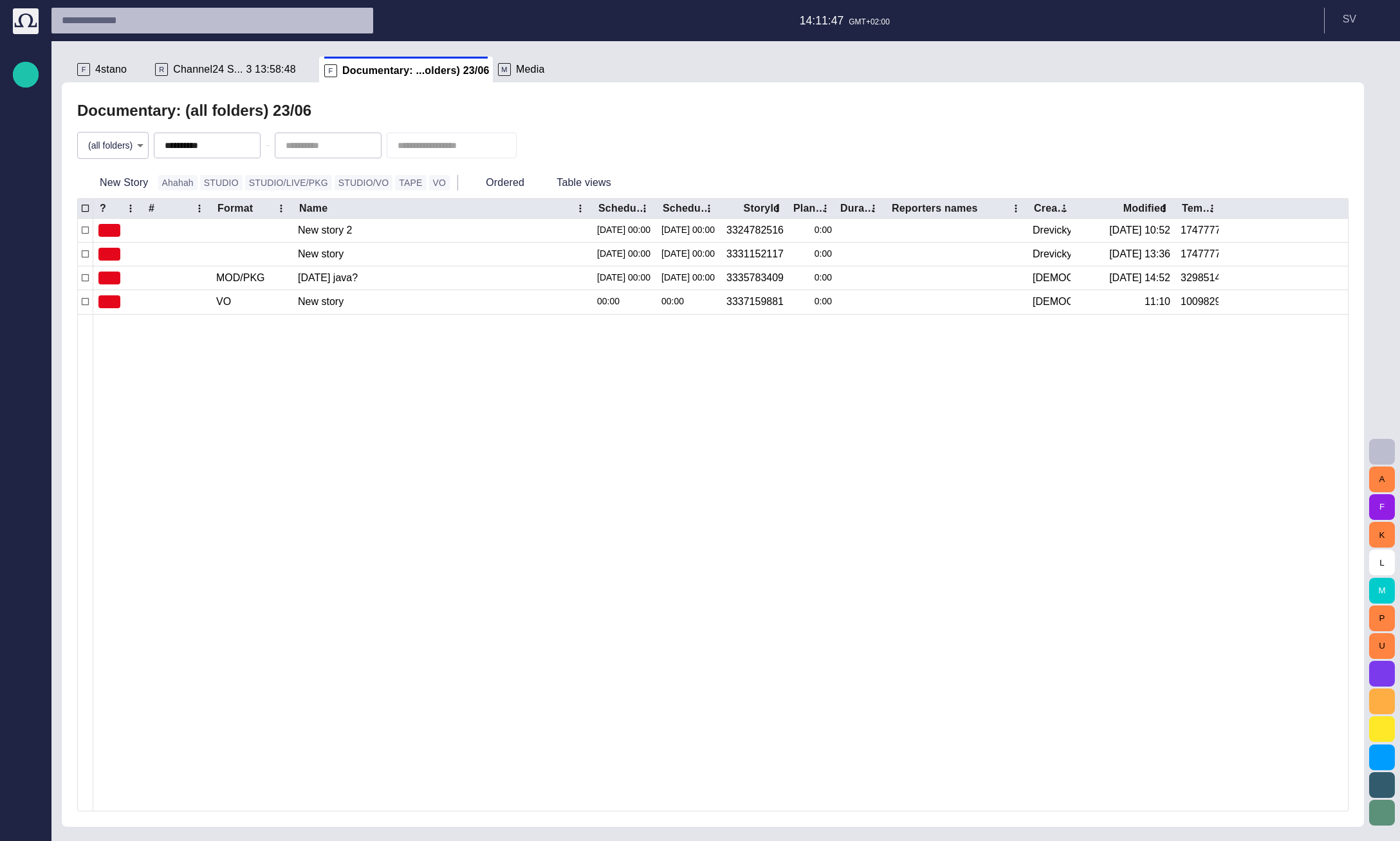
scroll to position [0, 0]
click at [167, 143] on input "**********" at bounding box center [210, 146] width 90 height 13
type input "**********"
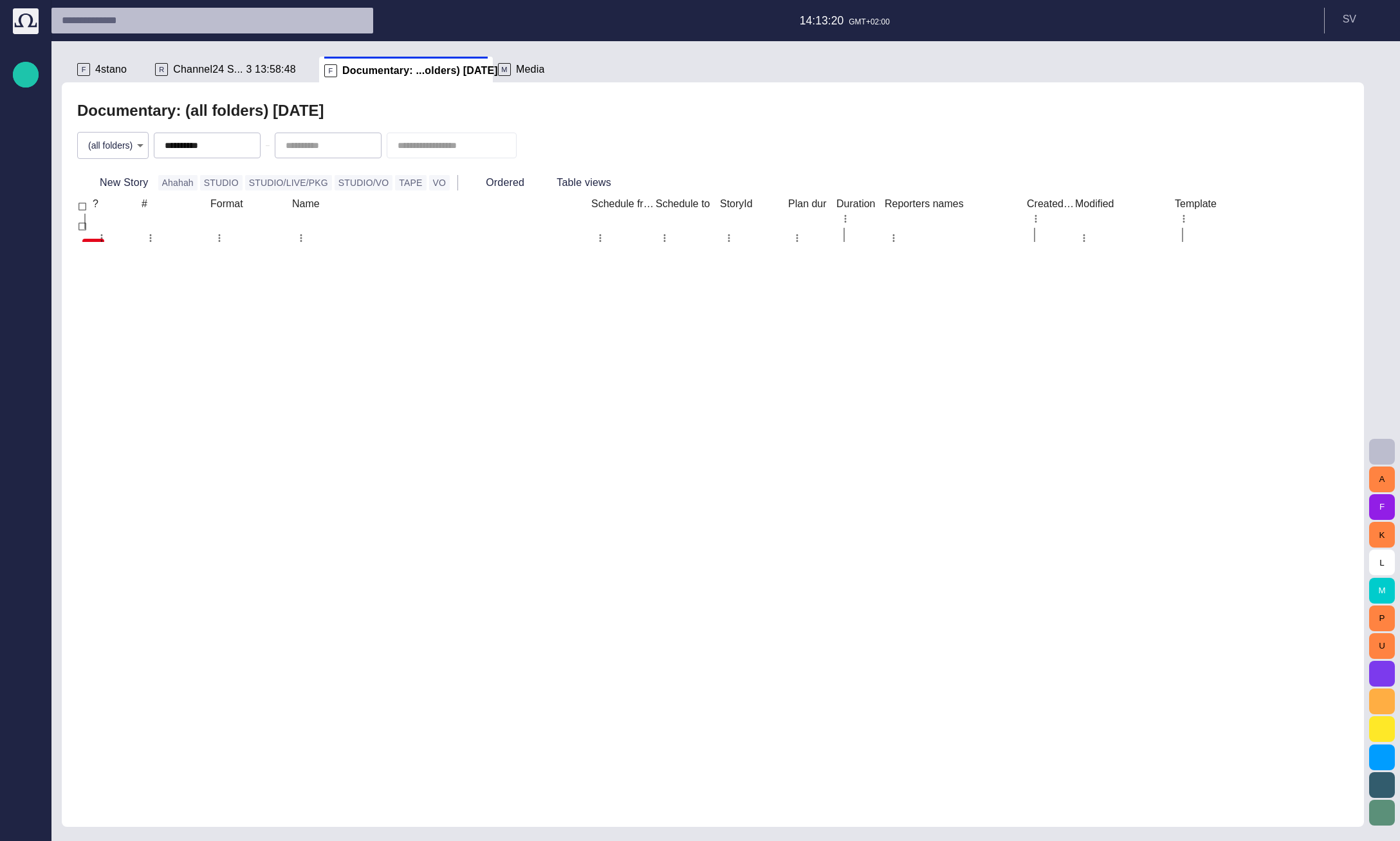
type input "**********"
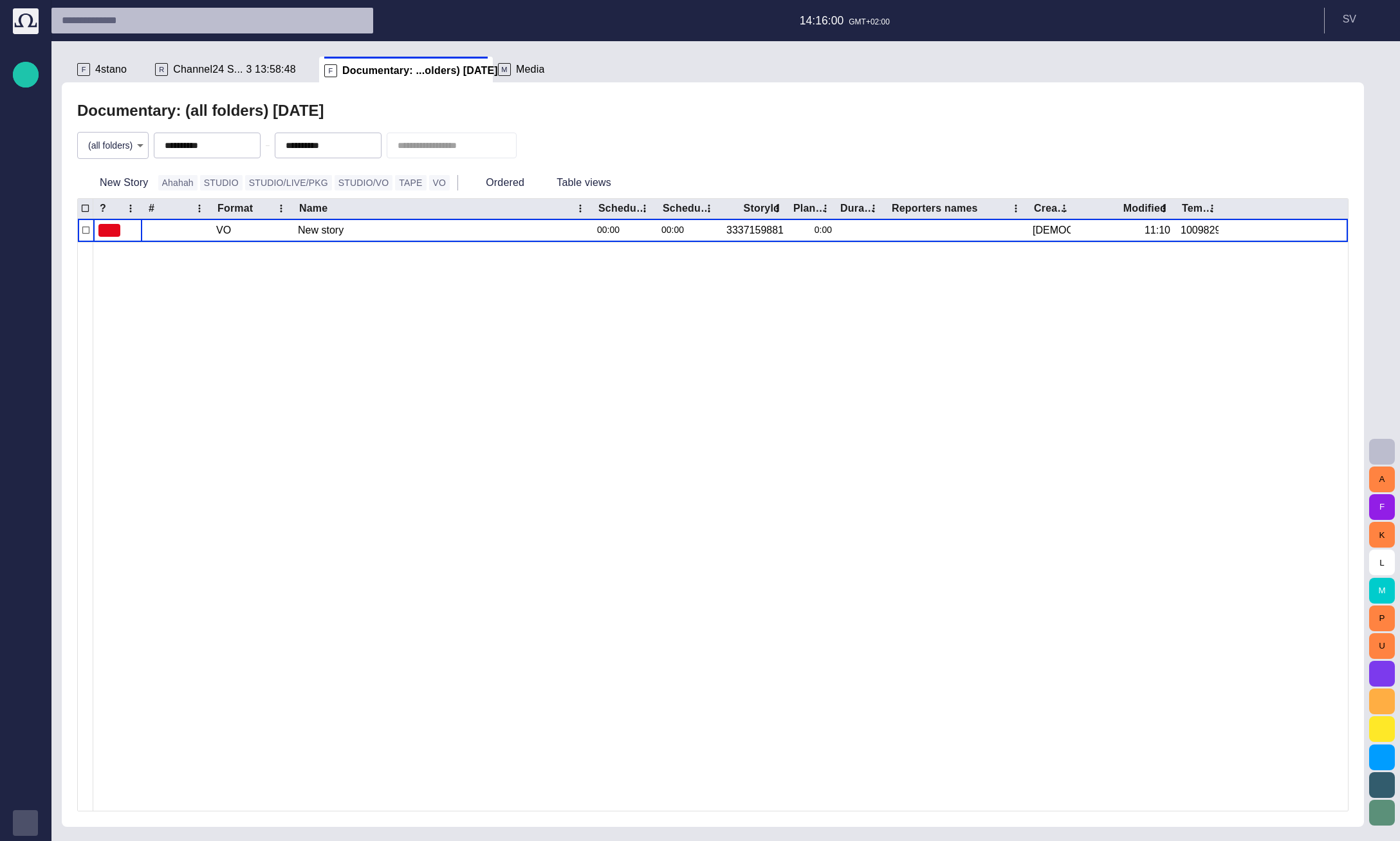
click at [32, 817] on div "button" at bounding box center [25, 822] width 25 height 25
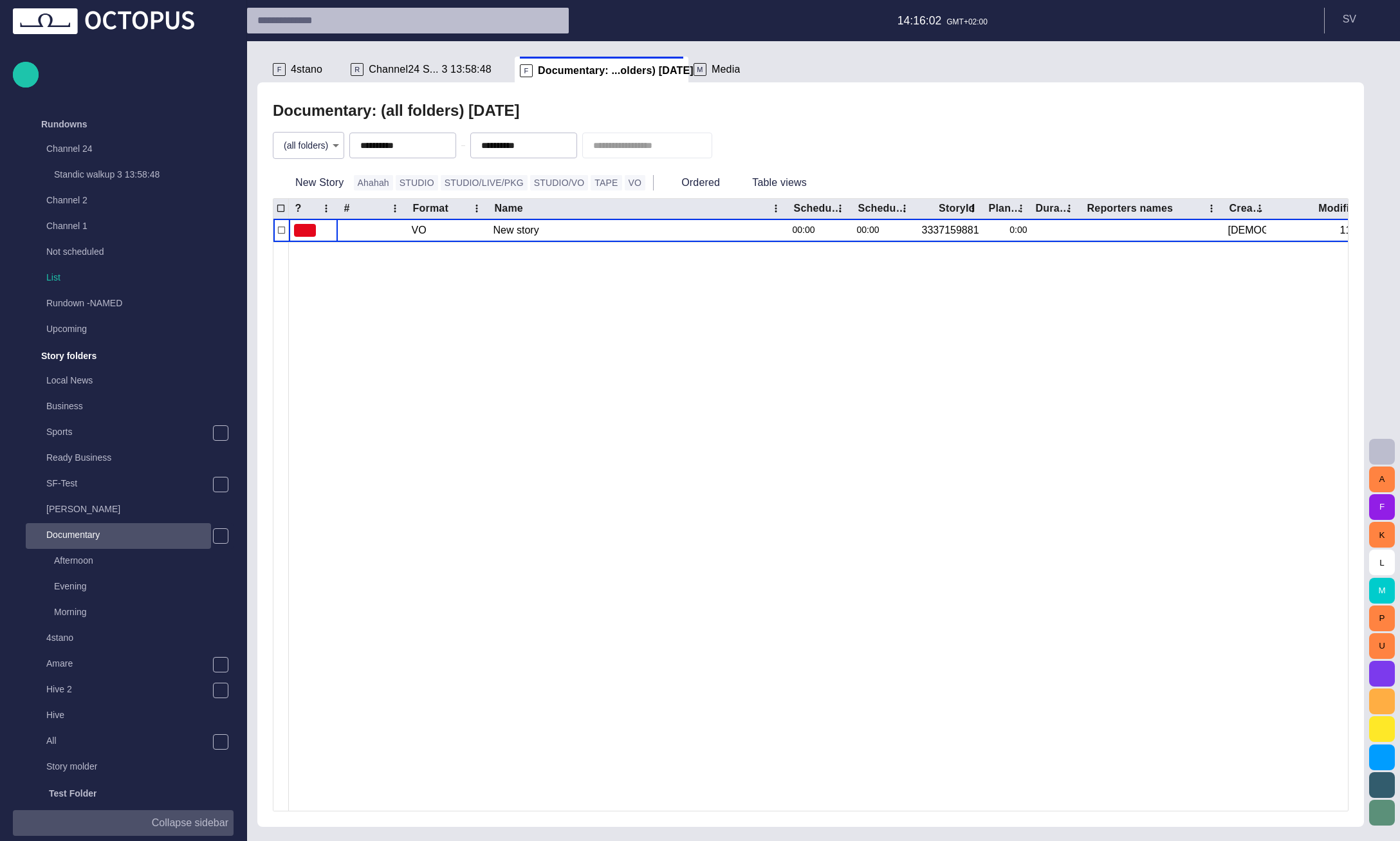
scroll to position [308, 0]
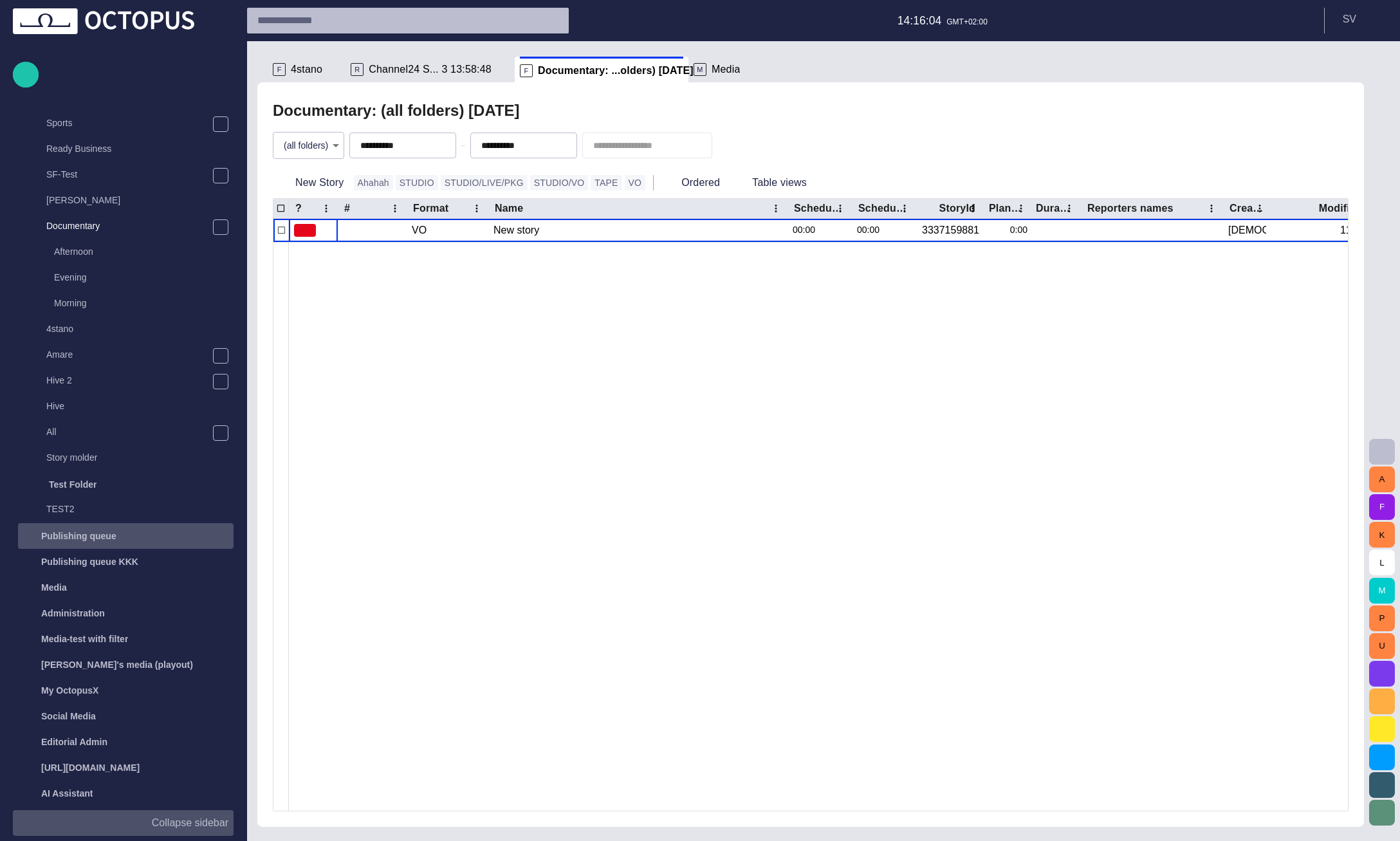
click at [108, 544] on div "Publishing queue" at bounding box center [127, 535] width 213 height 20
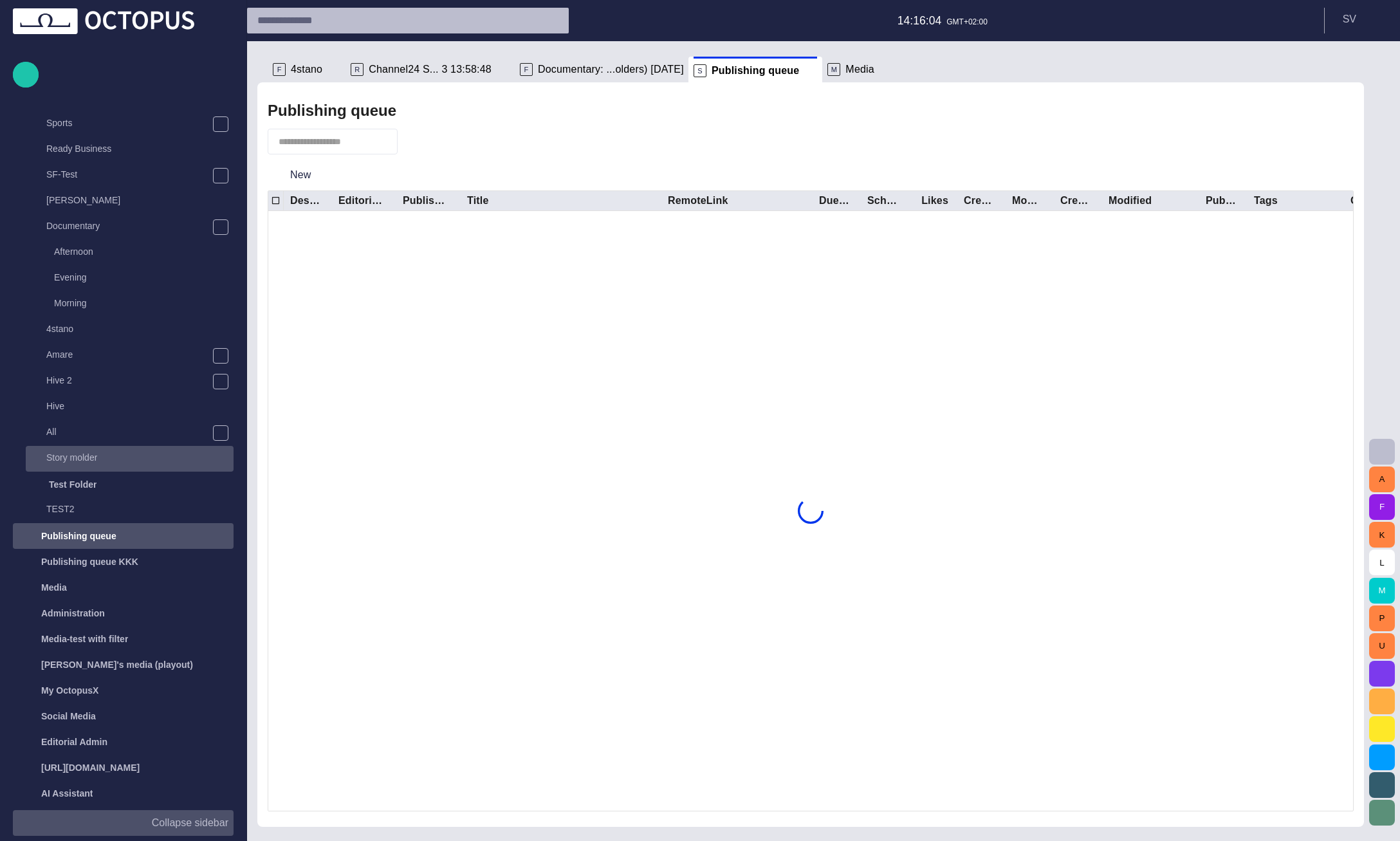
scroll to position [330, 0]
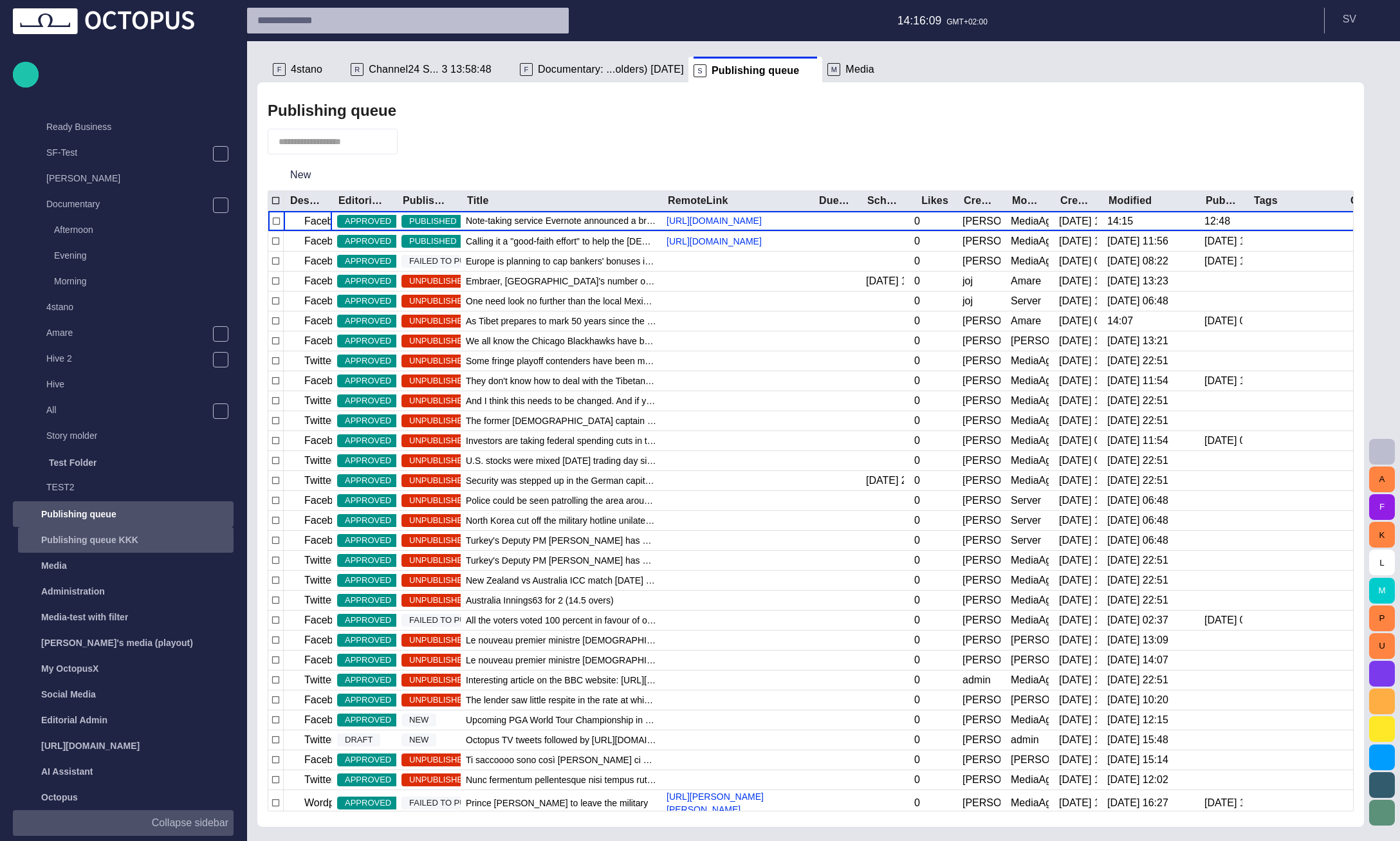
click at [220, 541] on span "main menu" at bounding box center [220, 540] width 10 height 10
click at [203, 541] on div "Publishing queue KKK" at bounding box center [114, 540] width 187 height 20
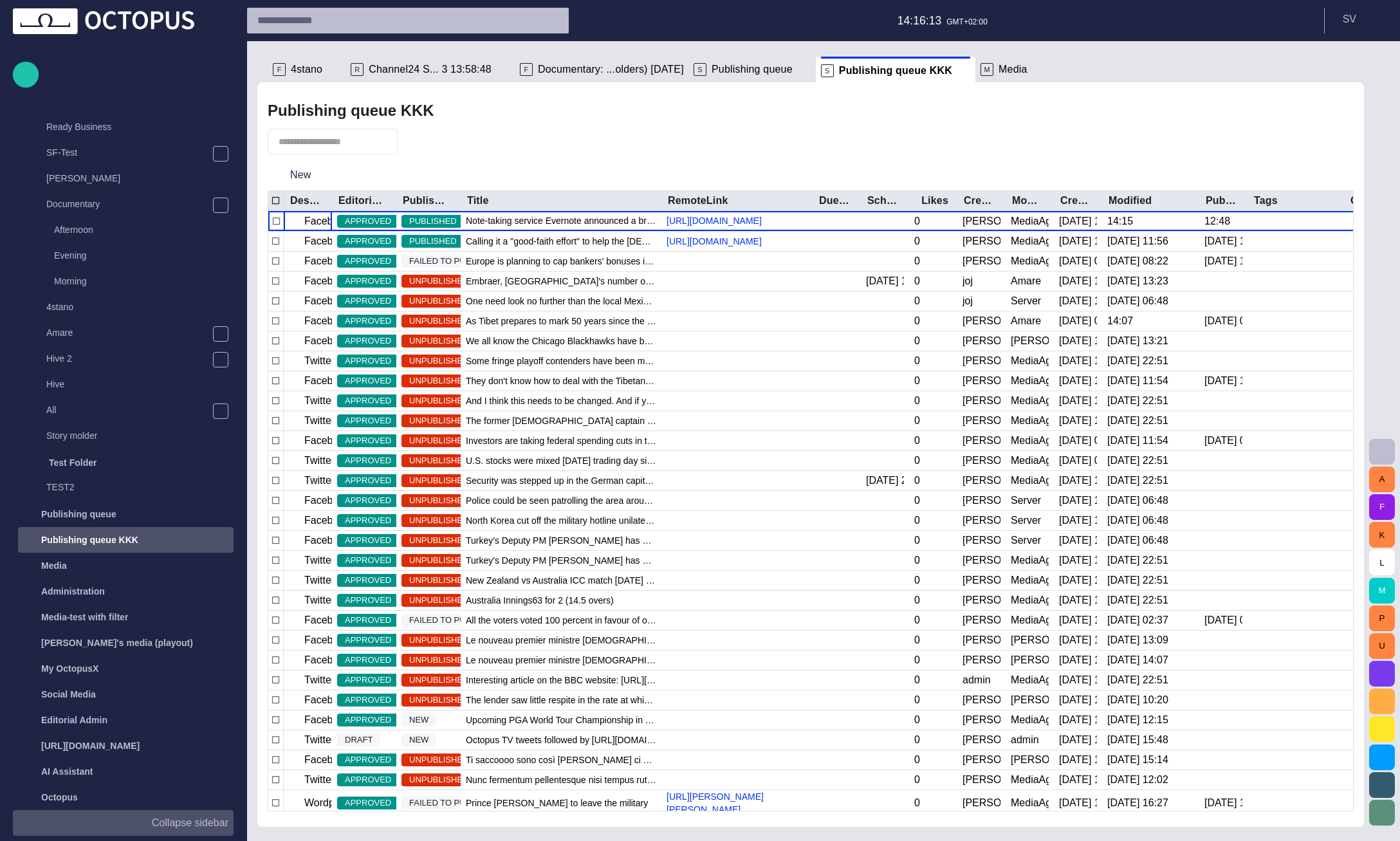
click at [186, 542] on div "Publishing queue KKK" at bounding box center [114, 540] width 187 height 20
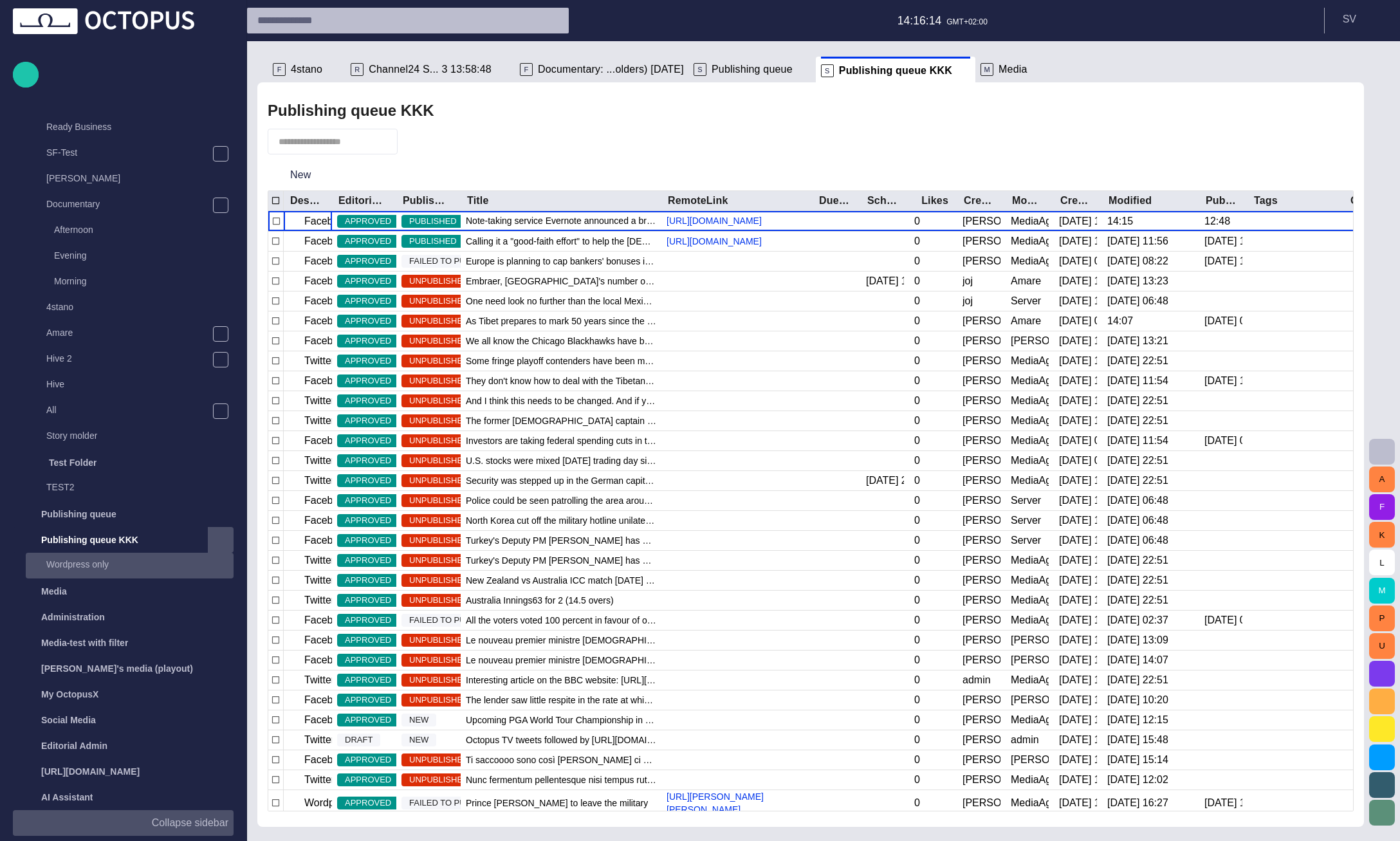
click at [152, 567] on p "Wordpress only" at bounding box center [140, 565] width 187 height 13
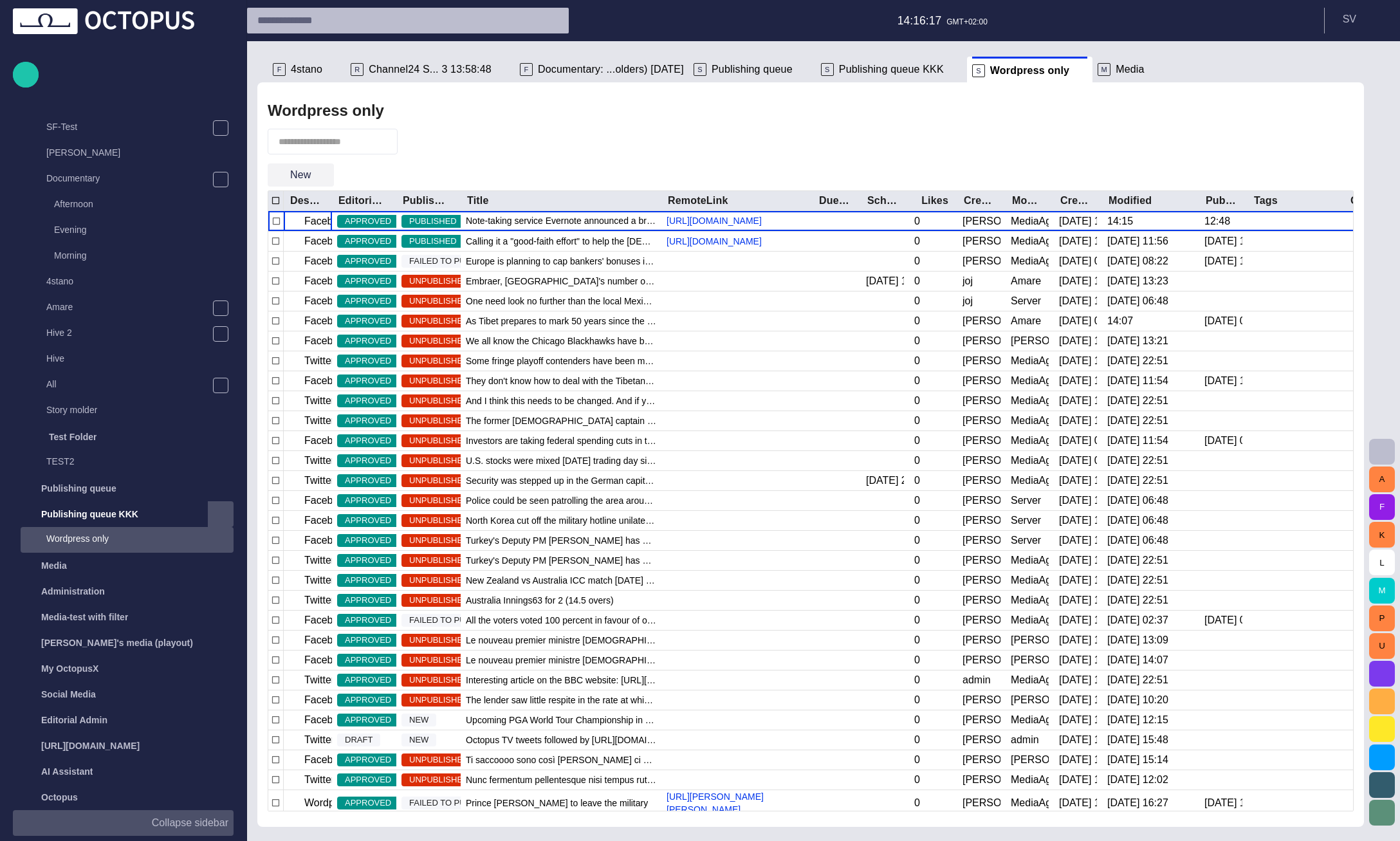
click at [322, 177] on span "button" at bounding box center [323, 175] width 13 height 13
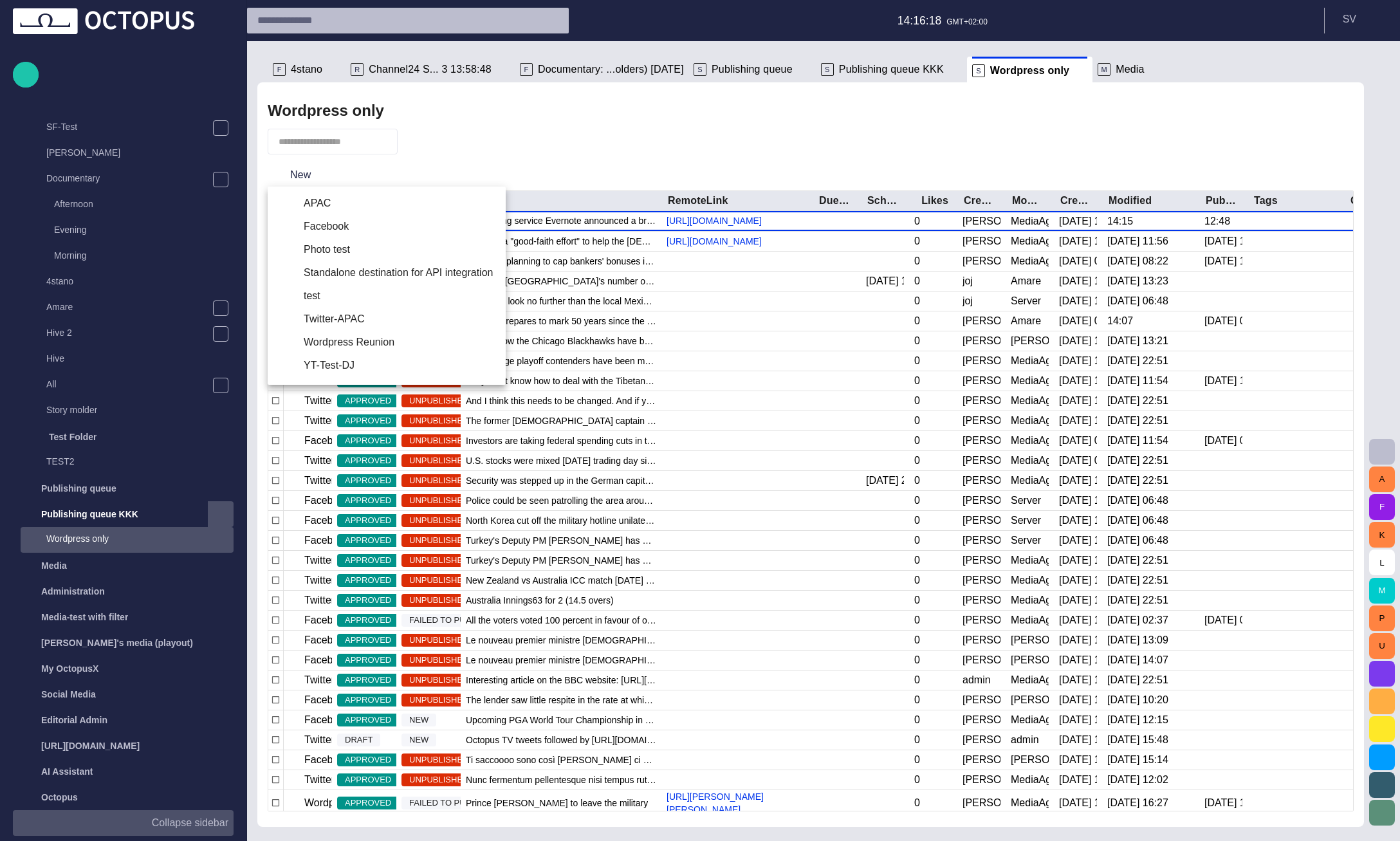
click at [514, 153] on div at bounding box center [700, 420] width 1400 height 841
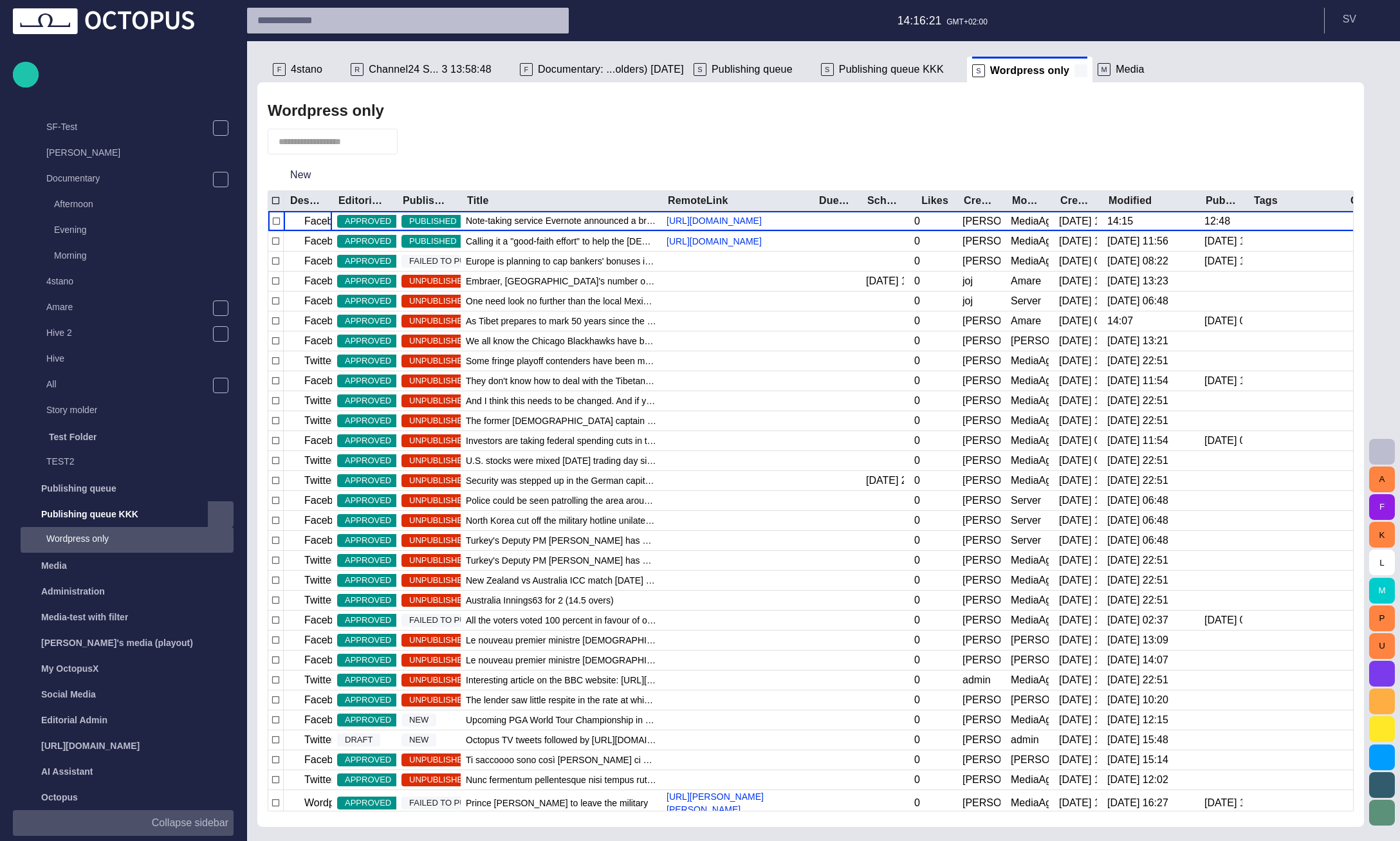
click at [1075, 68] on span at bounding box center [1081, 71] width 13 height 13
click at [208, 829] on p "Collapse sidebar" at bounding box center [190, 822] width 76 height 15
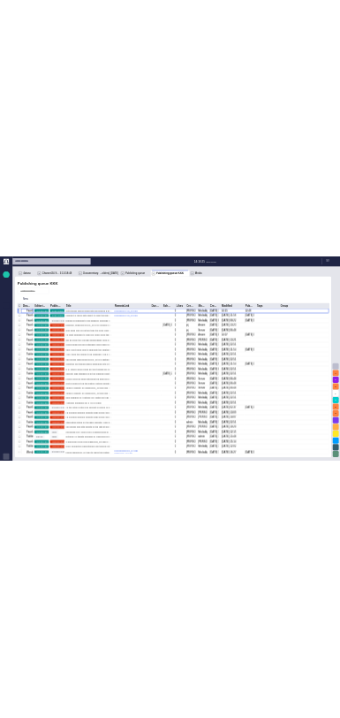
scroll to position [0, 0]
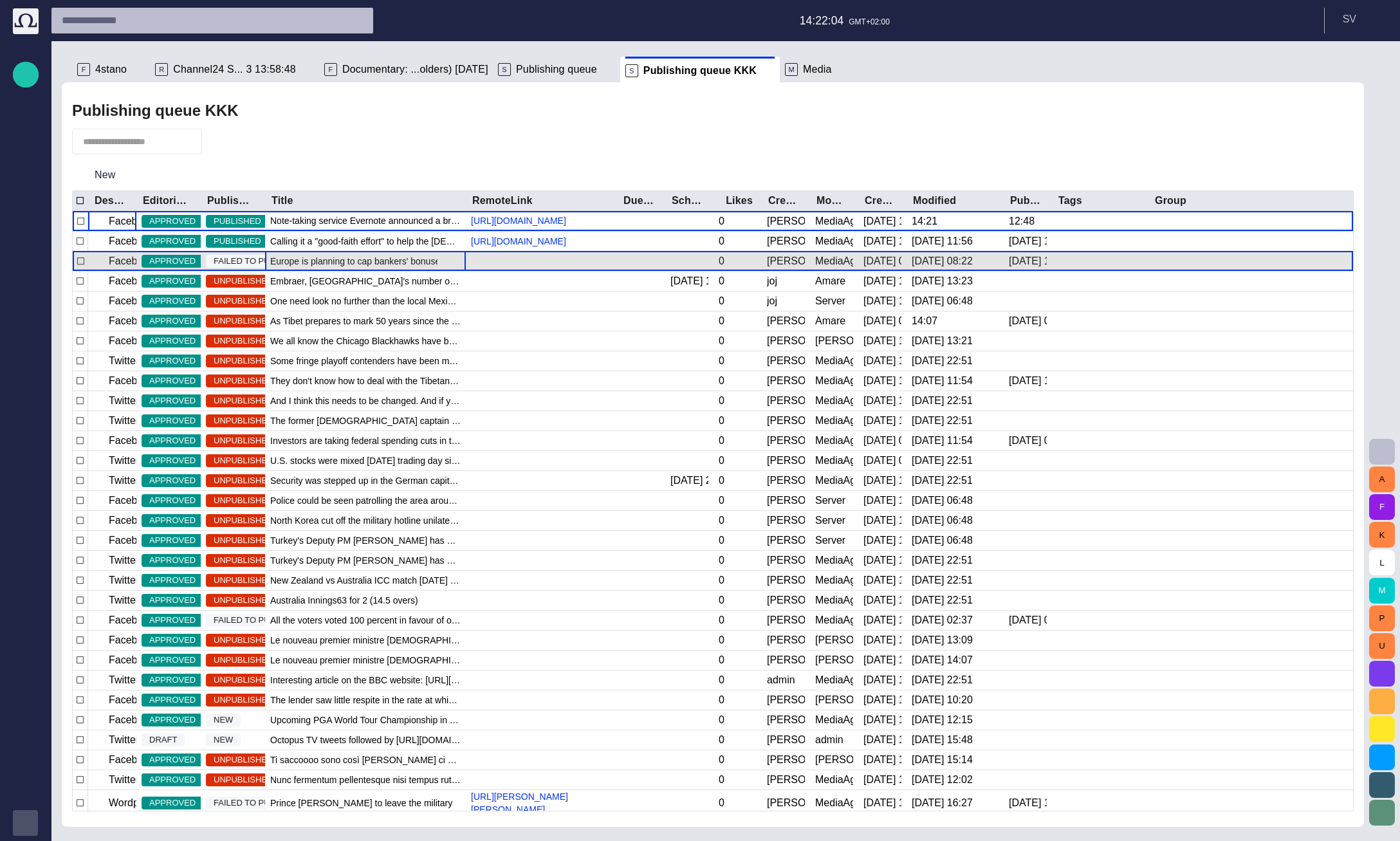
click at [445, 269] on span "button" at bounding box center [450, 260] width 15 height 15
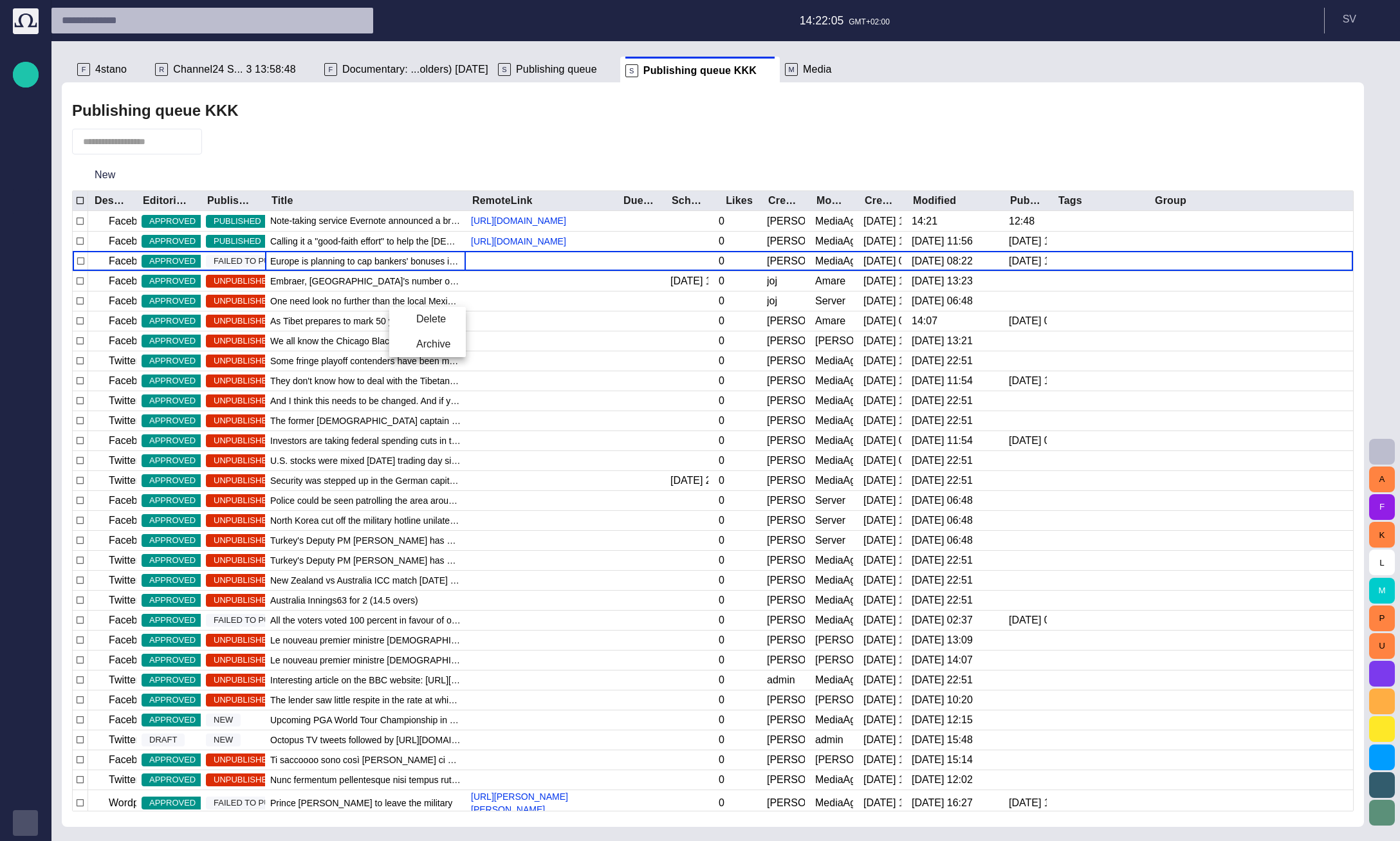
click at [360, 299] on div at bounding box center [700, 420] width 1400 height 841
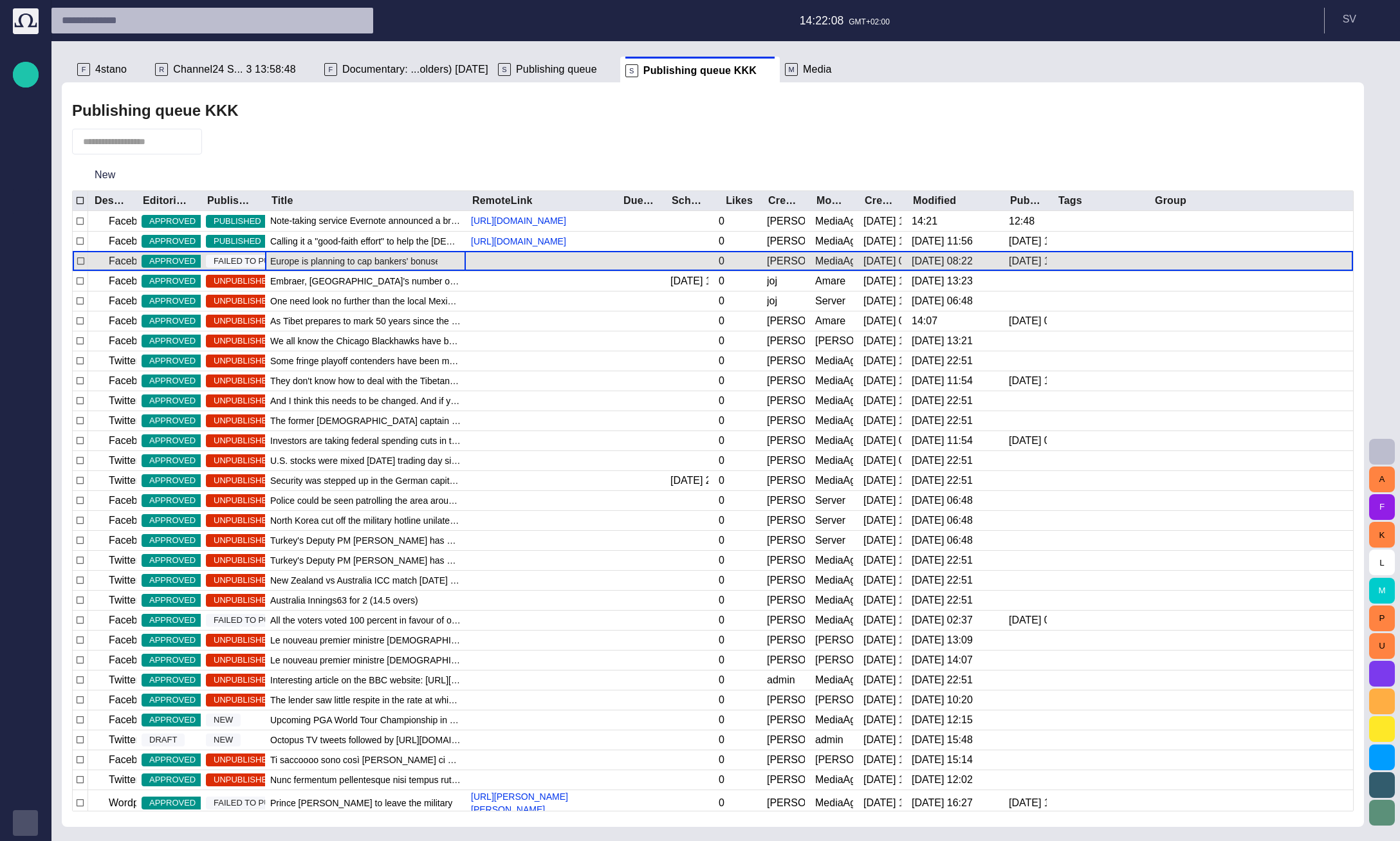
click at [365, 268] on span "Europe is planning to cap bankers' bonuses in a bid to curb the kind of reckles…" at bounding box center [365, 261] width 191 height 13
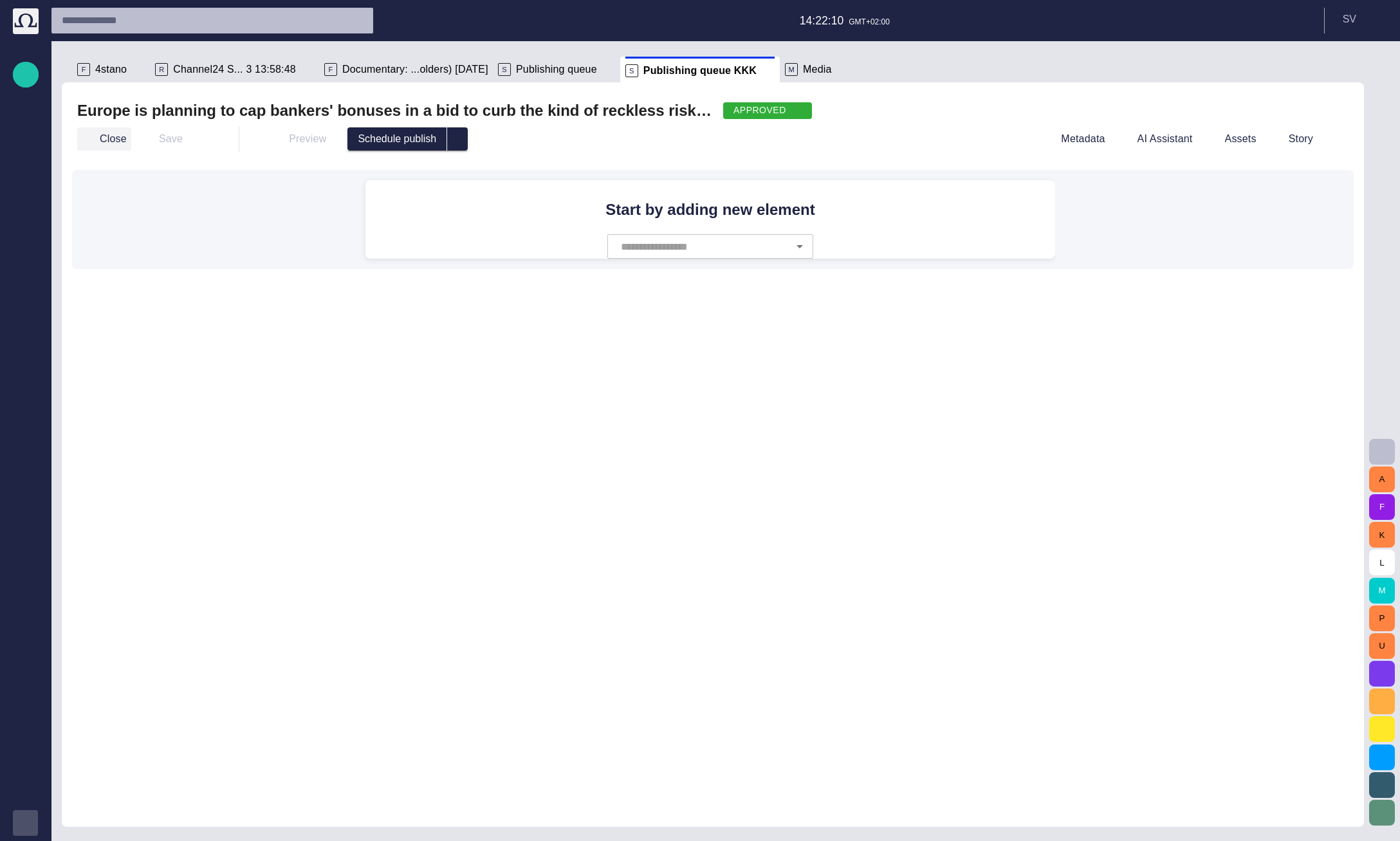
click at [116, 137] on button "Close" at bounding box center [104, 139] width 54 height 23
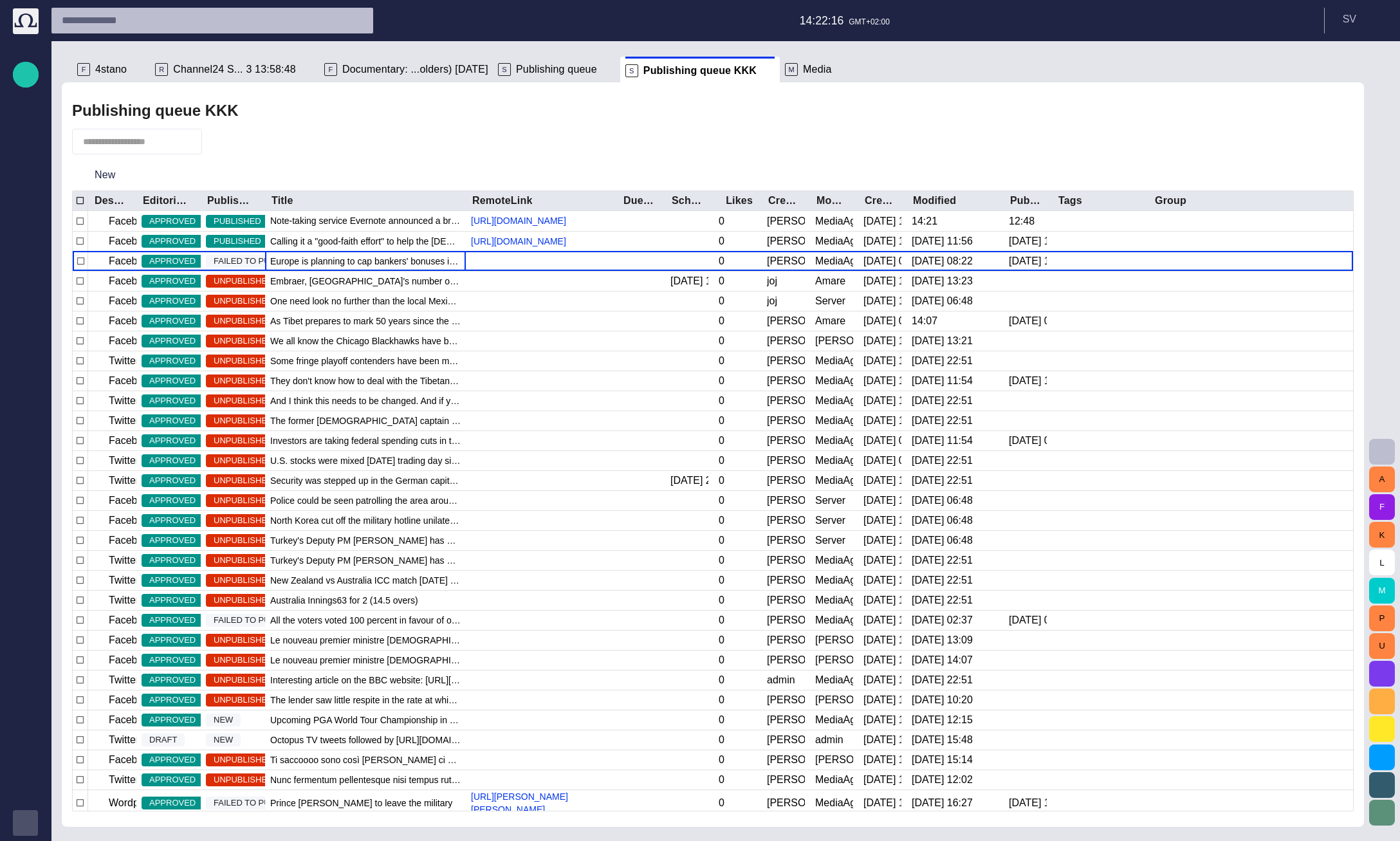
click at [339, 139] on div at bounding box center [712, 141] width 1281 height 25
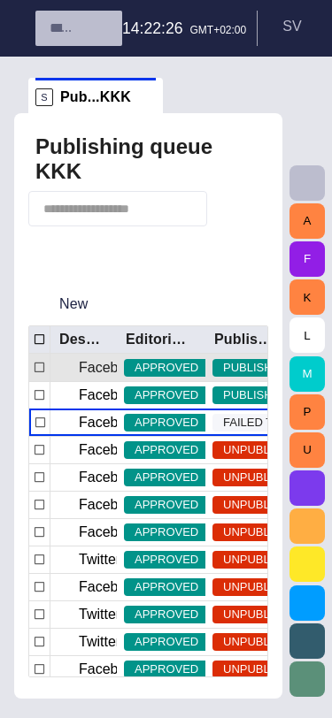
click at [91, 288] on button "New" at bounding box center [73, 304] width 91 height 32
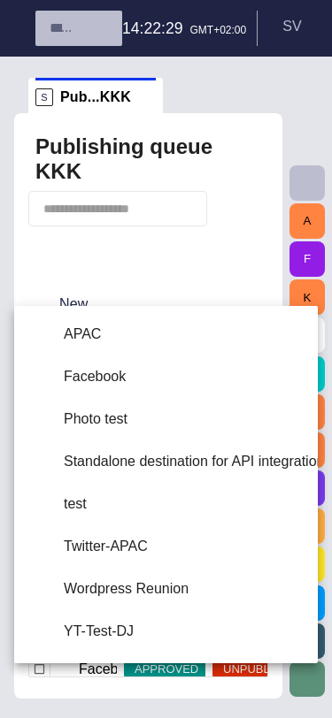
click at [205, 258] on div at bounding box center [166, 359] width 332 height 718
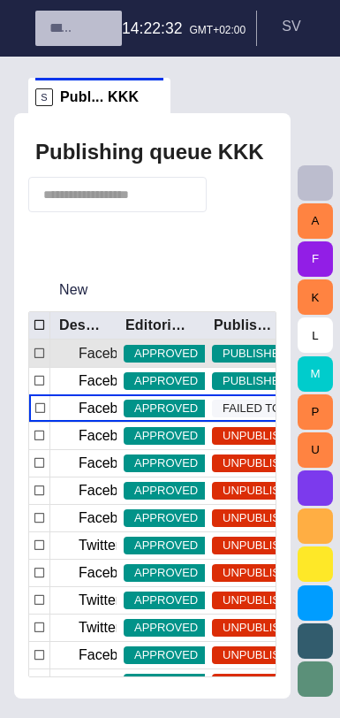
click at [104, 286] on span "button" at bounding box center [104, 290] width 18 height 18
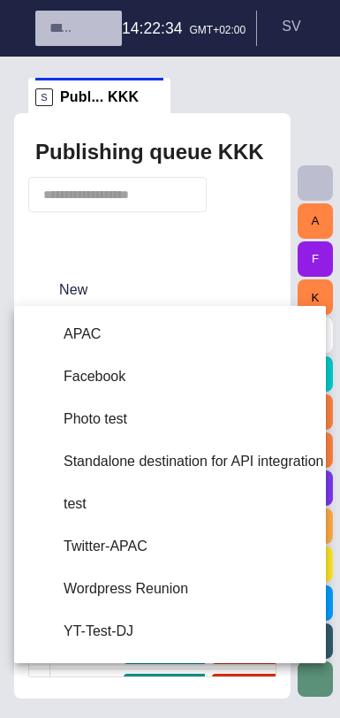
click at [190, 264] on div at bounding box center [170, 359] width 340 height 718
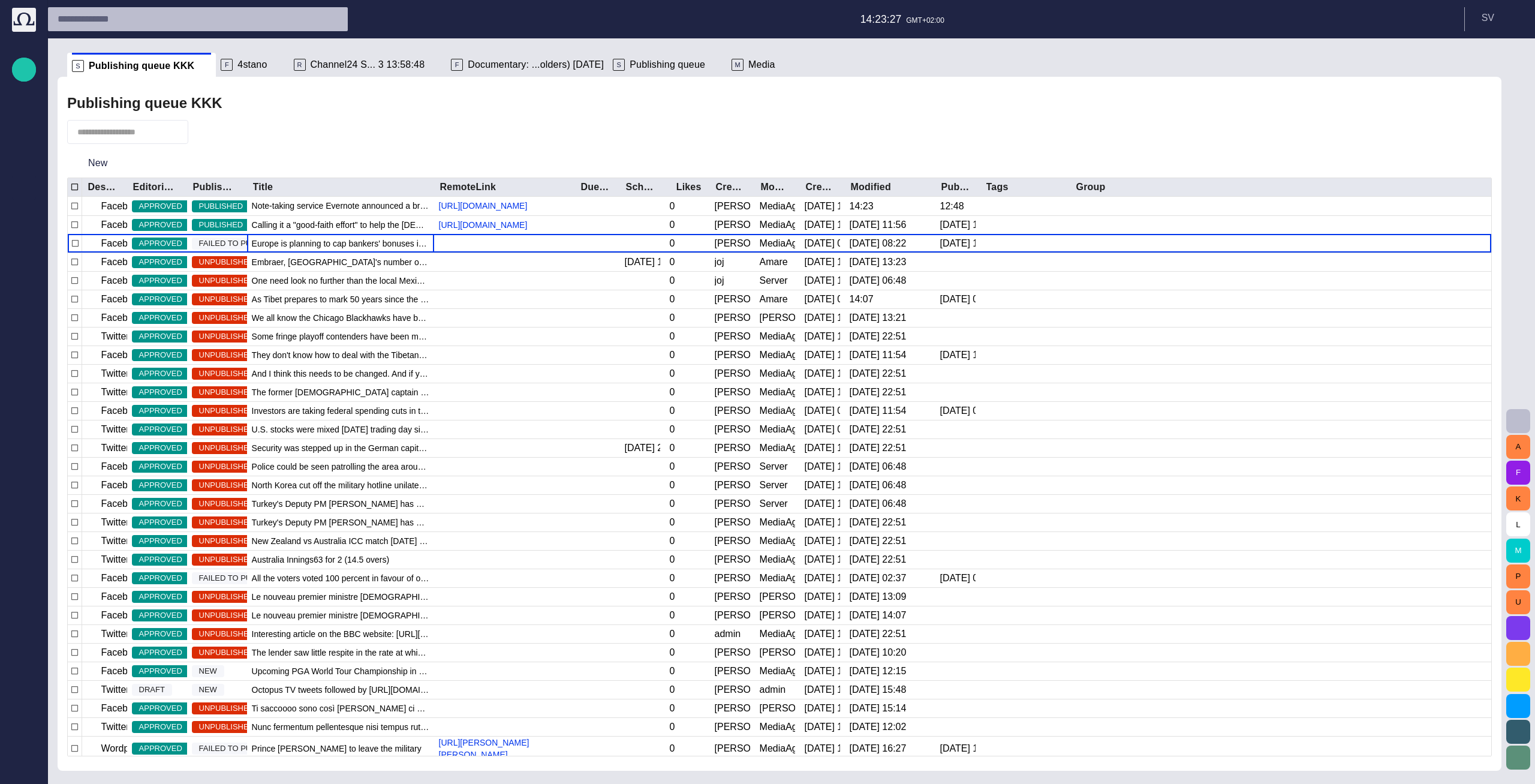
click at [396, 163] on div "New" at bounding box center [779, 163] width 1425 height 28
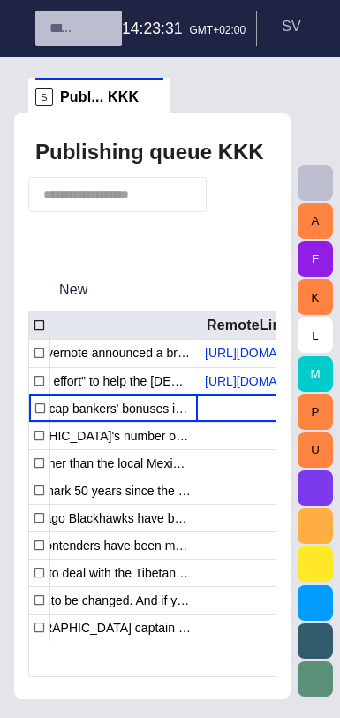
scroll to position [0, 334]
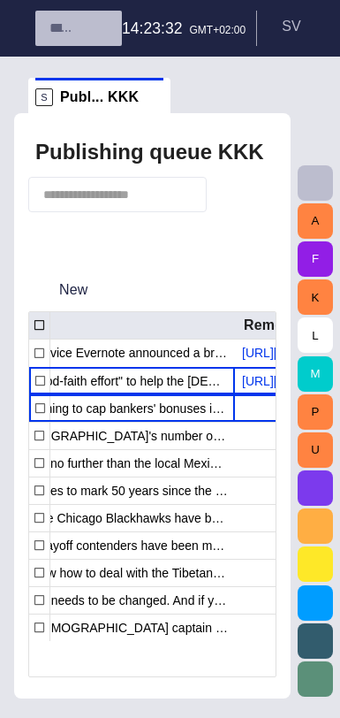
click at [217, 390] on span "Calling it a "good-faith effort" to help the [DEMOGRAPHIC_DATA] people, [DEMOGR…" at bounding box center [97, 381] width 262 height 18
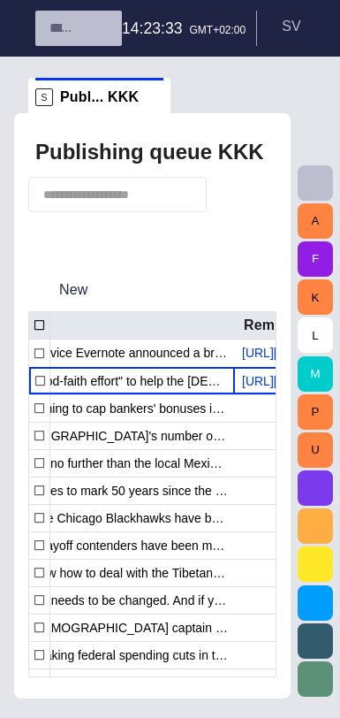
click at [214, 390] on span "Calling it a "good-faith effort" to help the [DEMOGRAPHIC_DATA] people, [DEMOGR…" at bounding box center [97, 381] width 262 height 18
click at [206, 94] on span "button" at bounding box center [211, 97] width 18 height 18
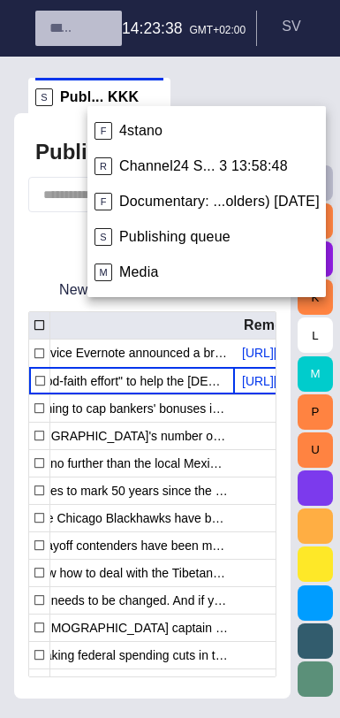
click at [208, 172] on span "Channel24 S... 3 13:58:48" at bounding box center [203, 166] width 169 height 18
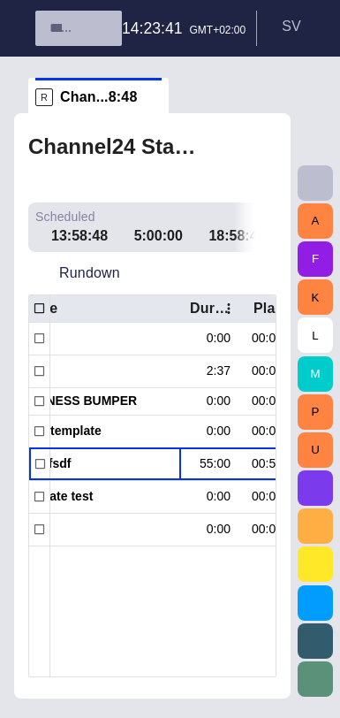
scroll to position [0, 0]
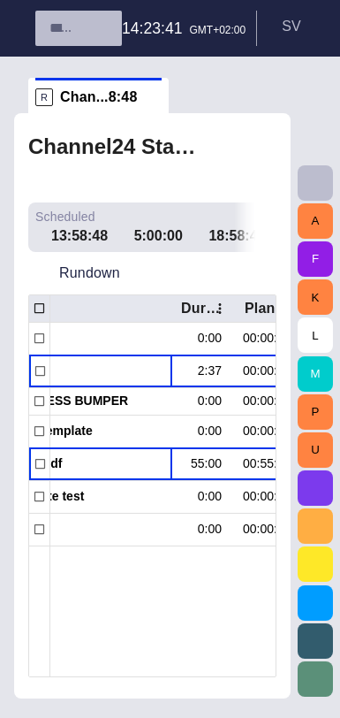
click at [171, 373] on div "bee" at bounding box center [87, 371] width 172 height 32
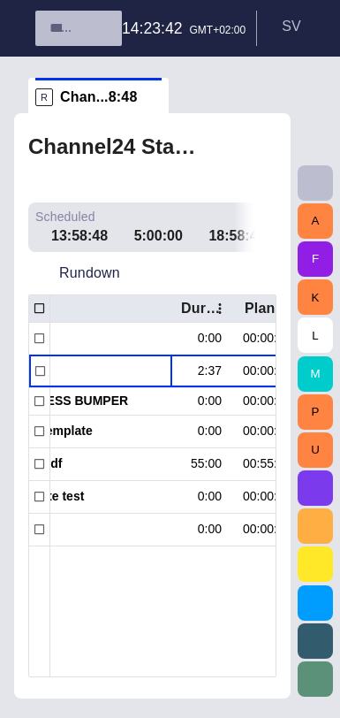
click at [138, 370] on span "button" at bounding box center [139, 371] width 14 height 14
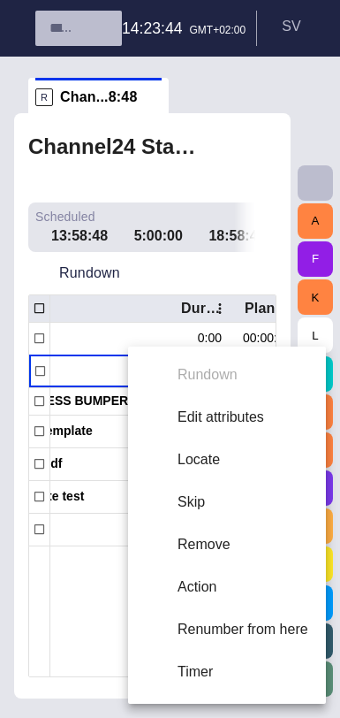
click at [268, 276] on div at bounding box center [170, 359] width 340 height 718
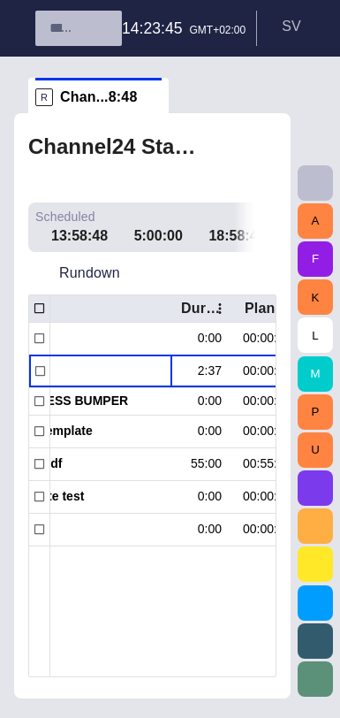
click at [209, 95] on span "button" at bounding box center [210, 97] width 18 height 18
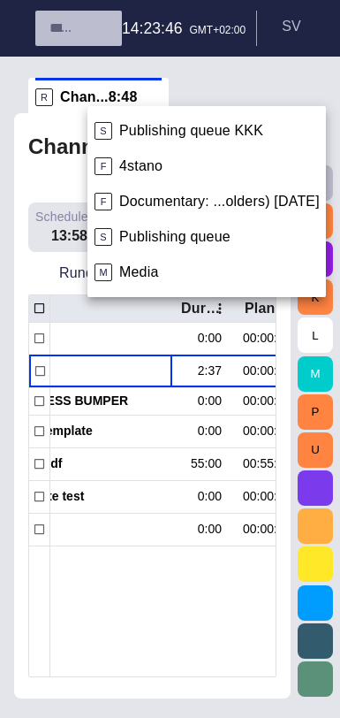
click at [197, 130] on span "Publishing queue KKK" at bounding box center [191, 131] width 144 height 18
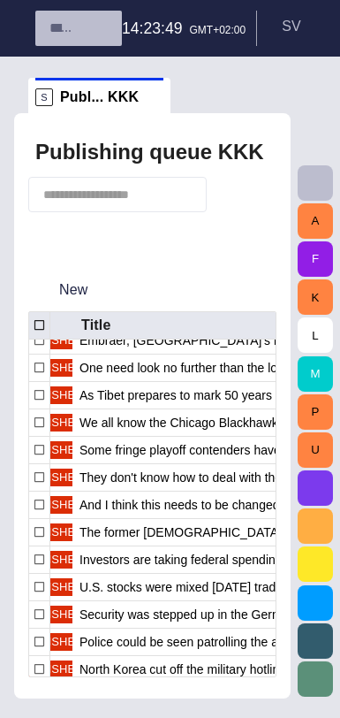
scroll to position [0, 270]
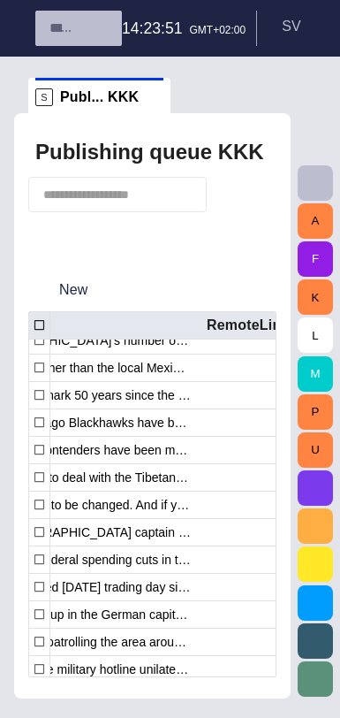
click at [180, 322] on span "Europe is planning to cap bankers' bonuses in a bid to curb the kind of reckles…" at bounding box center [60, 313] width 262 height 18
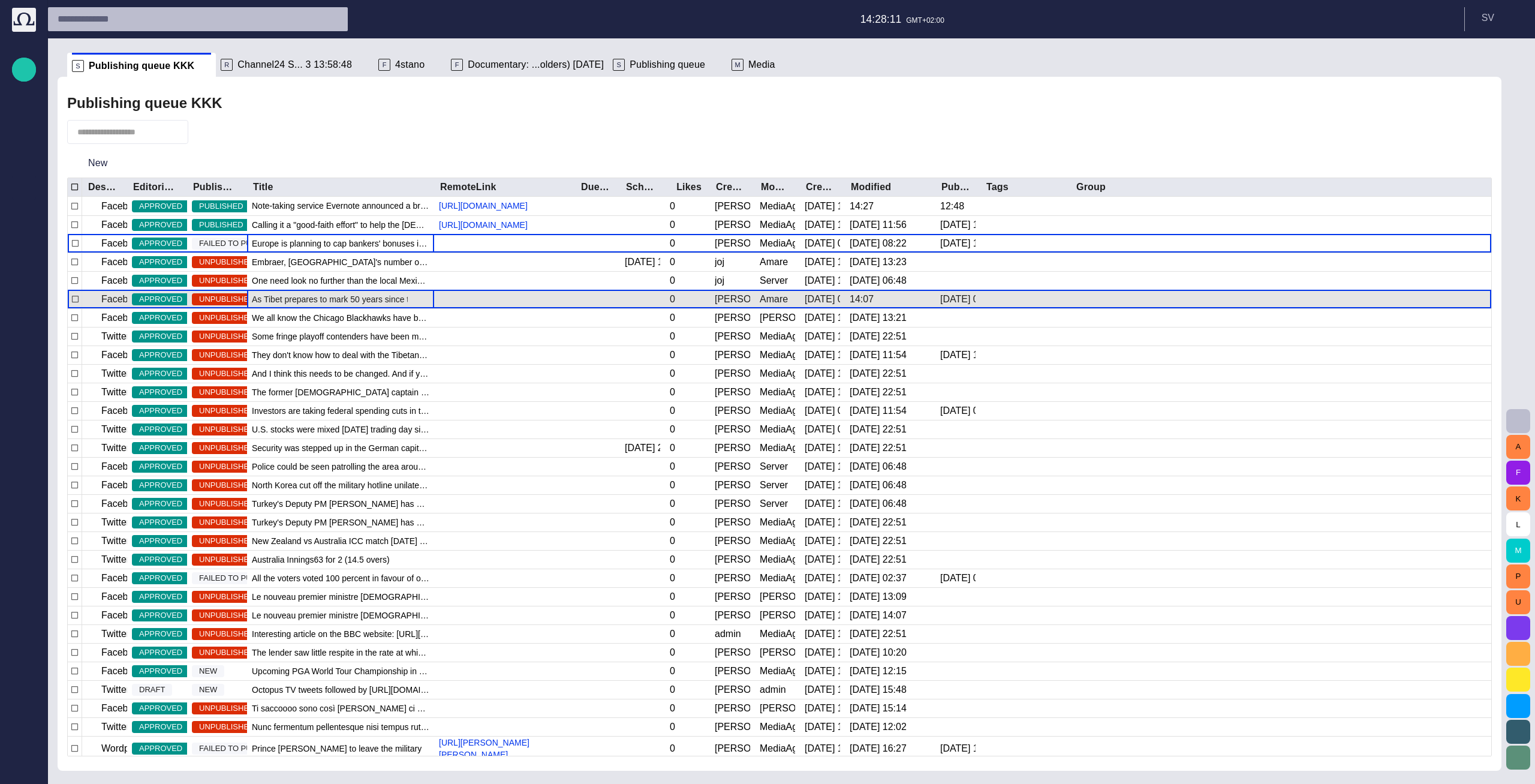
click at [270, 305] on span "As Tibet prepares to mark 50 years since the [PERSON_NAME] fled" at bounding box center [341, 299] width 178 height 12
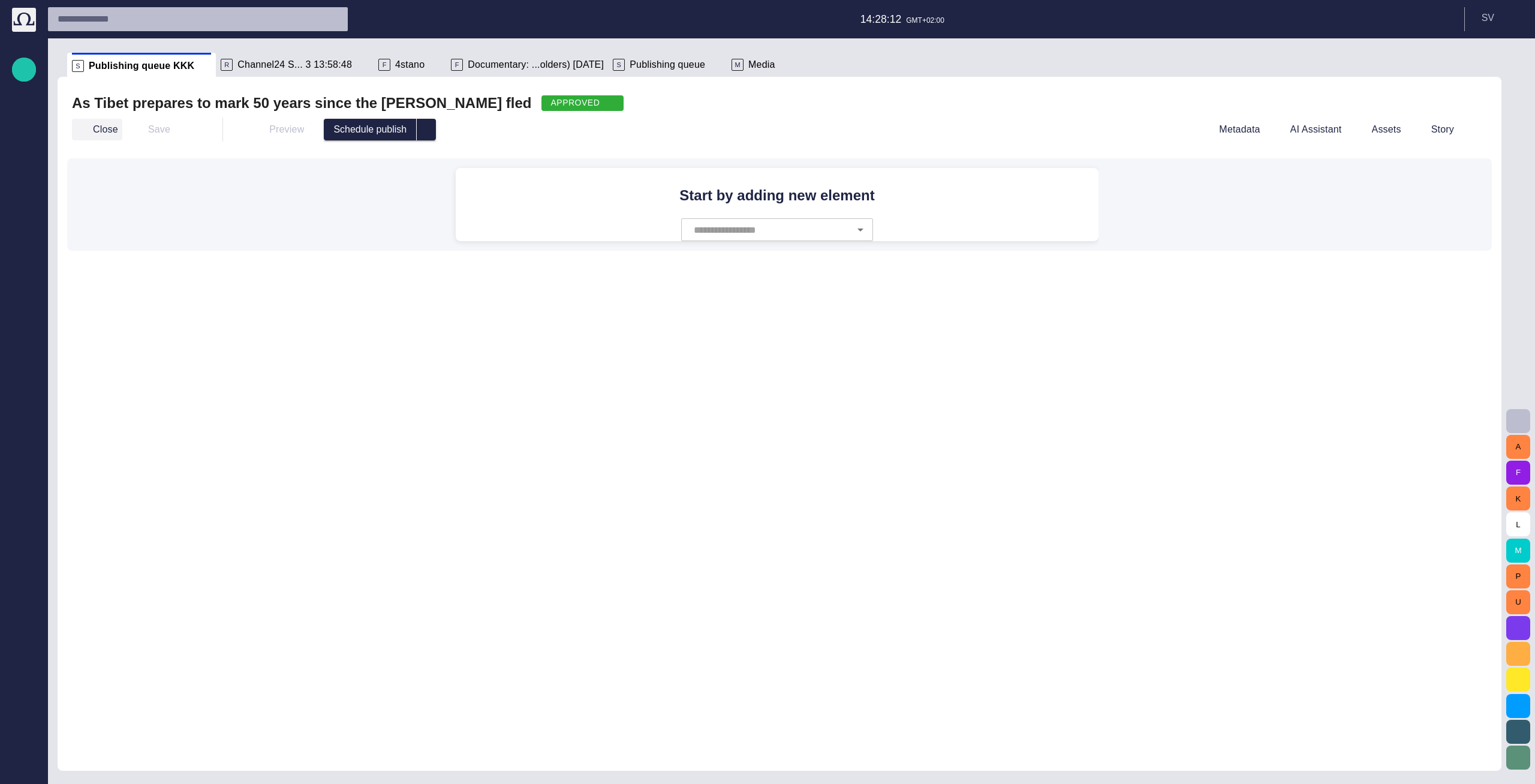
click at [102, 132] on button "Close" at bounding box center [97, 130] width 50 height 22
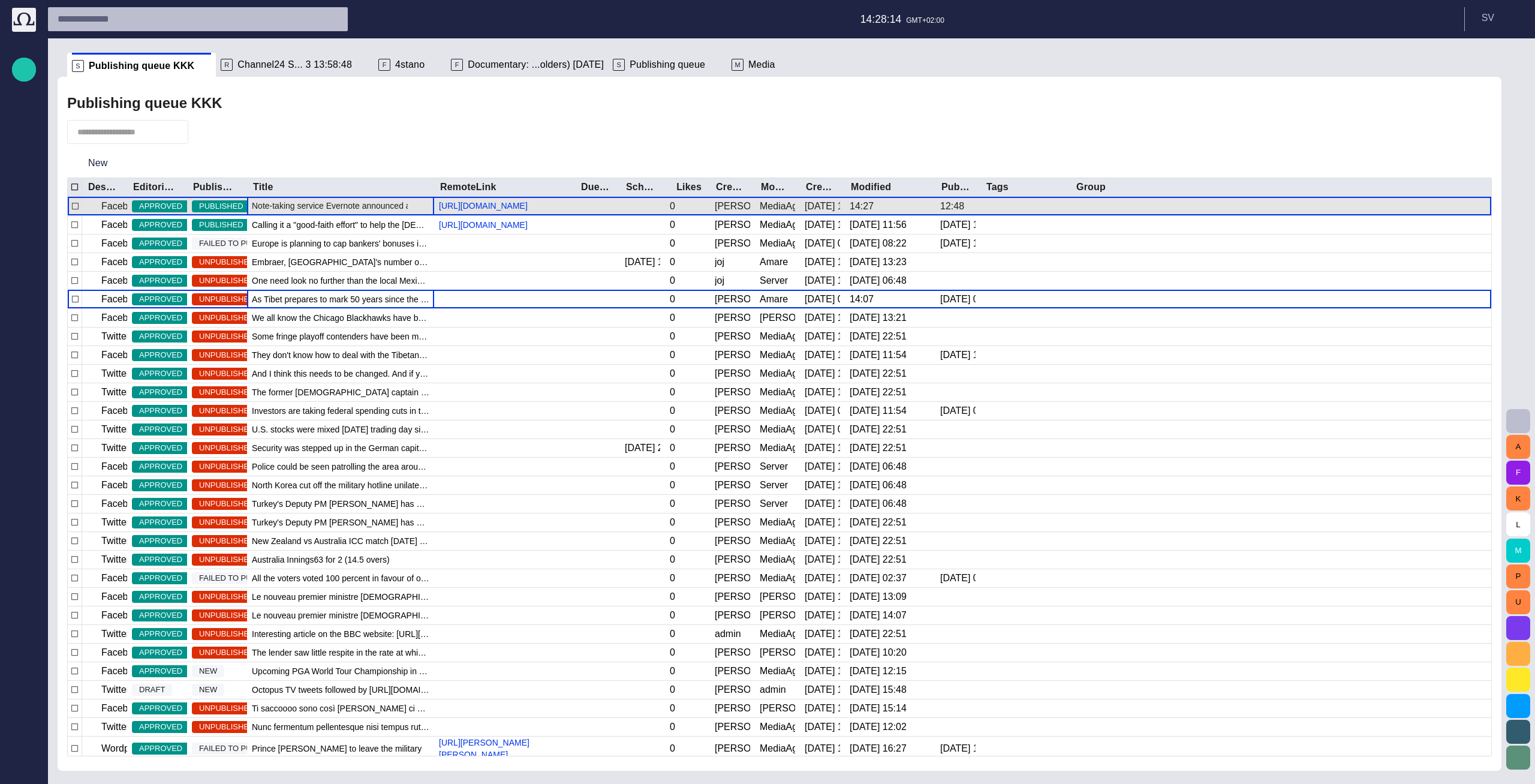
click at [337, 212] on span "Note-taking service Evernote announced a breach on their network [DATE], and ha…" at bounding box center [341, 205] width 178 height 12
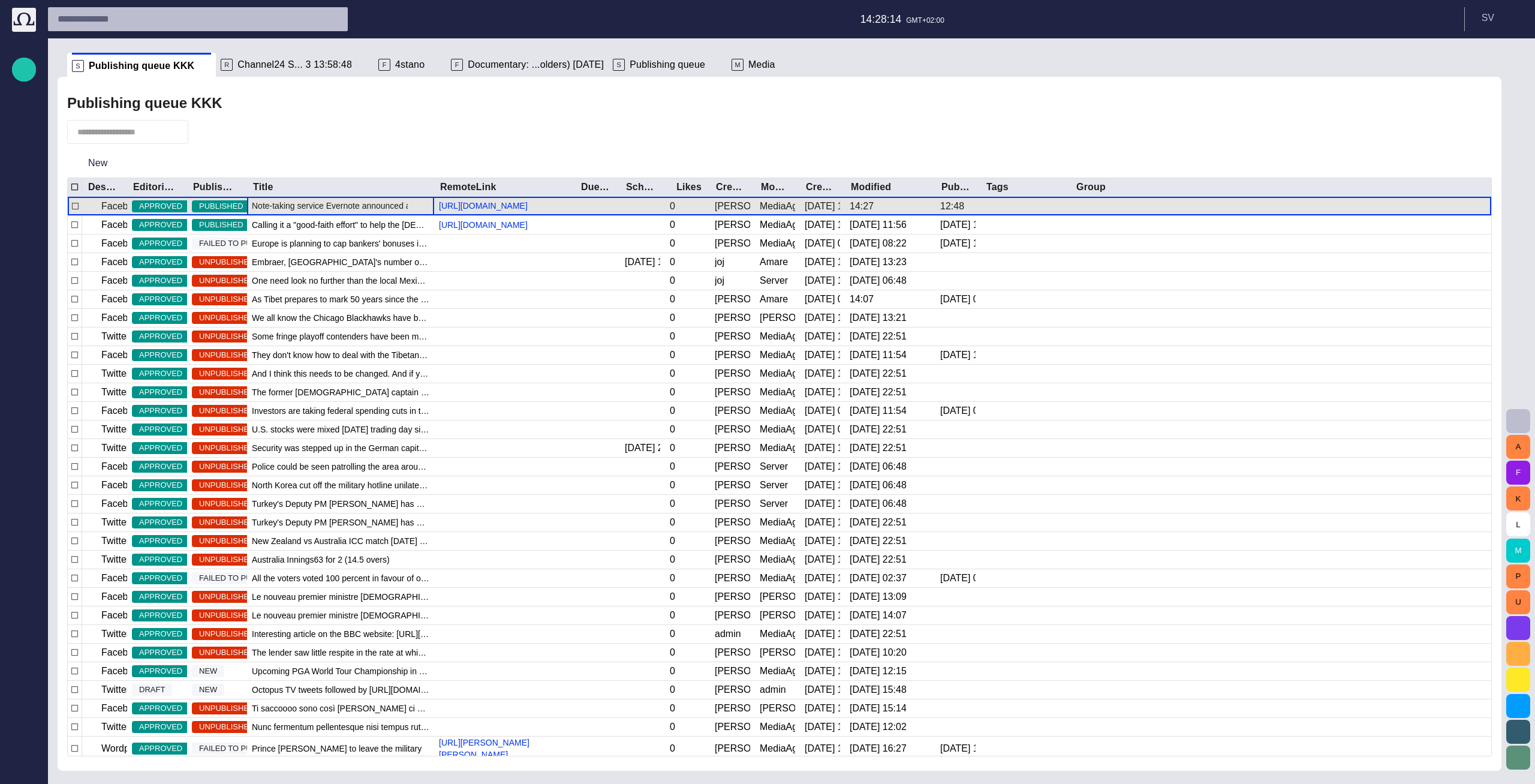
click at [338, 212] on span "Note-taking service Evernote announced a breach on their network [DATE], and ha…" at bounding box center [341, 205] width 178 height 12
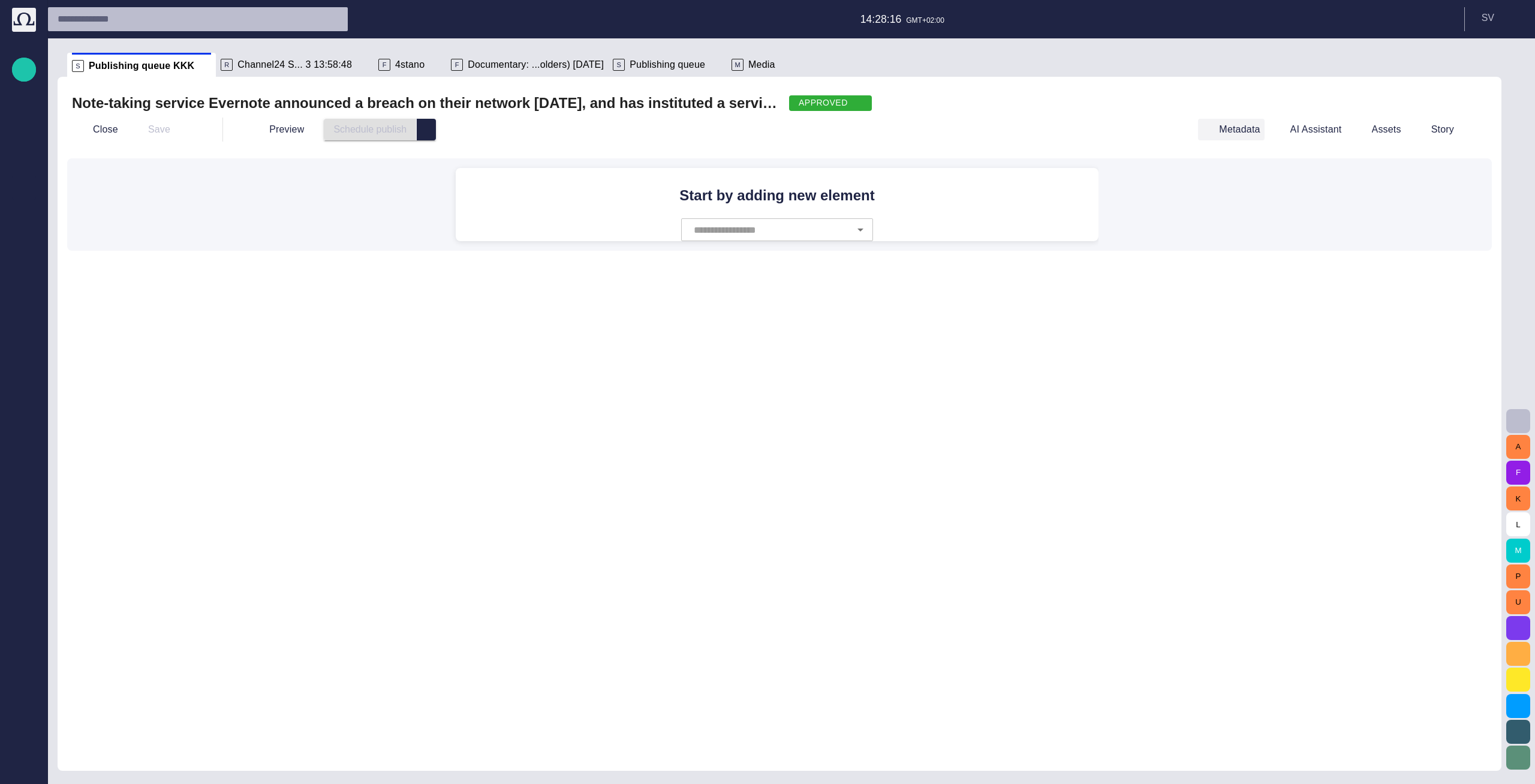
click at [1239, 137] on button "Metadata" at bounding box center [1231, 130] width 66 height 22
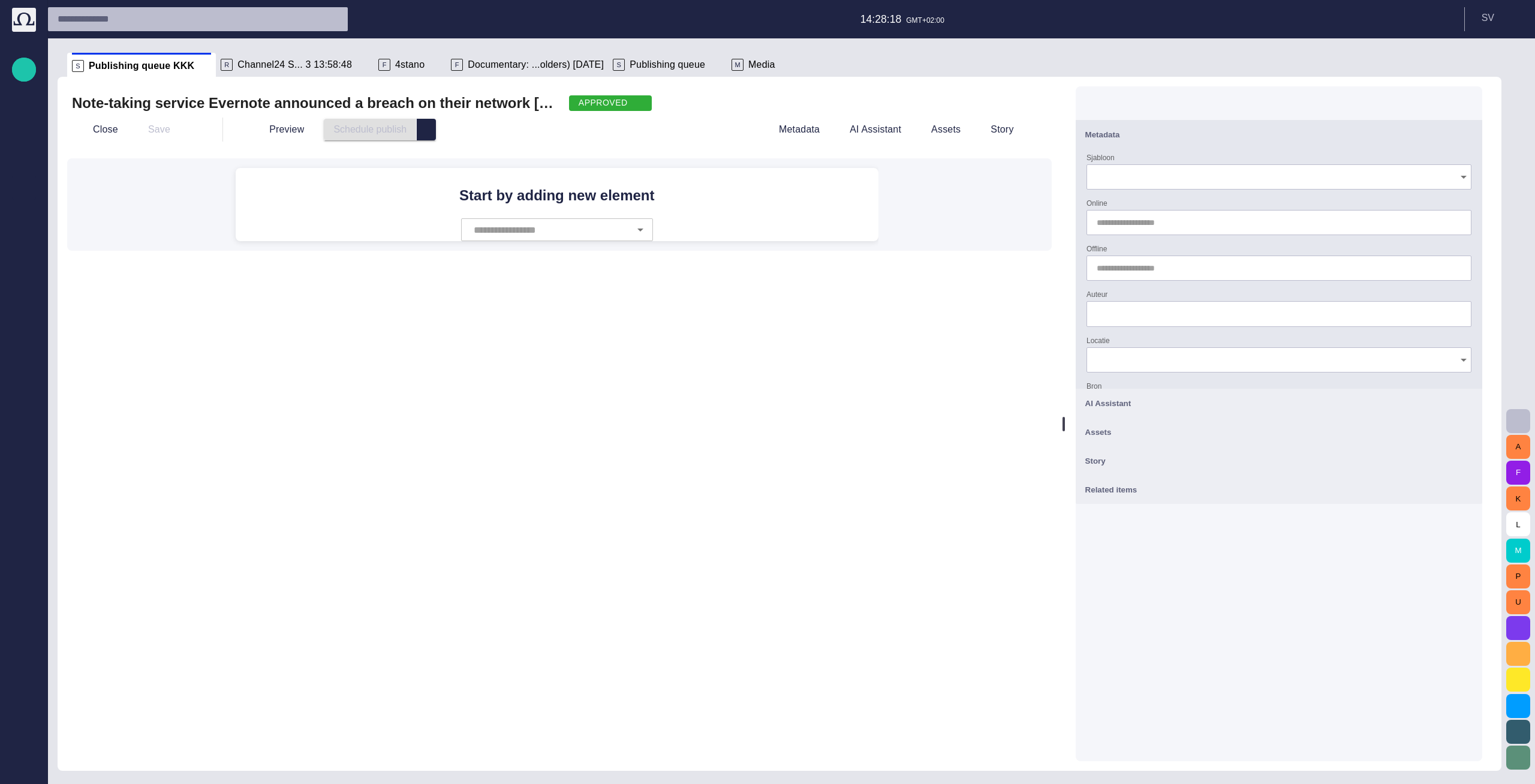
click at [1304, 172] on input "Sjabloon" at bounding box center [1275, 177] width 356 height 12
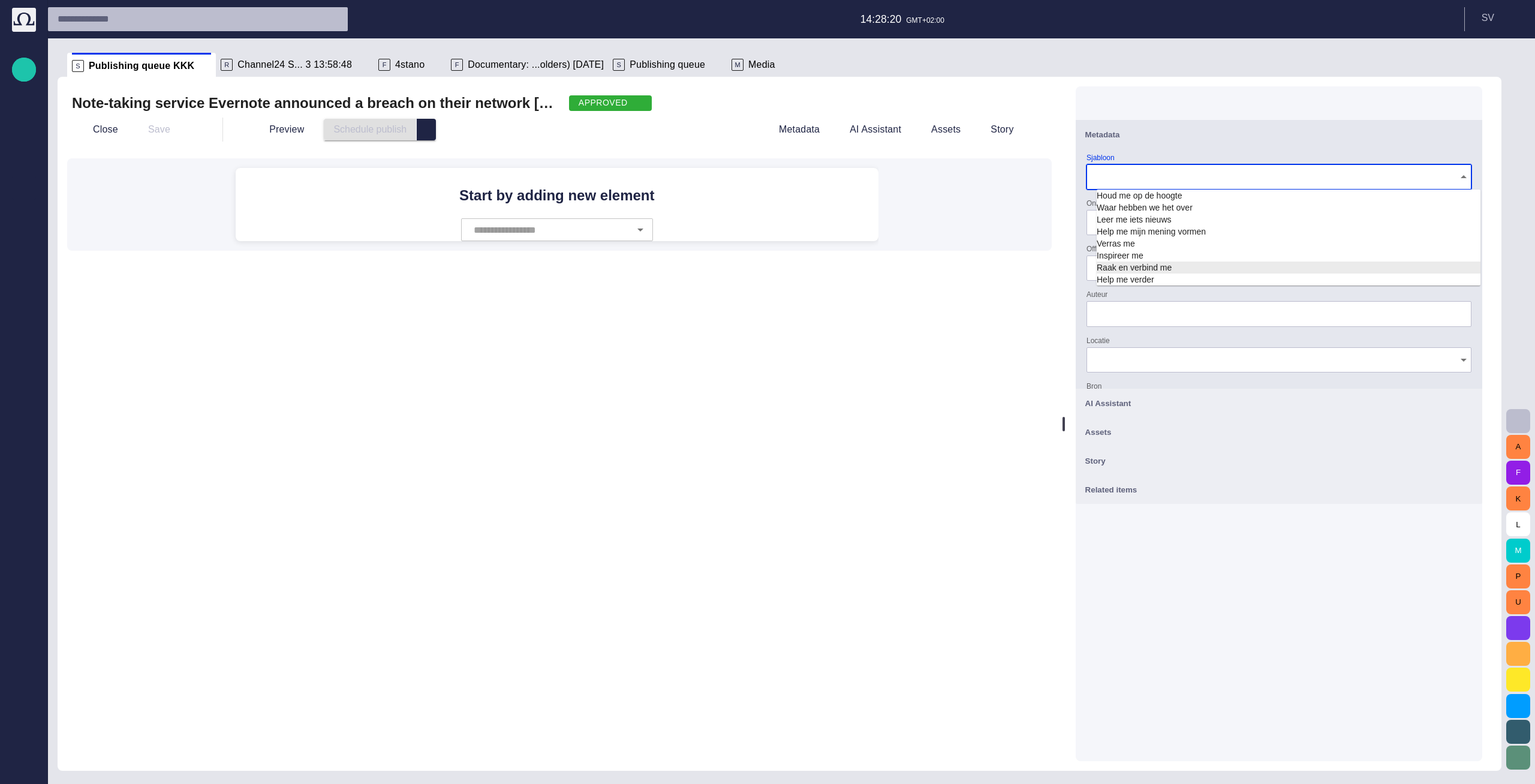
click at [1297, 665] on div "Metadata Sjabloon Online Offline Auteur Locatie Bron ENTITY_LINK : Not implemen…" at bounding box center [1279, 423] width 406 height 675
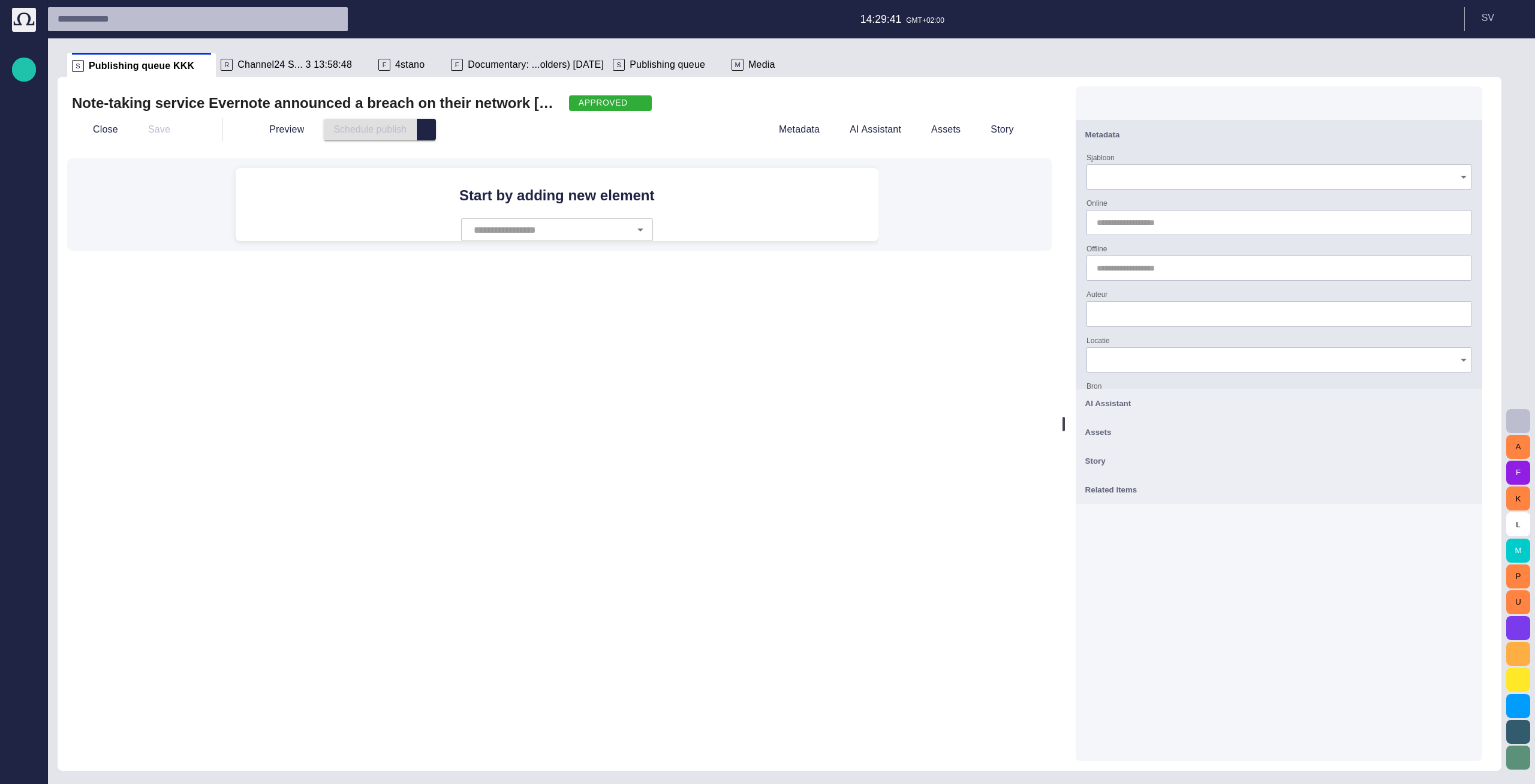
click at [1180, 489] on div "Related items" at bounding box center [1279, 489] width 387 height 14
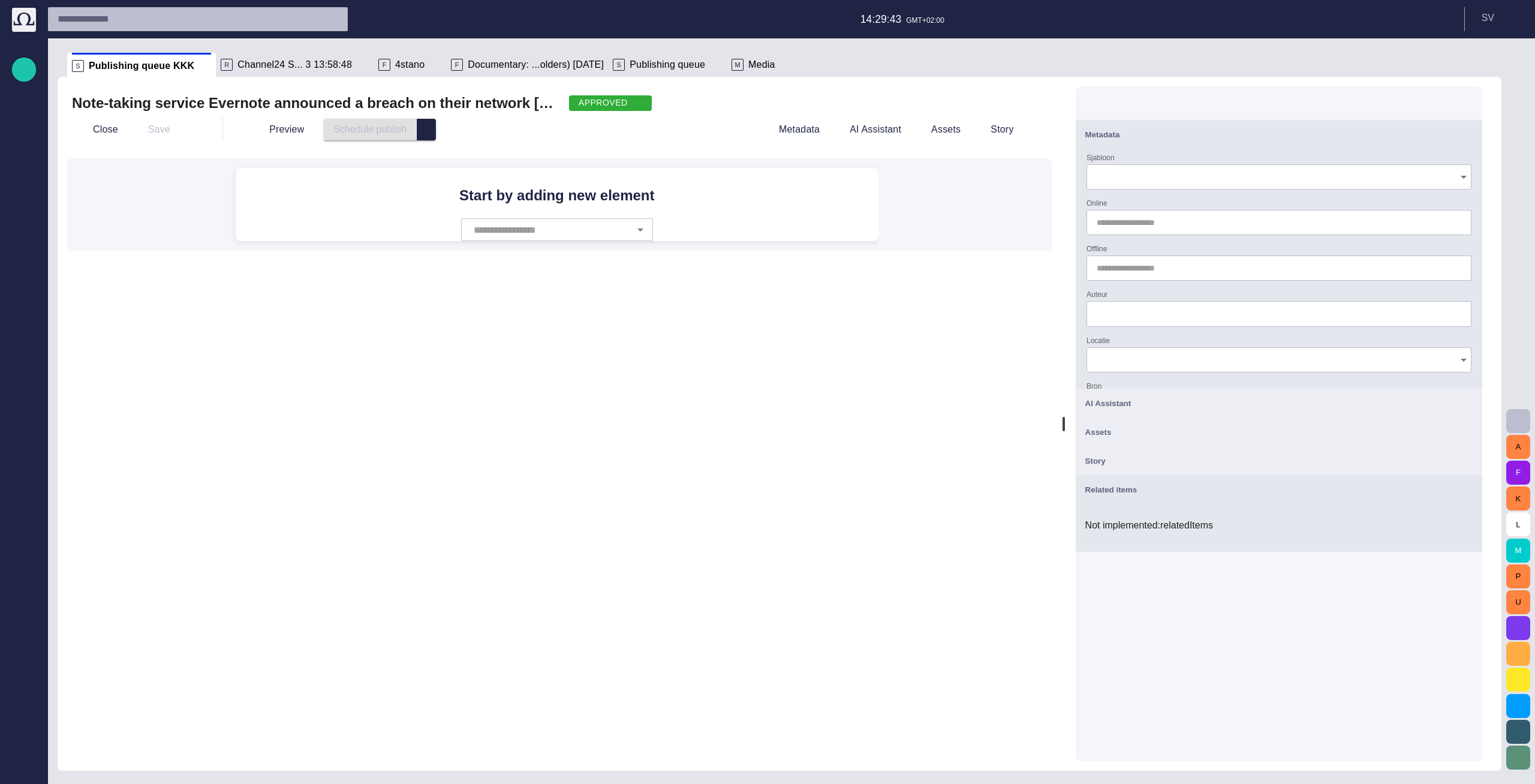
click at [1169, 456] on div "Story" at bounding box center [1279, 460] width 387 height 14
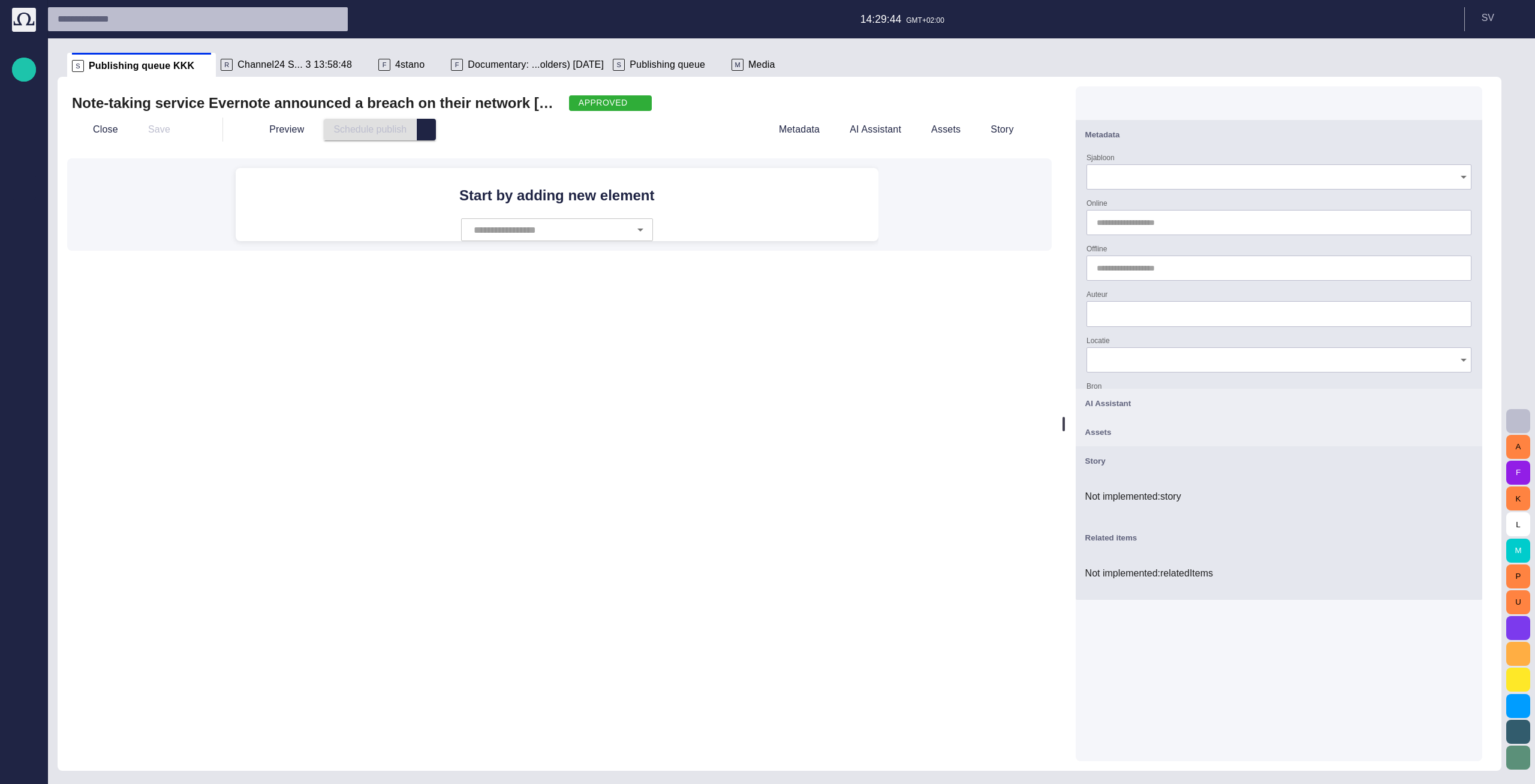
click at [1168, 437] on div "Assets" at bounding box center [1279, 431] width 387 height 14
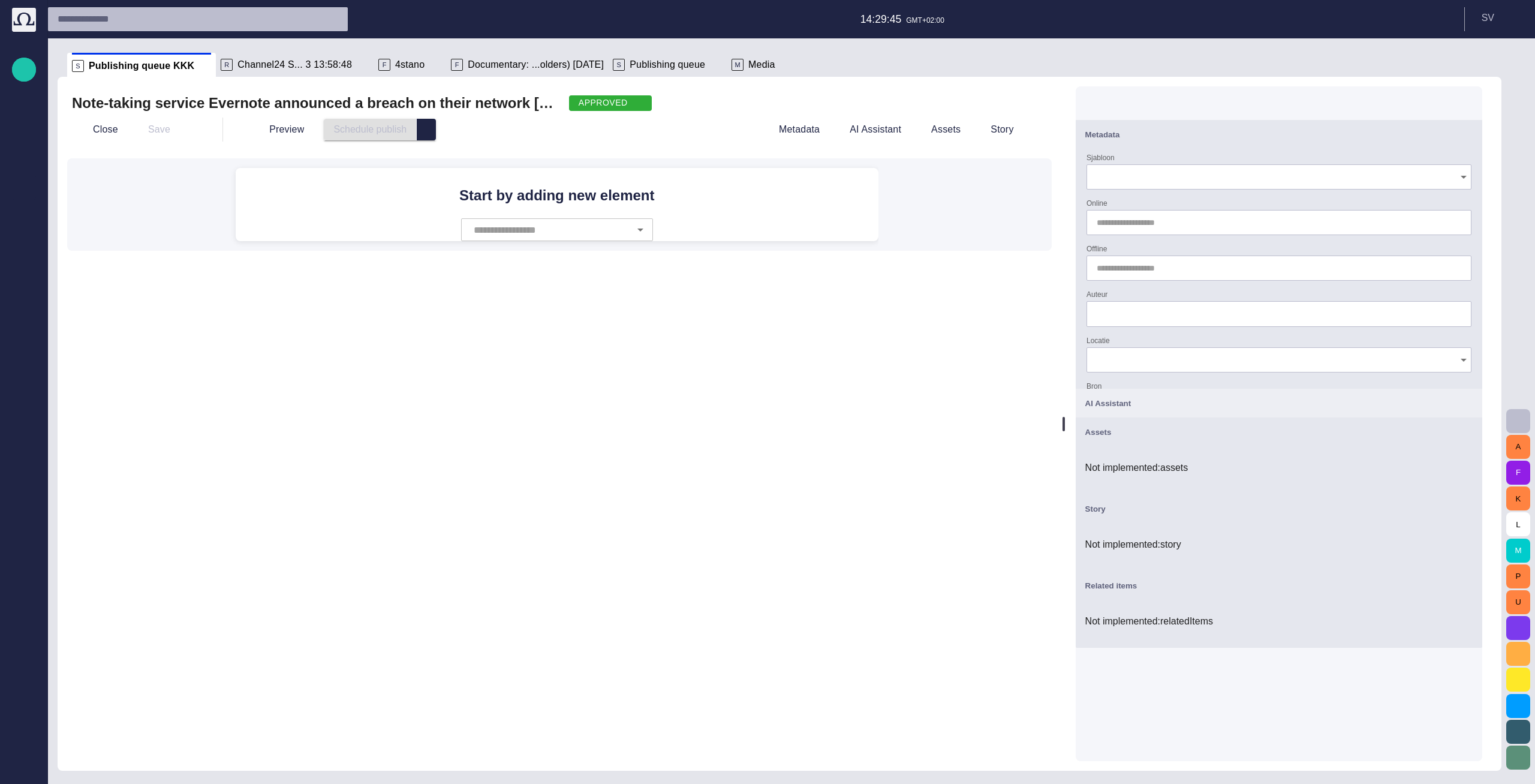
click at [1171, 413] on button "AI Assistant" at bounding box center [1279, 403] width 406 height 28
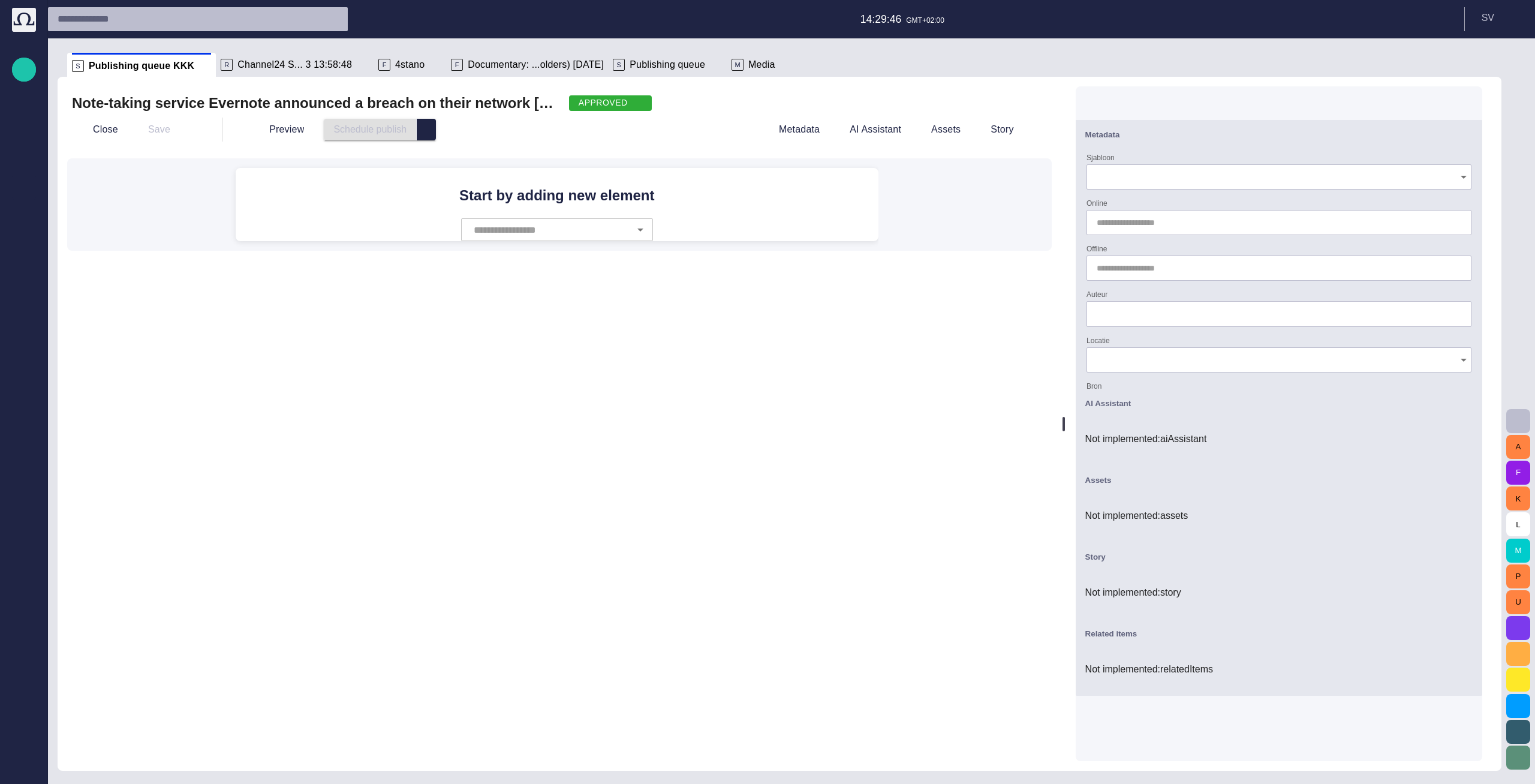
click at [1171, 410] on div "AI Assistant" at bounding box center [1279, 403] width 387 height 14
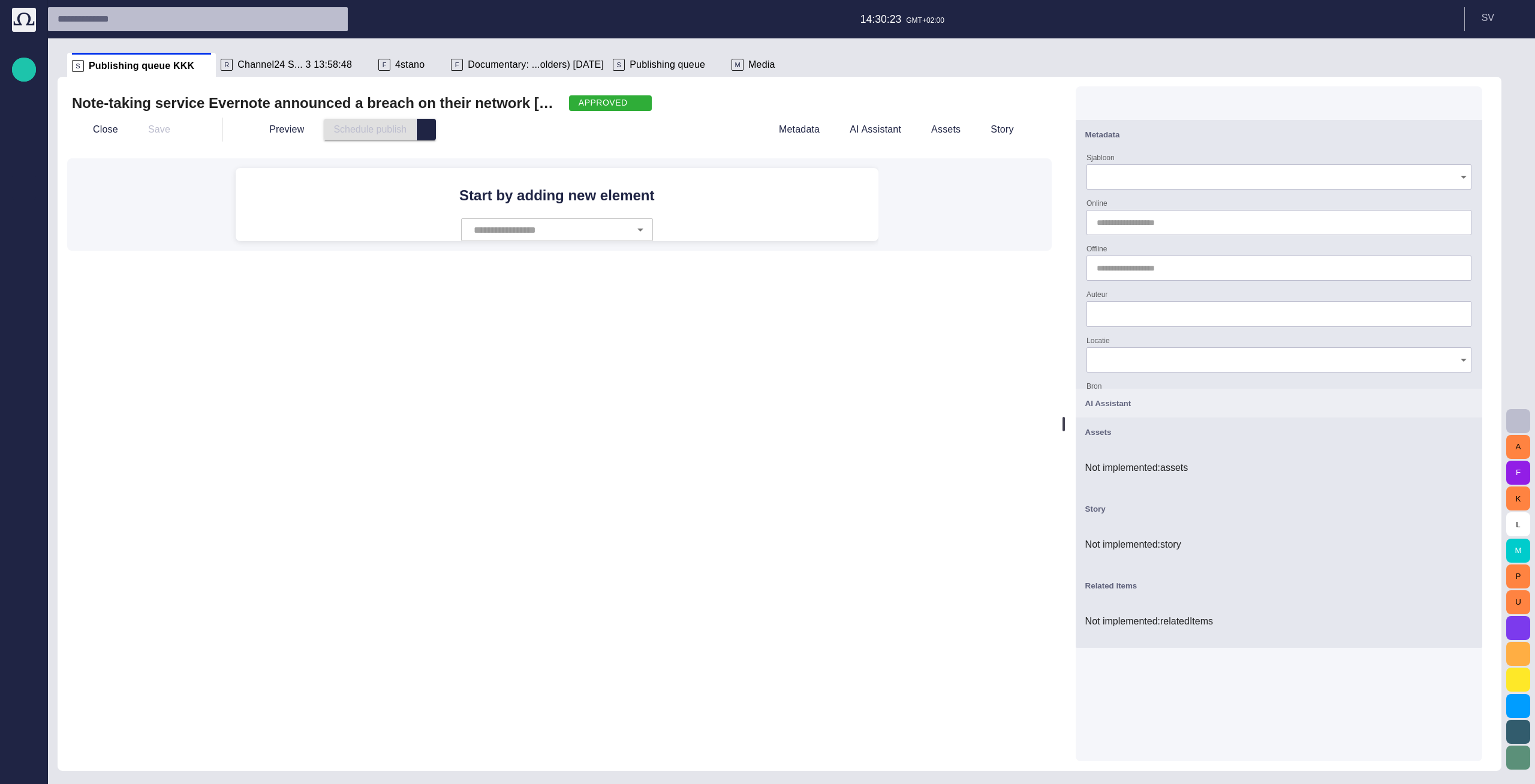
click at [1304, 404] on div "AI Assistant" at bounding box center [1279, 403] width 387 height 14
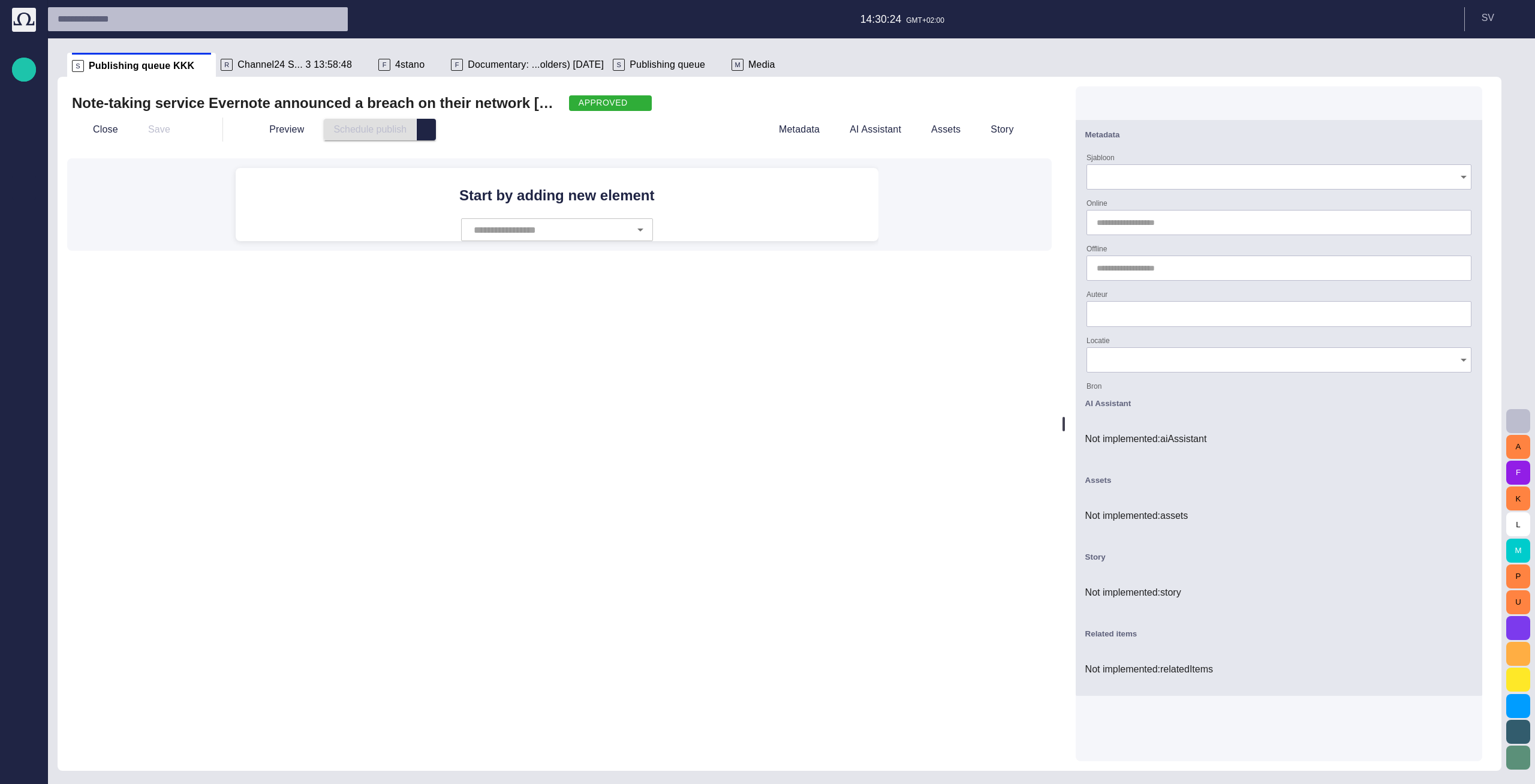
click at [1304, 404] on div "AI Assistant" at bounding box center [1279, 403] width 387 height 14
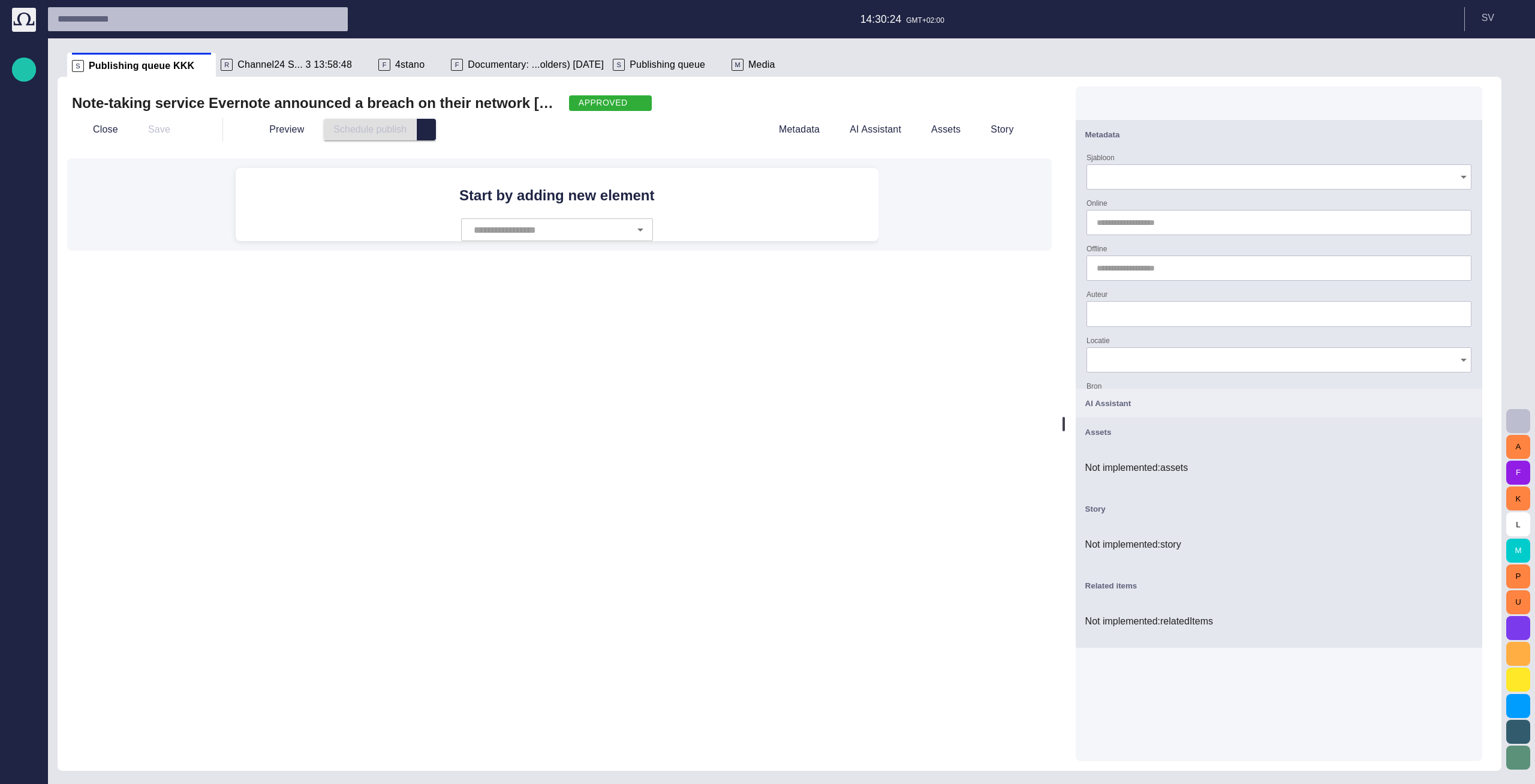
click at [1304, 442] on button "Assets" at bounding box center [1279, 431] width 406 height 28
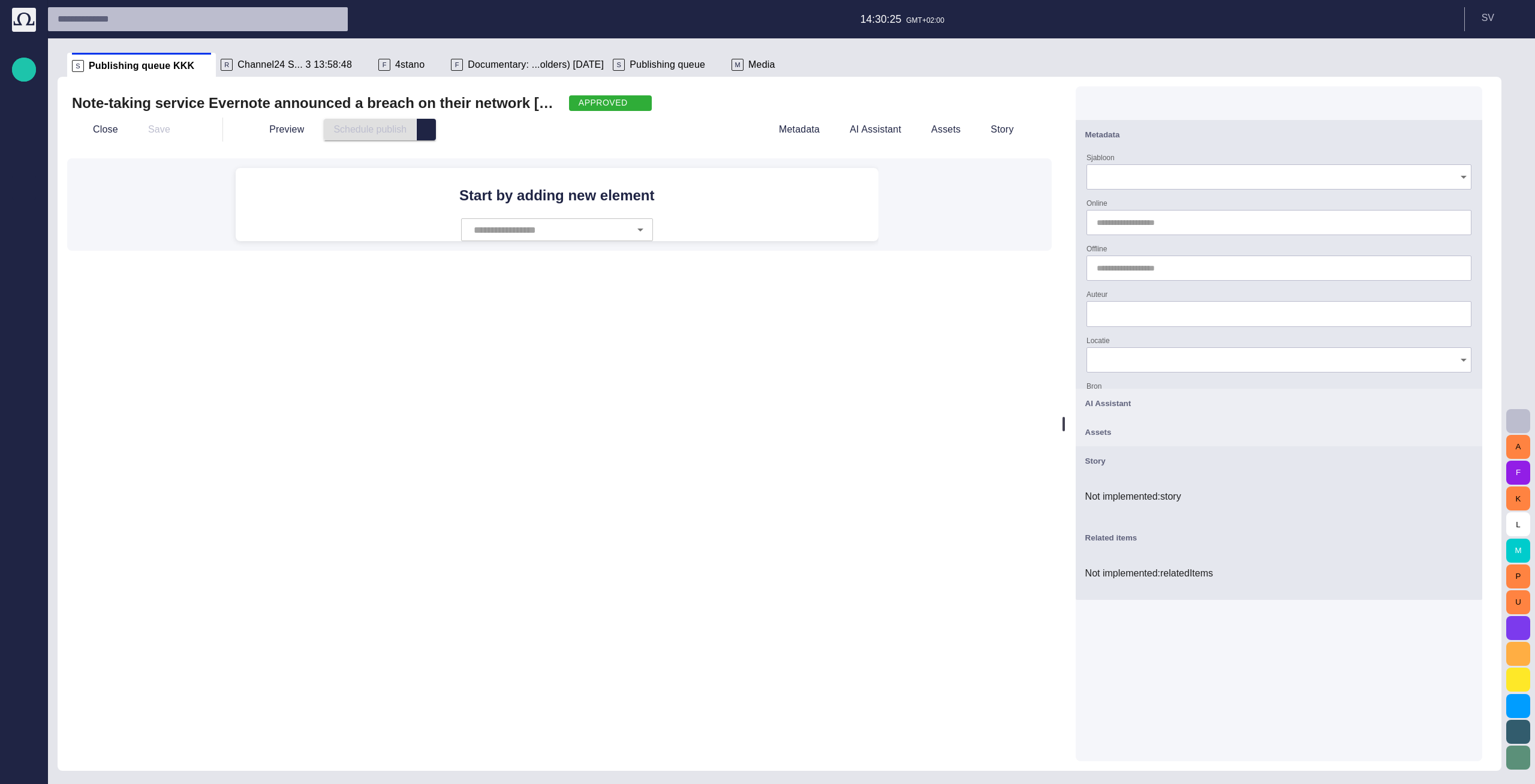
click at [1304, 463] on div "Story" at bounding box center [1279, 460] width 387 height 14
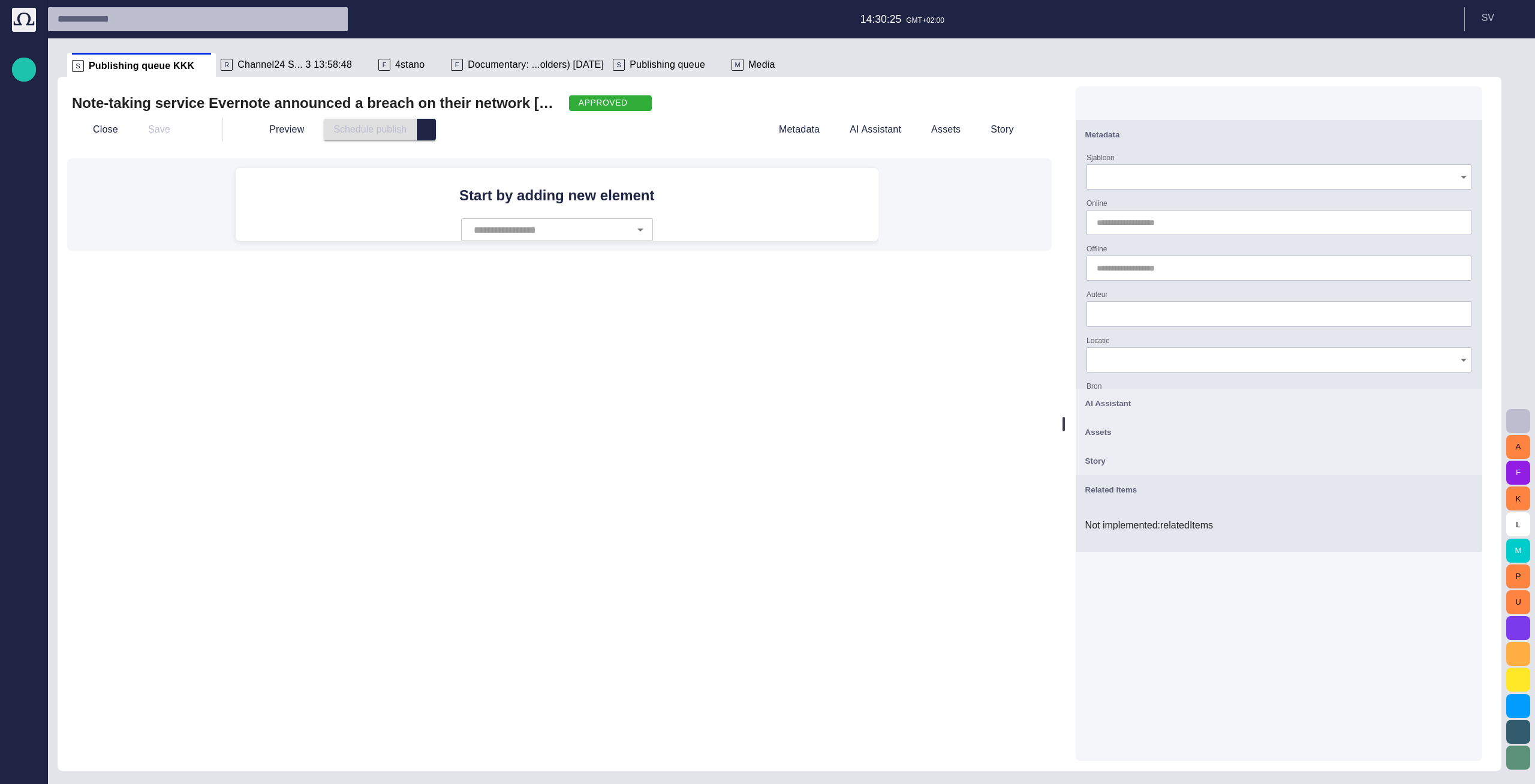
click at [1304, 487] on div "Related items" at bounding box center [1279, 489] width 387 height 14
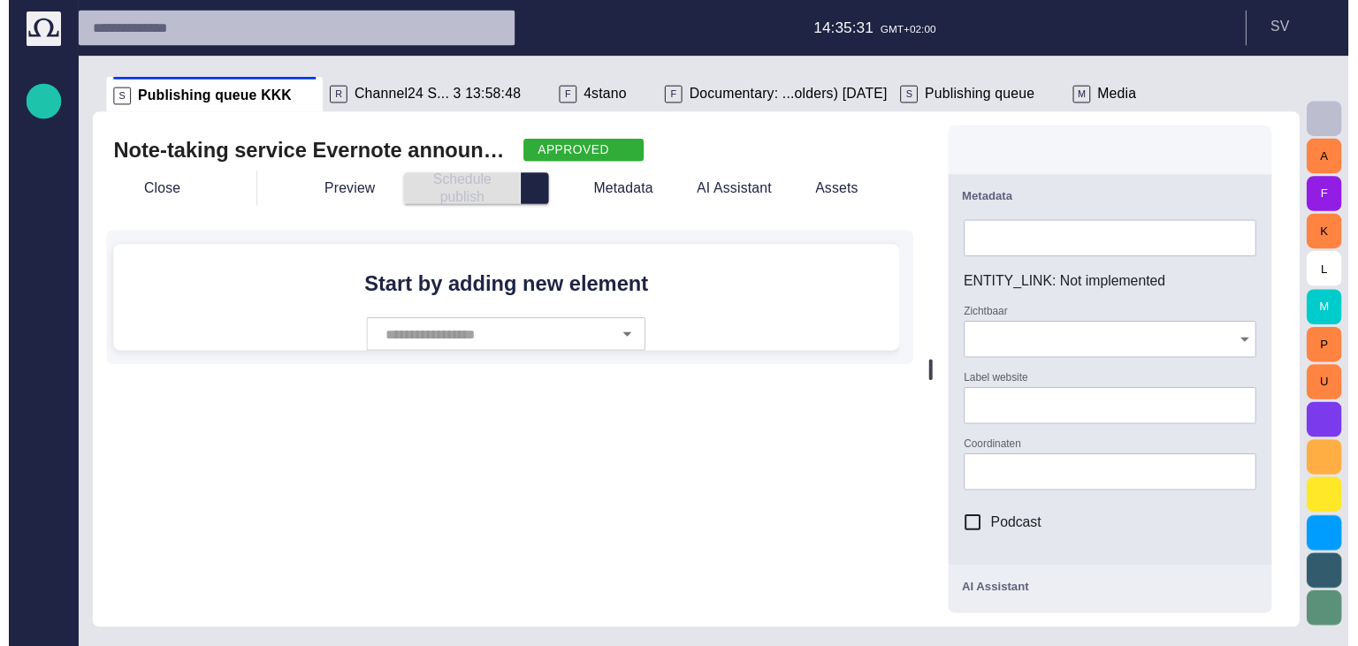
scroll to position [355, 0]
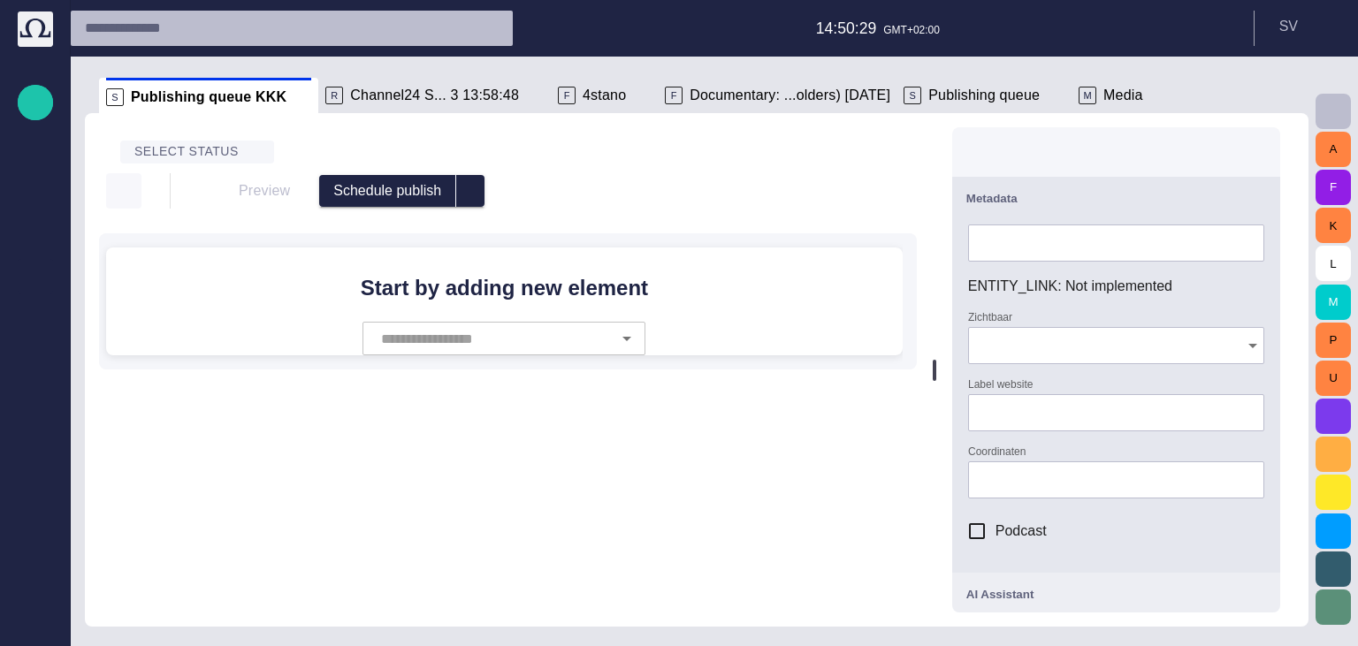
click at [125, 195] on span "button" at bounding box center [124, 191] width 18 height 18
click at [161, 221] on li "Close" at bounding box center [230, 232] width 248 height 32
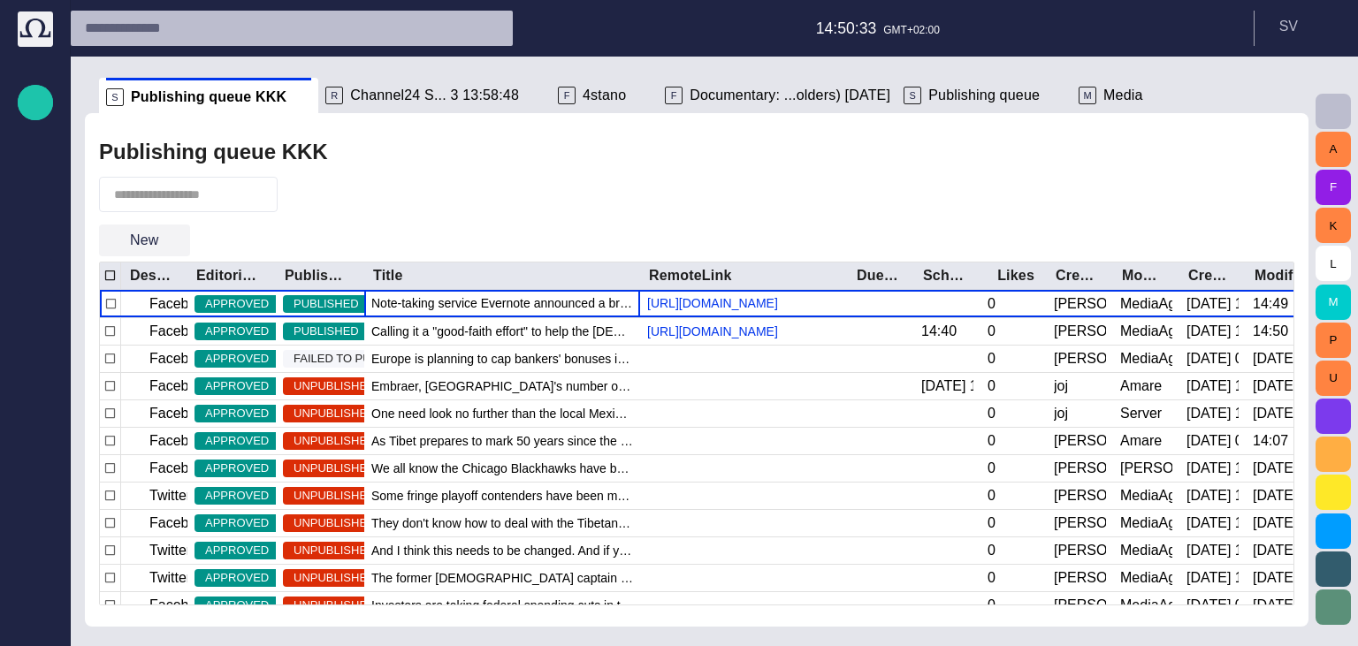
click at [164, 235] on button "New" at bounding box center [144, 241] width 91 height 32
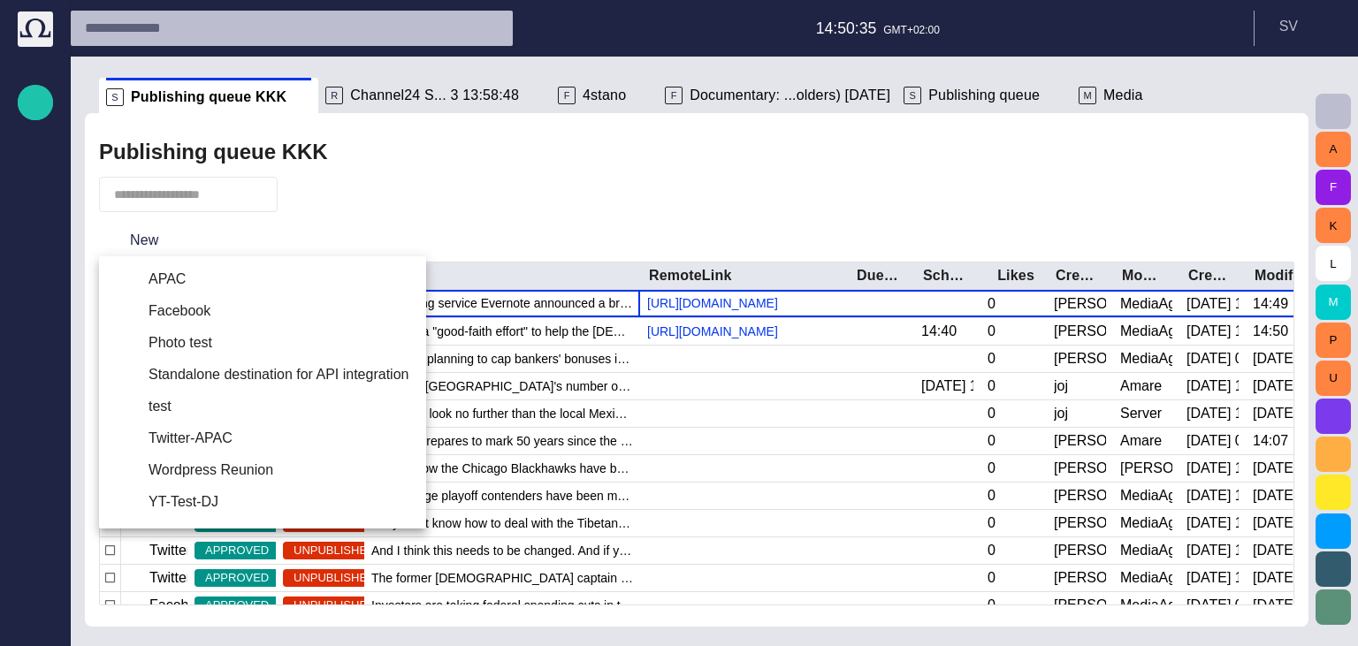
click at [239, 232] on div at bounding box center [679, 323] width 1358 height 646
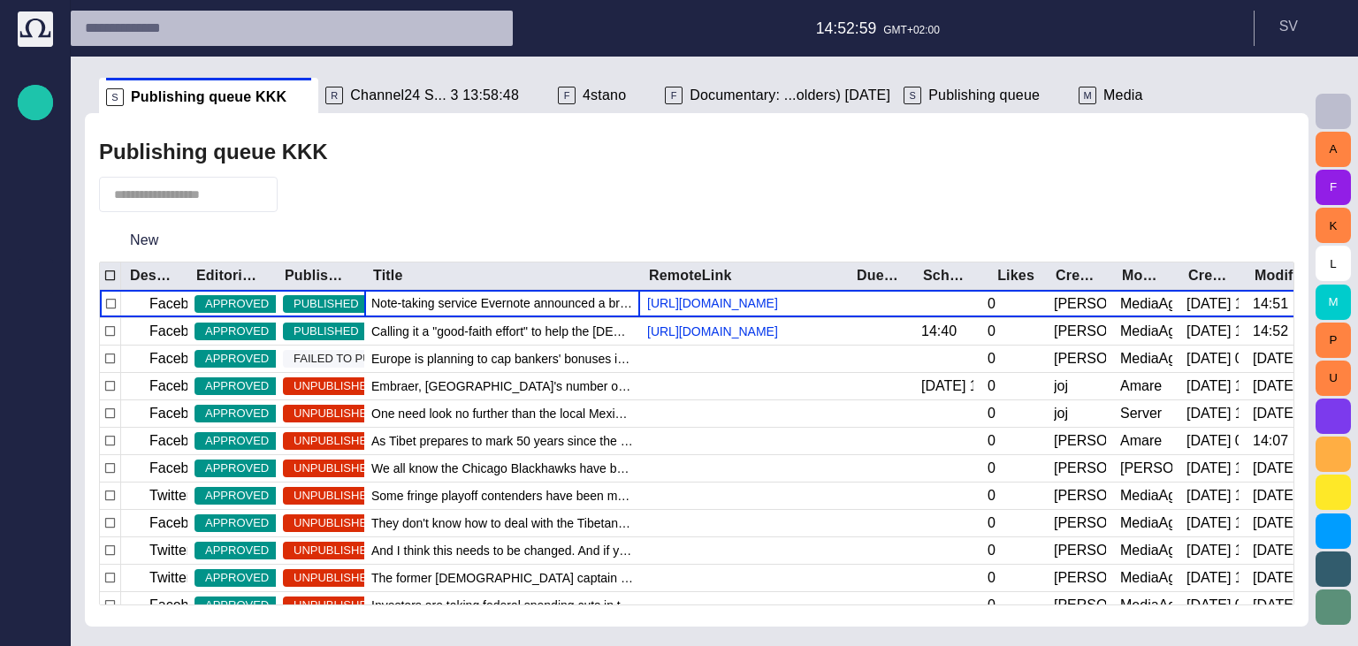
click at [583, 91] on span "4stano" at bounding box center [604, 96] width 43 height 18
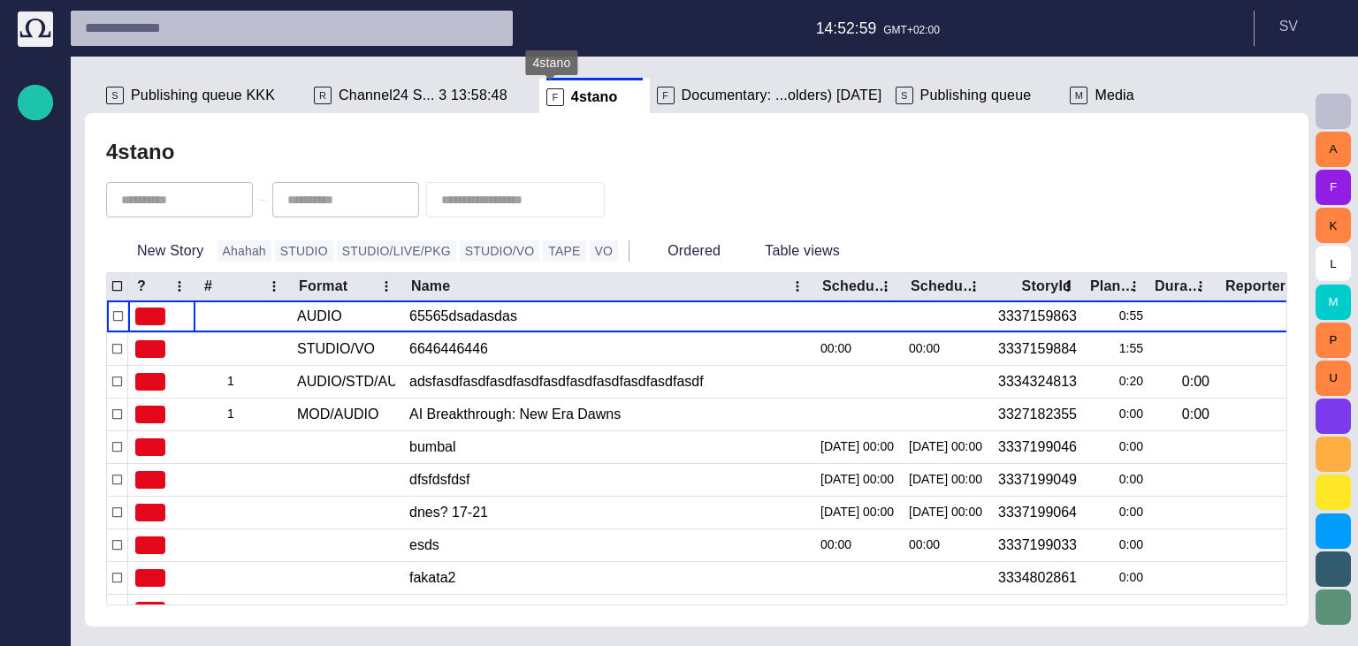
scroll to position [35, 0]
click at [637, 199] on span "button" at bounding box center [629, 200] width 18 height 18
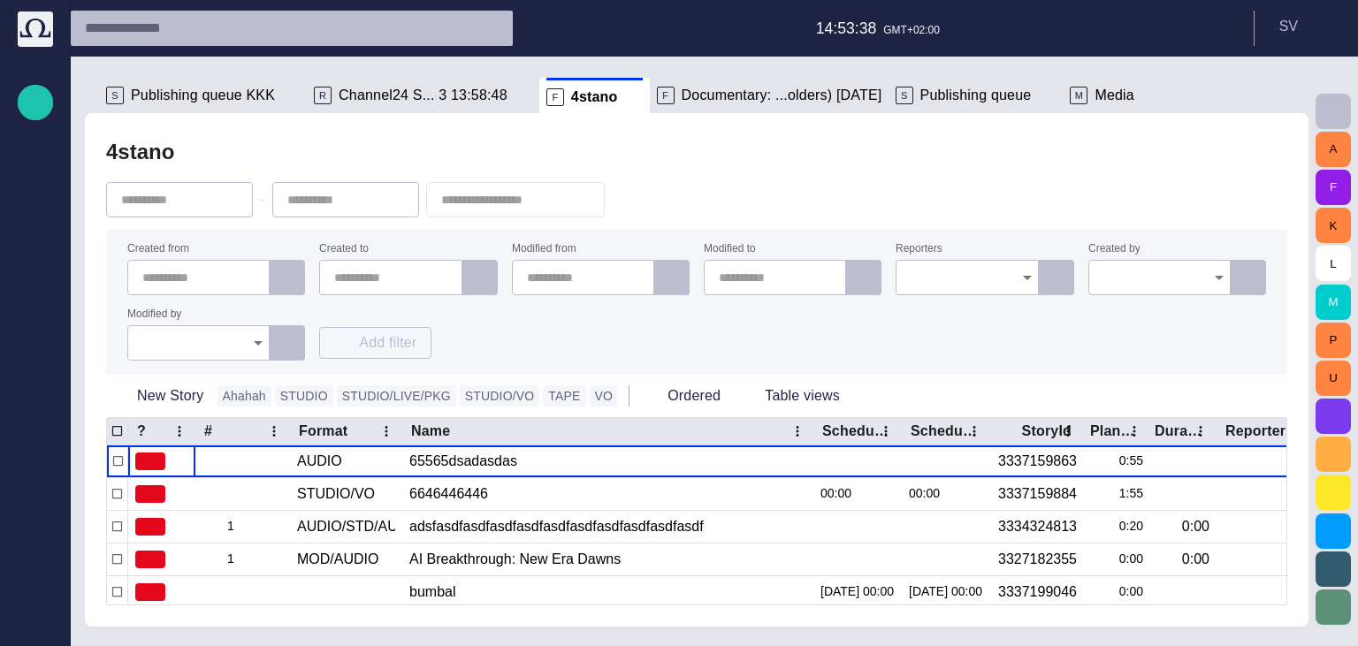
click at [969, 278] on input "Reporters" at bounding box center [961, 278] width 100 height 18
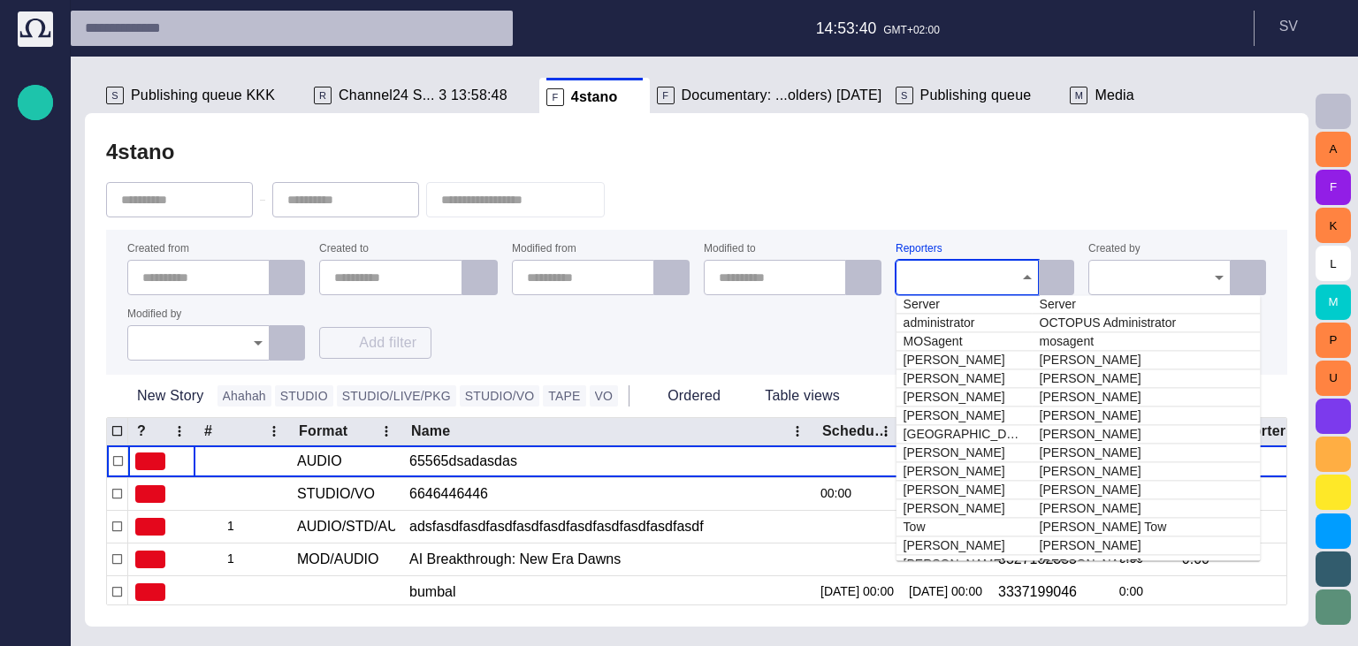
click at [942, 187] on div at bounding box center [696, 200] width 1181 height 60
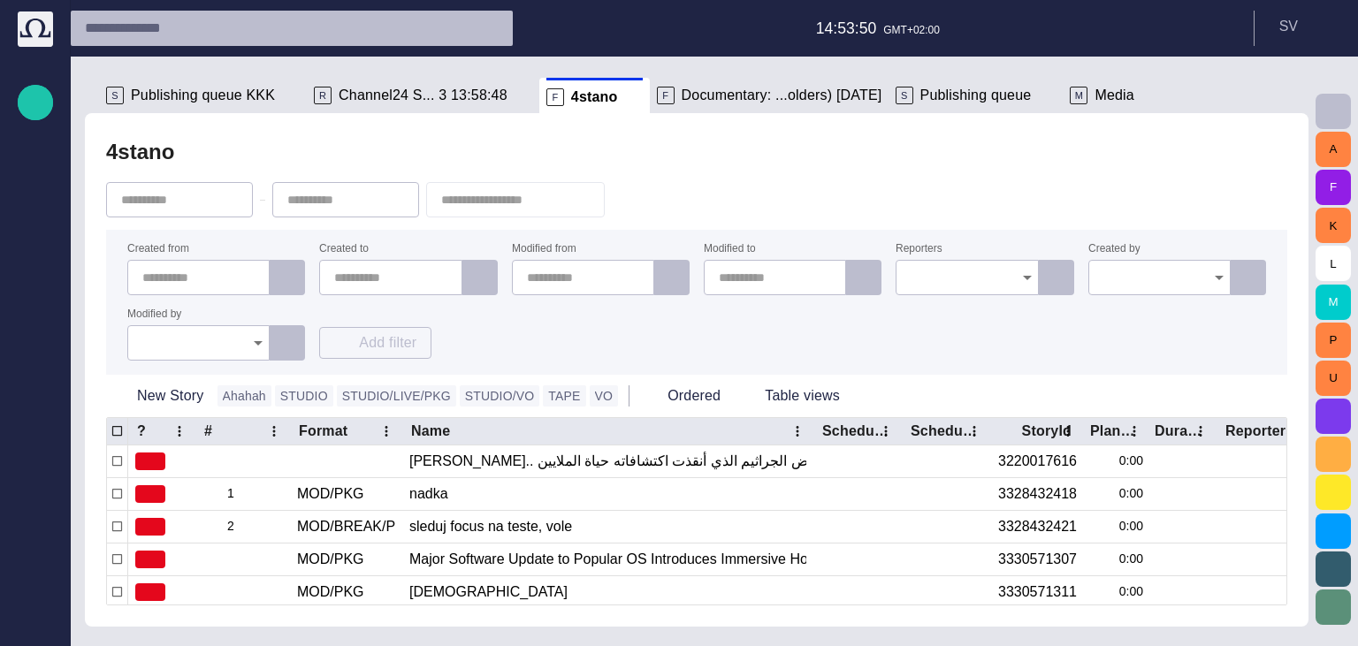
click at [969, 281] on input "Reporters" at bounding box center [961, 278] width 100 height 18
type input "*****"
click at [1026, 304] on td "Karel Petrak" at bounding box center [1043, 304] width 116 height 19
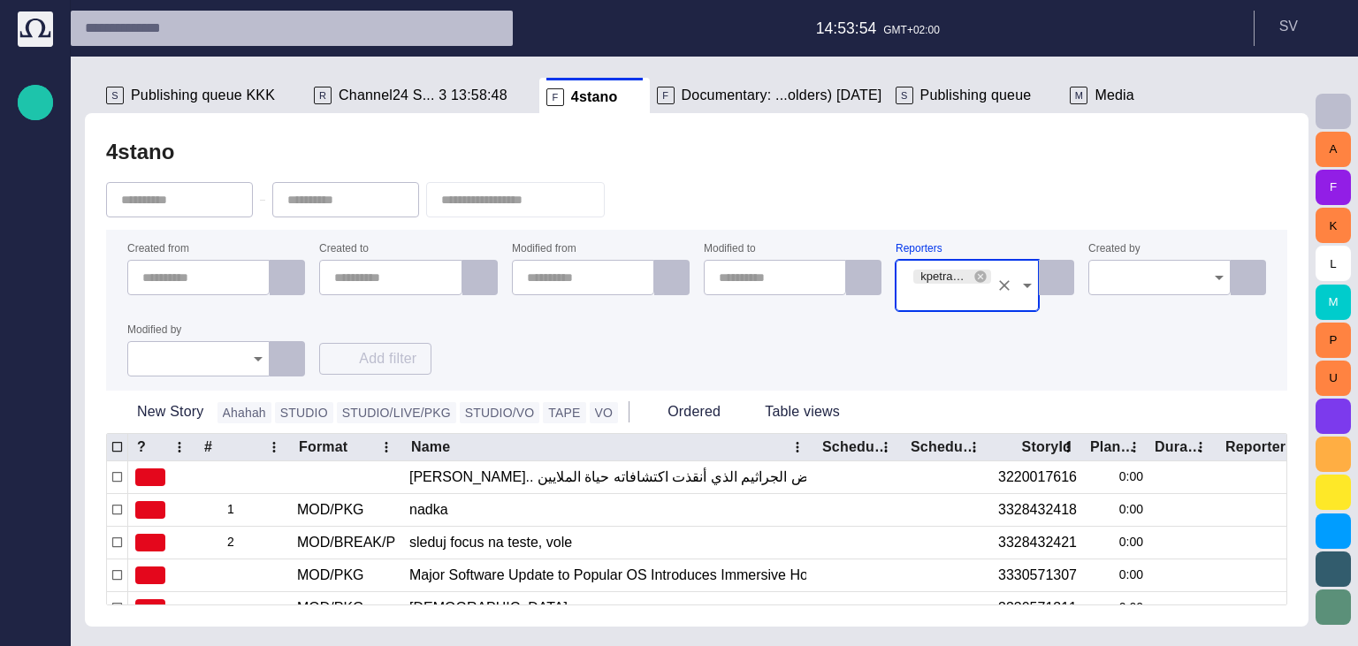
click at [679, 337] on div "Created from Created to Modified from Modified to Reporters kpetrak (Karel Petr…" at bounding box center [696, 310] width 1139 height 133
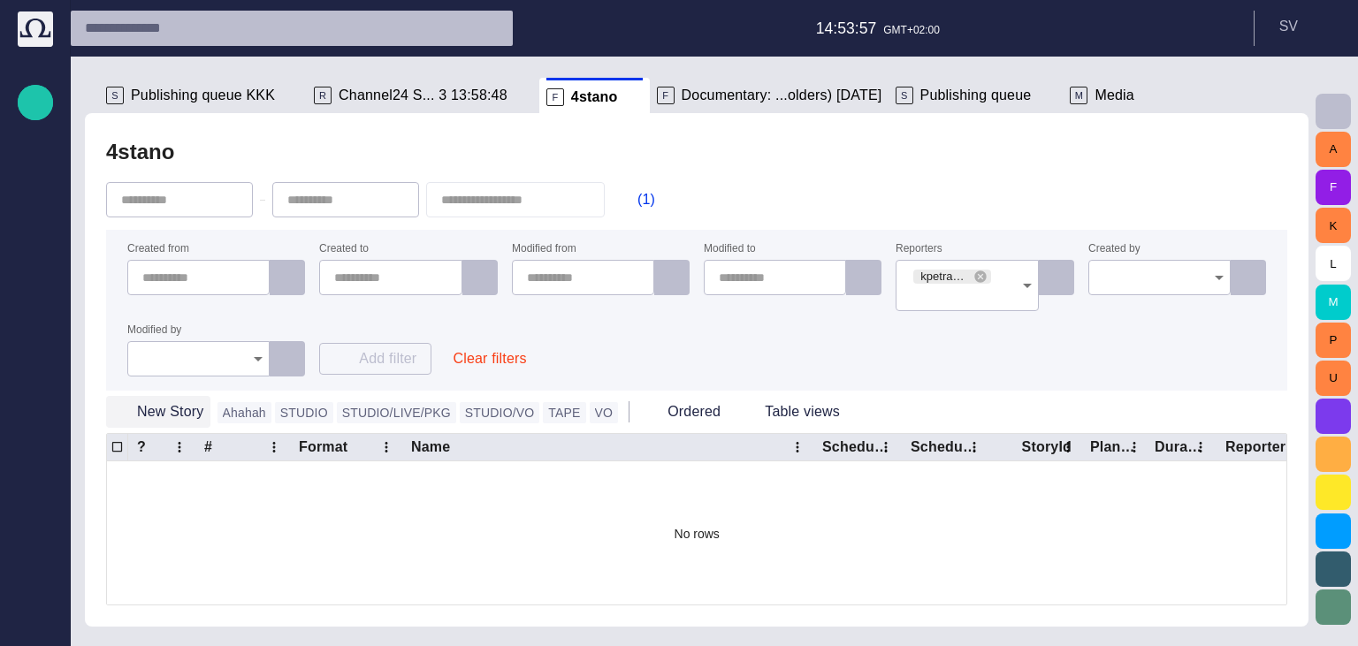
click at [140, 413] on button "New Story" at bounding box center [158, 412] width 104 height 32
click at [156, 411] on button "New Story" at bounding box center [158, 412] width 104 height 32
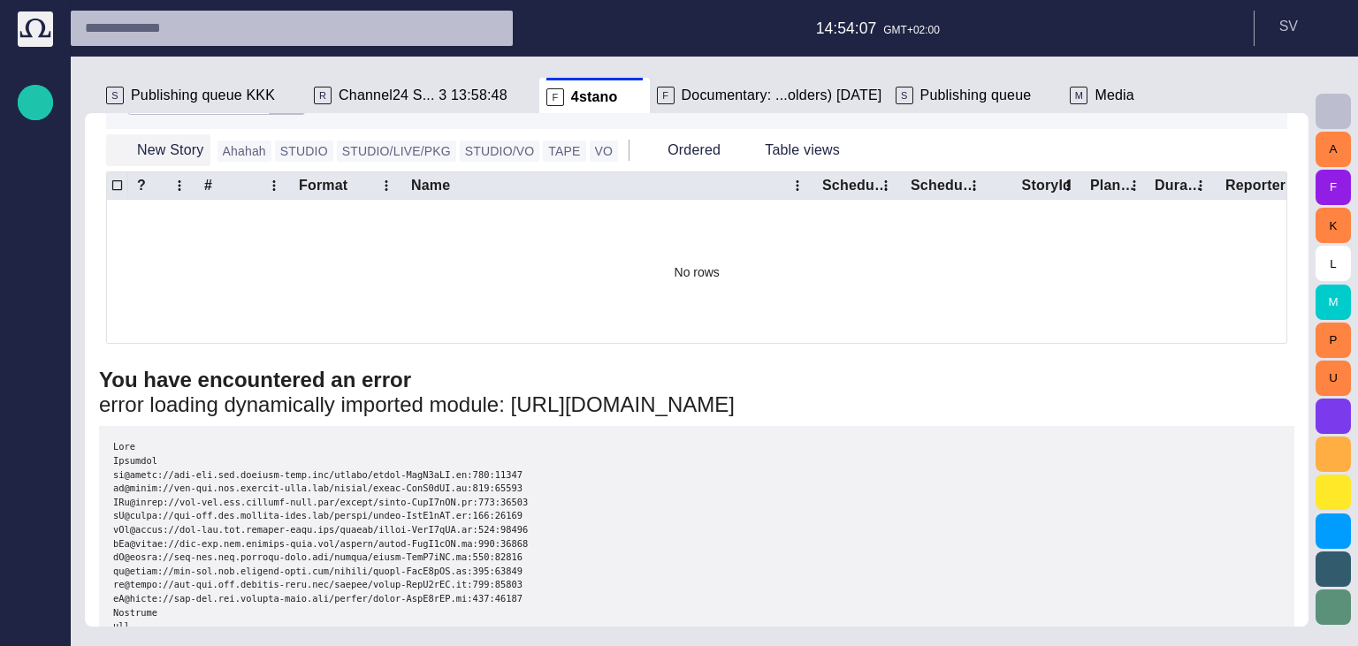
scroll to position [0, 0]
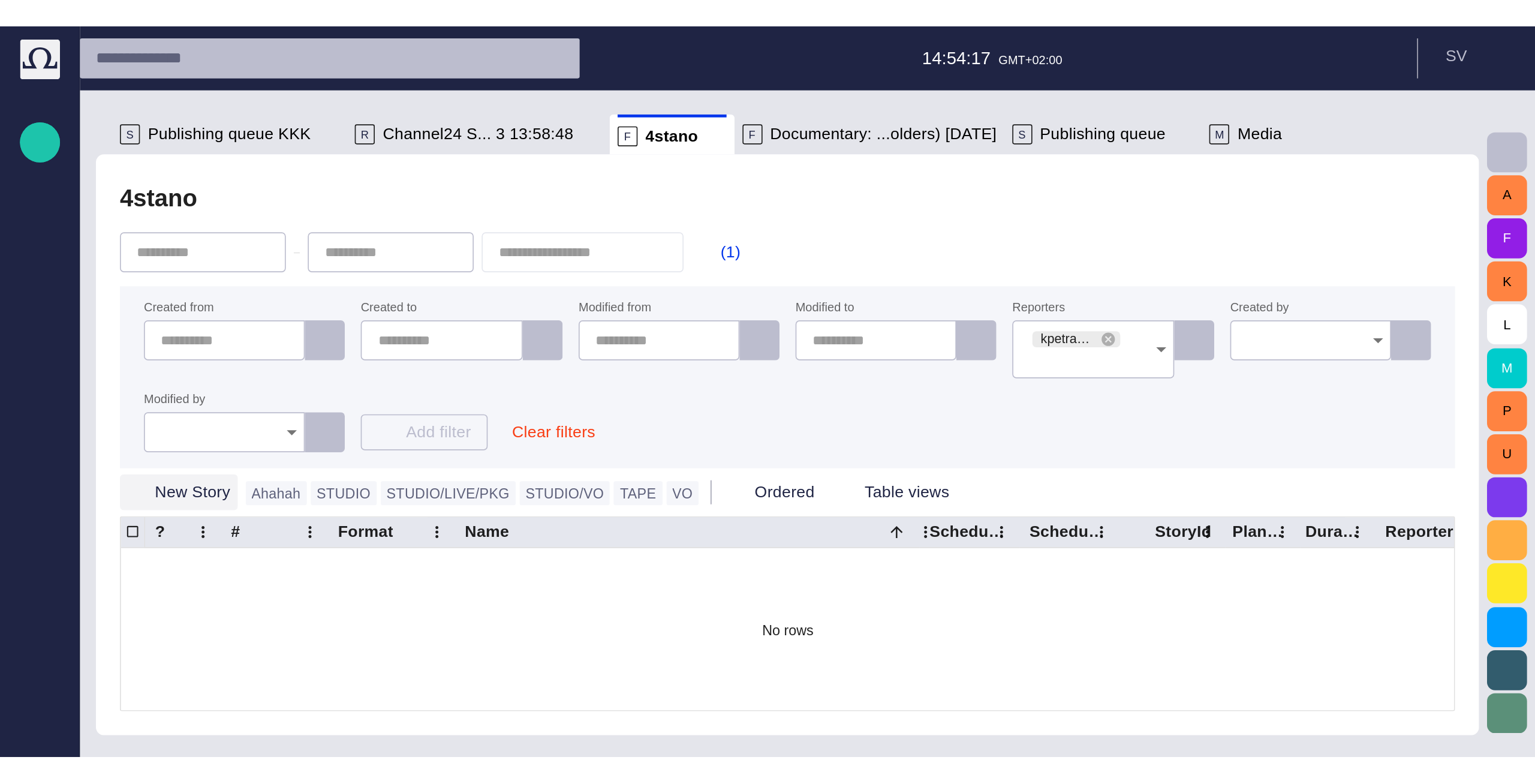
scroll to position [24, 0]
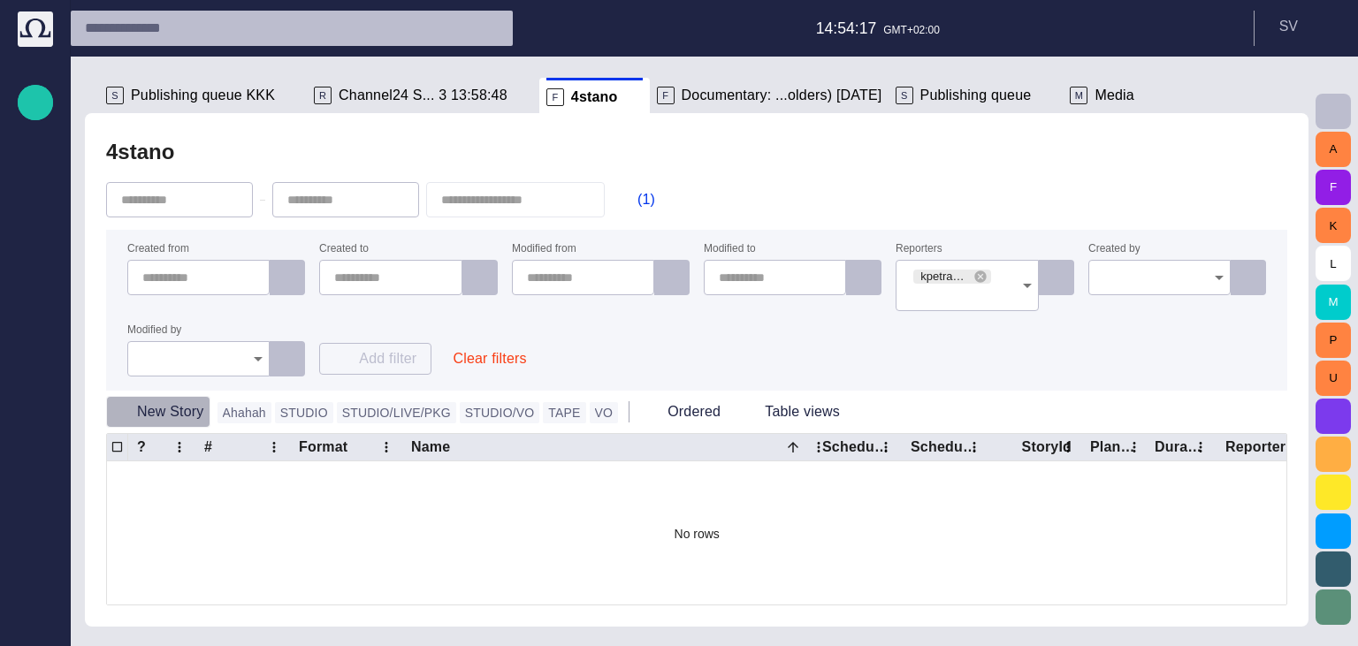
click at [170, 416] on button "New Story" at bounding box center [158, 412] width 104 height 32
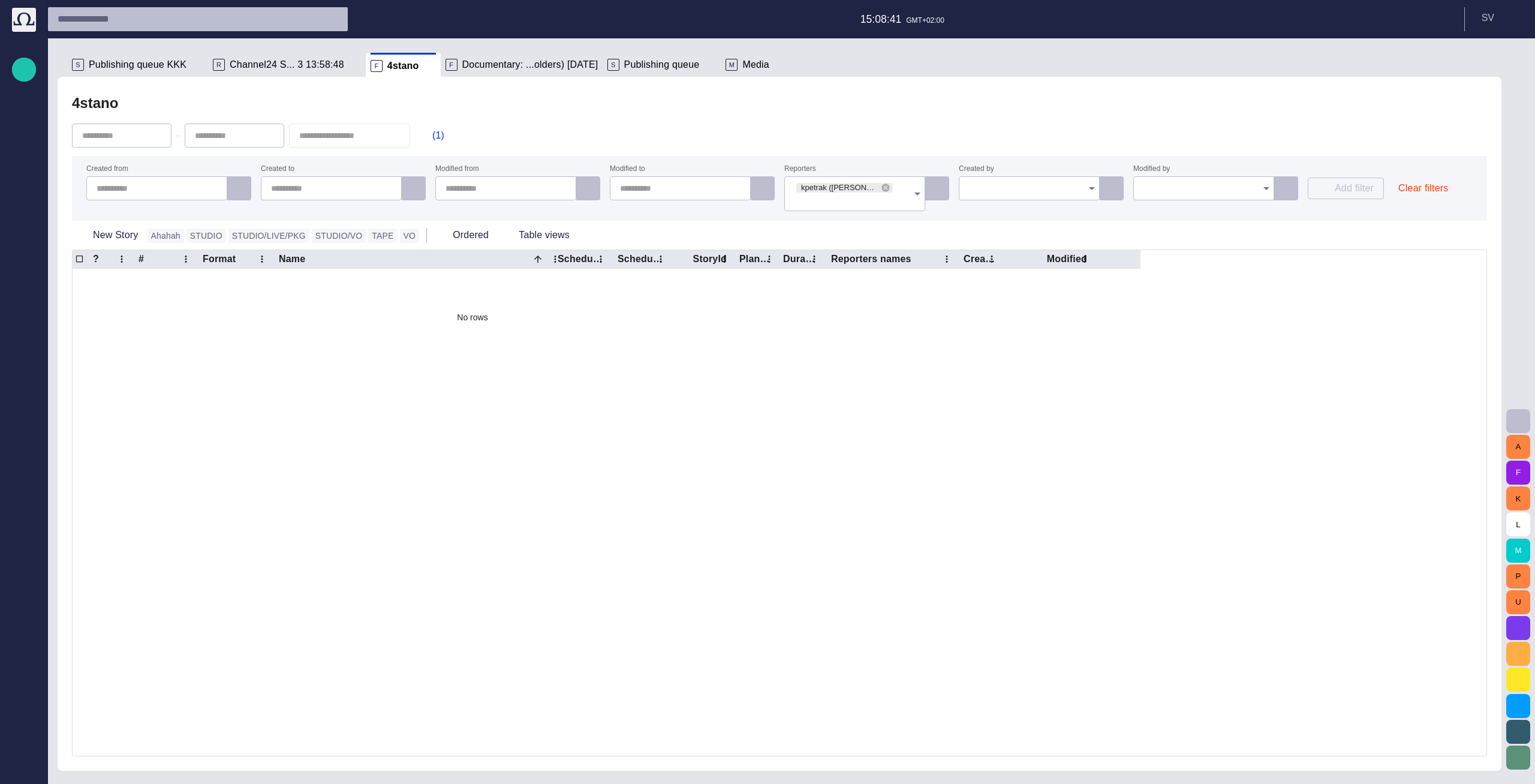
scroll to position [0, 0]
click at [920, 177] on div "Add filter Clear filters" at bounding box center [1390, 188] width 165 height 45
click at [920, 189] on button "Clear filters" at bounding box center [1424, 189] width 69 height 22
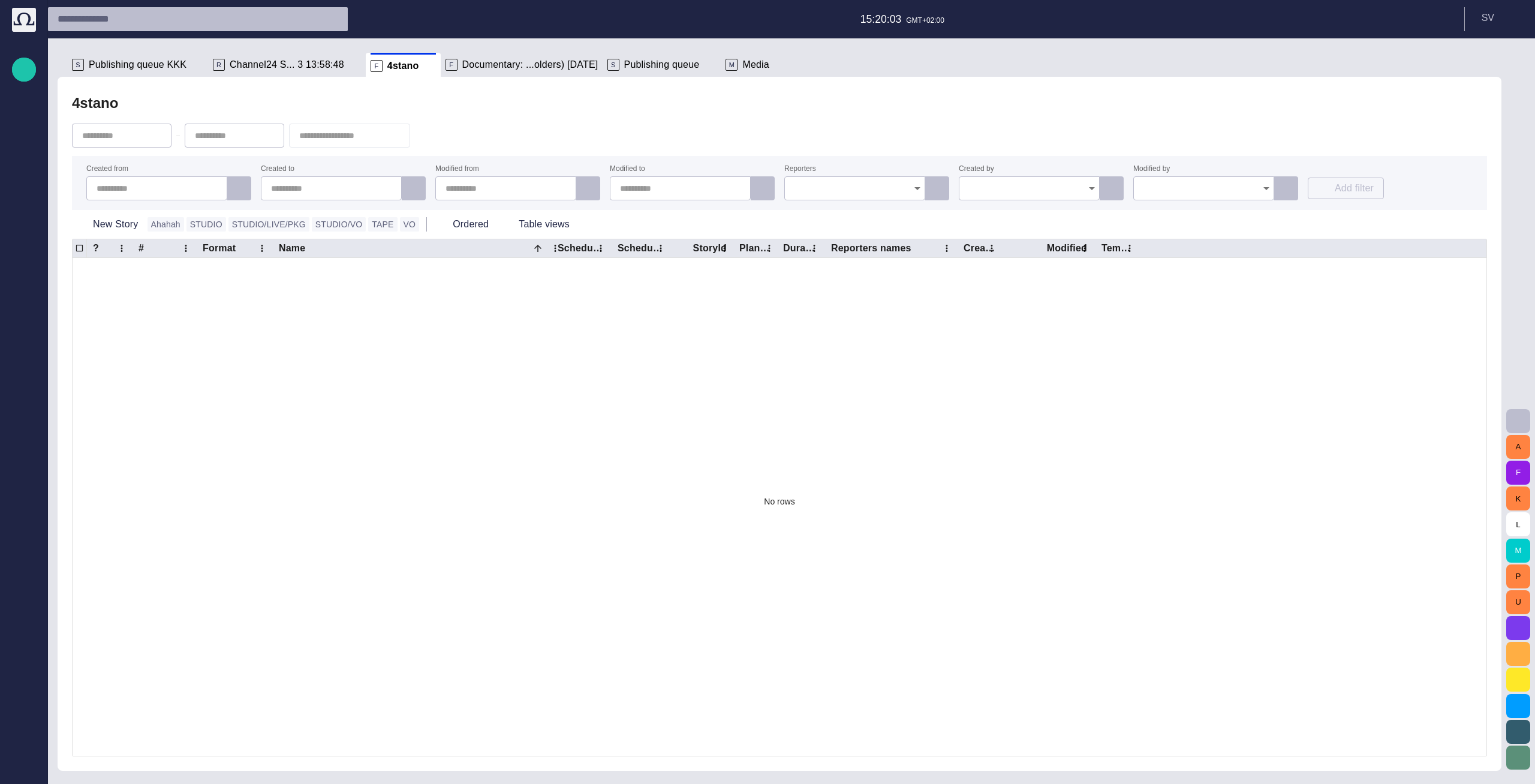
click at [140, 65] on span "Publishing queue KKK" at bounding box center [138, 65] width 98 height 12
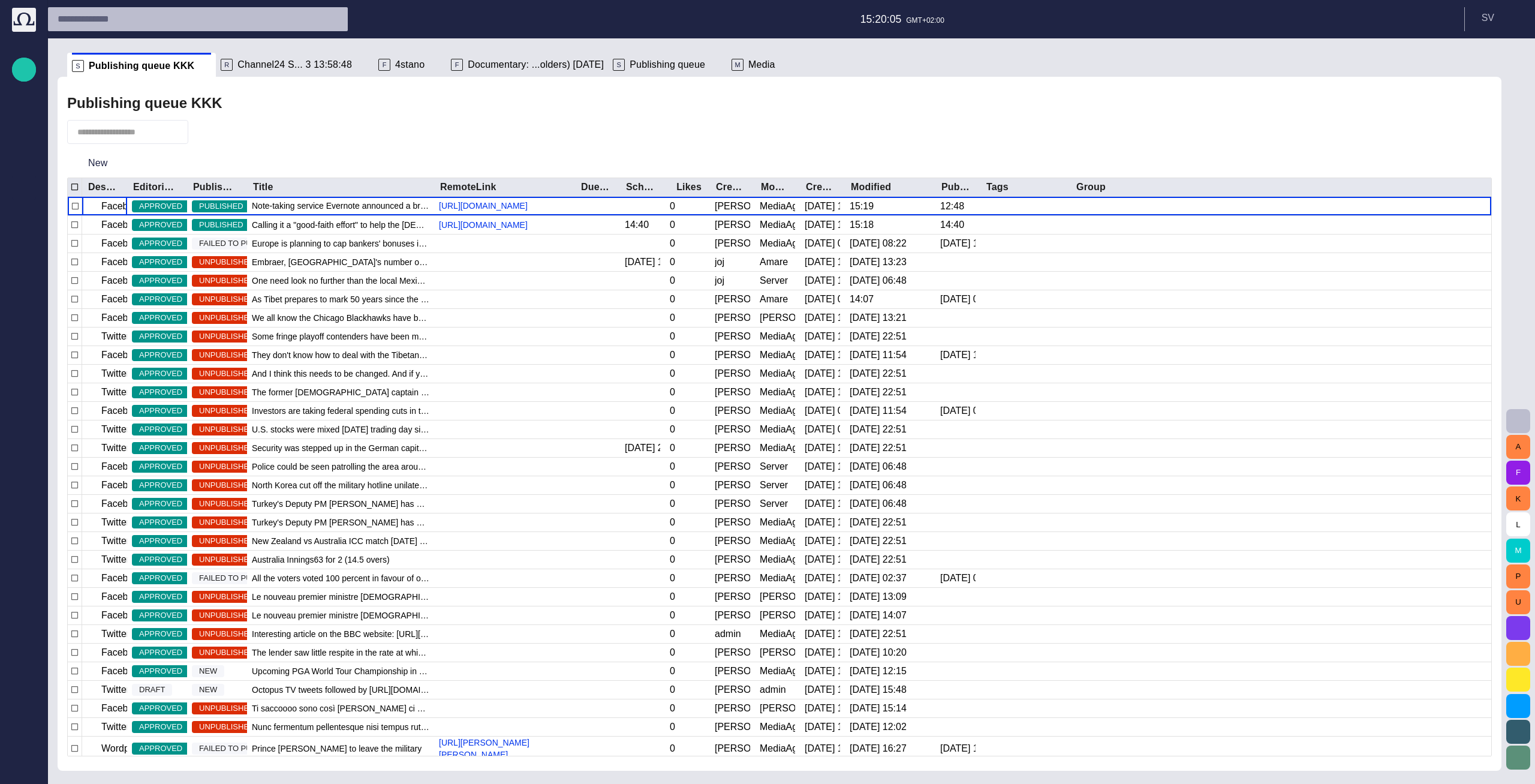
click at [629, 63] on span "Publishing queue" at bounding box center [667, 65] width 75 height 12
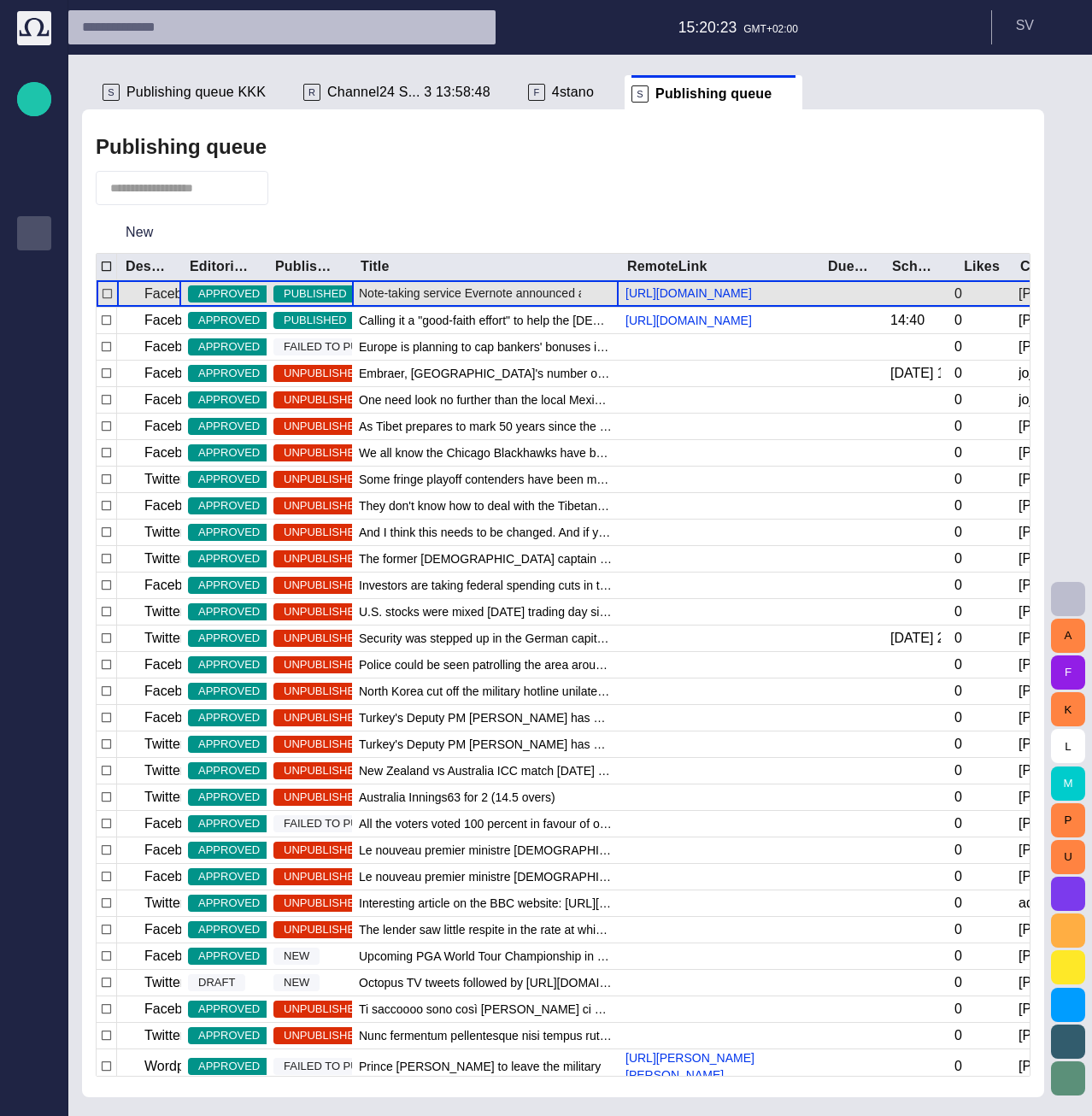
click at [442, 301] on span "Note-taking service Evernote announced a breach on their network [DATE], and ha…" at bounding box center [485, 293] width 253 height 17
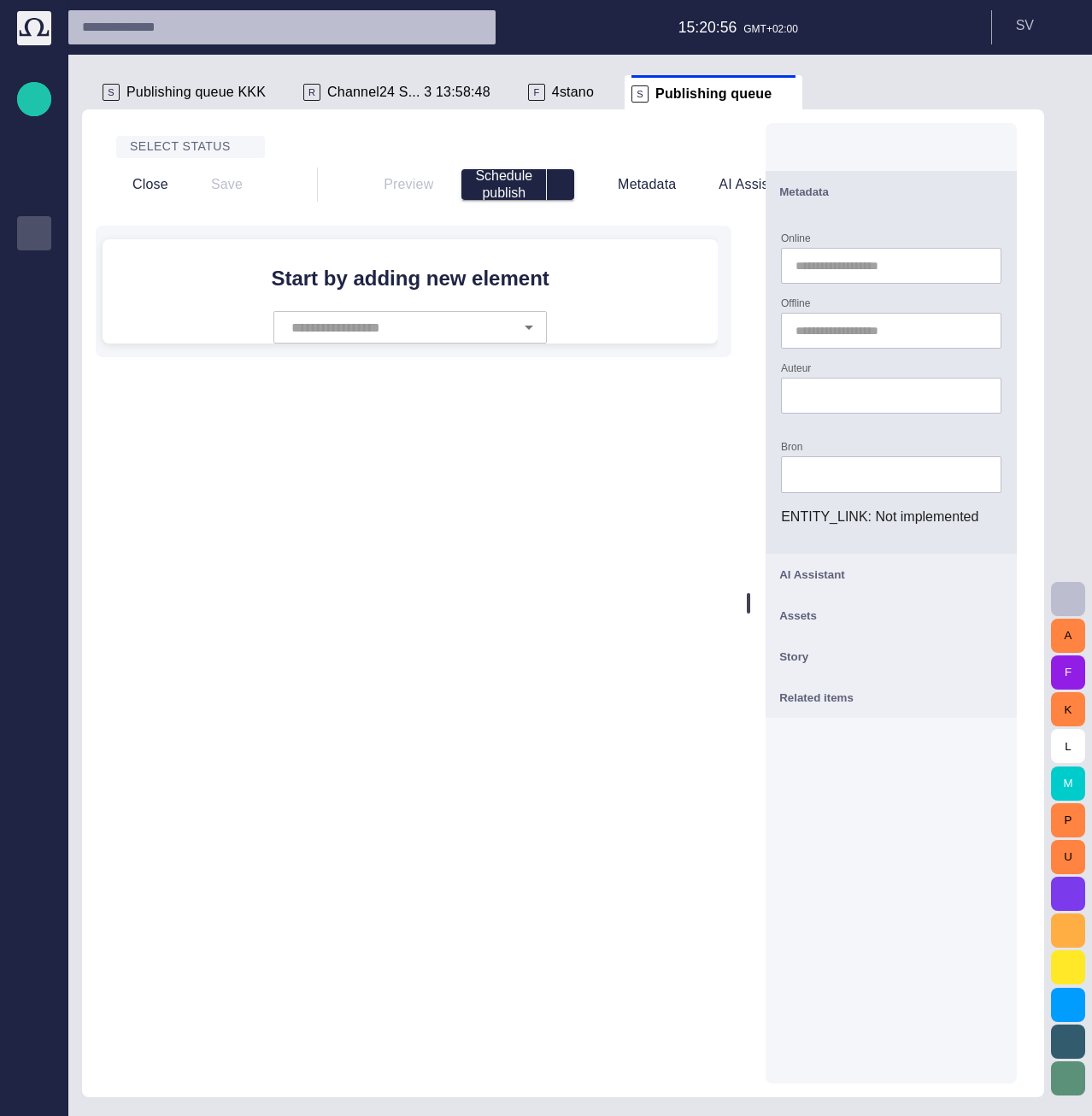
click at [1003, 195] on span "button" at bounding box center [992, 190] width 20 height 20
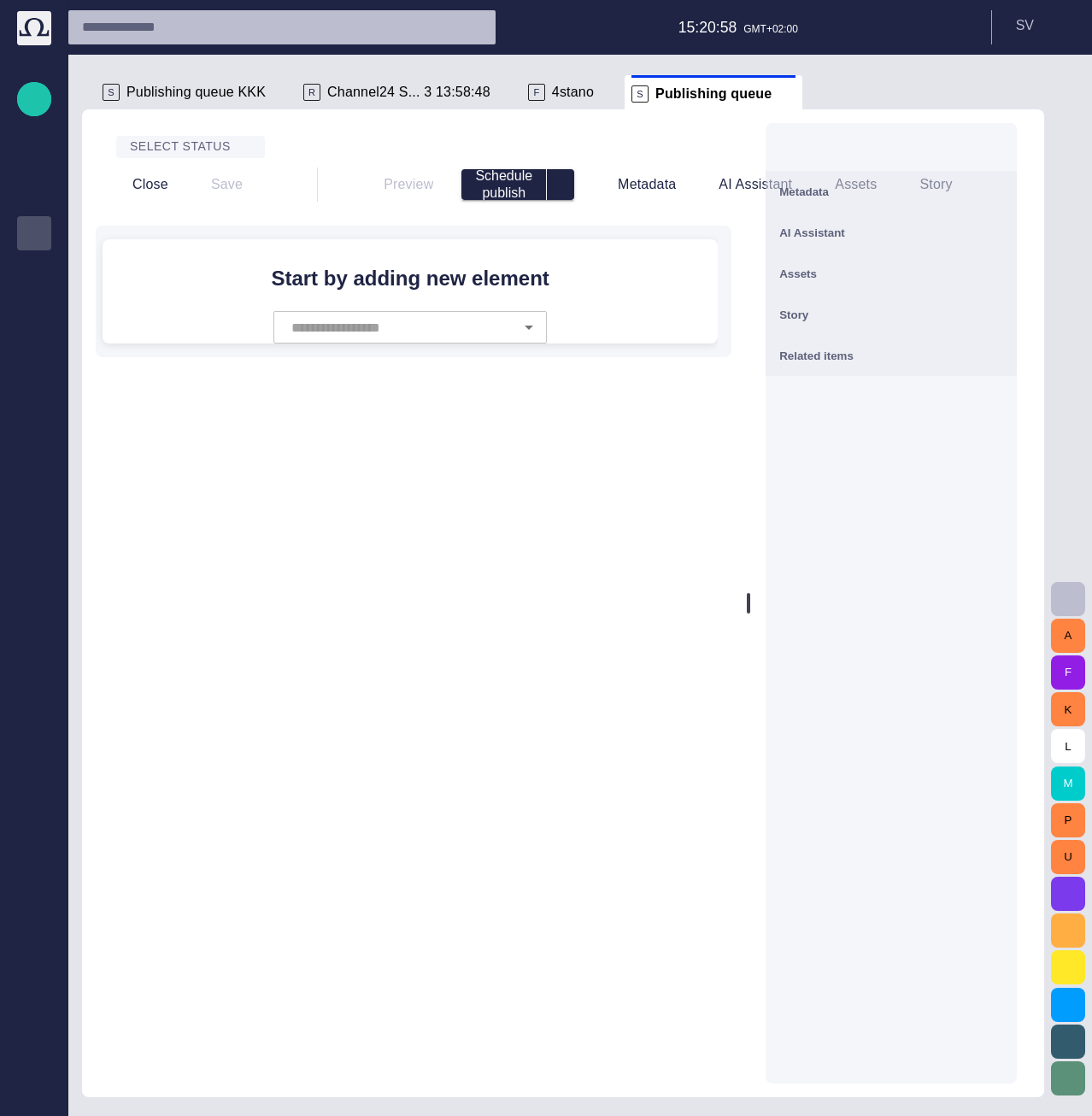
click at [1003, 196] on span "button" at bounding box center [992, 190] width 20 height 20
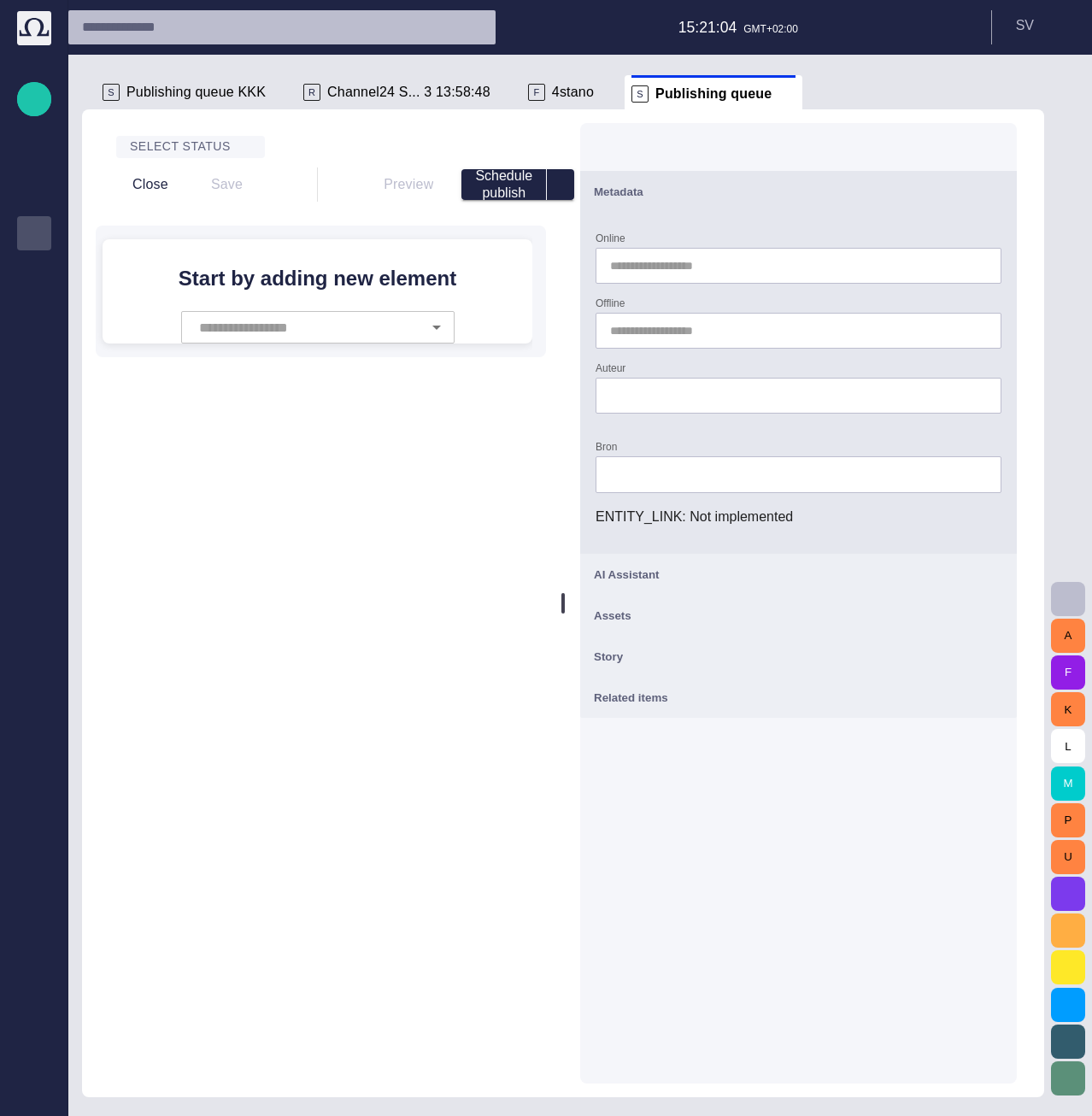
drag, startPoint x: 755, startPoint y: 260, endPoint x: 570, endPoint y: 279, distance: 186.0
click at [564, 593] on div at bounding box center [563, 603] width 4 height 20
click at [798, 623] on div "Metadata Online Offline Auteur Bron ENTITY_LINK : Not implemented Label website…" at bounding box center [798, 603] width 437 height 960
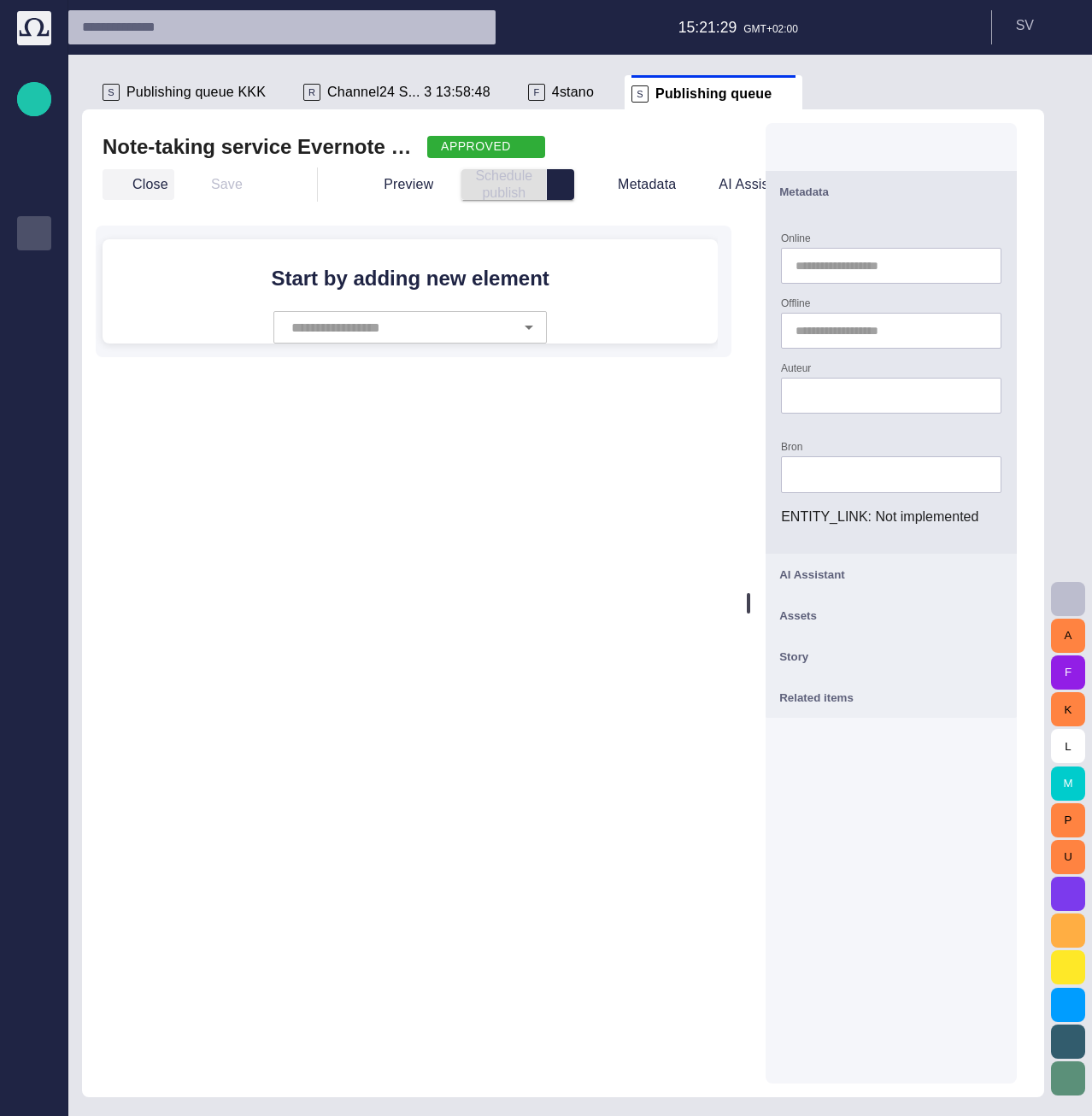
click at [136, 187] on button "Close" at bounding box center [138, 185] width 72 height 31
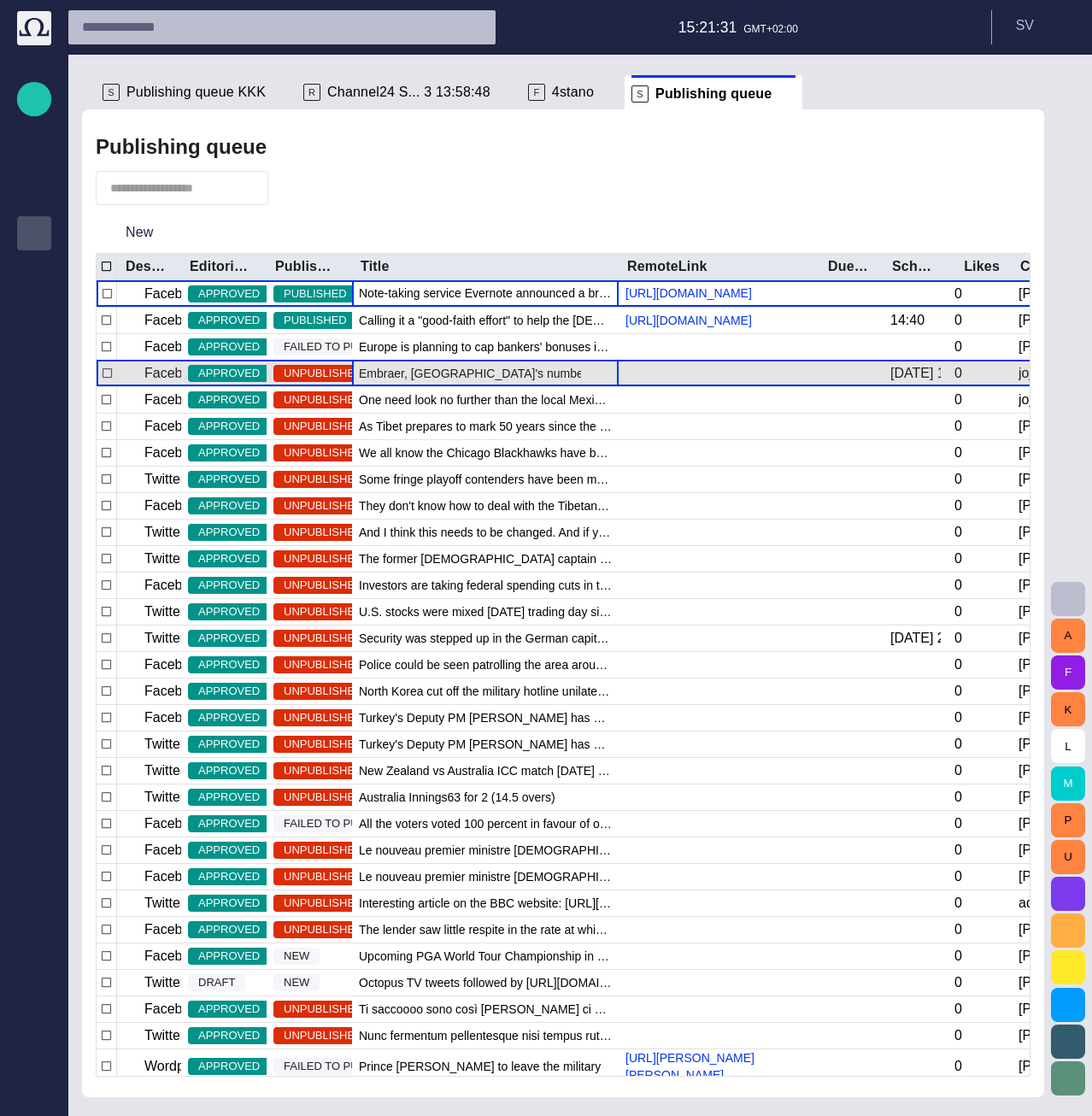
click at [396, 382] on span "Embraer, [GEOGRAPHIC_DATA]'s number one exporter of manufactured goods," at bounding box center [485, 374] width 253 height 17
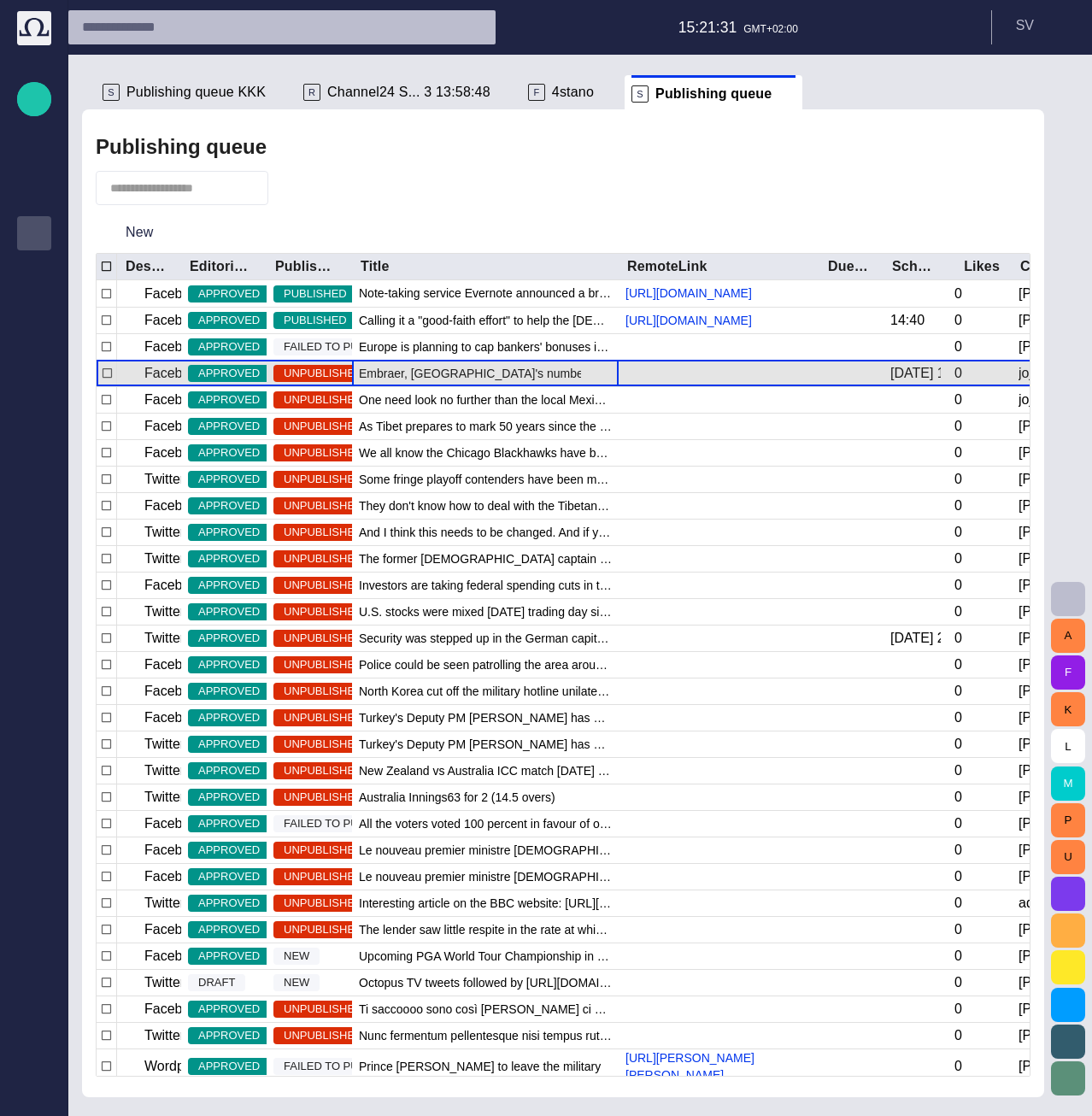
click at [596, 384] on span "button" at bounding box center [597, 373] width 20 height 20
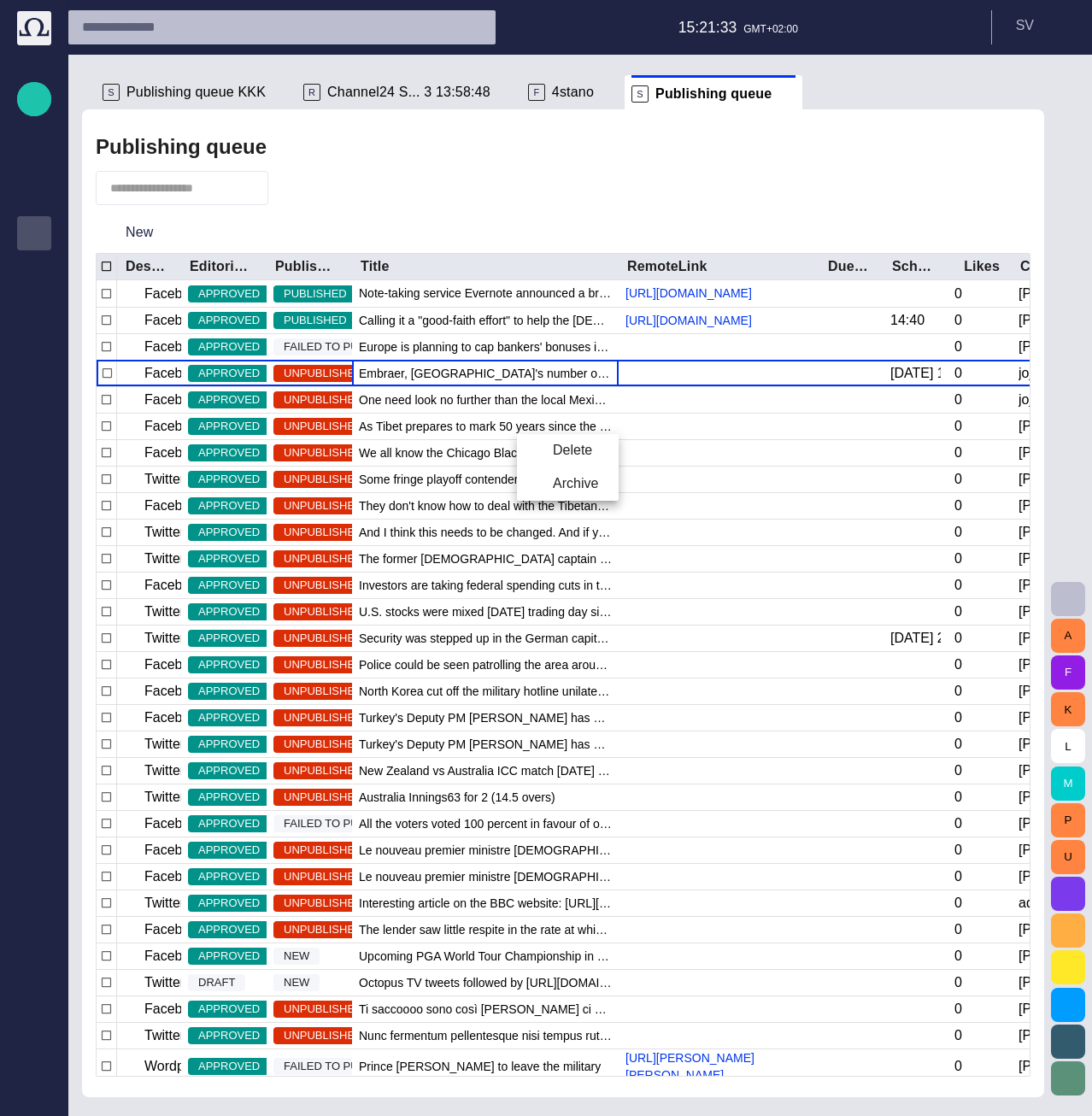
click at [571, 218] on div at bounding box center [546, 558] width 1092 height 1116
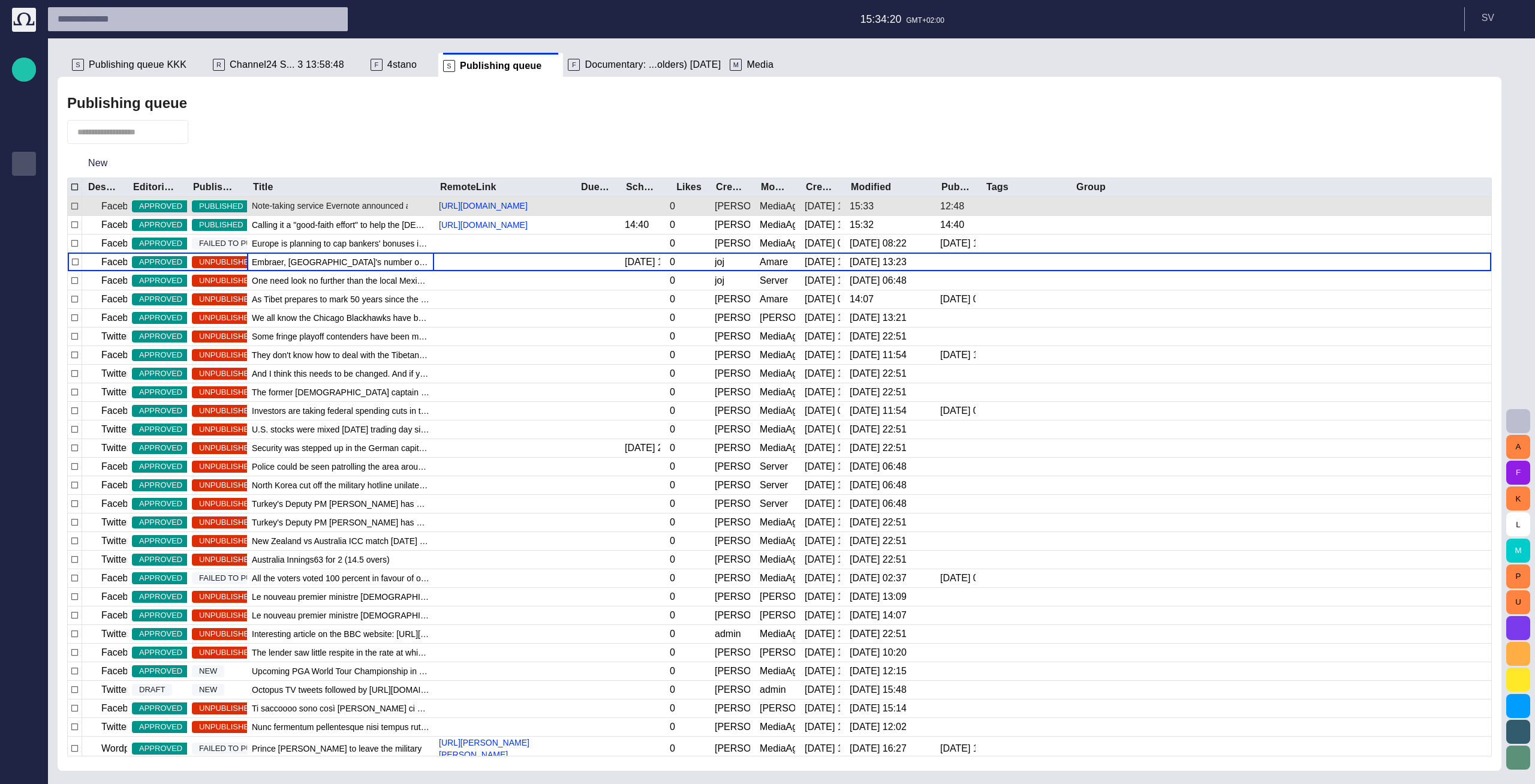
click at [276, 212] on span "Note-taking service Evernote announced a breach on their network [DATE], and ha…" at bounding box center [341, 205] width 178 height 12
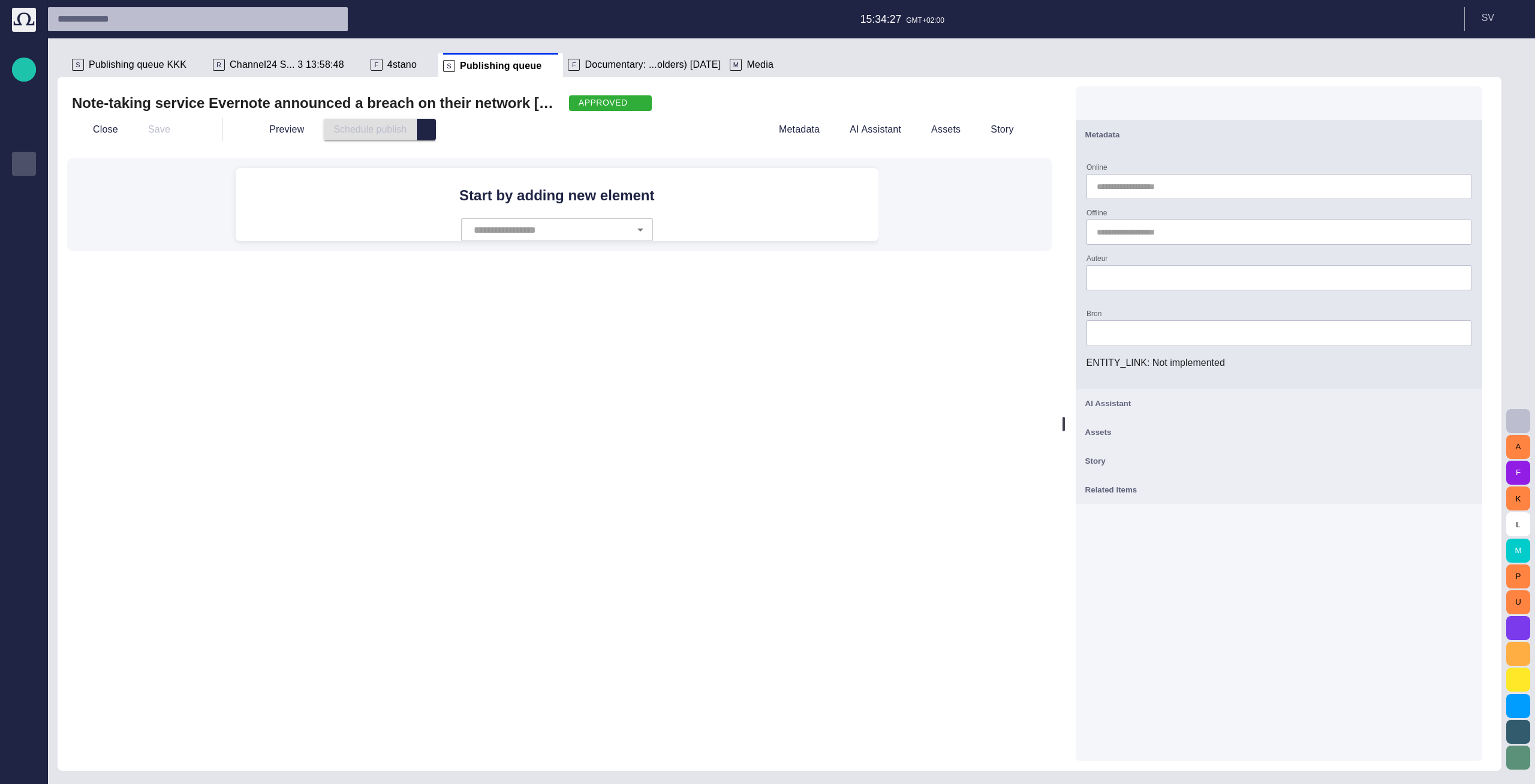
click at [441, 131] on div "Preview Schedule publish" at bounding box center [495, 130] width 506 height 22
click at [422, 132] on span "select publish option" at bounding box center [427, 130] width 9 height 9
click at [338, 379] on div "Note-taking service Evernote announced a breach on their network [DATE], and ha…" at bounding box center [560, 423] width 1004 height 694
click at [102, 135] on button "Close" at bounding box center [97, 130] width 50 height 22
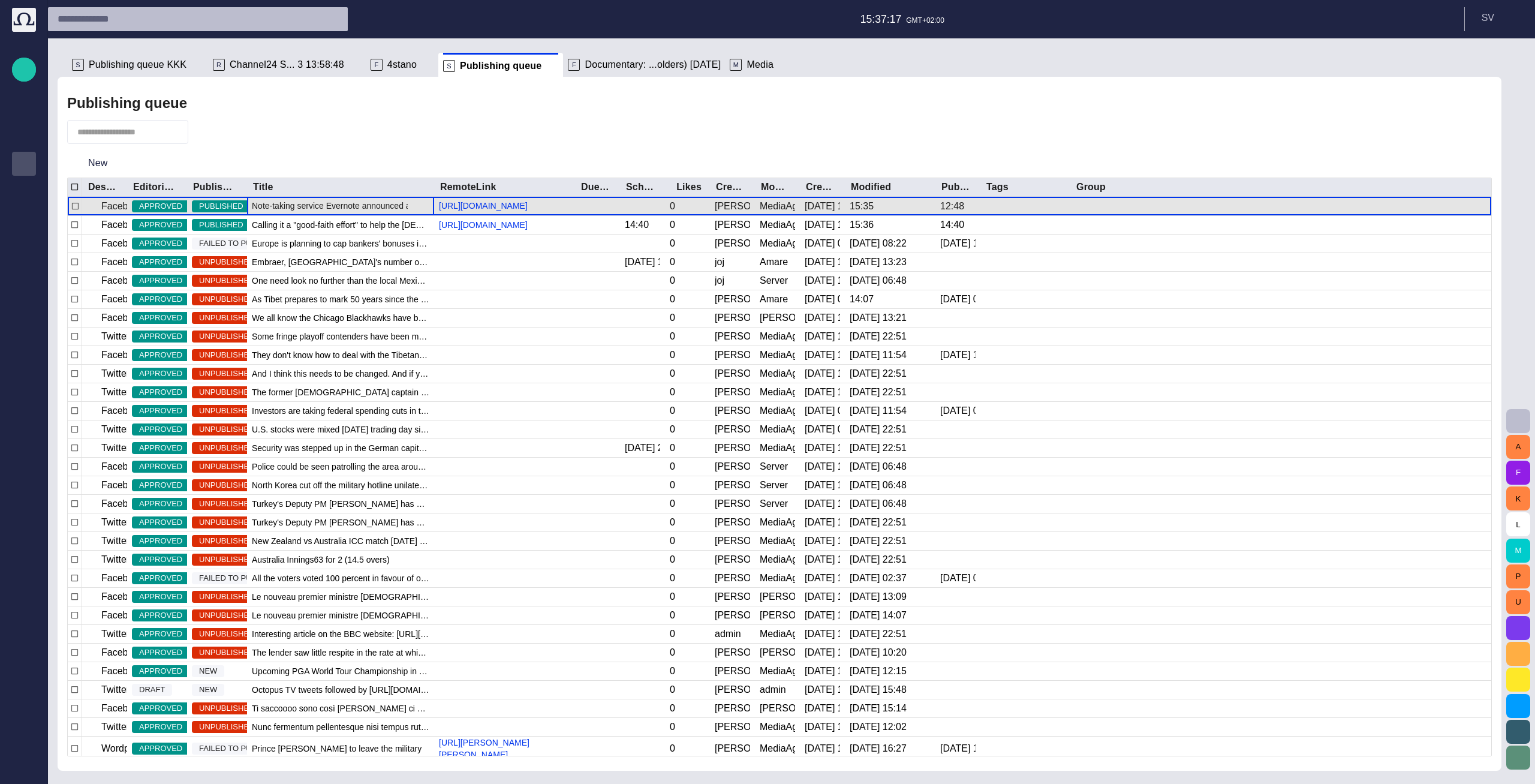
click at [294, 215] on div "Note-taking service Evernote announced a breach on their network [DATE], and ha…" at bounding box center [341, 205] width 187 height 18
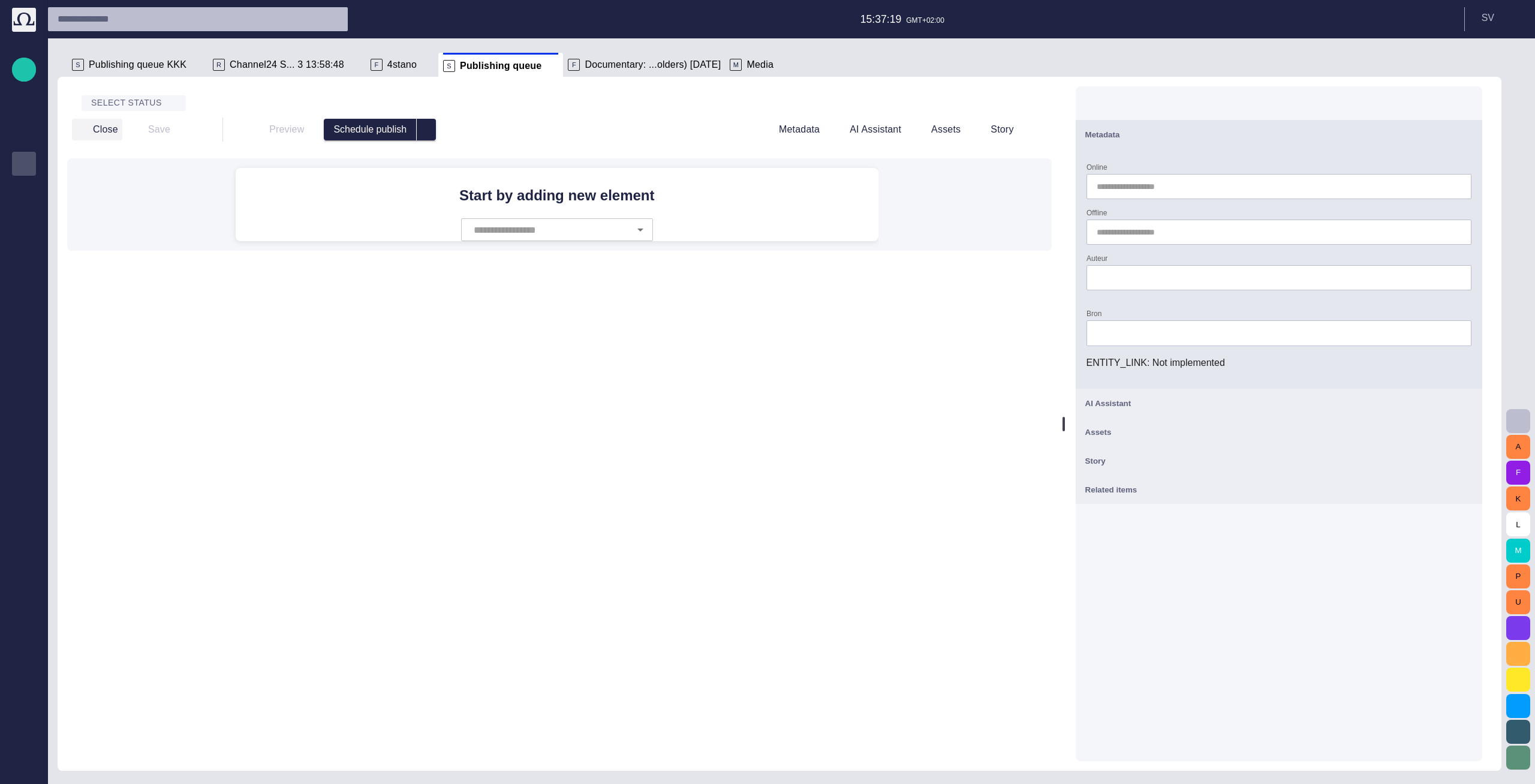
click at [96, 127] on button "Close" at bounding box center [97, 130] width 50 height 22
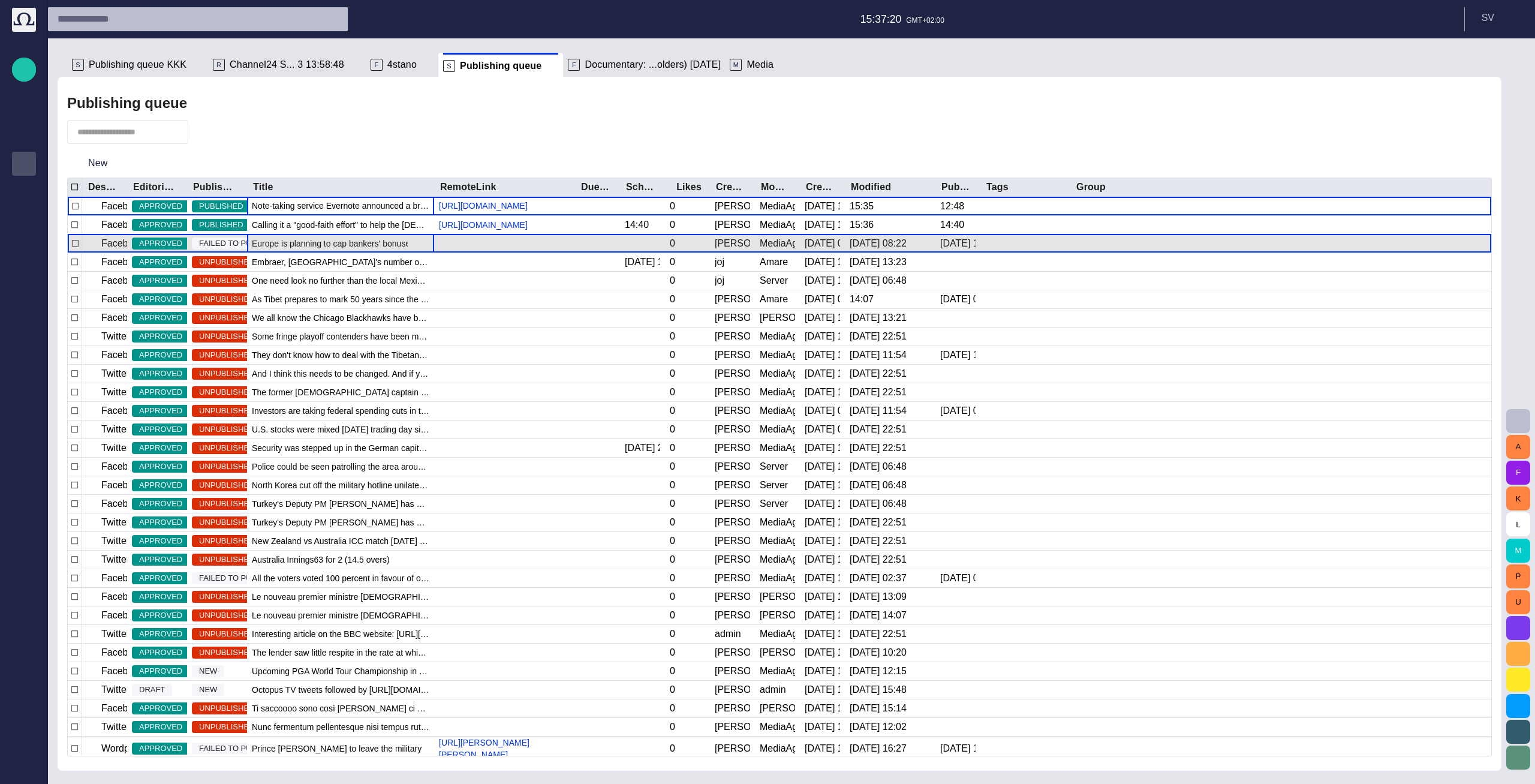
click at [263, 252] on div "Europe is planning to cap bankers' bonuses in a bid to curb the kind of reckles…" at bounding box center [341, 243] width 187 height 18
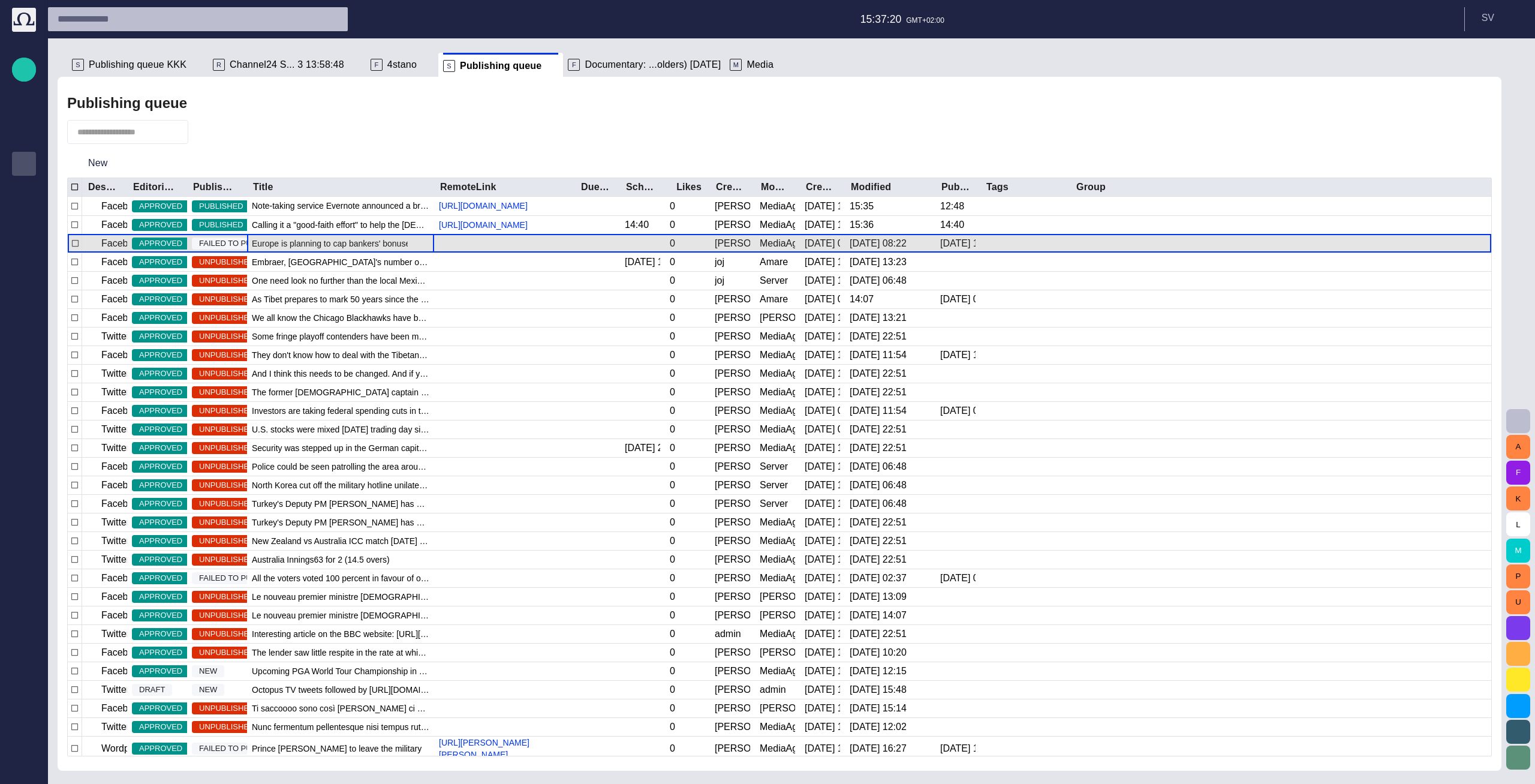
click at [263, 252] on div "Europe is planning to cap bankers' bonuses in a bid to curb the kind of reckles…" at bounding box center [341, 243] width 187 height 18
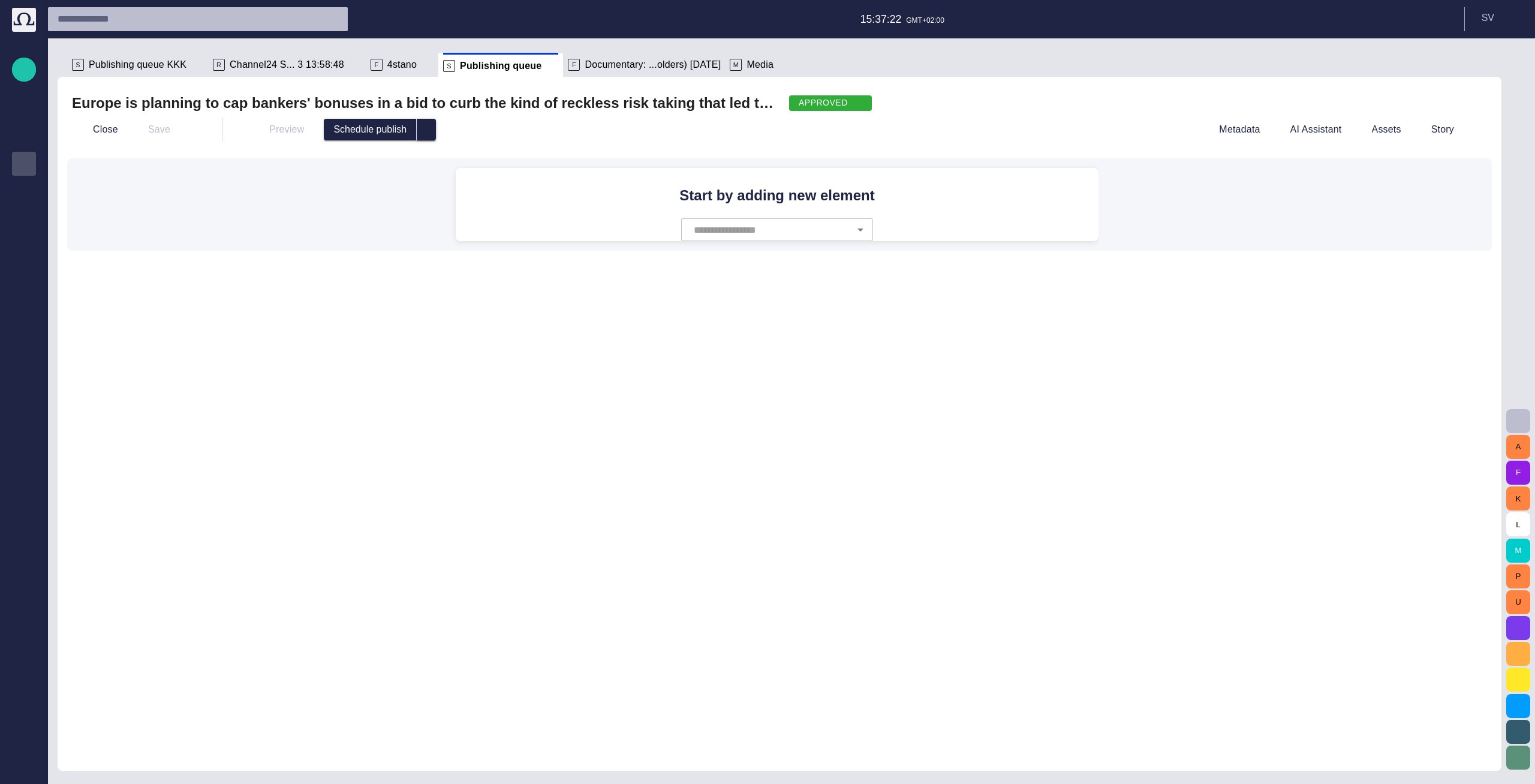
click at [417, 131] on button "select publish option" at bounding box center [427, 130] width 19 height 22
click at [101, 128] on button "Close" at bounding box center [97, 130] width 50 height 22
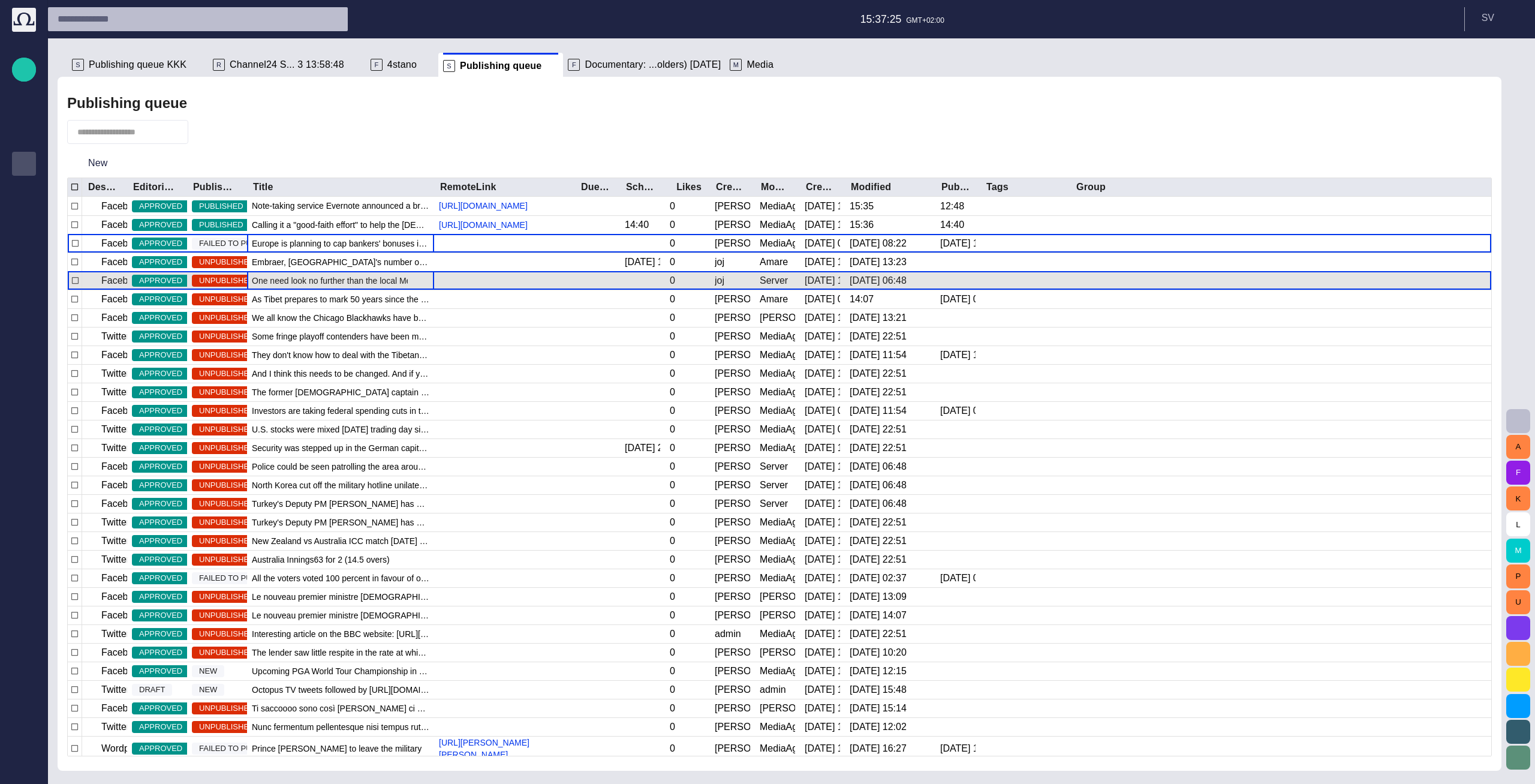
click at [253, 287] on span "One need look no further than the local Mexican stand to find a soggy taco or t…" at bounding box center [341, 281] width 178 height 12
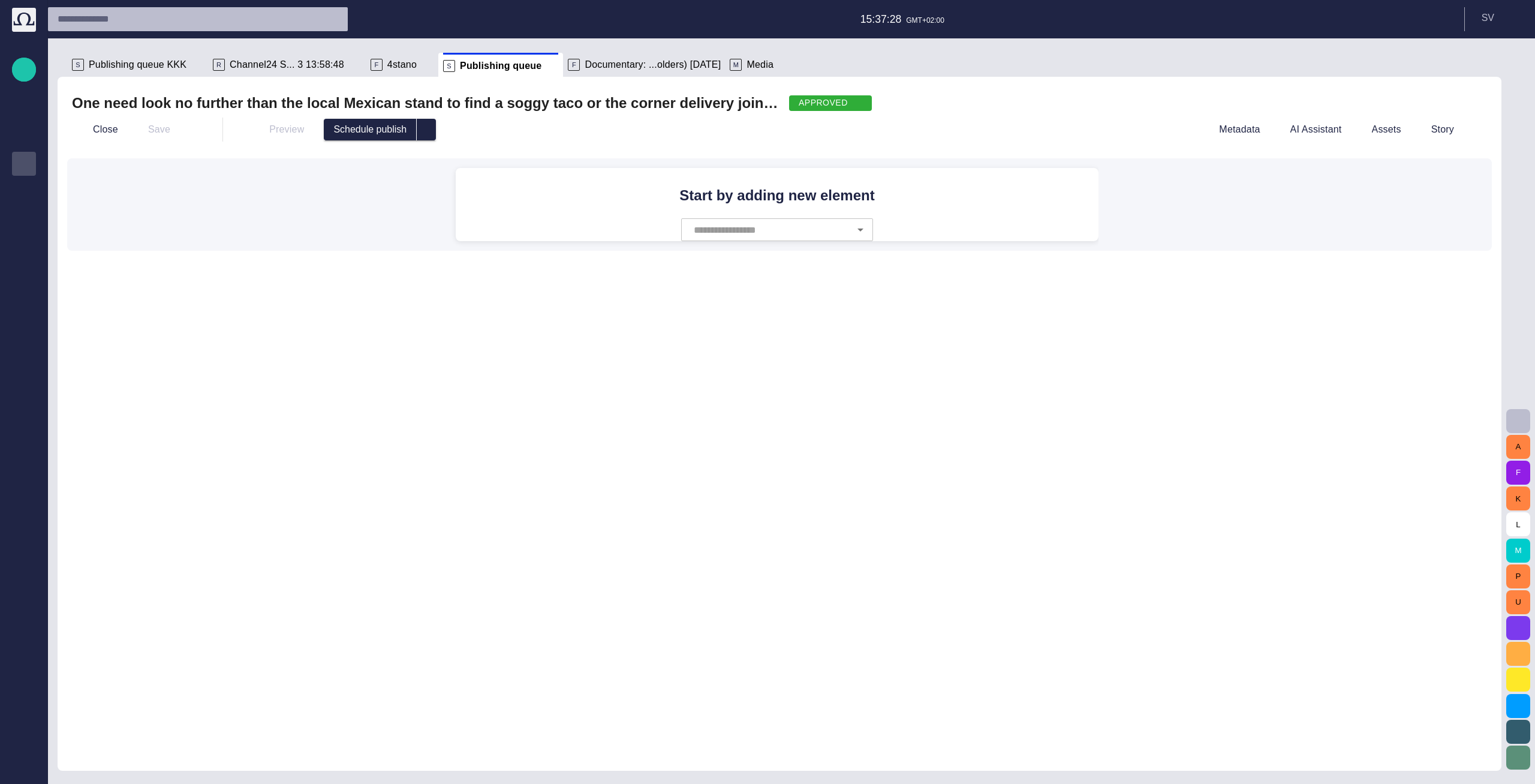
click at [853, 101] on span "button" at bounding box center [857, 103] width 9 height 9
click at [680, 138] on div at bounding box center [767, 392] width 1535 height 784
click at [422, 132] on span "select publish option" at bounding box center [427, 130] width 9 height 9
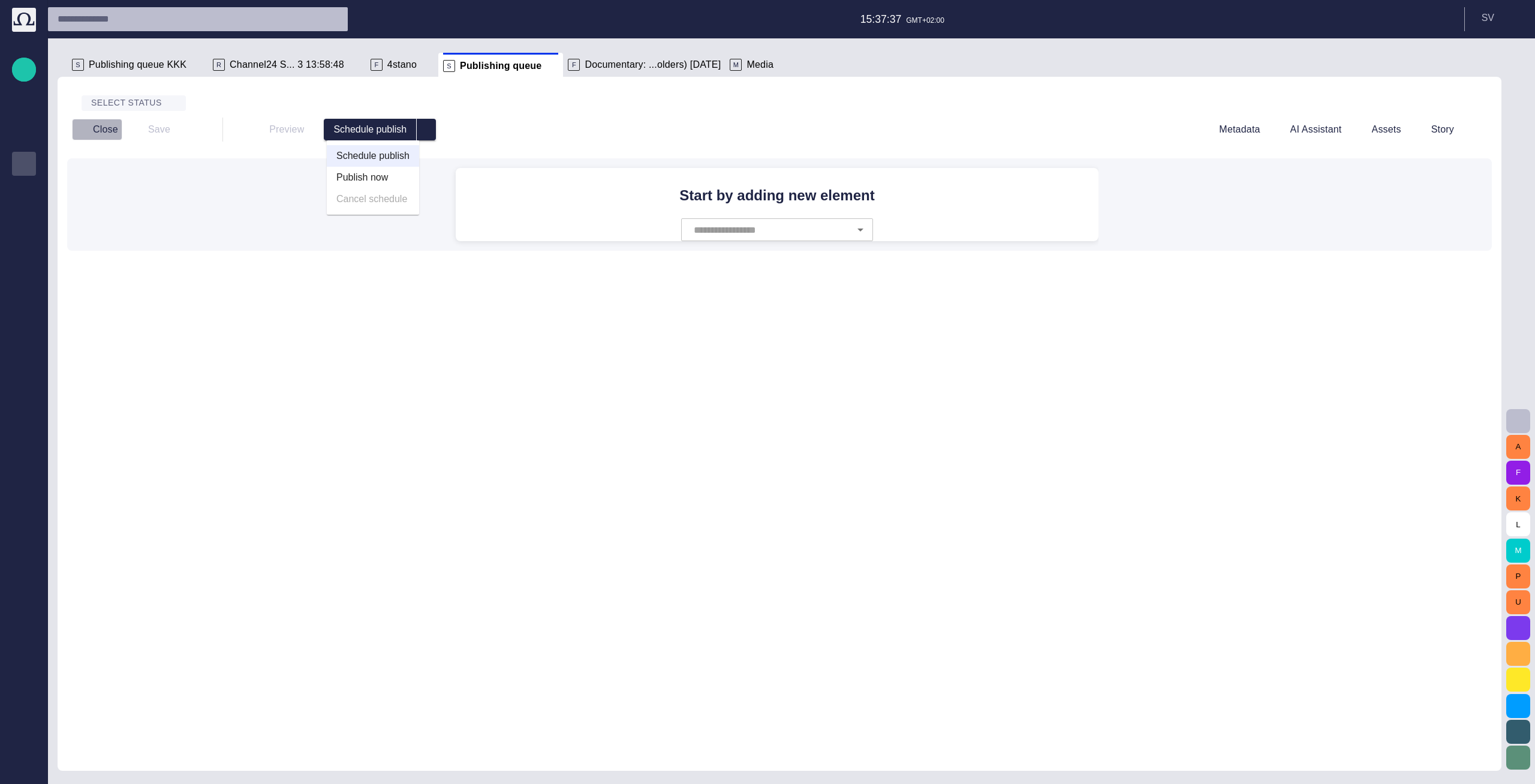
click at [100, 133] on button "Close" at bounding box center [97, 130] width 50 height 22
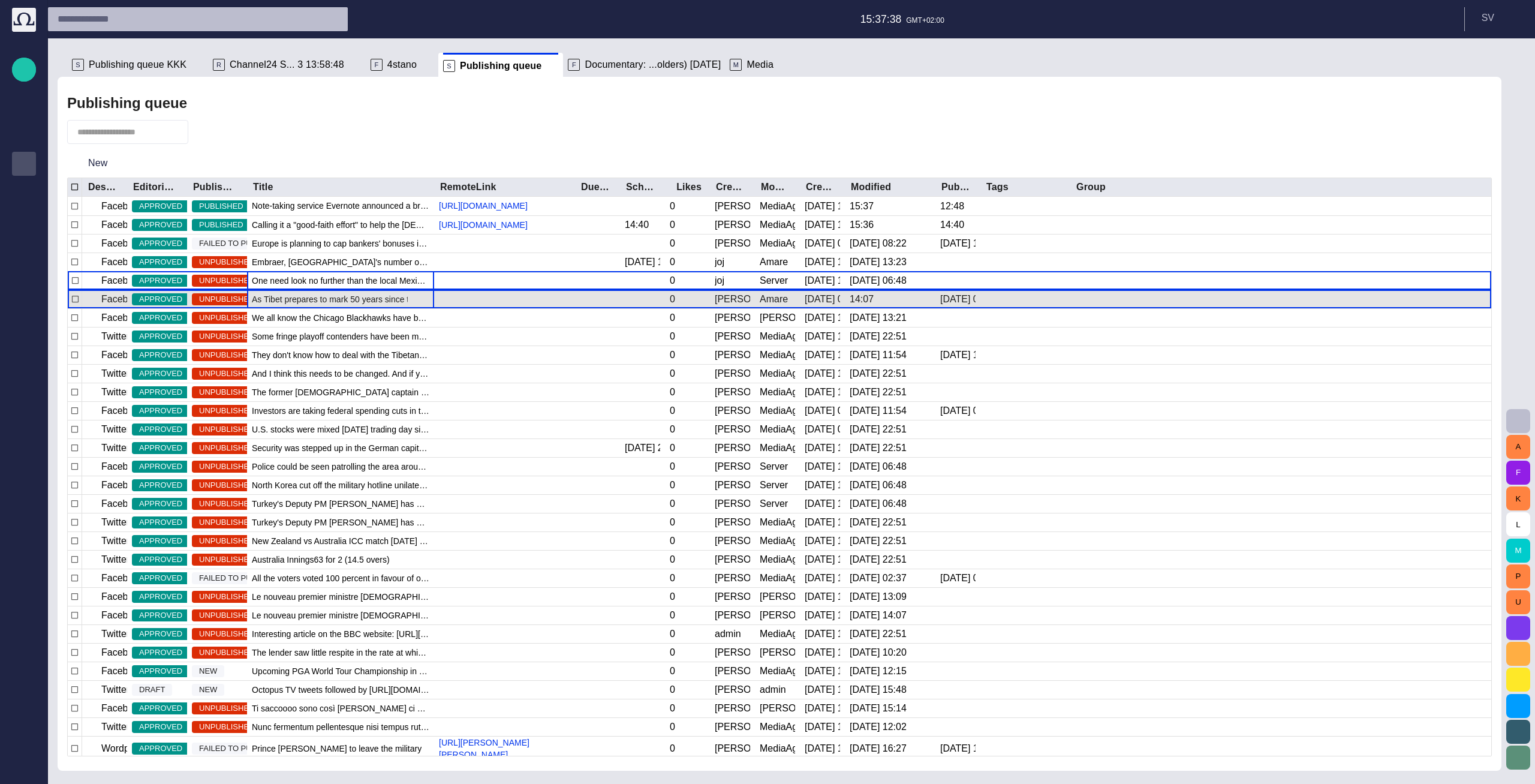
click at [266, 305] on span "As Tibet prepares to mark 50 years since the [PERSON_NAME] fled" at bounding box center [341, 299] width 178 height 12
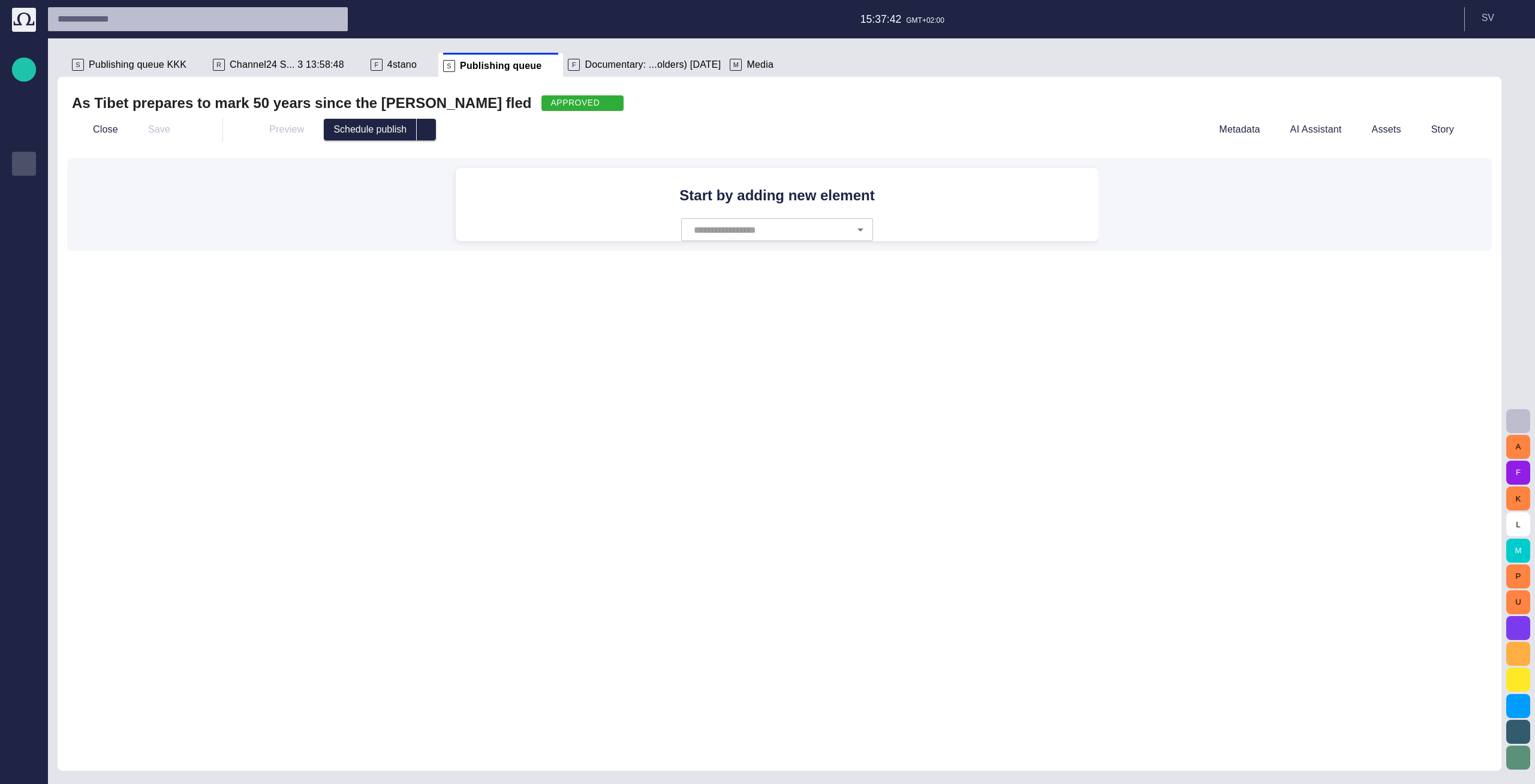
click at [443, 131] on div "Preview Schedule publish" at bounding box center [715, 130] width 946 height 22
click at [401, 132] on button "Schedule publish" at bounding box center [370, 130] width 93 height 22
click at [422, 132] on span "select publish option" at bounding box center [427, 130] width 9 height 9
click at [100, 131] on button "Close" at bounding box center [97, 130] width 50 height 22
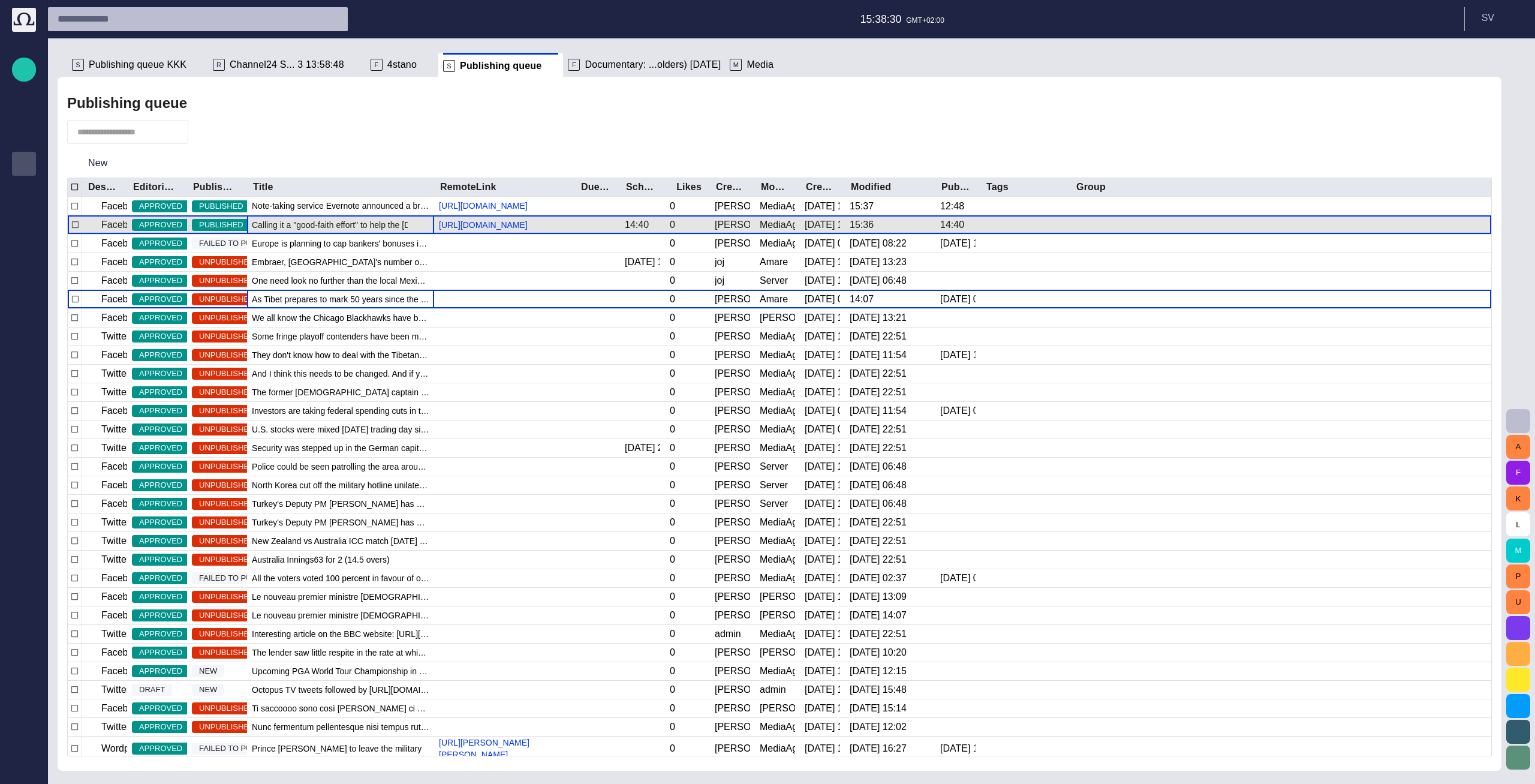
click at [281, 231] on span "Calling it a "good-faith effort" to help the [DEMOGRAPHIC_DATA] people, [DEMOGR…" at bounding box center [341, 225] width 178 height 12
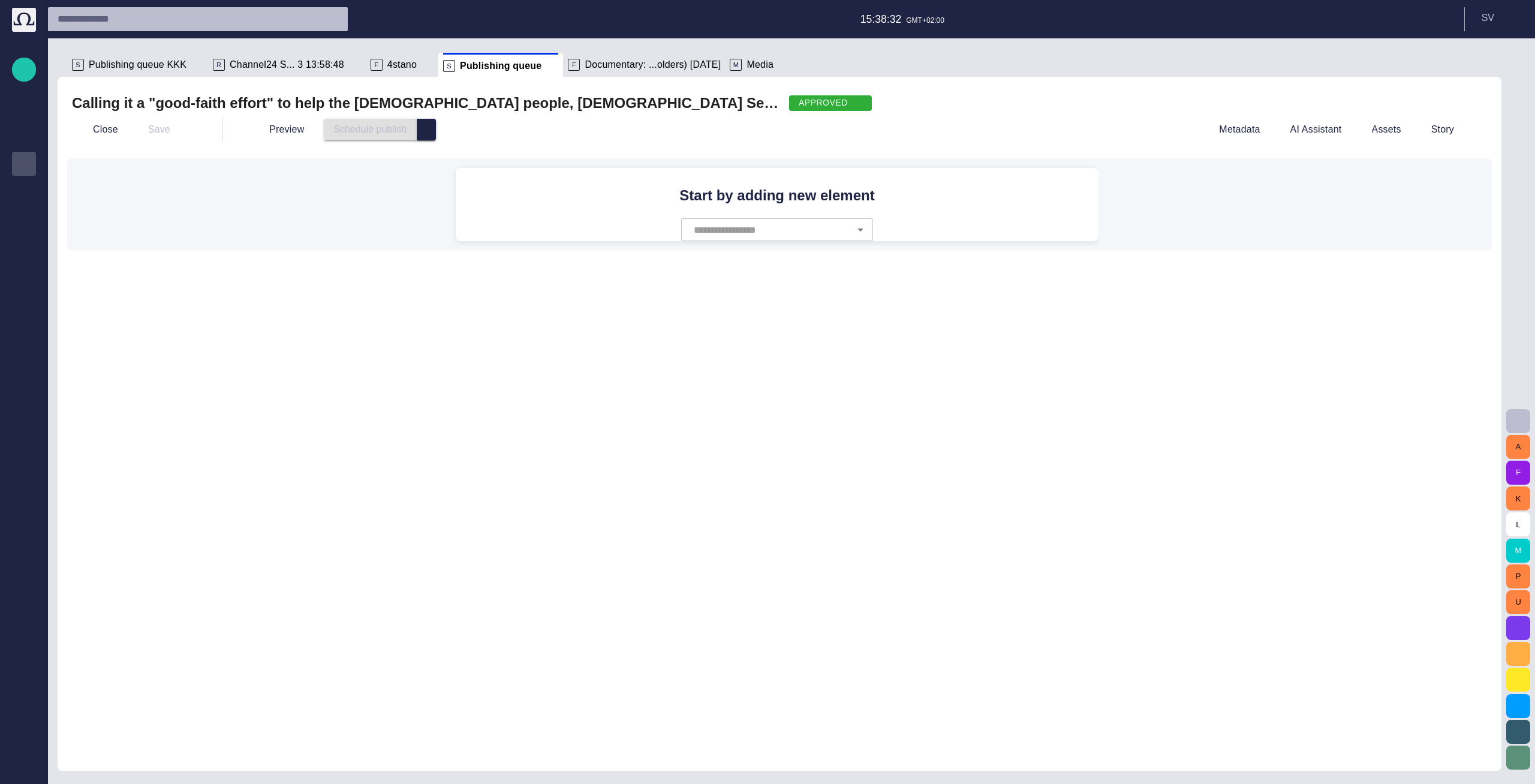
click at [420, 134] on button "select publish option" at bounding box center [427, 130] width 19 height 22
click at [103, 127] on button "Close" at bounding box center [97, 130] width 50 height 22
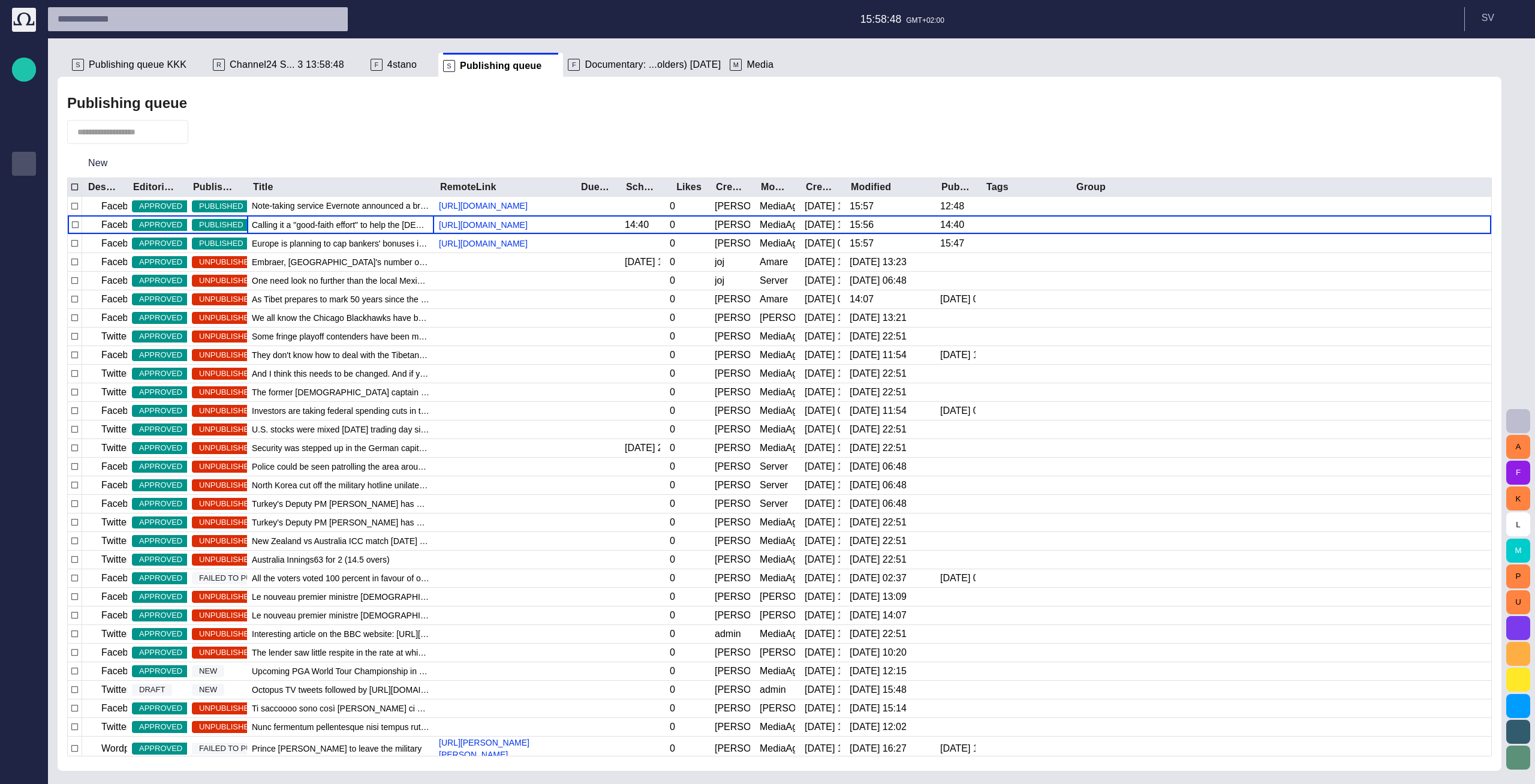
click at [329, 132] on div at bounding box center [779, 132] width 1425 height 24
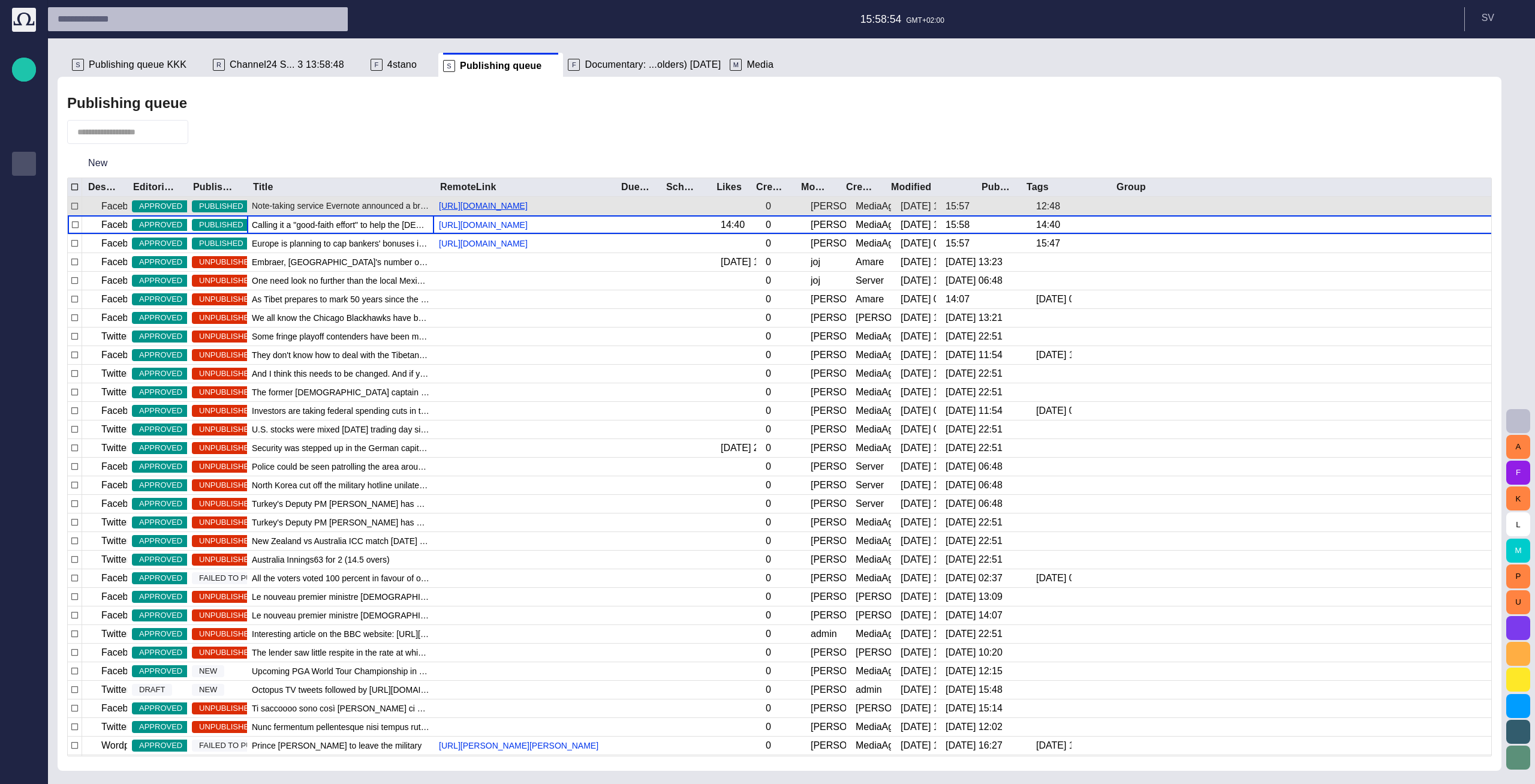
drag, startPoint x: 576, startPoint y: 190, endPoint x: 555, endPoint y: 206, distance: 26.4
click at [613, 183] on div at bounding box center [615, 187] width 6 height 18
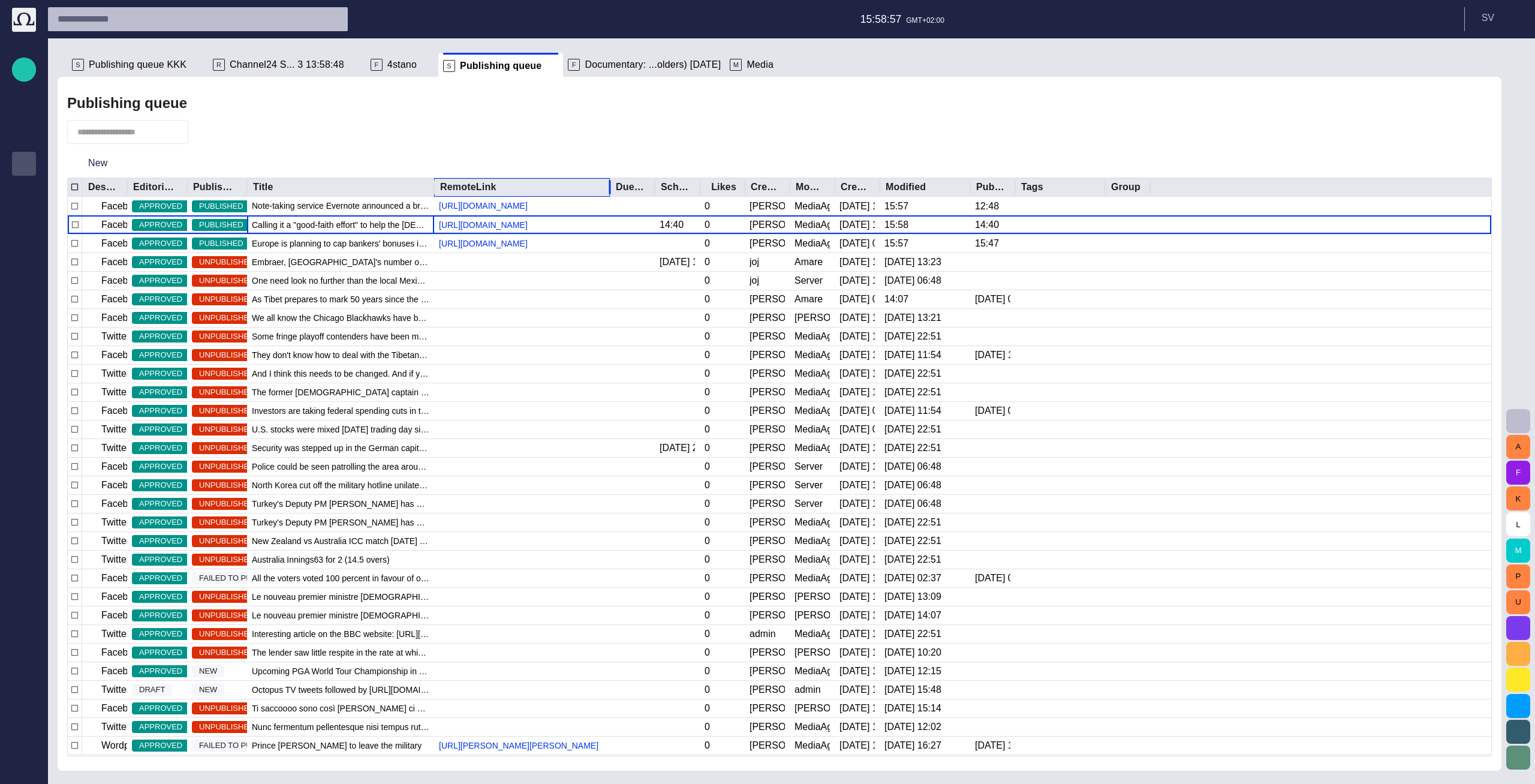
click at [587, 189] on div "RemoteLink" at bounding box center [522, 187] width 163 height 18
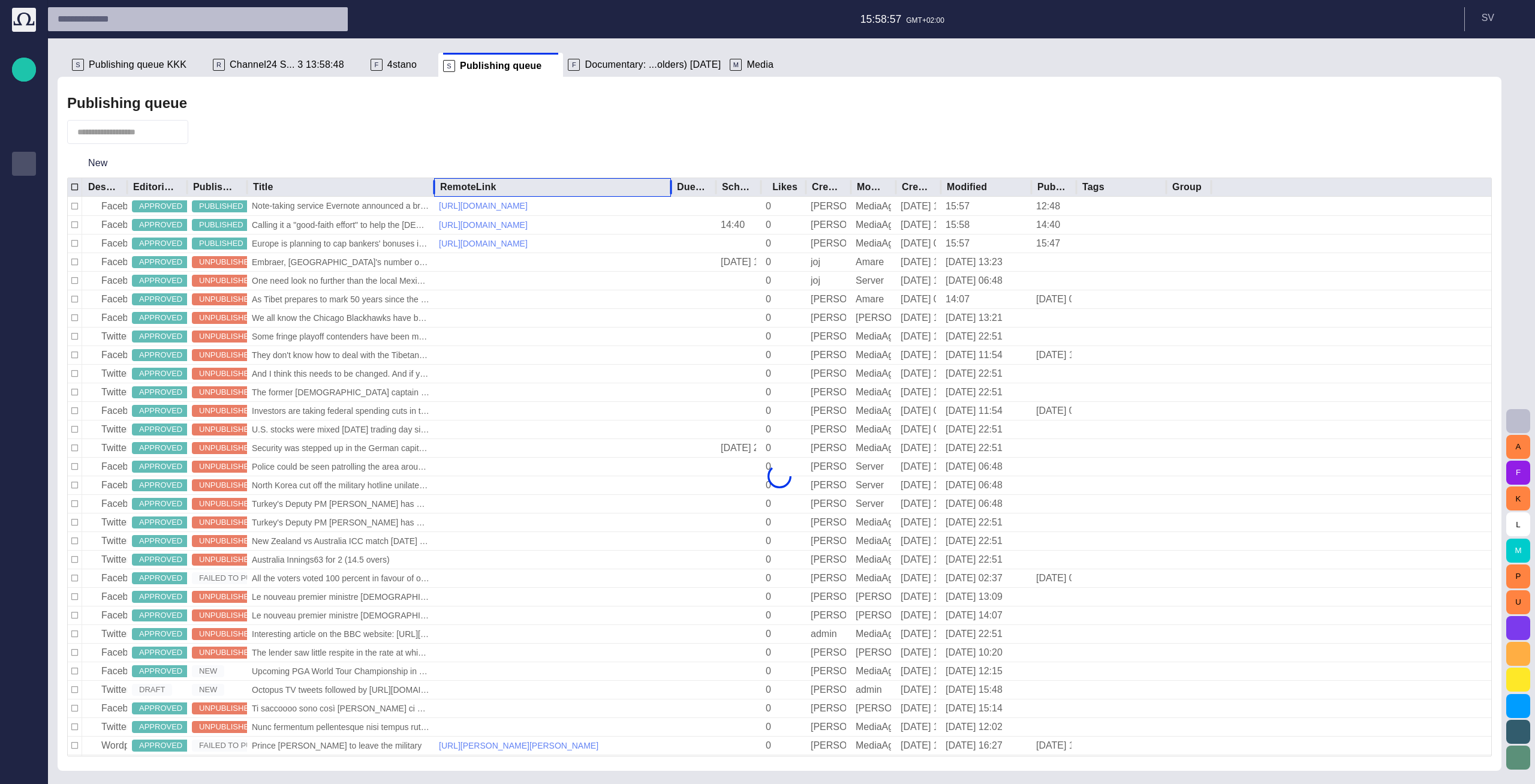
click at [616, 188] on div "RemoteLink" at bounding box center [553, 187] width 225 height 18
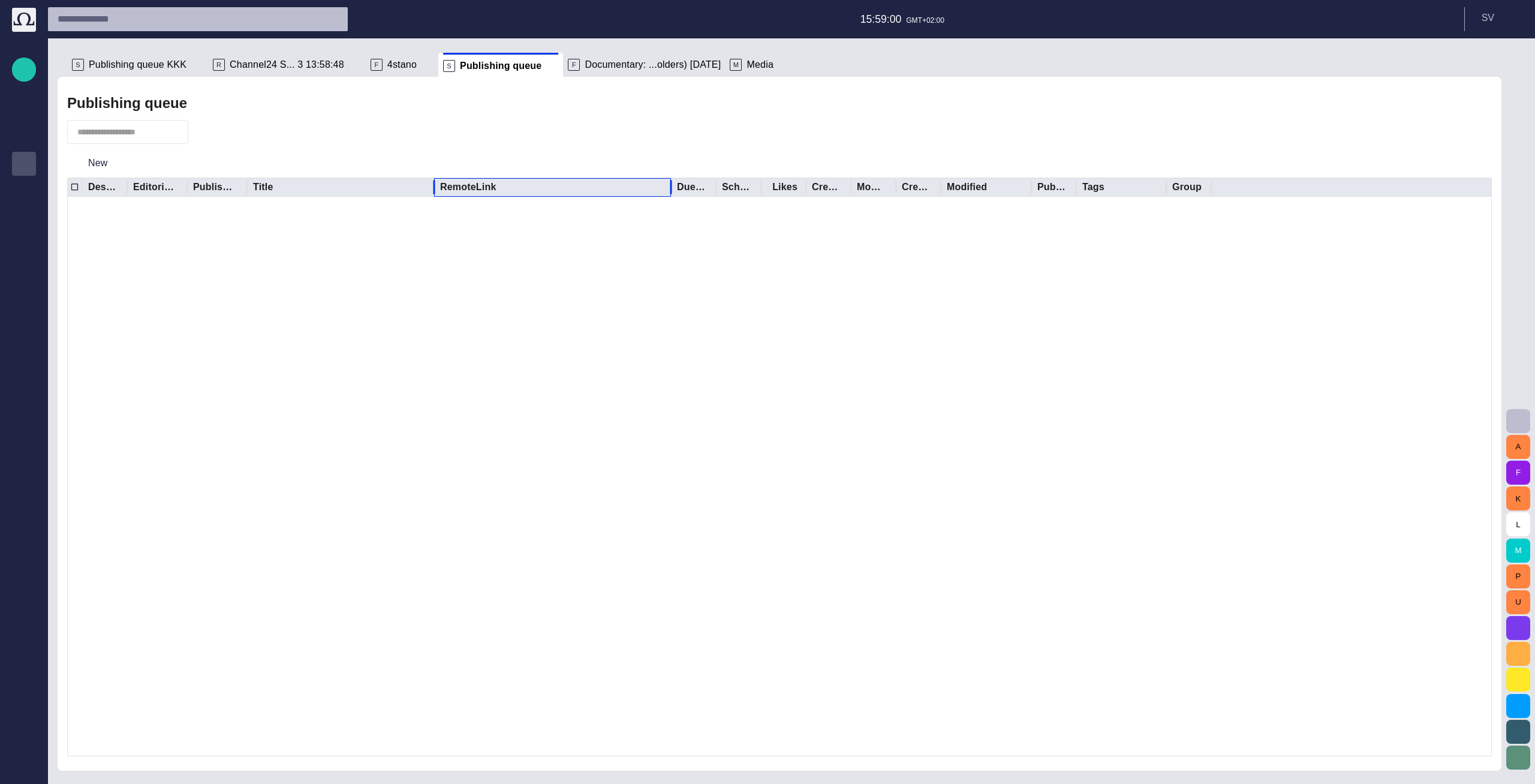
scroll to position [5824, 0]
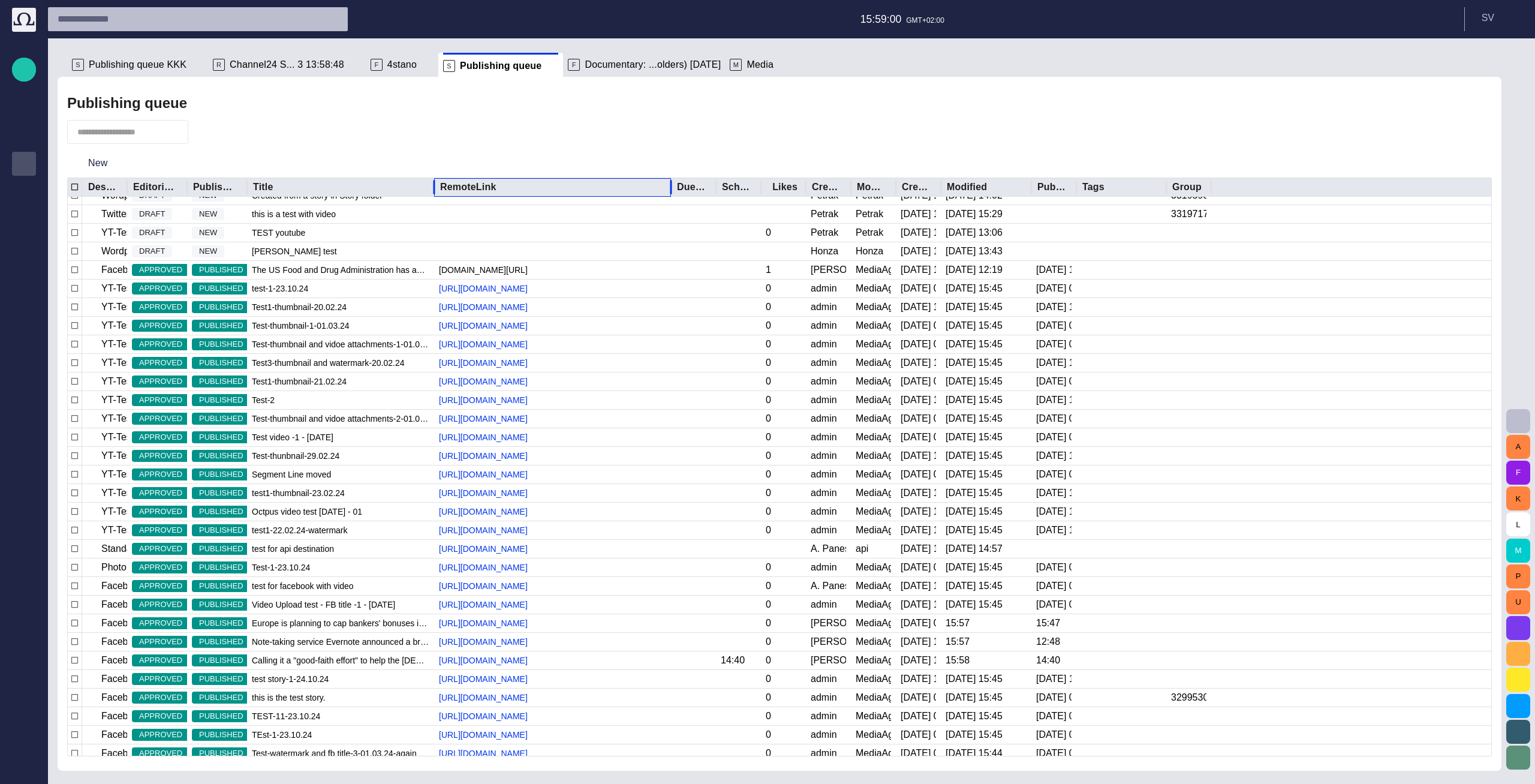
click at [604, 189] on div "RemoteLink" at bounding box center [553, 187] width 225 height 18
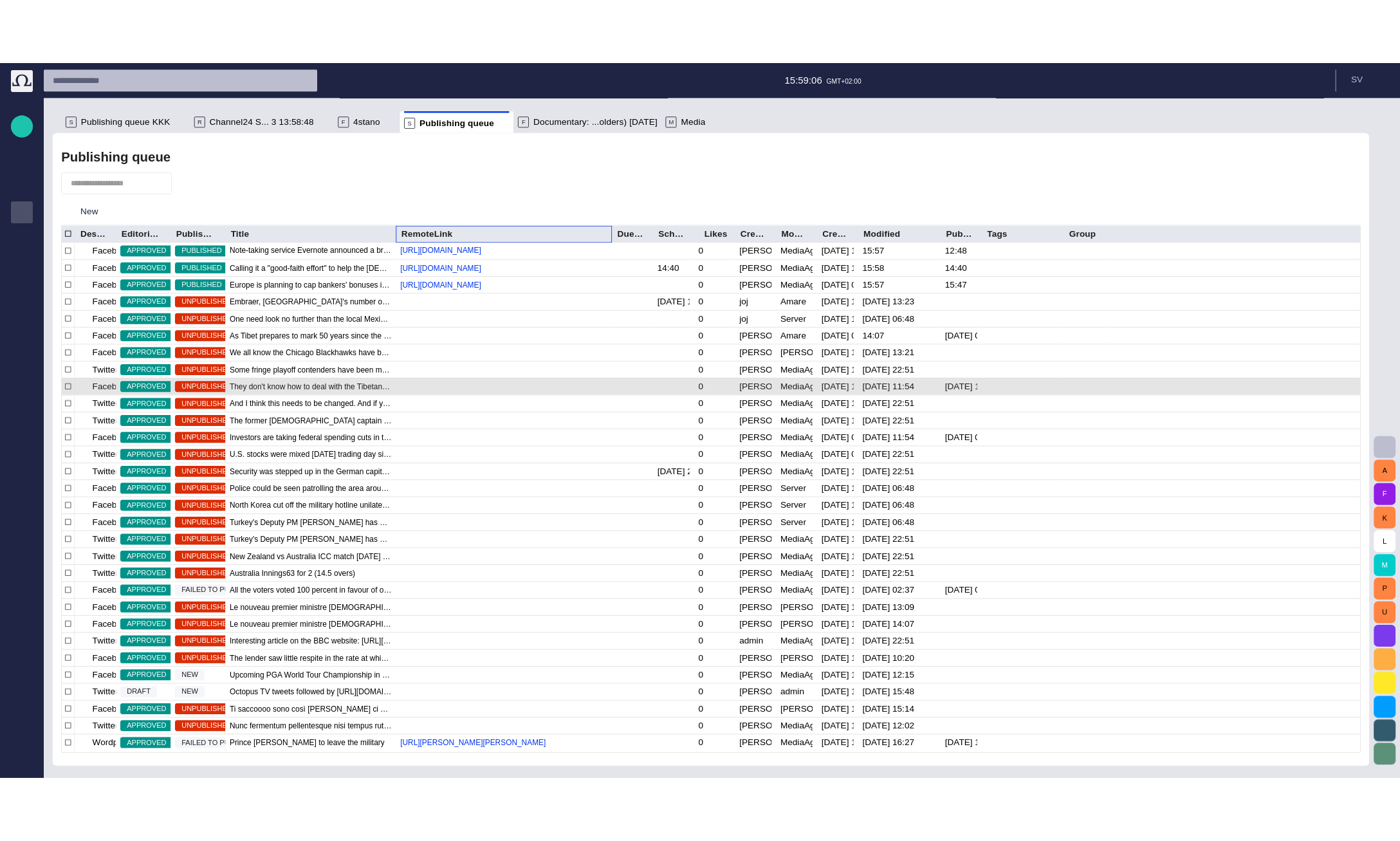
scroll to position [0, 0]
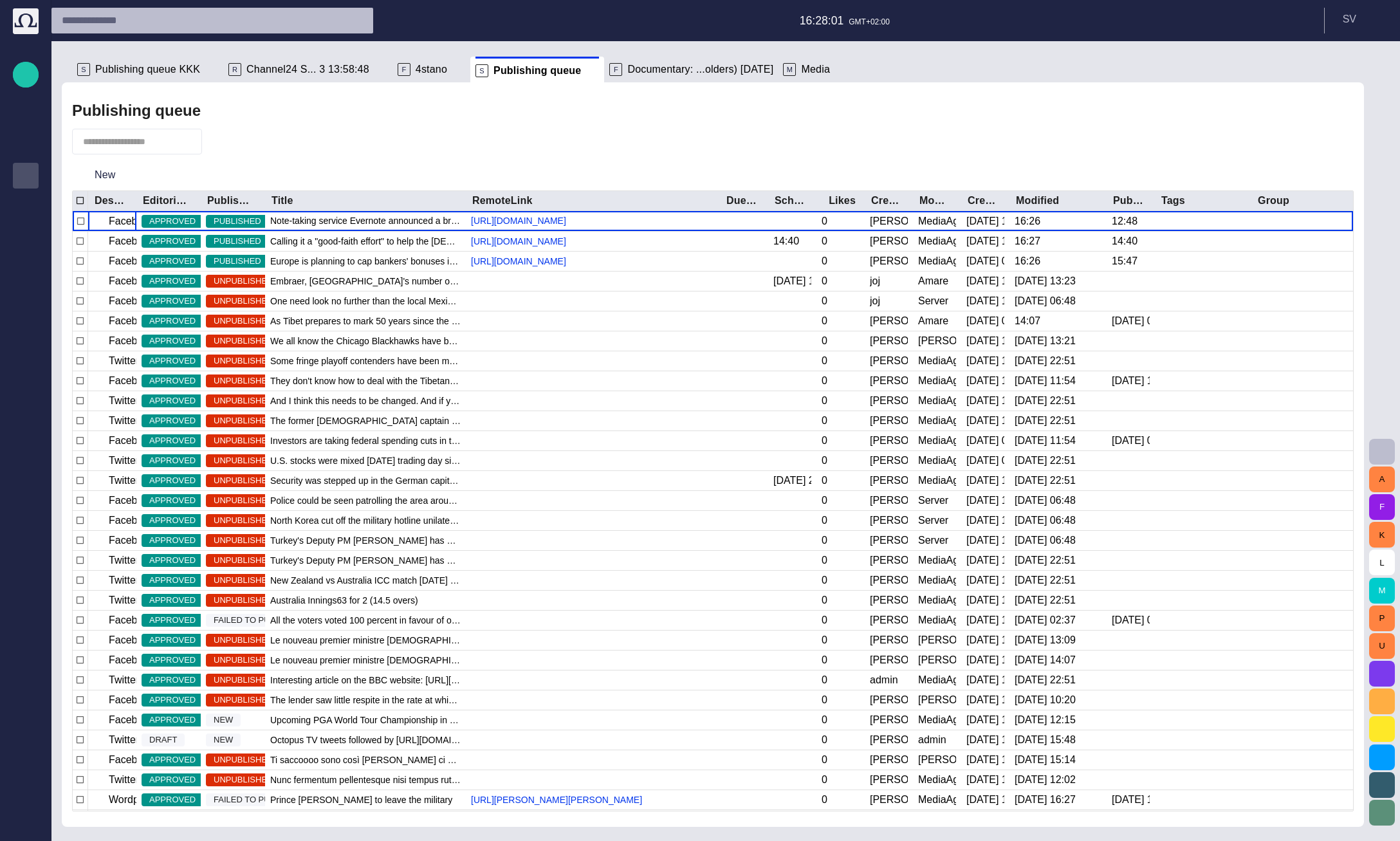
click at [415, 65] on span "4stano" at bounding box center [431, 70] width 31 height 13
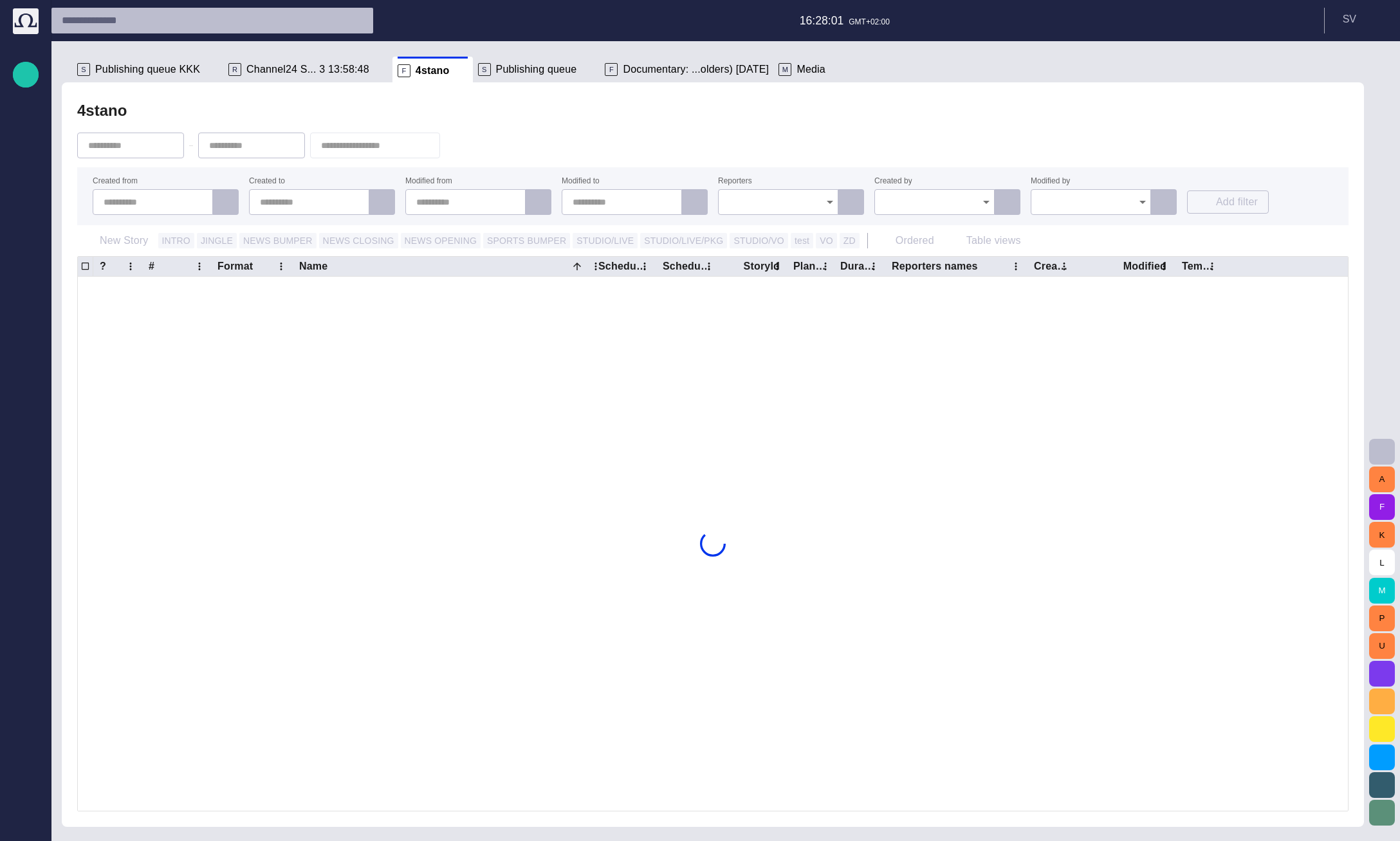
click at [464, 144] on span "button" at bounding box center [458, 146] width 13 height 13
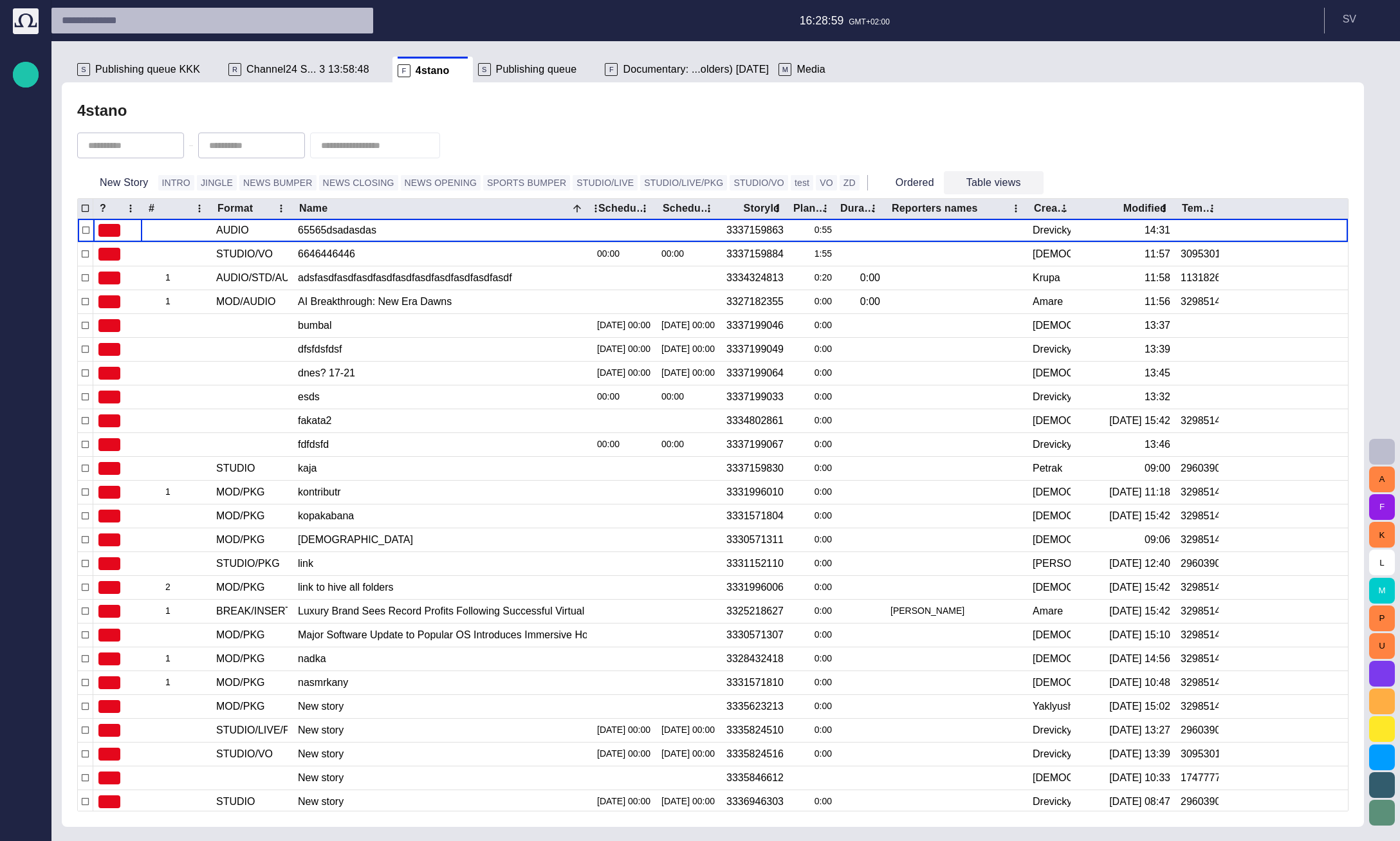
click at [944, 180] on button "Table views" at bounding box center [993, 183] width 100 height 23
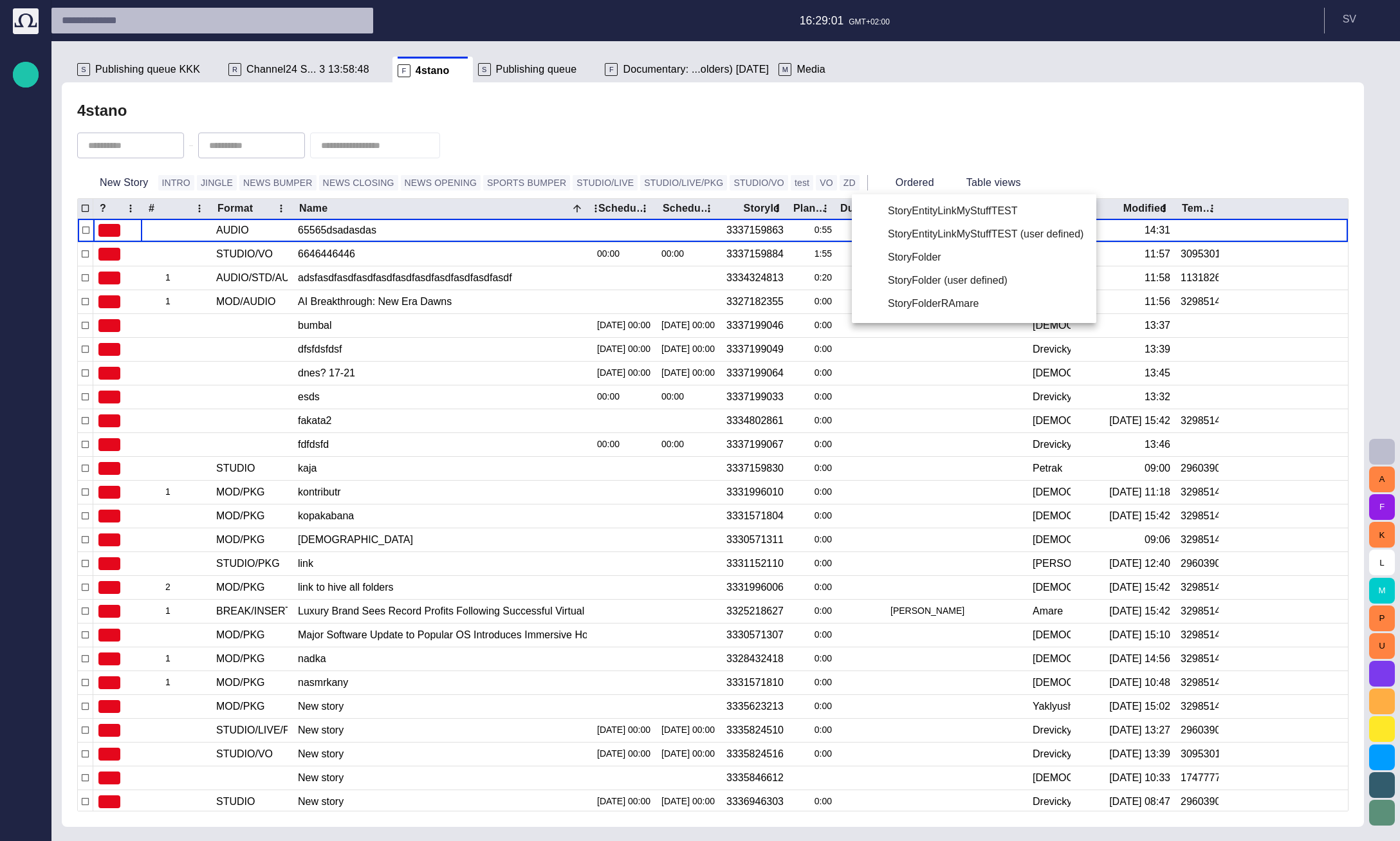
click at [923, 256] on li "StoryFolder" at bounding box center [974, 258] width 244 height 23
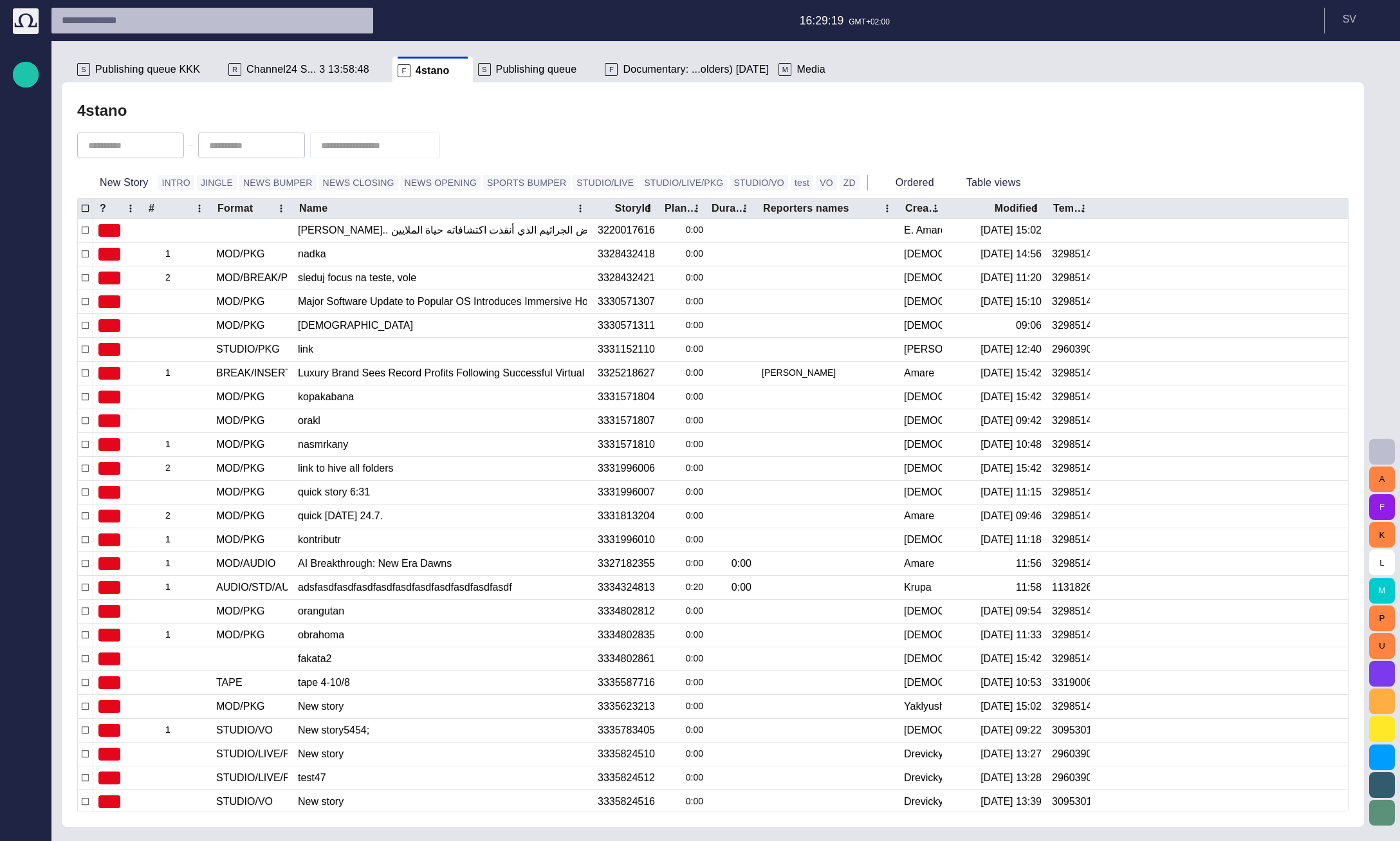
click at [1378, 450] on span "button" at bounding box center [1382, 451] width 15 height 15
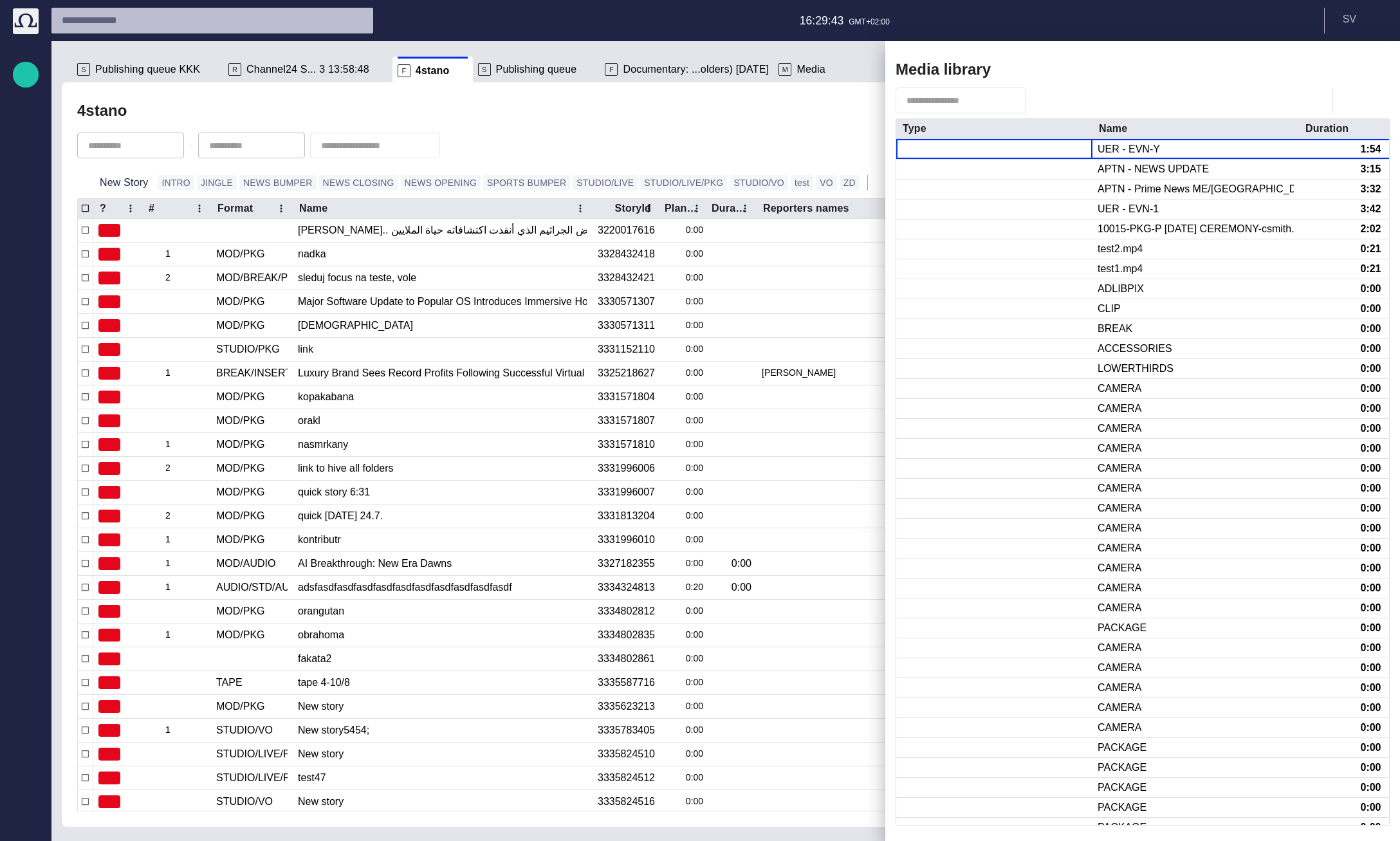
click at [1345, 65] on button "button" at bounding box center [1333, 70] width 37 height 23
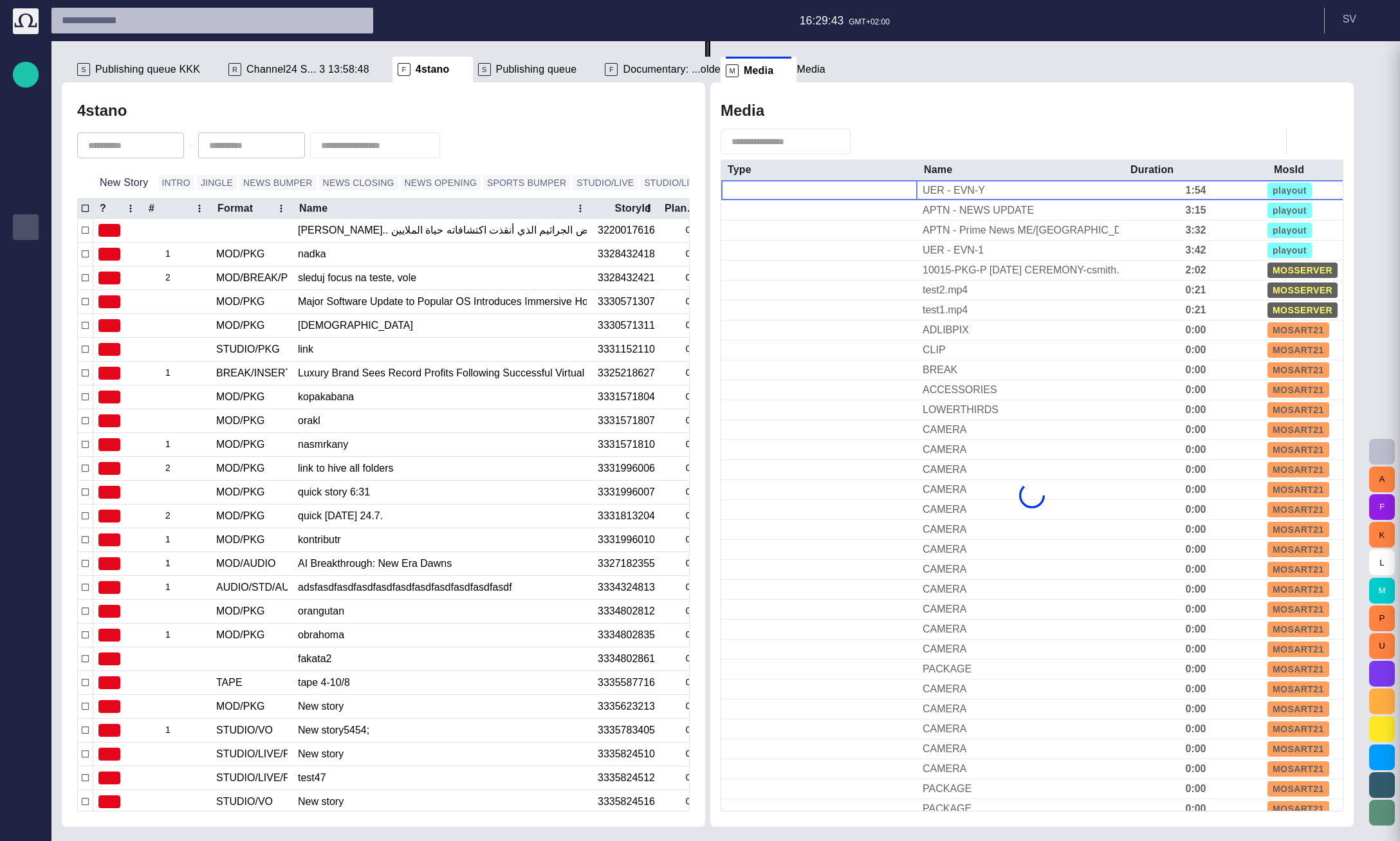
click at [795, 69] on div at bounding box center [700, 420] width 1400 height 841
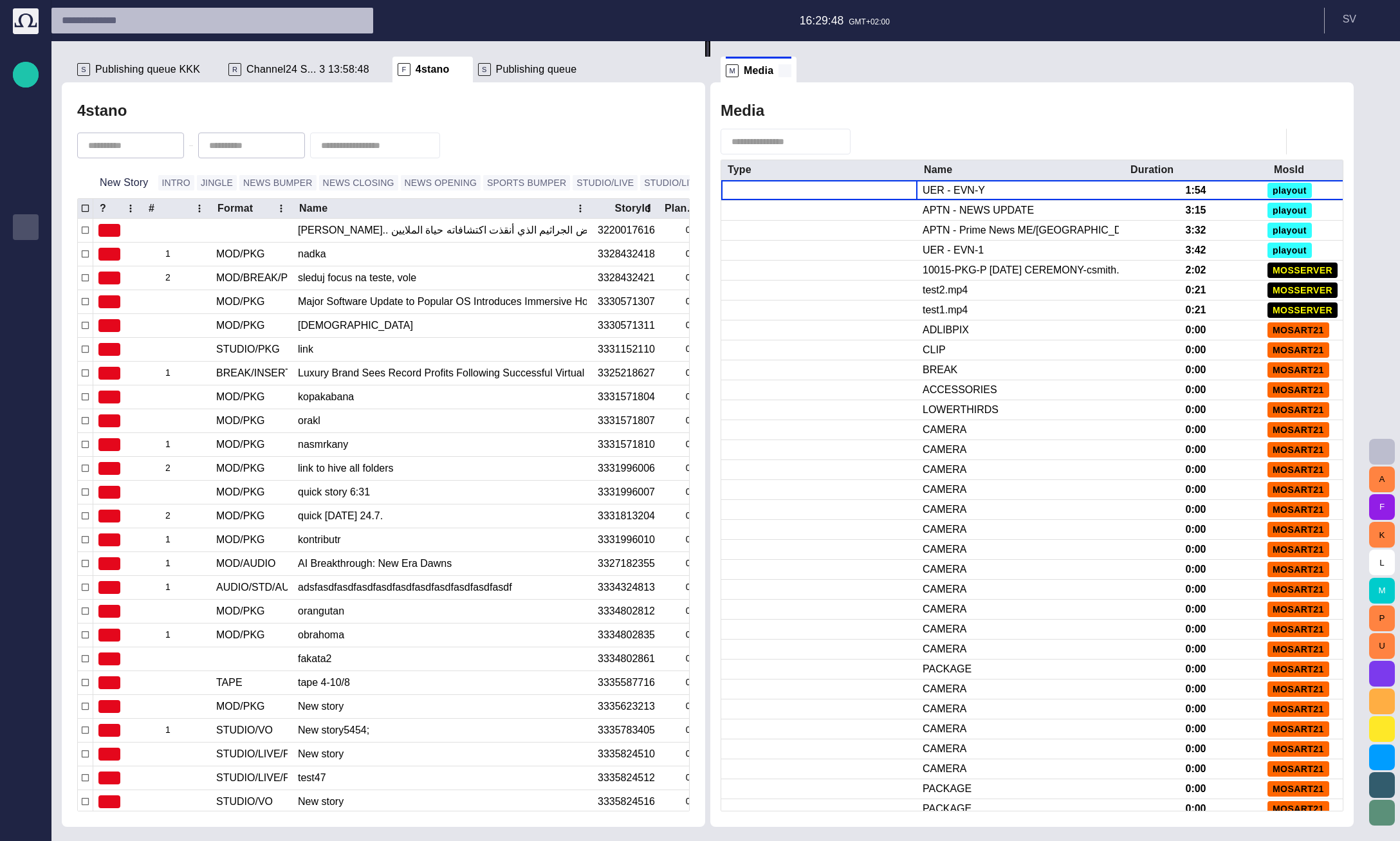
click at [792, 69] on span at bounding box center [785, 71] width 13 height 13
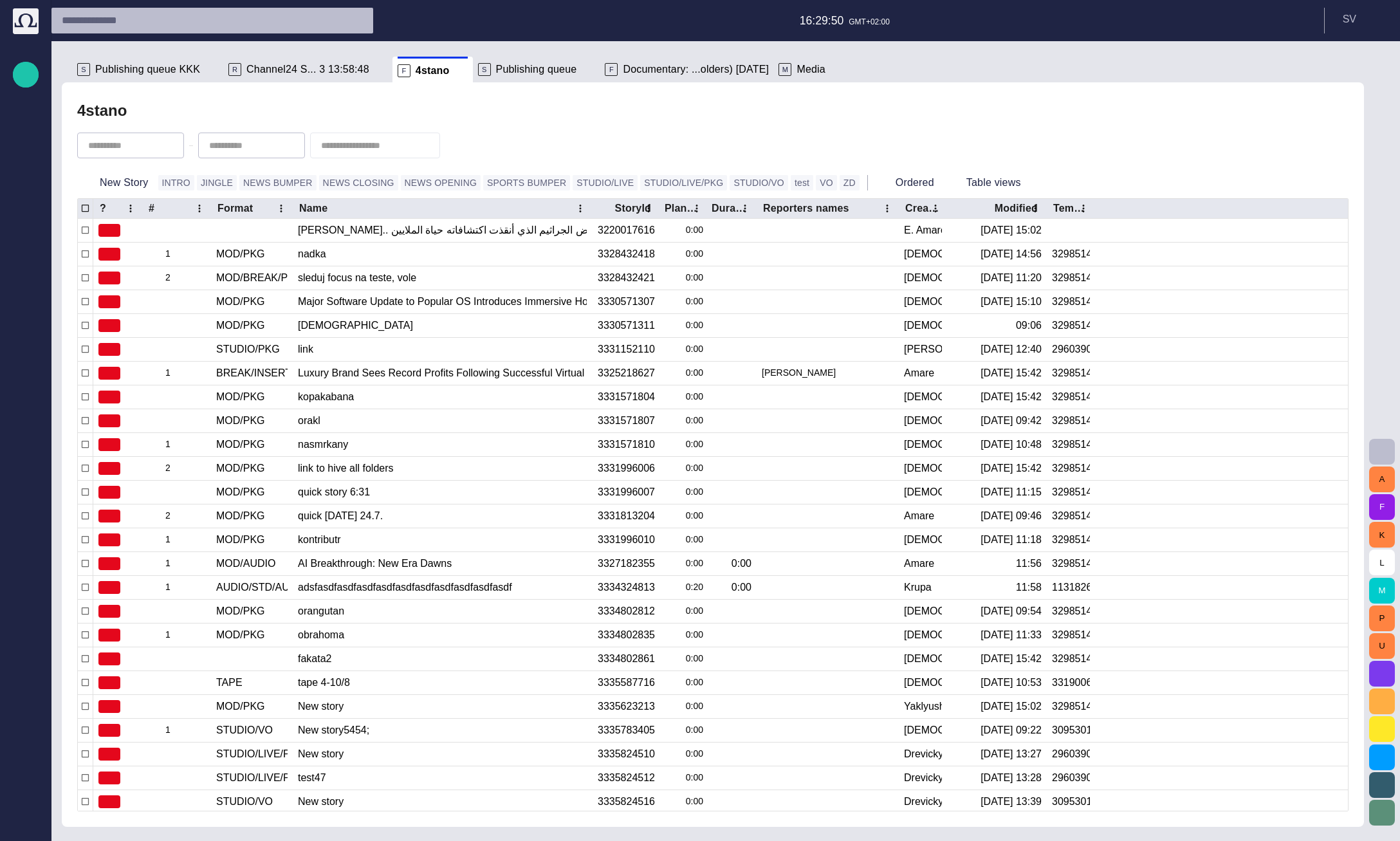
click at [797, 65] on span "Media" at bounding box center [811, 70] width 29 height 13
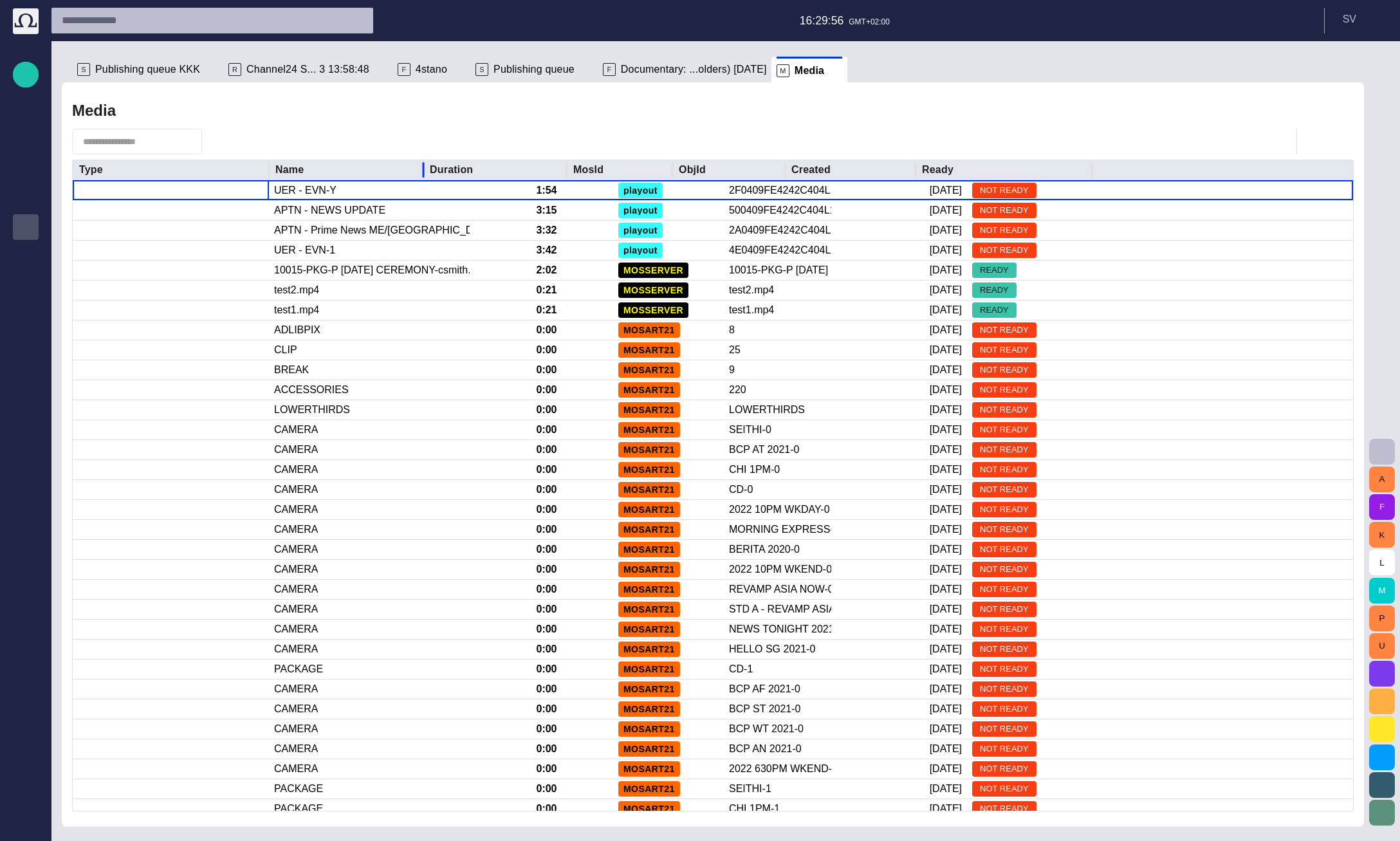
drag, startPoint x: 477, startPoint y: 168, endPoint x: 425, endPoint y: 171, distance: 52.1
click at [425, 171] on div at bounding box center [423, 170] width 7 height 20
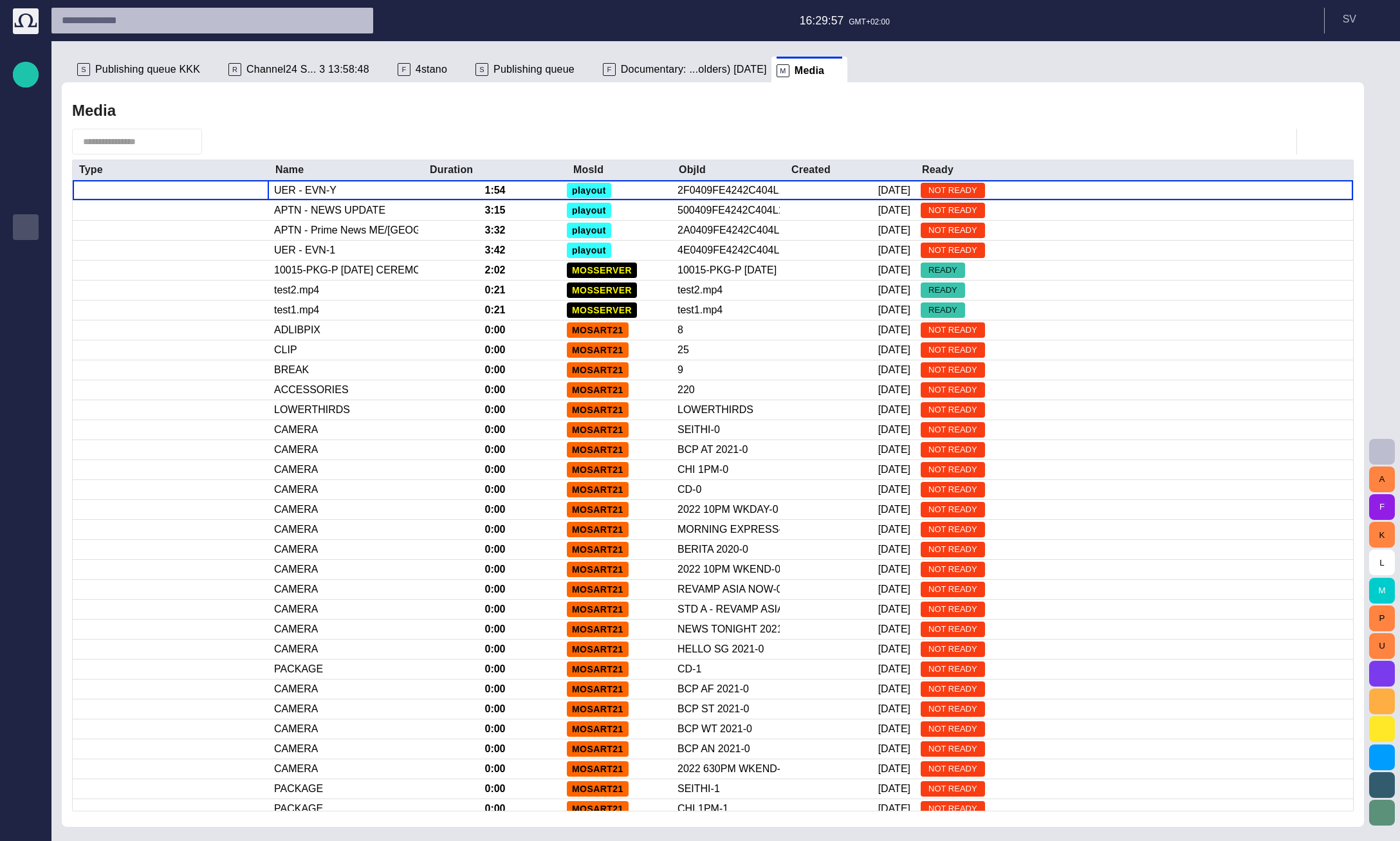
click at [469, 121] on div "Media" at bounding box center [712, 110] width 1281 height 25
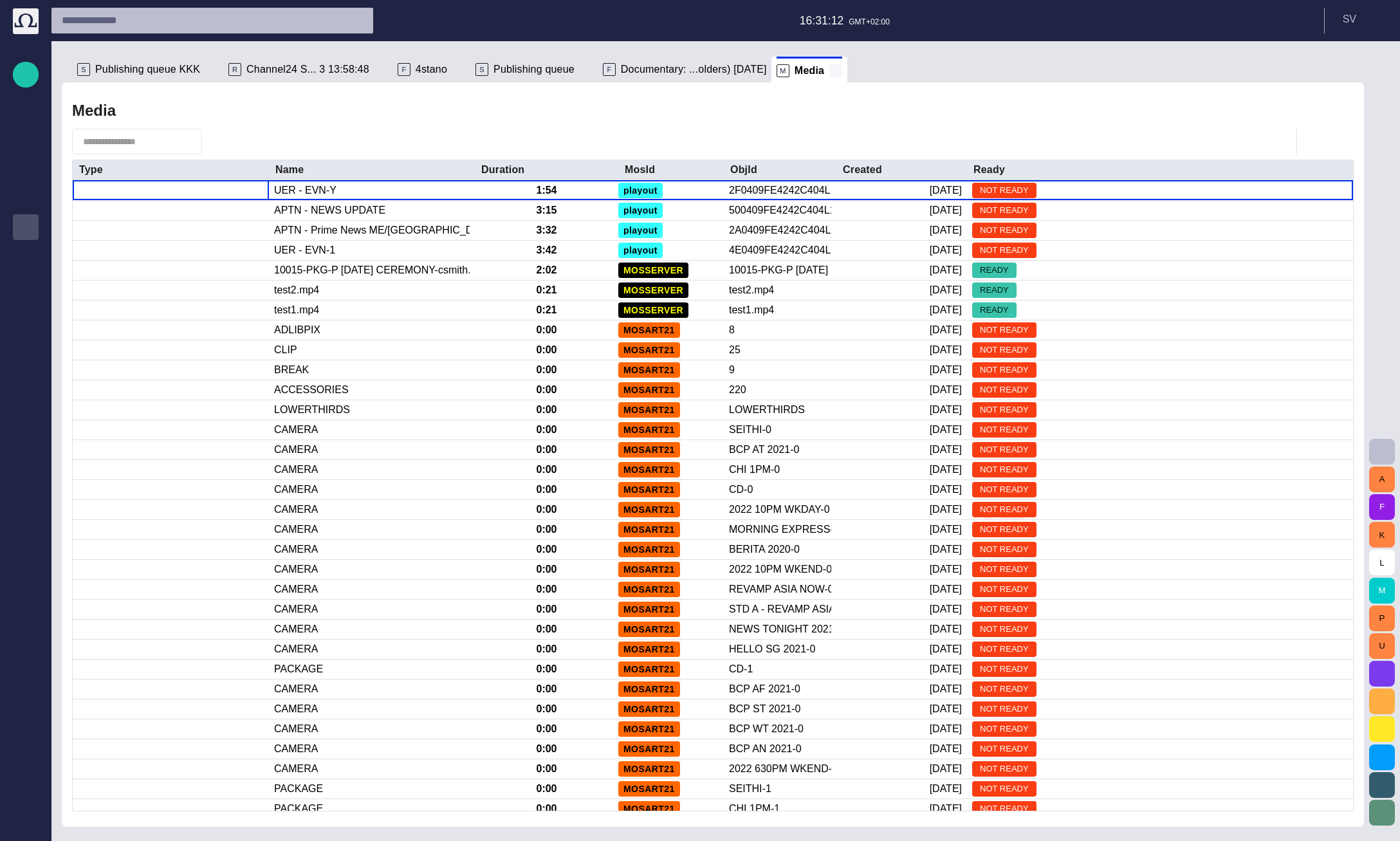
click at [830, 67] on span at bounding box center [836, 71] width 13 height 13
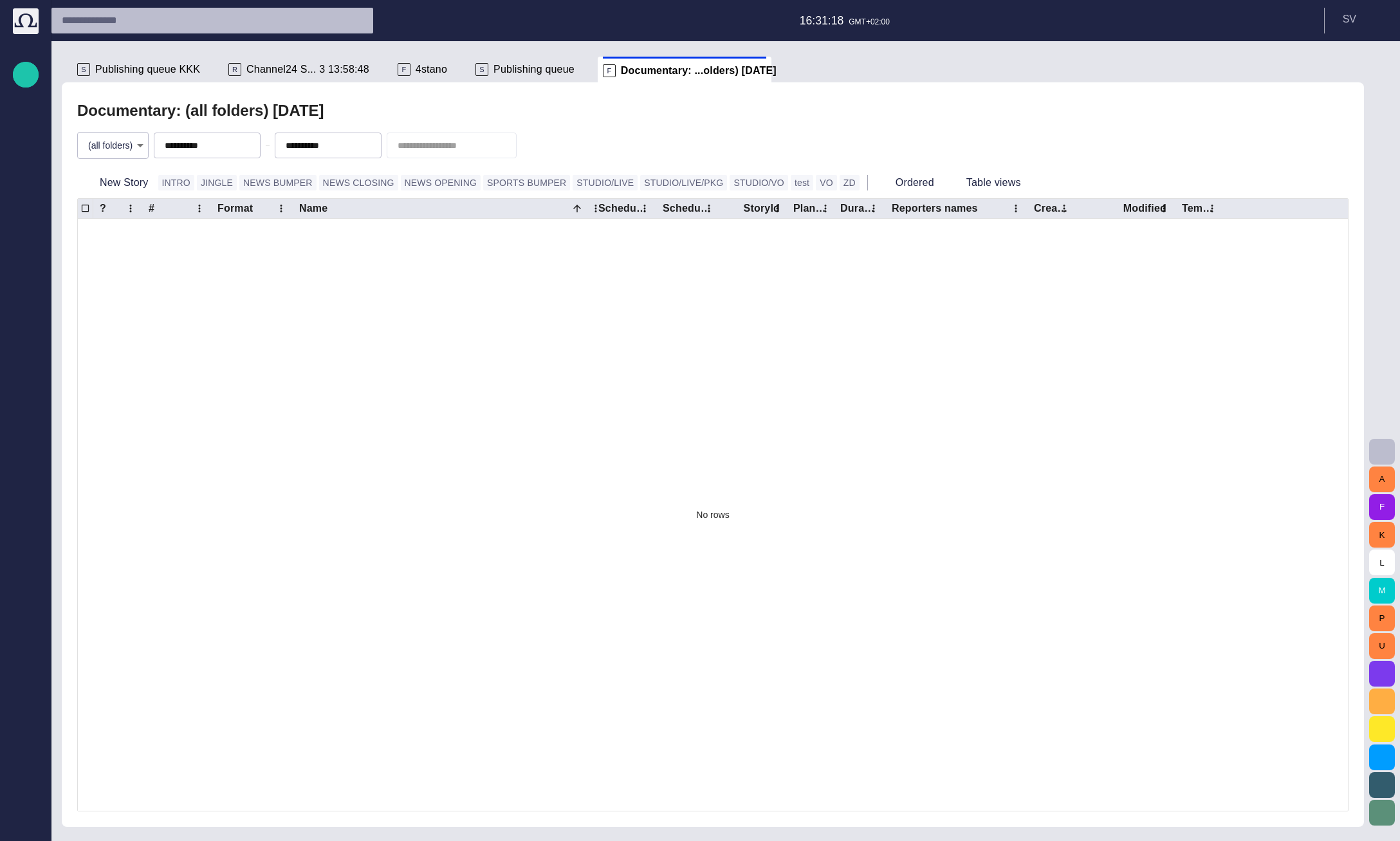
click at [493, 68] on span "Publishing queue" at bounding box center [533, 70] width 81 height 13
